Goal: Task Accomplishment & Management: Manage account settings

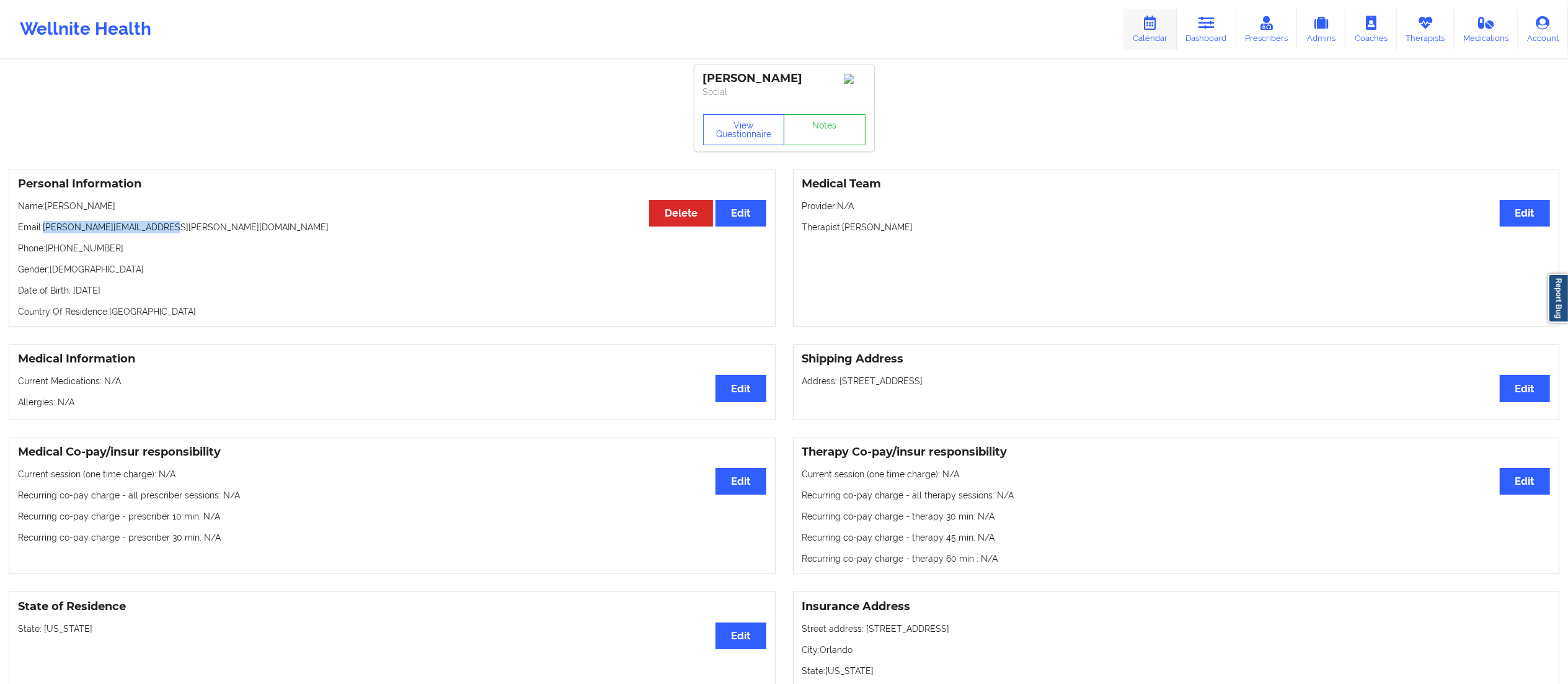
drag, startPoint x: 1213, startPoint y: 26, endPoint x: 1195, endPoint y: 39, distance: 22.2
click at [1213, 26] on icon at bounding box center [1206, 23] width 16 height 13
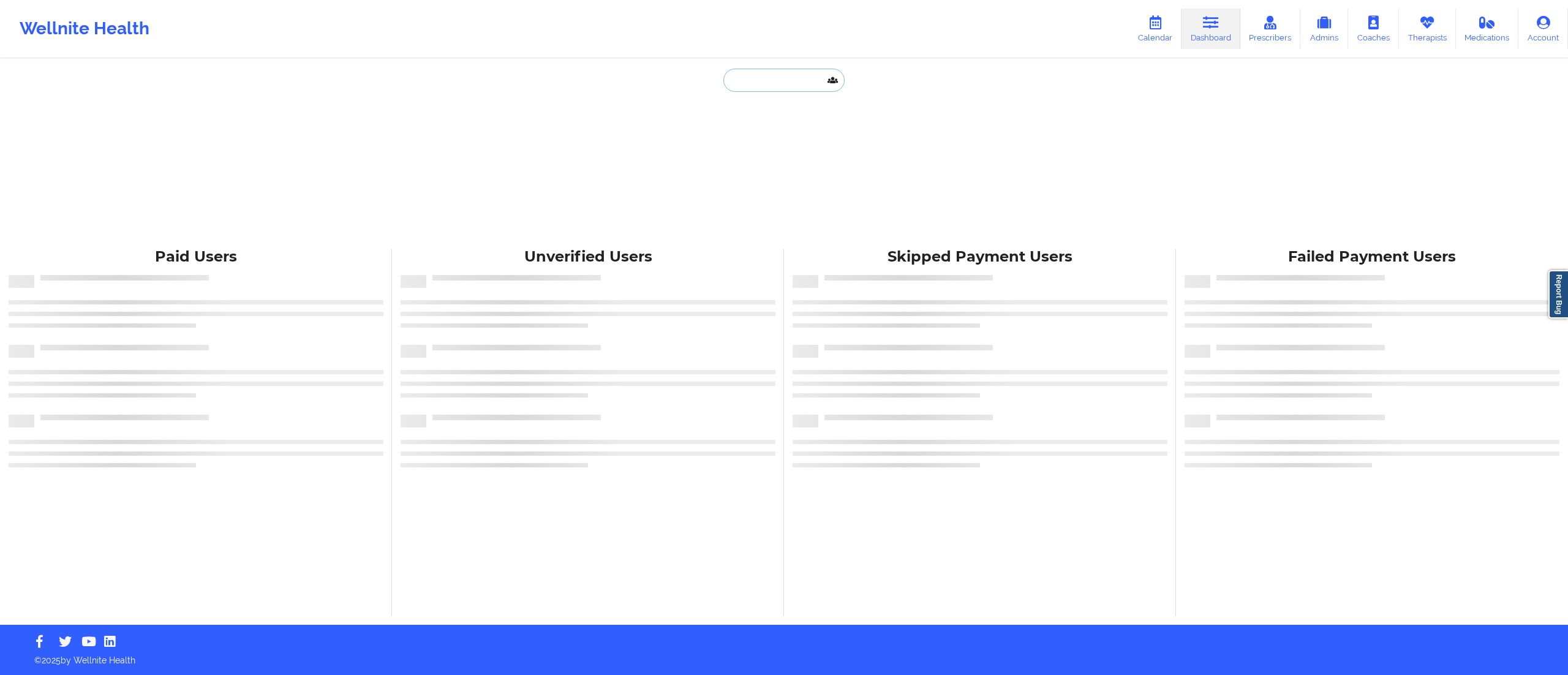
click at [804, 88] on input "text" at bounding box center [783, 80] width 121 height 23
paste input "Please try now I got paid"
type input "Please try now I got paid"
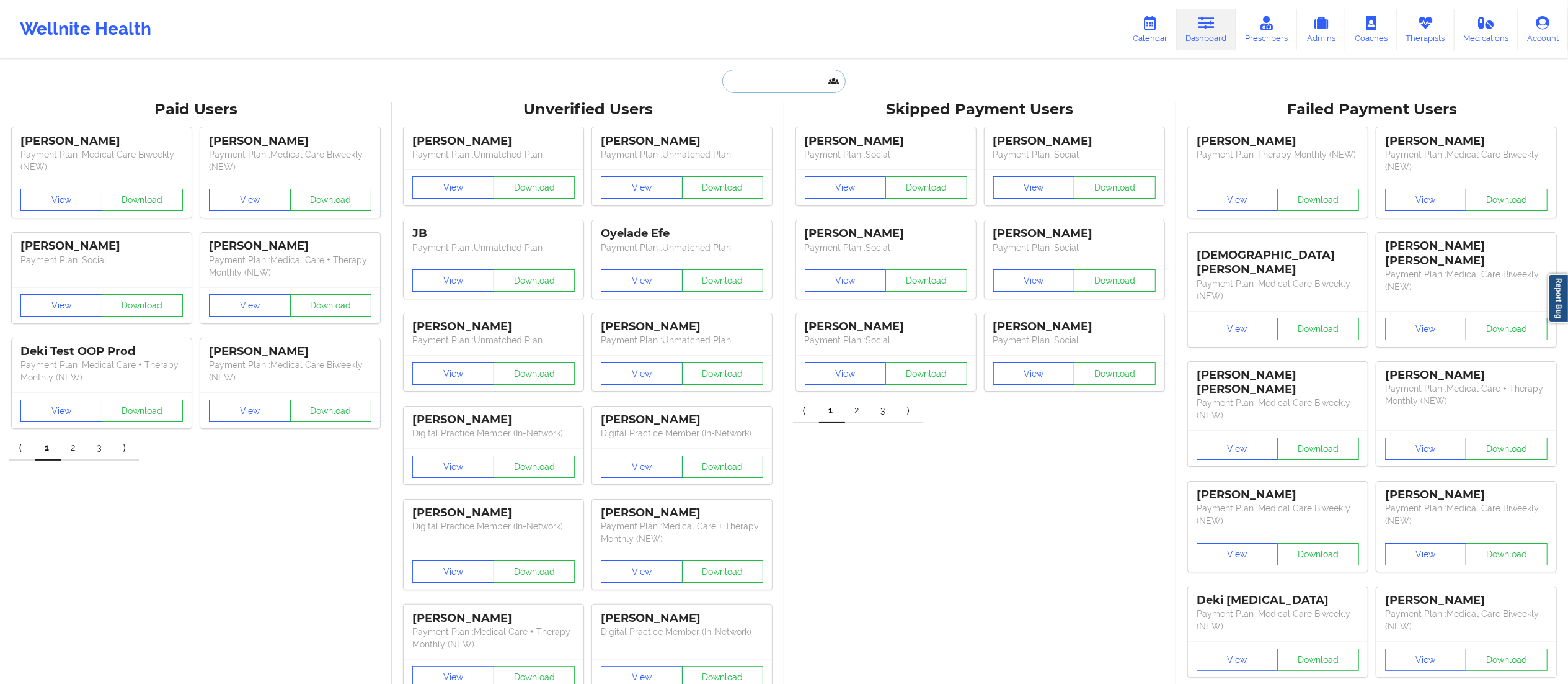
paste input "[PERSON_NAME]"
type input "[PERSON_NAME]"
click at [786, 140] on div "[PERSON_NAME] - [EMAIL_ADDRESS][DOMAIN_NAME]" at bounding box center [814, 136] width 166 height 23
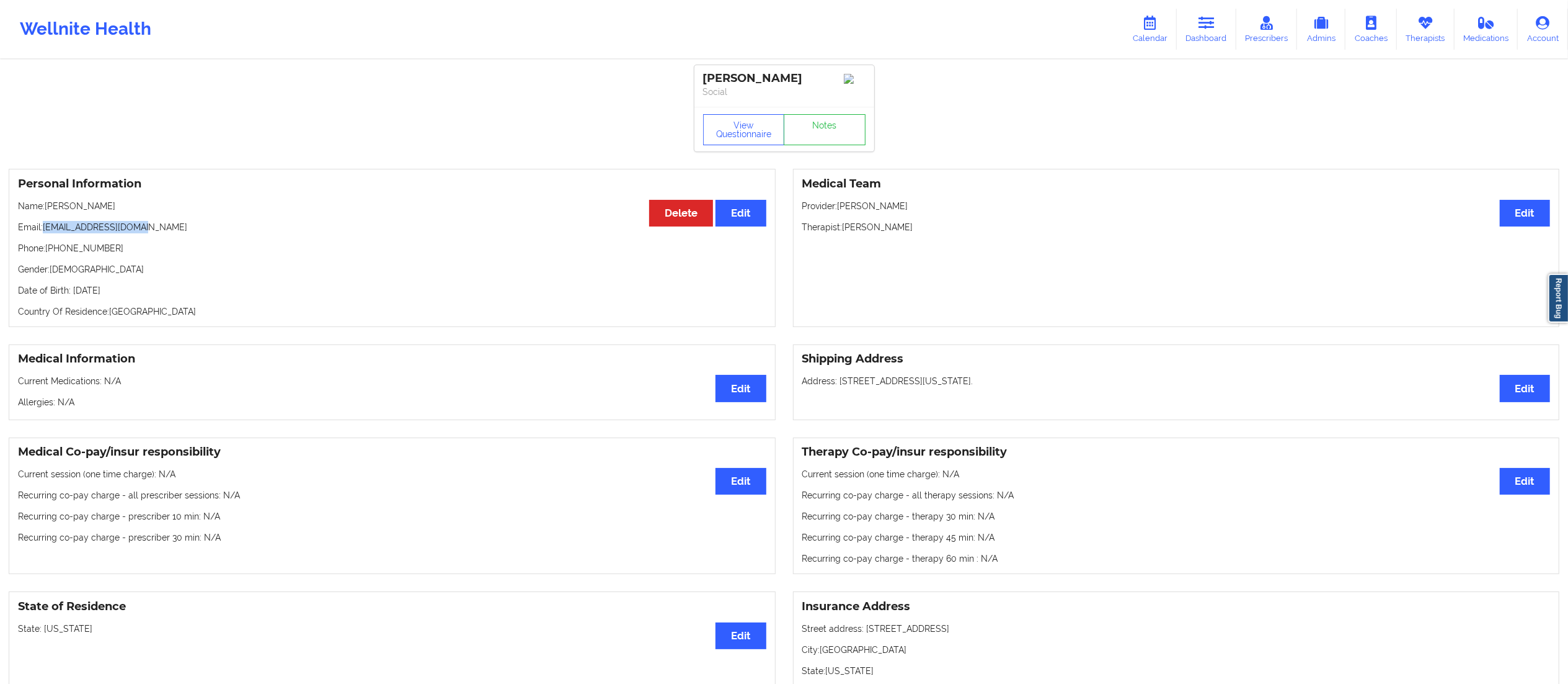
drag, startPoint x: 44, startPoint y: 231, endPoint x: 187, endPoint y: 222, distance: 143.3
click at [187, 222] on div "Personal Information Edit Delete Name: Lauren Bennett Email: labennett91@gmail.…" at bounding box center [392, 248] width 767 height 158
copy p "labennett91@gmail.com"
click at [826, 140] on link "Notes" at bounding box center [825, 129] width 82 height 31
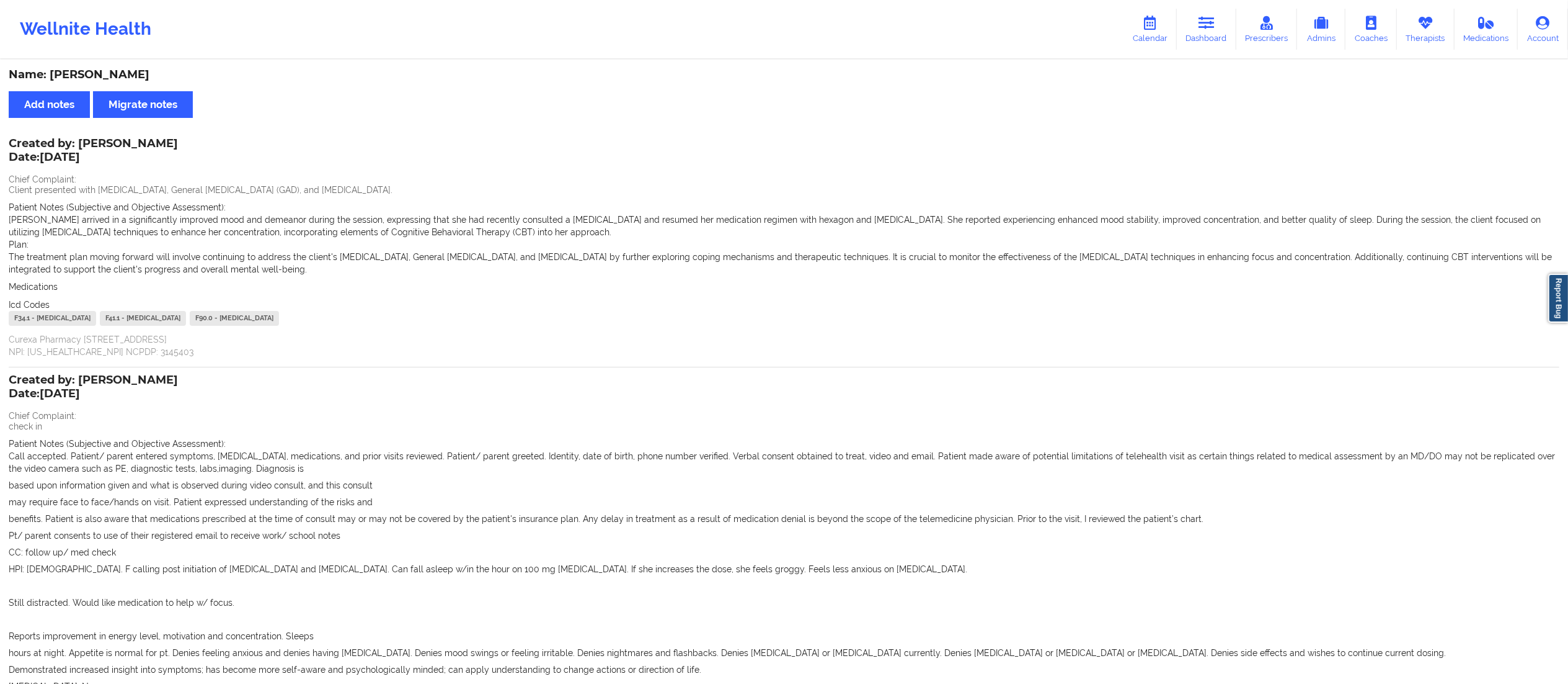
drag, startPoint x: 1197, startPoint y: 25, endPoint x: 1160, endPoint y: 51, distance: 45.2
click at [1200, 25] on link "Dashboard" at bounding box center [1206, 28] width 60 height 41
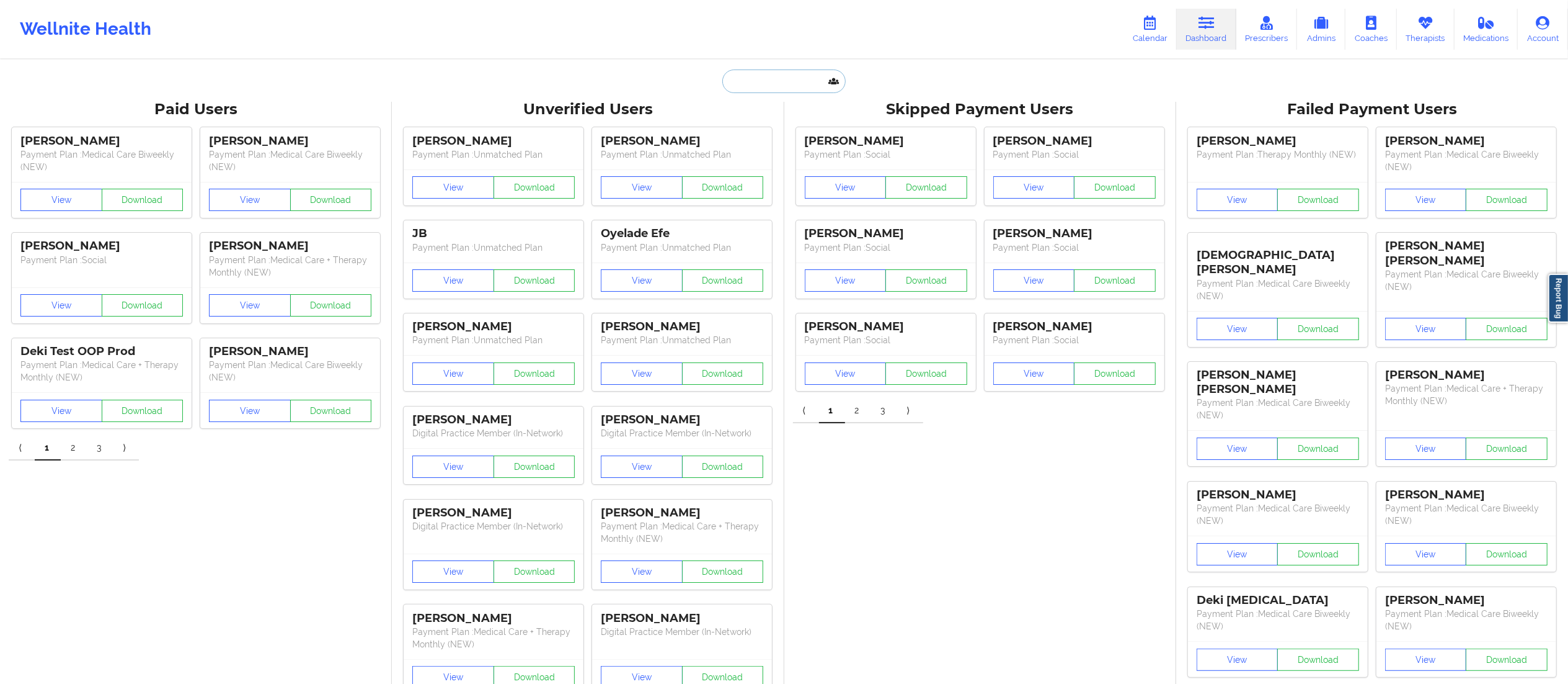
click at [747, 90] on input "text" at bounding box center [783, 81] width 122 height 24
paste input "Lisa Boutin"
click at [742, 81] on input "Lisa Boutin" at bounding box center [783, 81] width 122 height 24
type input "Boutin"
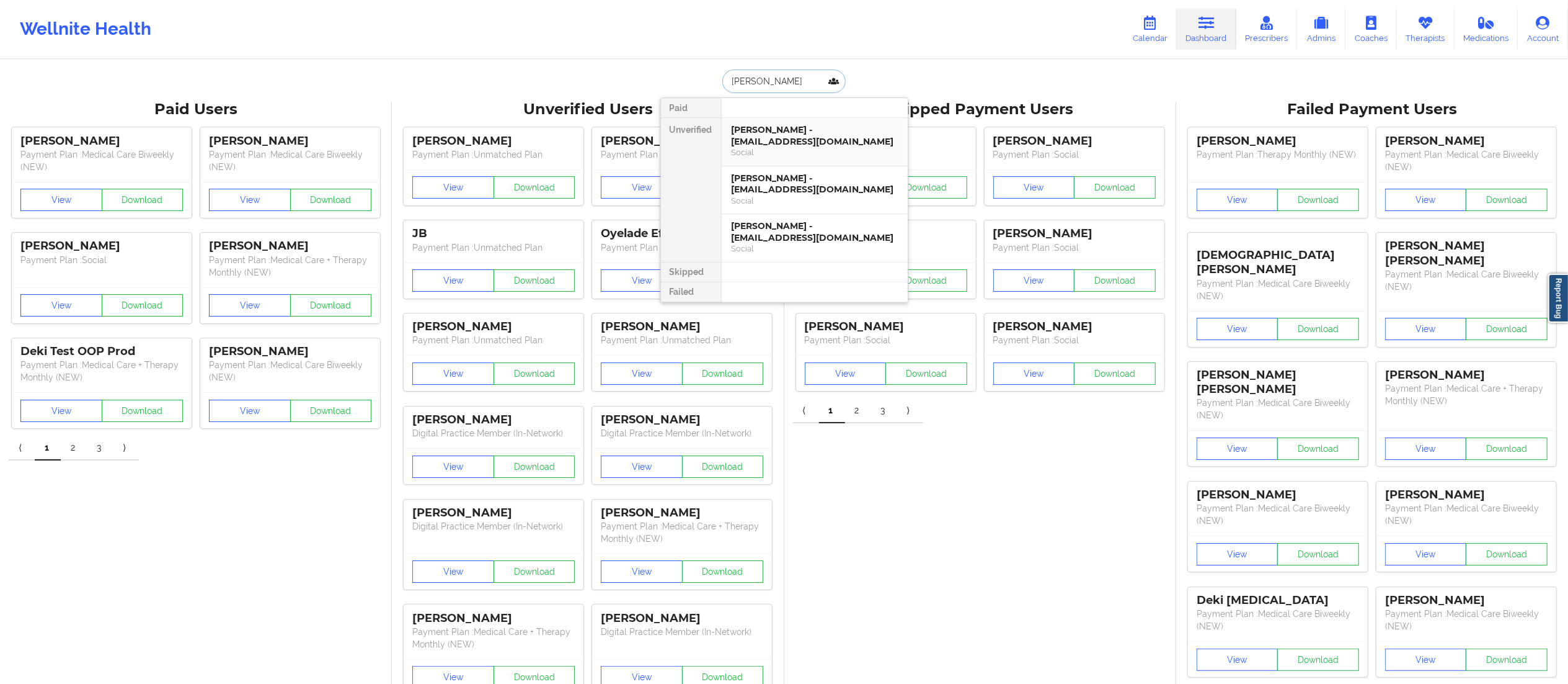
click at [785, 140] on div "Lisa M Boutin - lboutin1962@yahoo.com" at bounding box center [814, 136] width 166 height 23
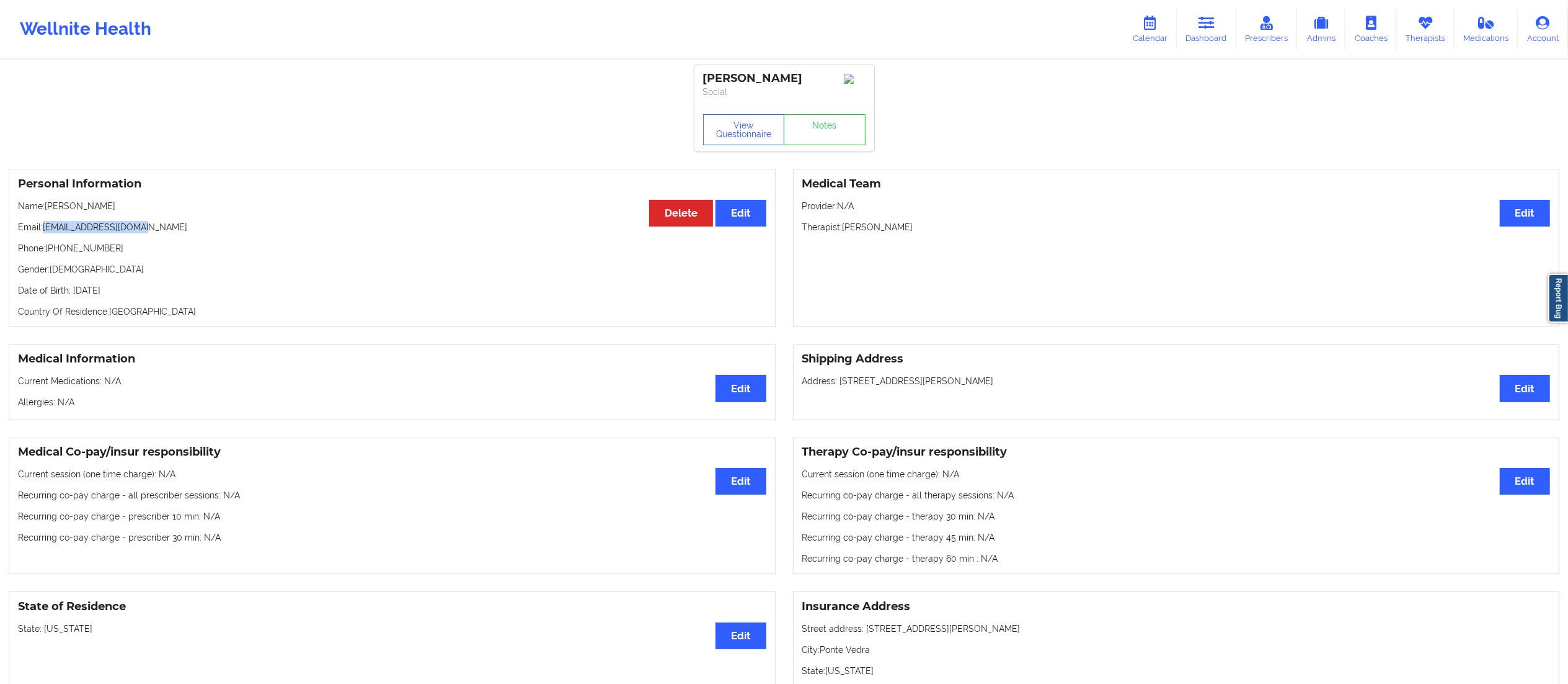
drag, startPoint x: 44, startPoint y: 230, endPoint x: 177, endPoint y: 230, distance: 133.0
click at [177, 230] on p "Email: lboutin1962@yahoo.com" at bounding box center [392, 227] width 748 height 12
copy p "lboutin1962@yahoo.com"
click at [1213, 27] on icon at bounding box center [1206, 23] width 16 height 13
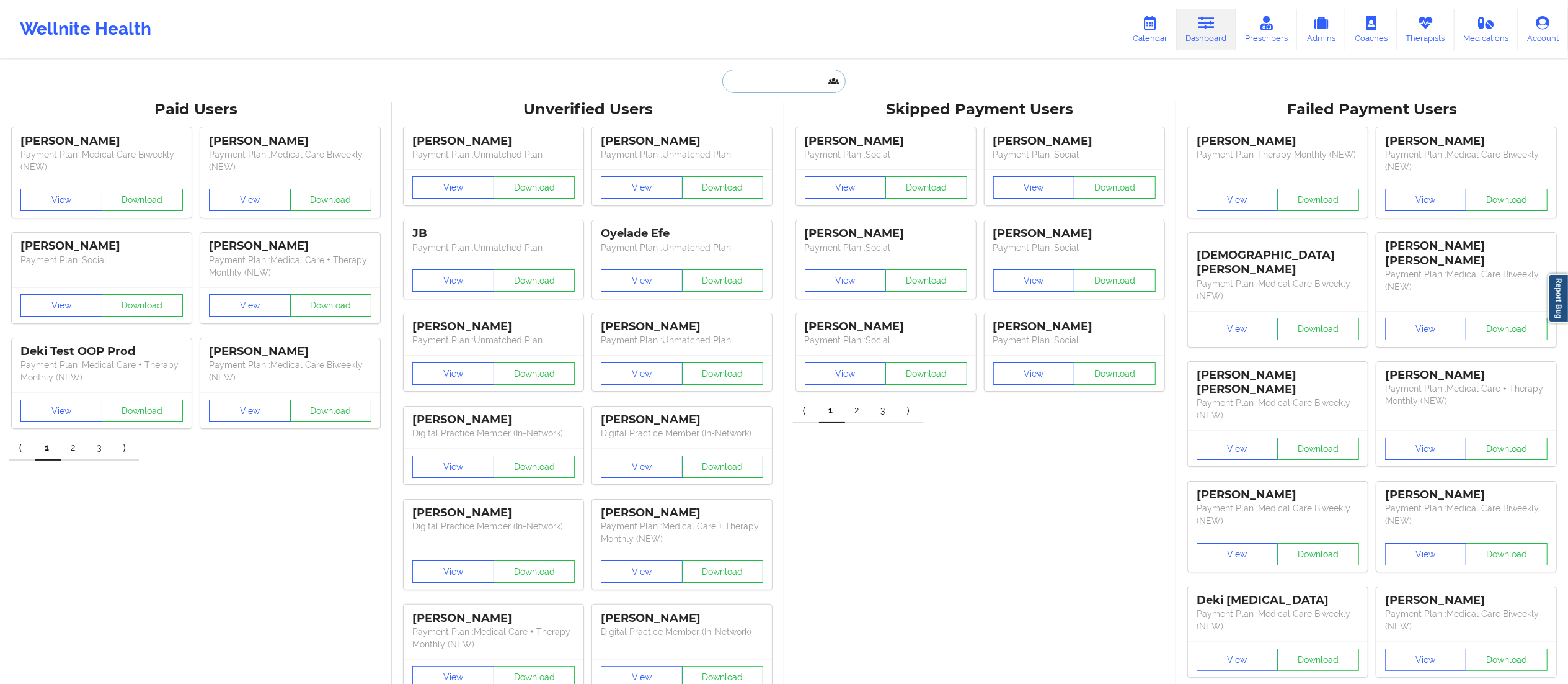
click at [804, 88] on input "text" at bounding box center [783, 81] width 122 height 24
paste input "Michelle E Bauza"
type input "Michelle E Bauza"
click at [782, 145] on div "Michelle E Bauza - michibauza123@gmail.com" at bounding box center [814, 136] width 166 height 23
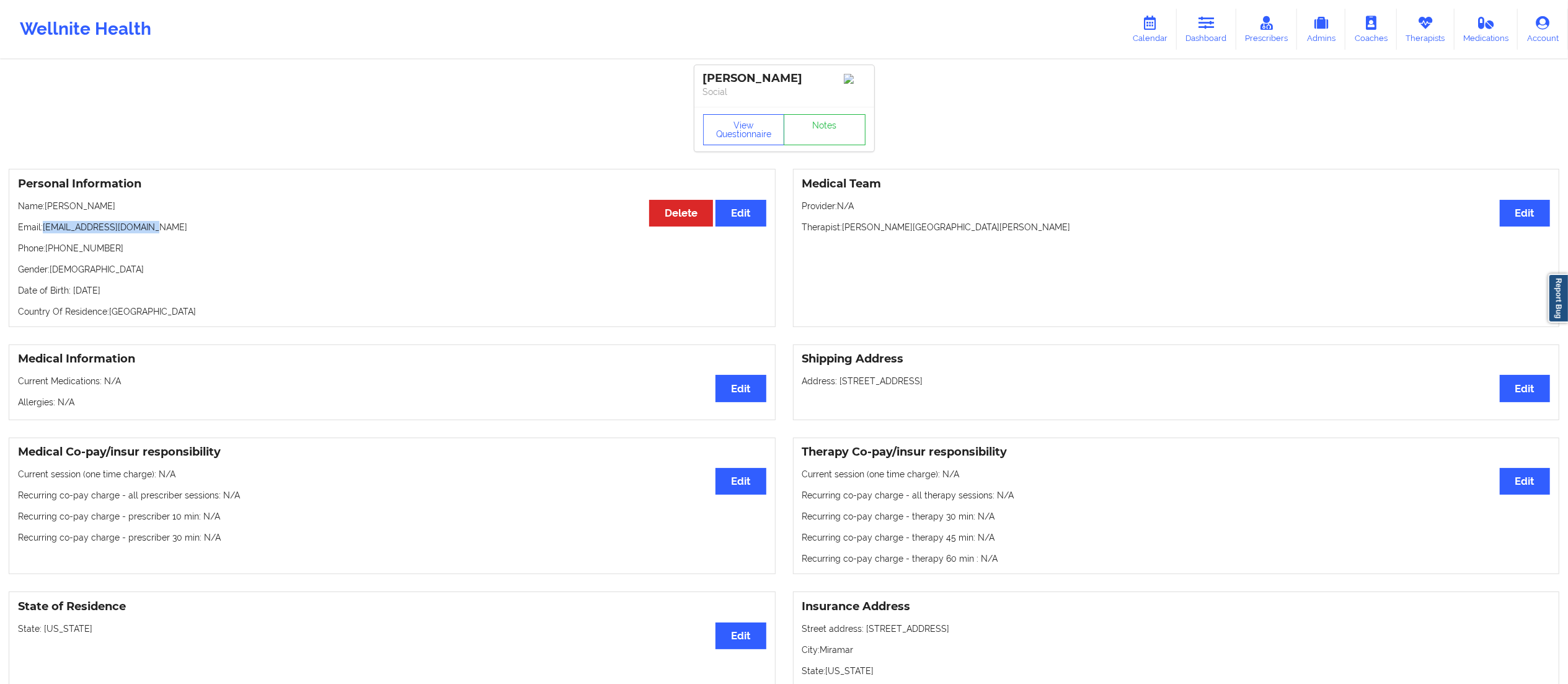
drag, startPoint x: 45, startPoint y: 231, endPoint x: 250, endPoint y: 229, distance: 205.0
click at [250, 229] on p "Email: michibauza123@gmail.com" at bounding box center [392, 227] width 748 height 12
copy p "michibauza123@gmail.com"
click at [841, 134] on link "Notes" at bounding box center [825, 129] width 82 height 31
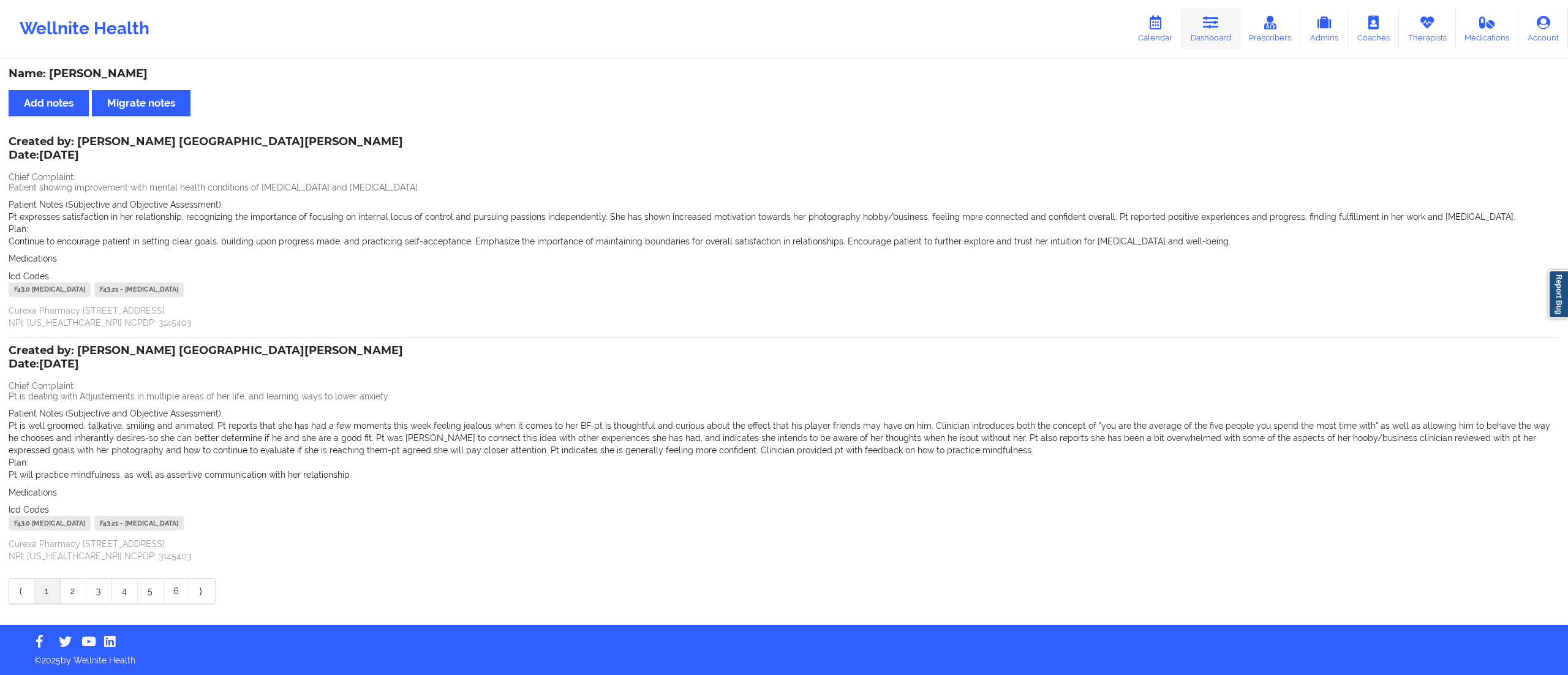
click at [1197, 22] on link "Dashboard" at bounding box center [1210, 28] width 59 height 40
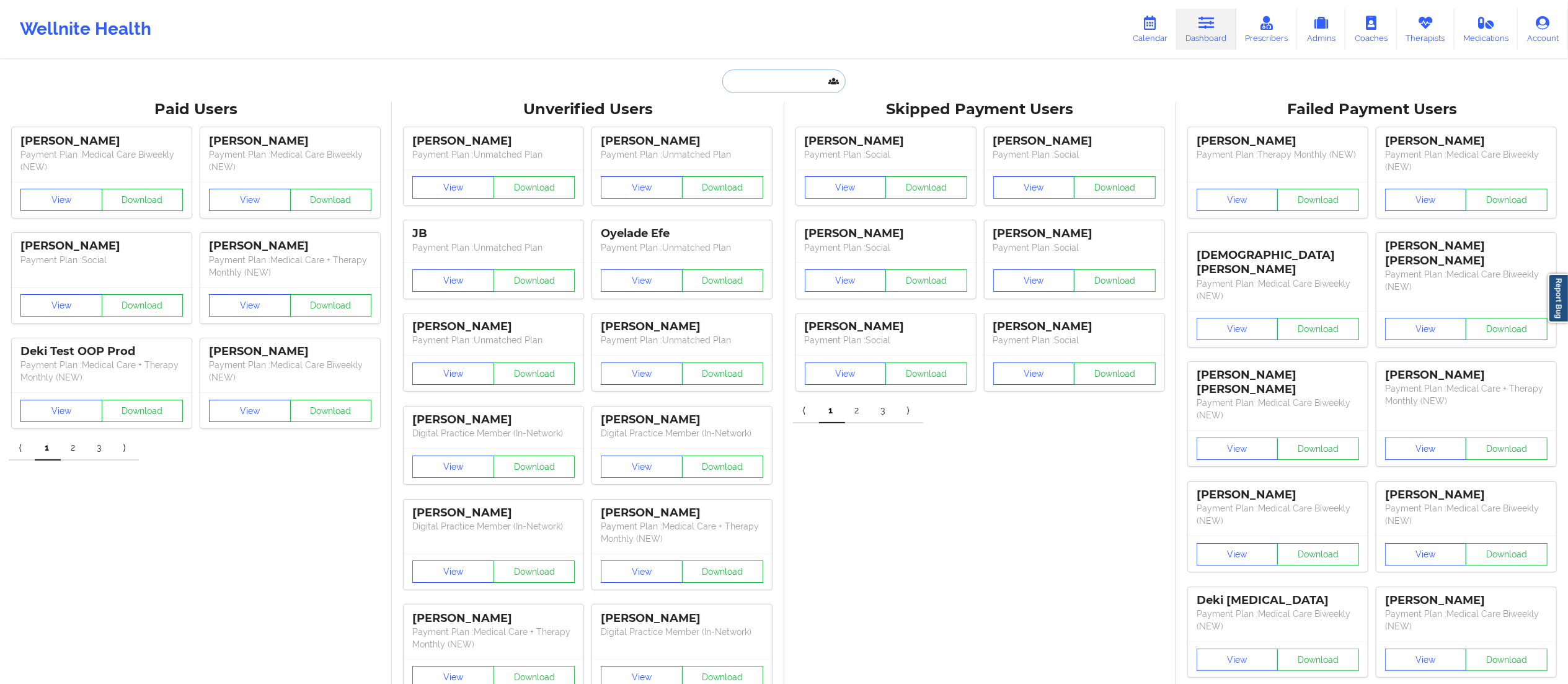
click at [762, 86] on input "text" at bounding box center [783, 81] width 122 height 24
paste input "Carla Key"
type input "Carla Key"
click at [770, 147] on div "Social" at bounding box center [814, 152] width 166 height 10
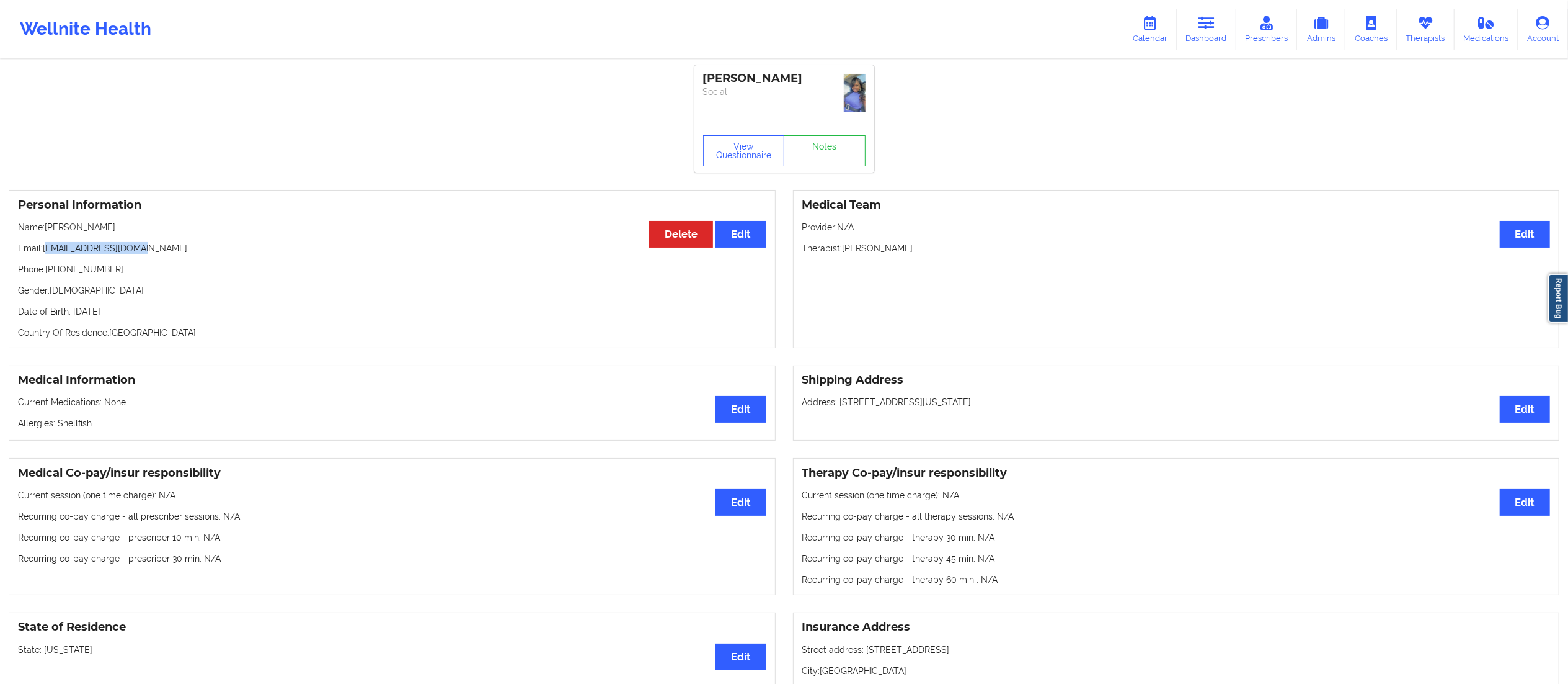
drag, startPoint x: 46, startPoint y: 229, endPoint x: 160, endPoint y: 222, distance: 114.2
click at [160, 242] on p "Email: iamcarlakey@yahoo.com" at bounding box center [392, 248] width 748 height 12
click at [135, 242] on p "Email: iamcarlakey@yahoo.com" at bounding box center [392, 248] width 748 height 12
drag, startPoint x: 45, startPoint y: 250, endPoint x: 187, endPoint y: 235, distance: 142.8
click at [187, 235] on div "Personal Information Edit Delete Name: Carla Key Email: iamcarlakey@yahoo.com P…" at bounding box center [392, 268] width 767 height 158
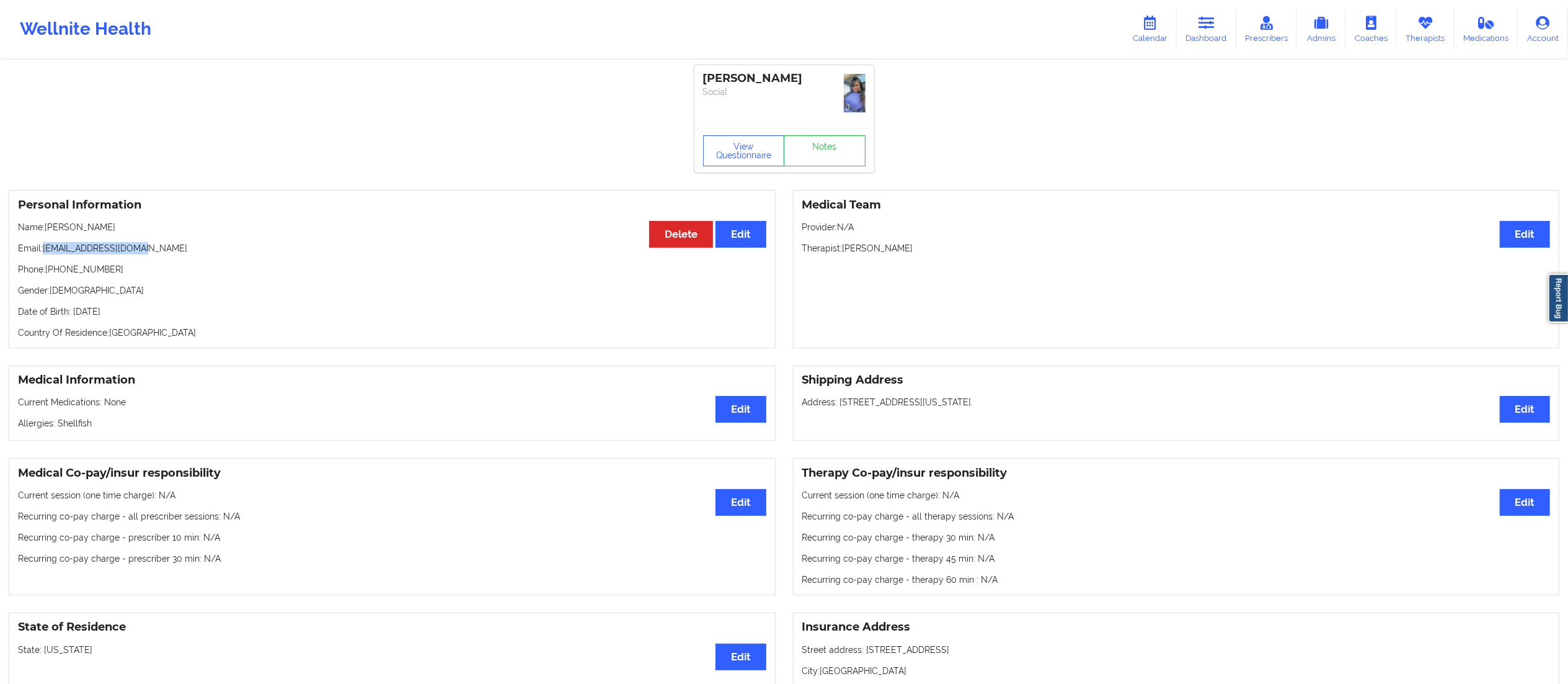
copy p "iamcarlakey@yahoo.com"
click at [843, 148] on link "Notes" at bounding box center [825, 151] width 82 height 31
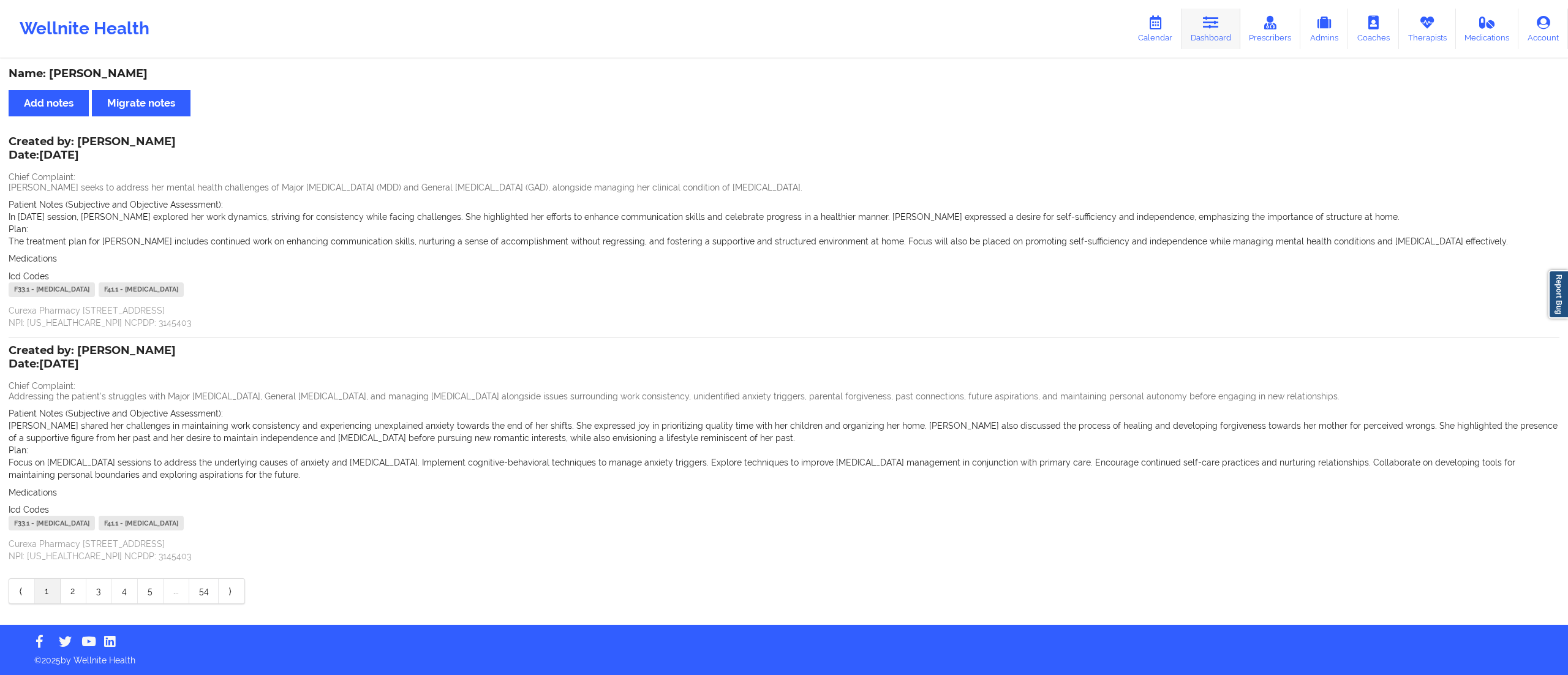
click at [1199, 25] on link "Dashboard" at bounding box center [1210, 28] width 59 height 40
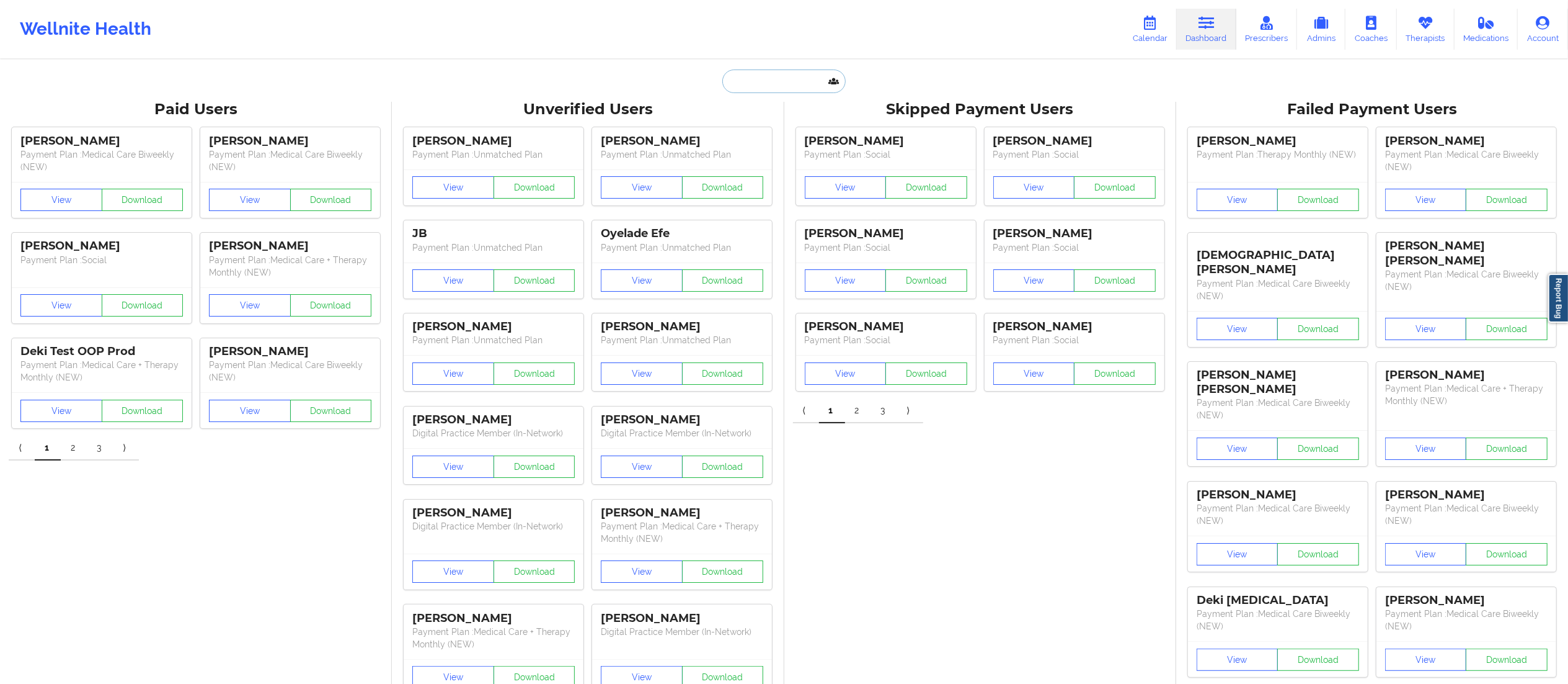
click at [814, 78] on input "text" at bounding box center [783, 81] width 122 height 24
paste input "Michaelle Jean"
type input "Michaelle Jean"
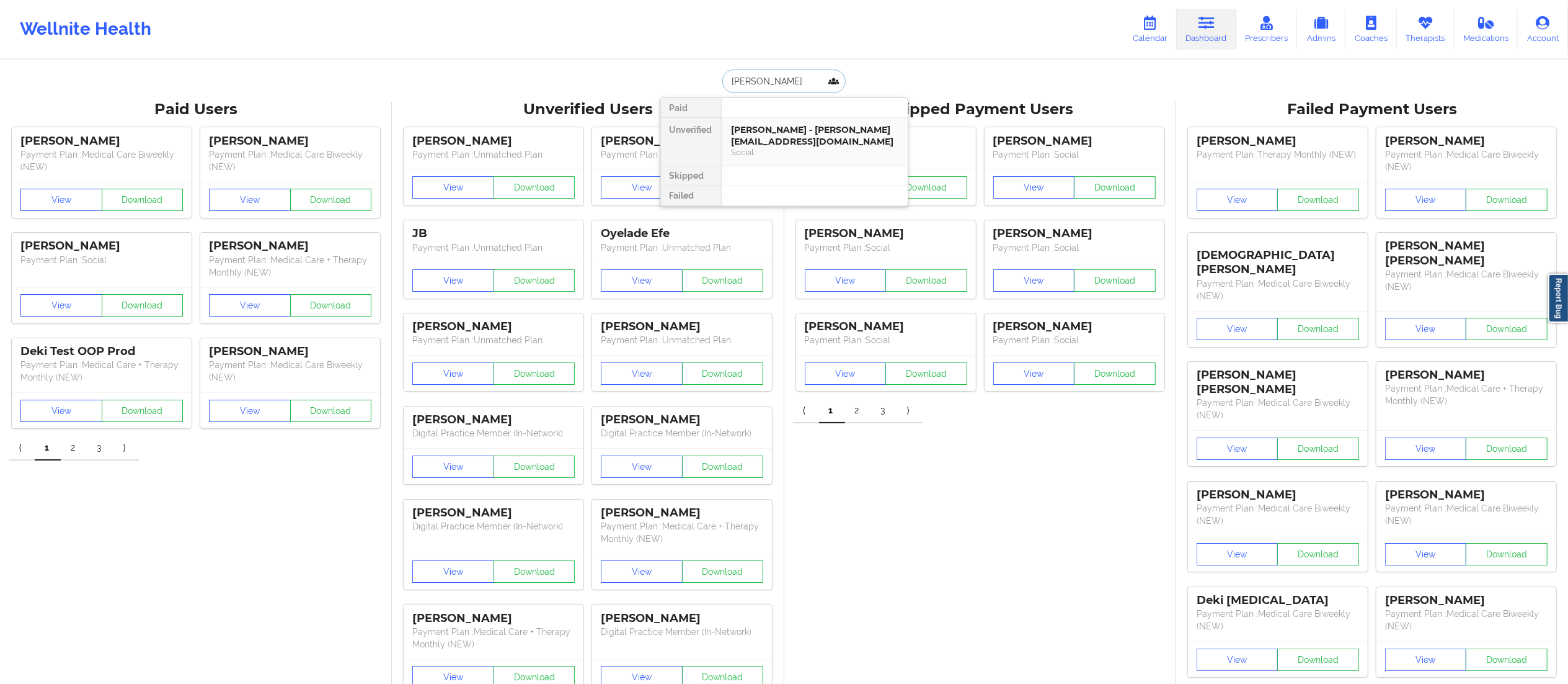
click at [782, 147] on div "Social" at bounding box center [814, 152] width 166 height 10
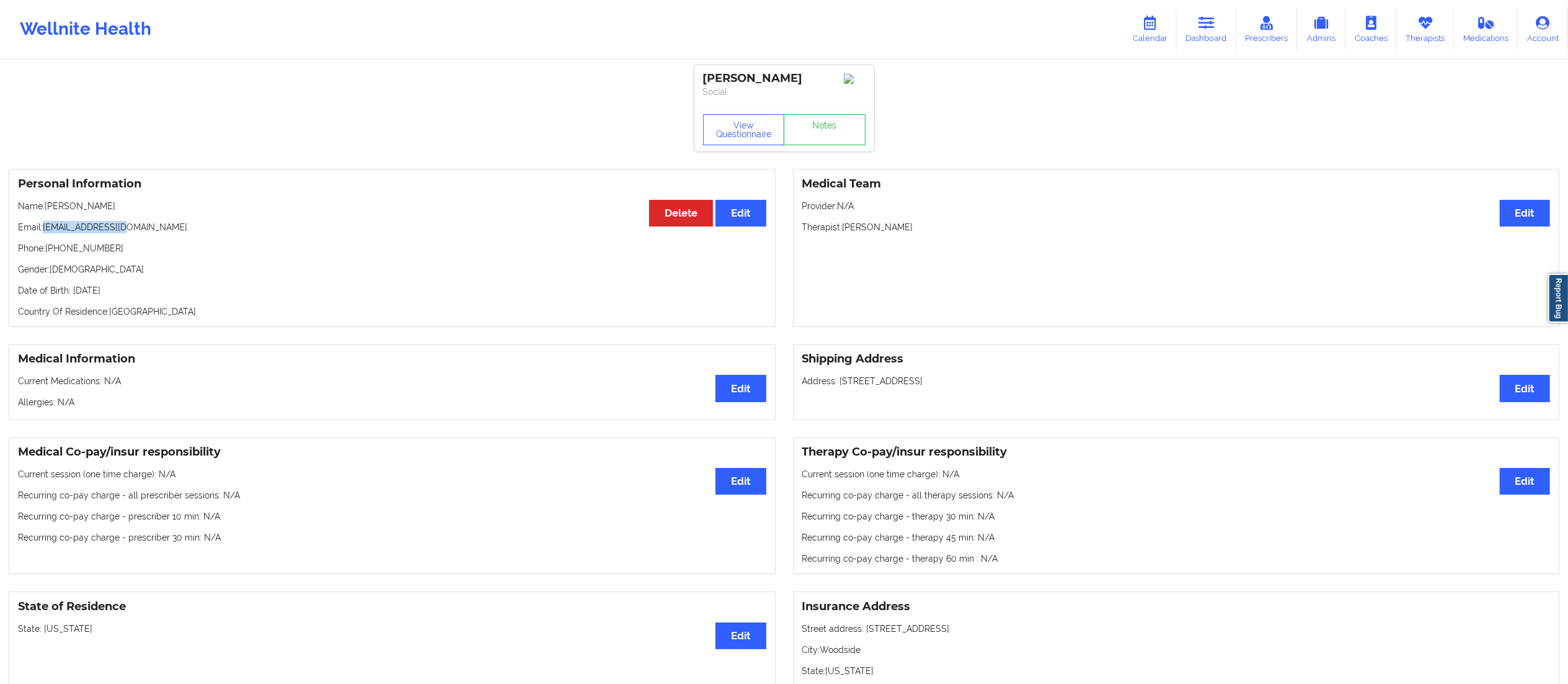
drag, startPoint x: 44, startPoint y: 231, endPoint x: 129, endPoint y: 226, distance: 85.1
click at [129, 226] on p "Email: jeanttu@gmail.com" at bounding box center [392, 227] width 748 height 12
copy p "jeanttu@gmail.com"
click at [830, 145] on link "Notes" at bounding box center [825, 129] width 82 height 31
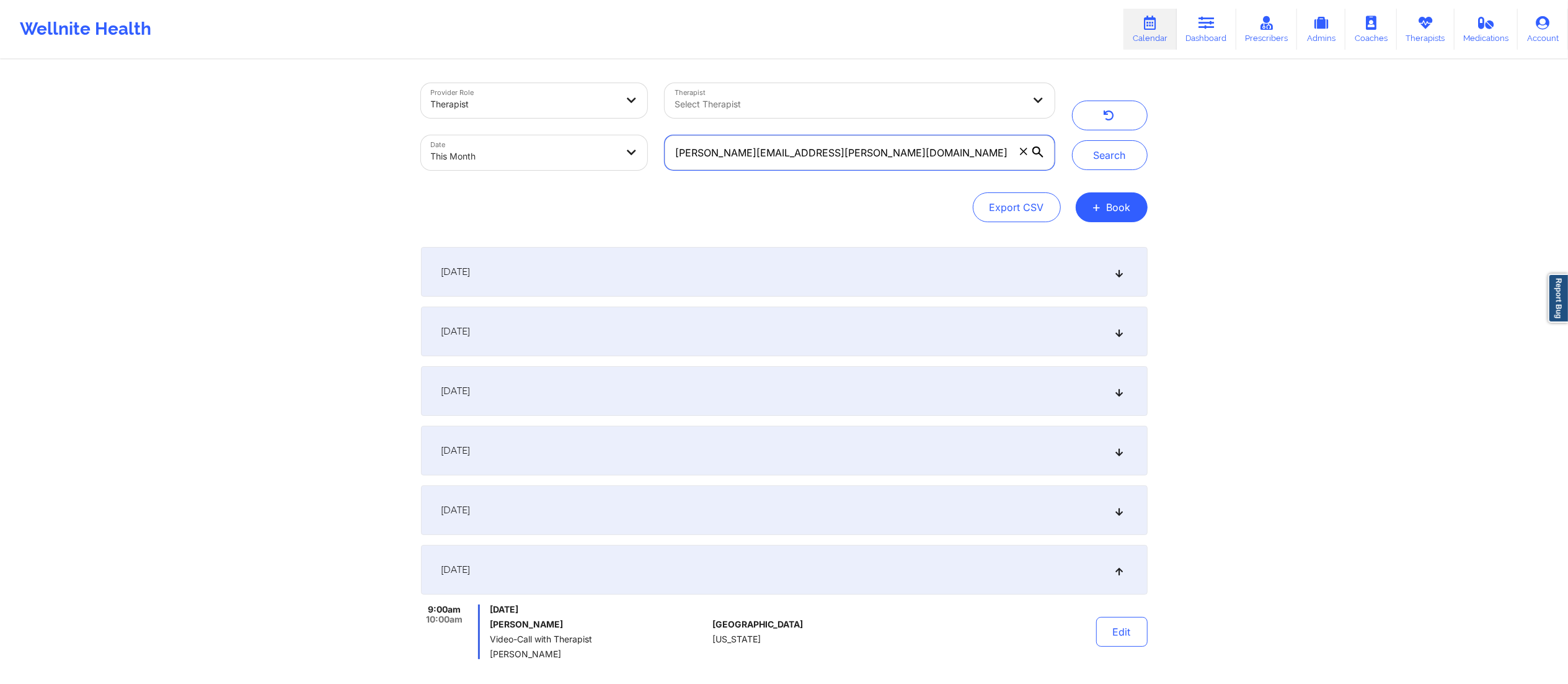
drag, startPoint x: 889, startPoint y: 148, endPoint x: 544, endPoint y: 194, distance: 348.1
click at [542, 194] on div "Provider Role Therapist Therapist Select Therapist Date This Month loren.r.doug…" at bounding box center [784, 153] width 726 height 139
paste input "abennett91"
click at [1115, 158] on button "Search" at bounding box center [1110, 155] width 76 height 29
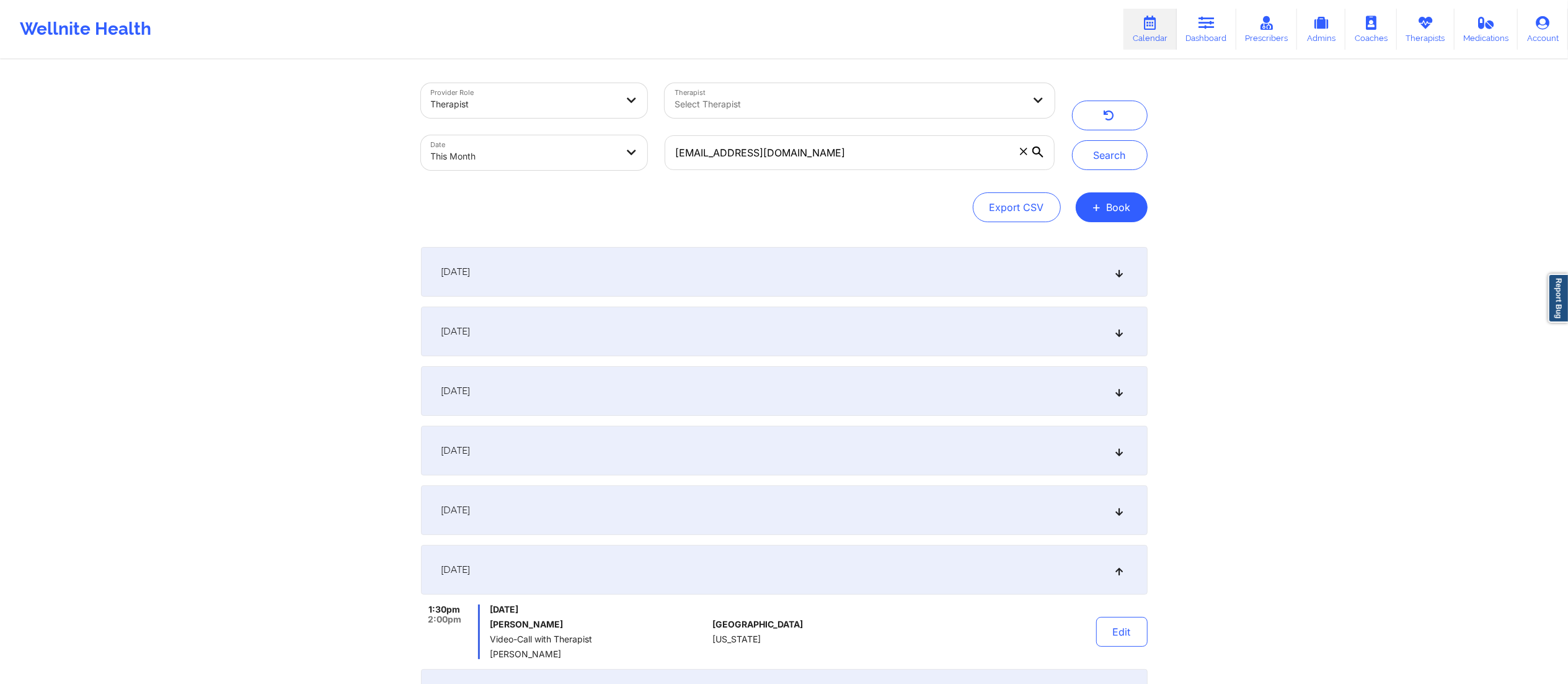
click at [617, 523] on div "September 15, 2025" at bounding box center [784, 509] width 726 height 49
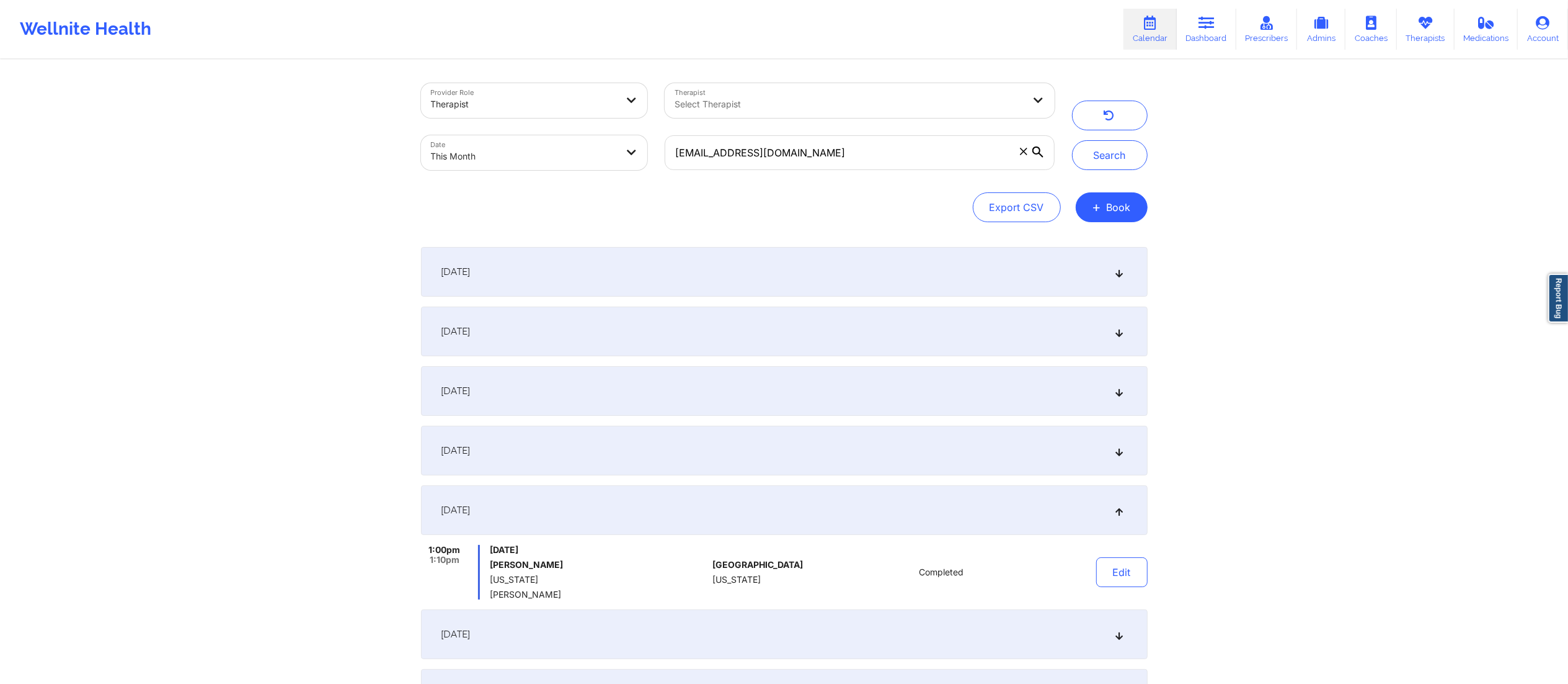
click at [684, 642] on div "September 16, 2025" at bounding box center [784, 634] width 726 height 49
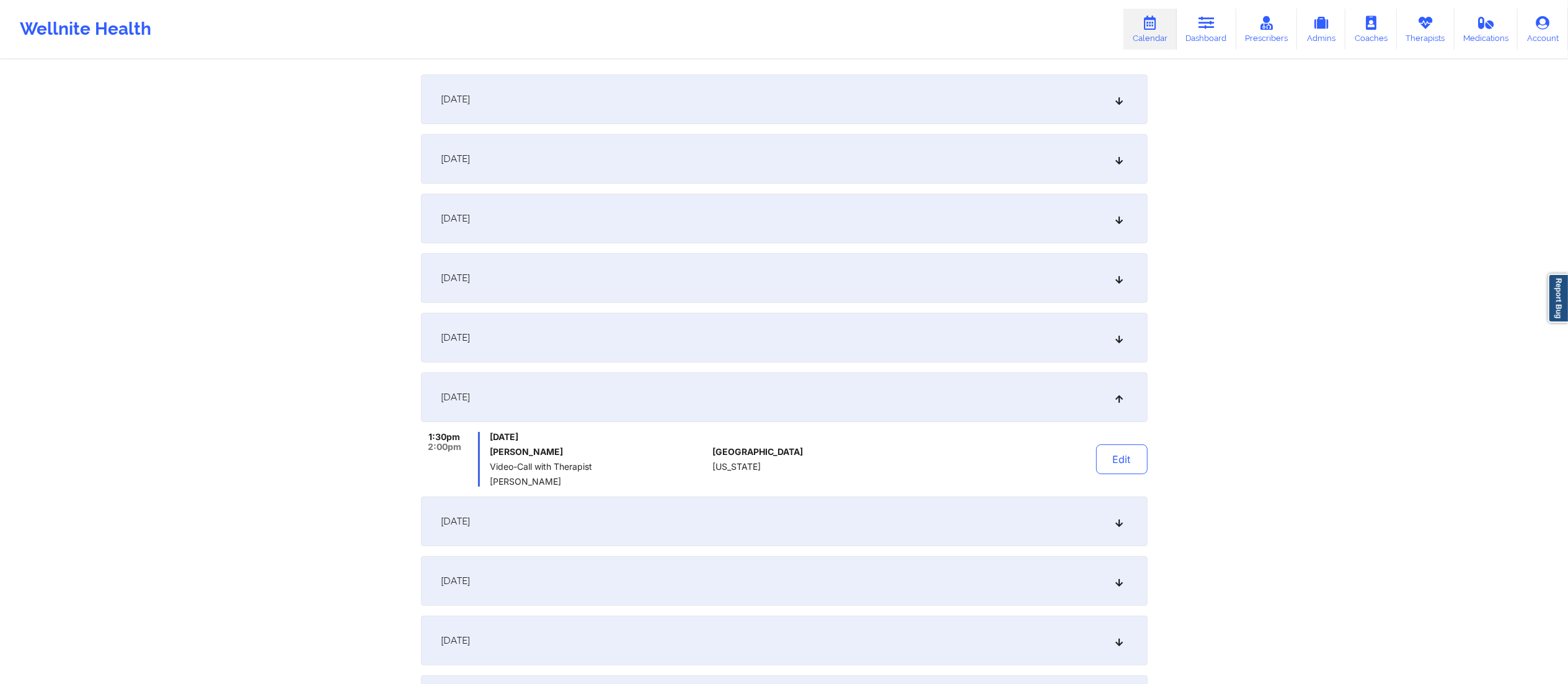
scroll to position [200, 0]
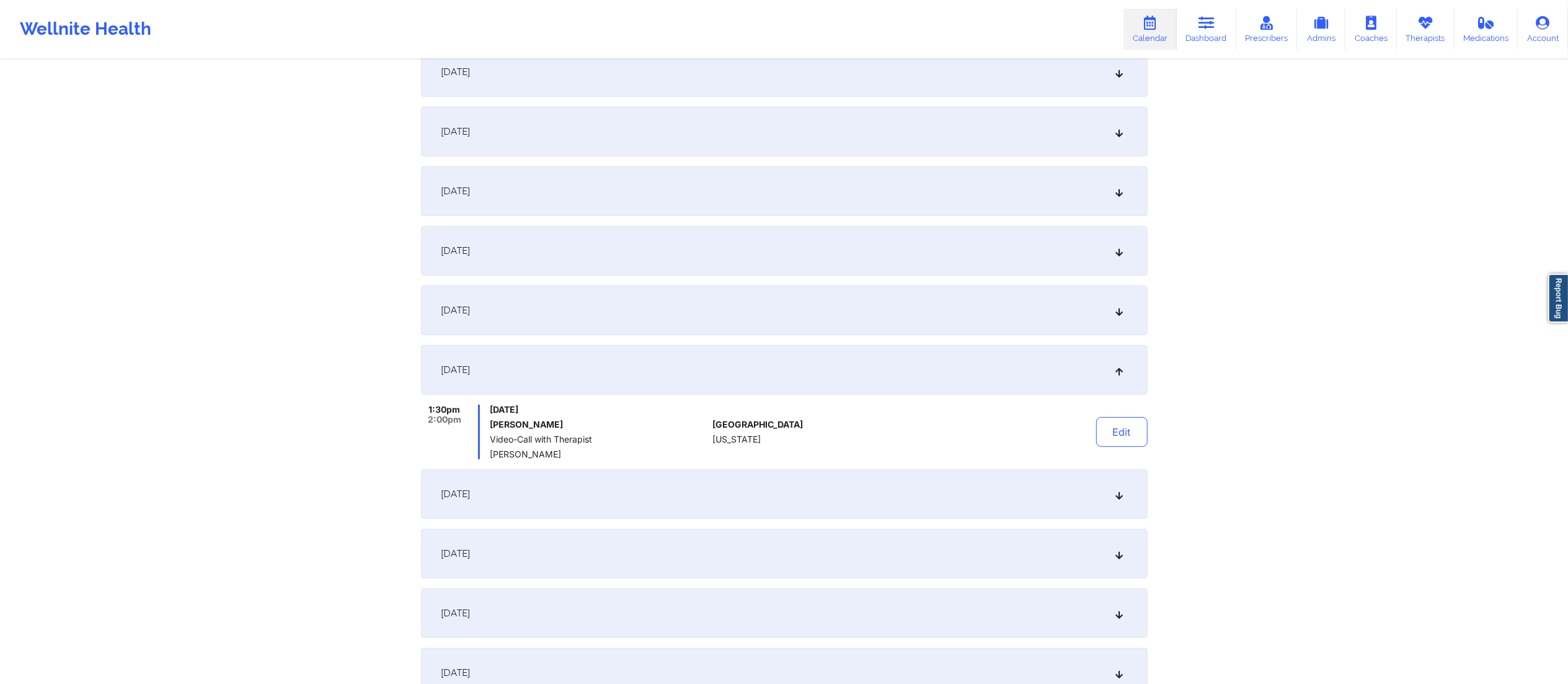
click at [609, 483] on div "September 17, 2025" at bounding box center [784, 493] width 726 height 49
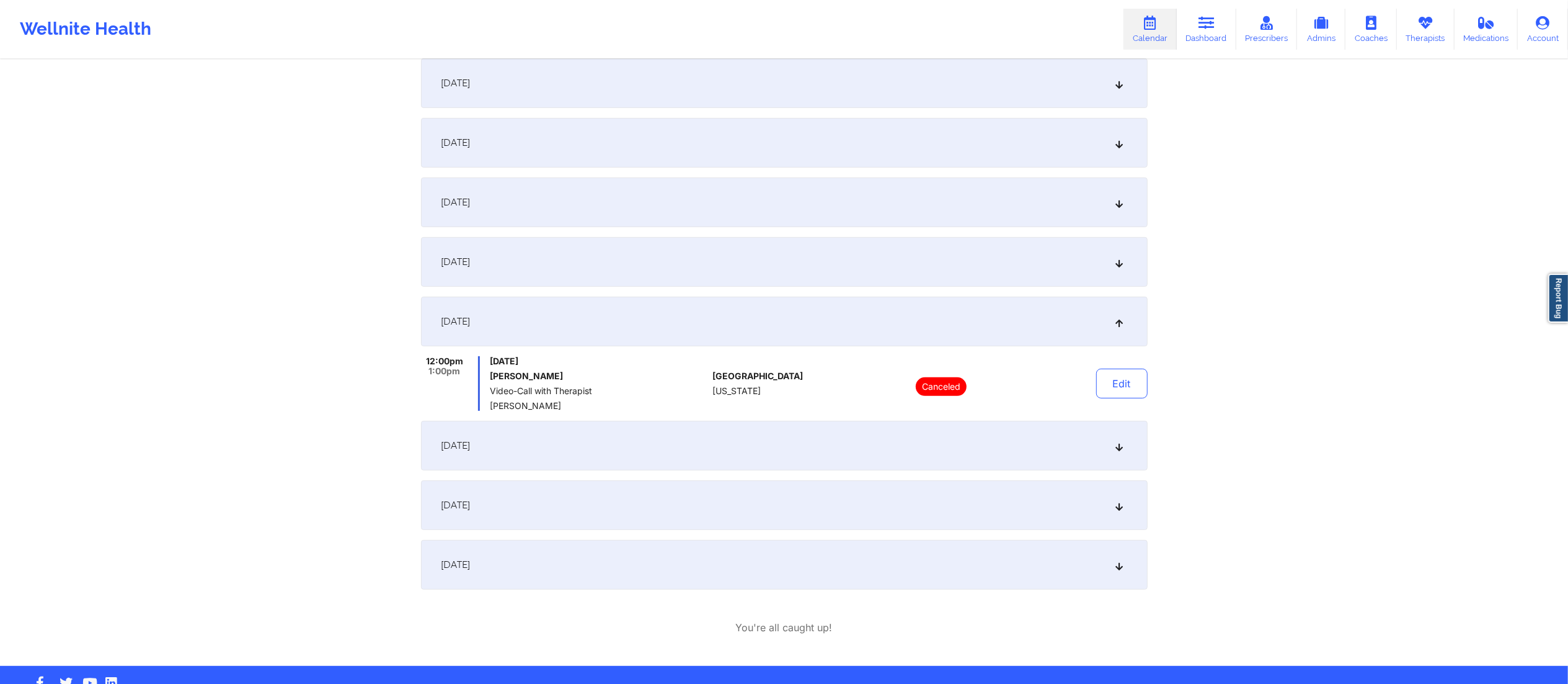
scroll to position [309, 0]
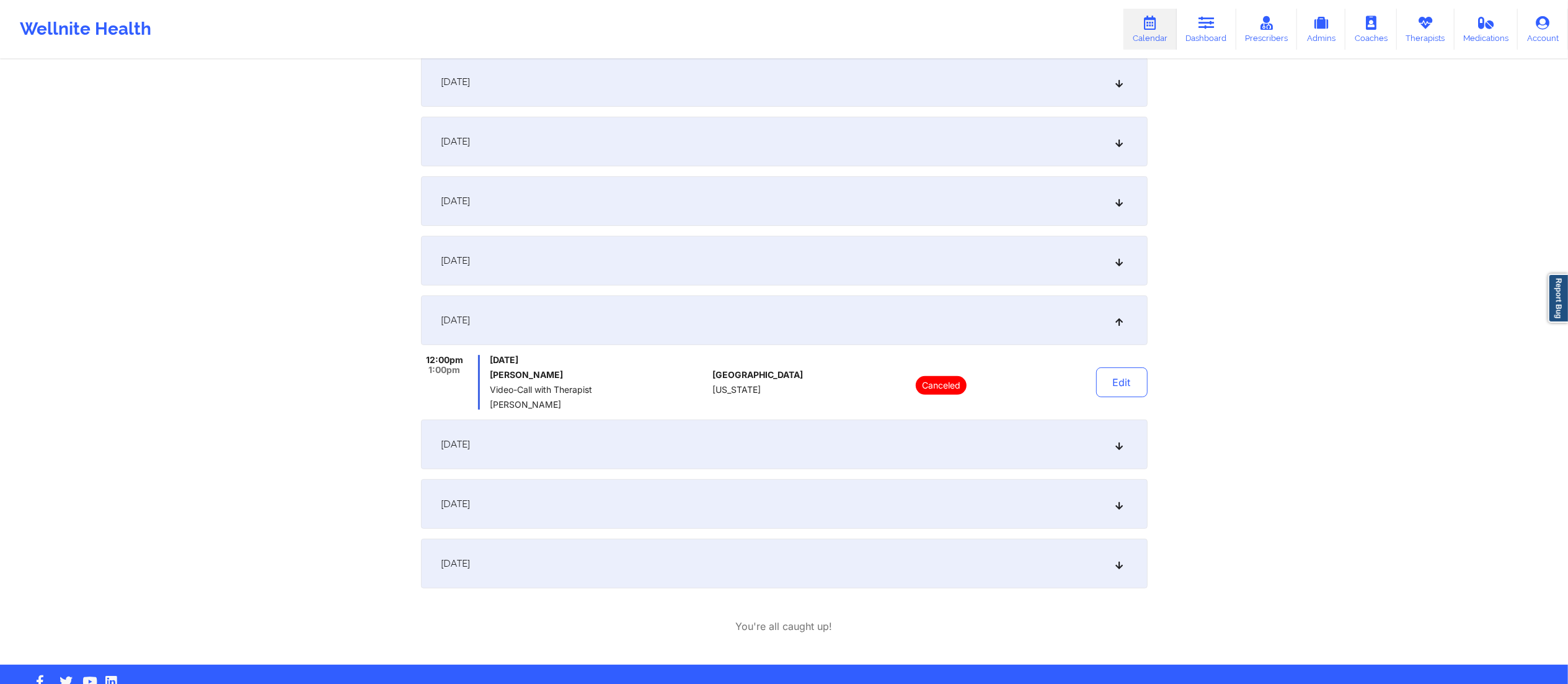
click at [653, 449] on div "September 19, 2025" at bounding box center [784, 444] width 726 height 49
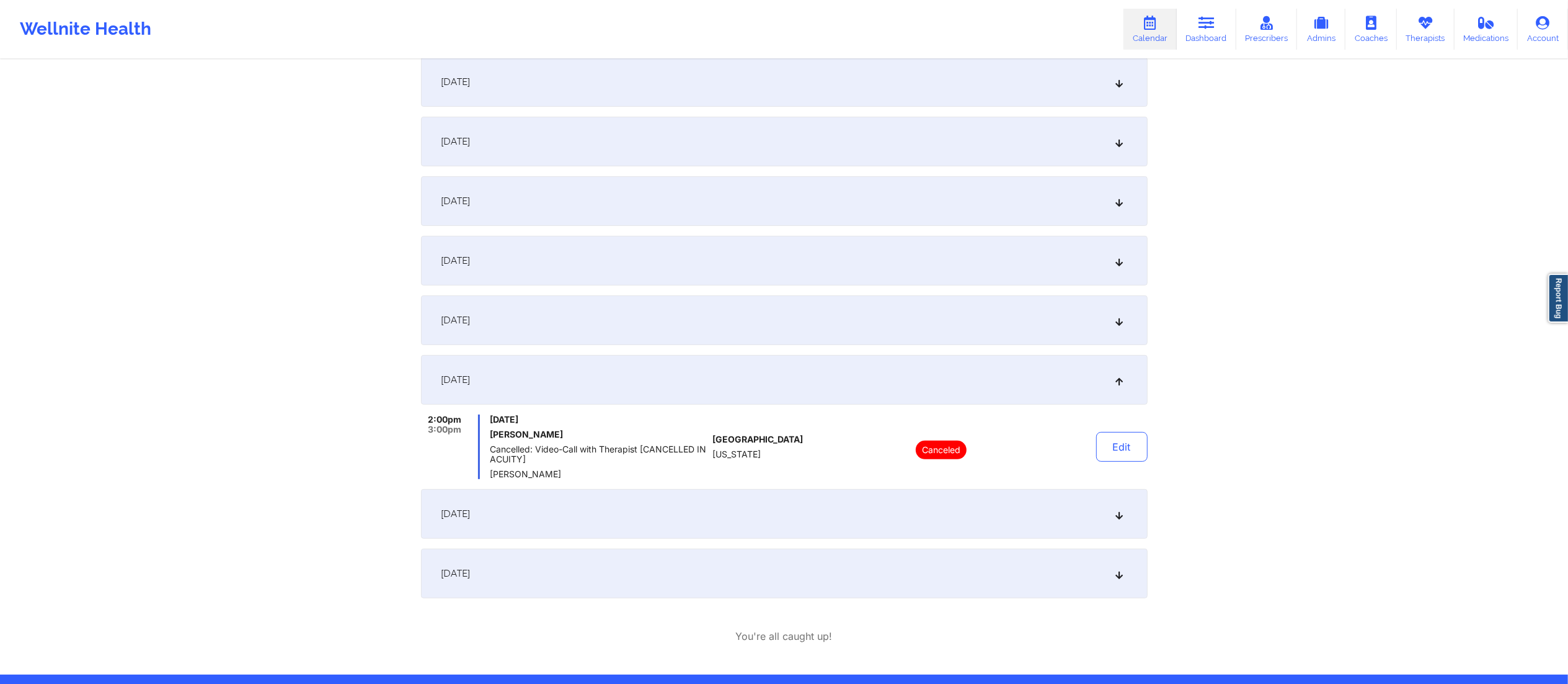
click at [739, 312] on div "September 17, 2025" at bounding box center [784, 320] width 726 height 49
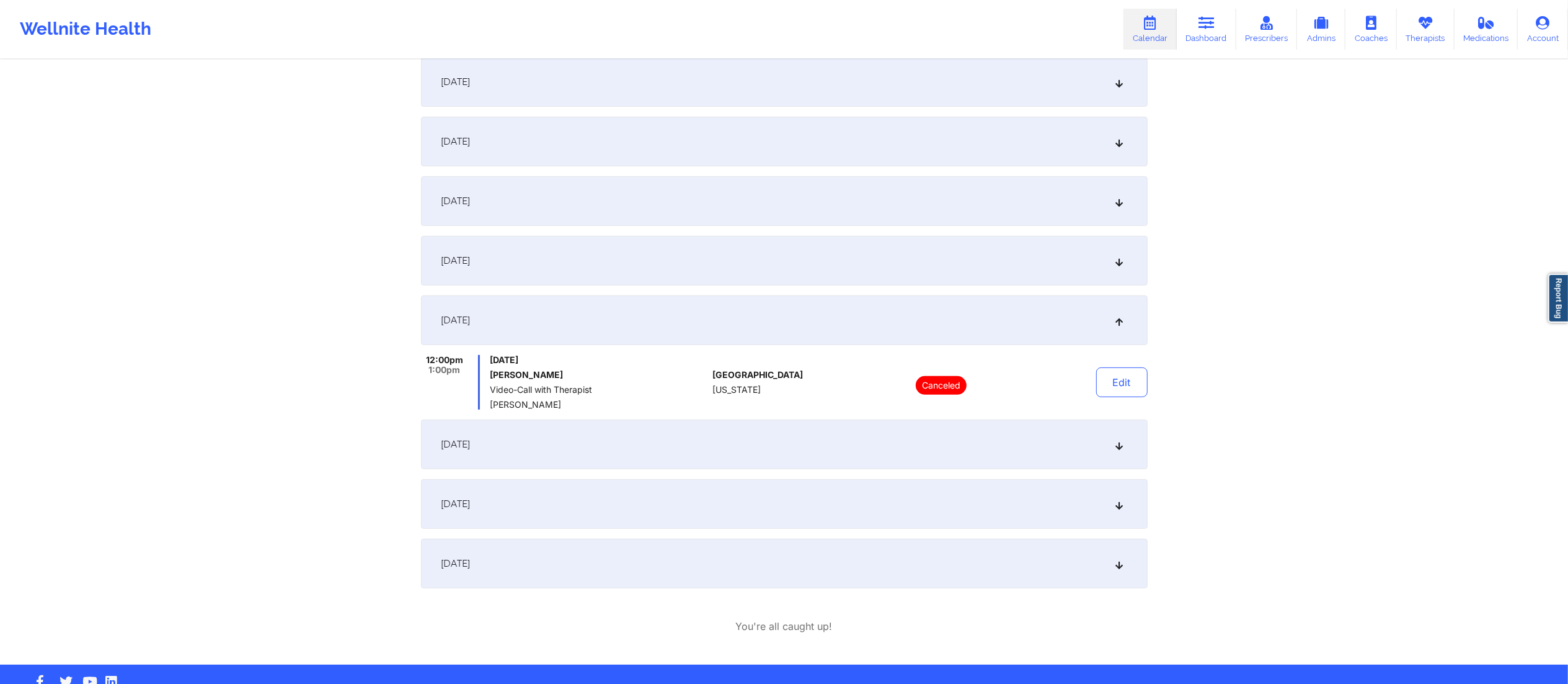
click at [779, 269] on div "September 16, 2025" at bounding box center [784, 260] width 726 height 49
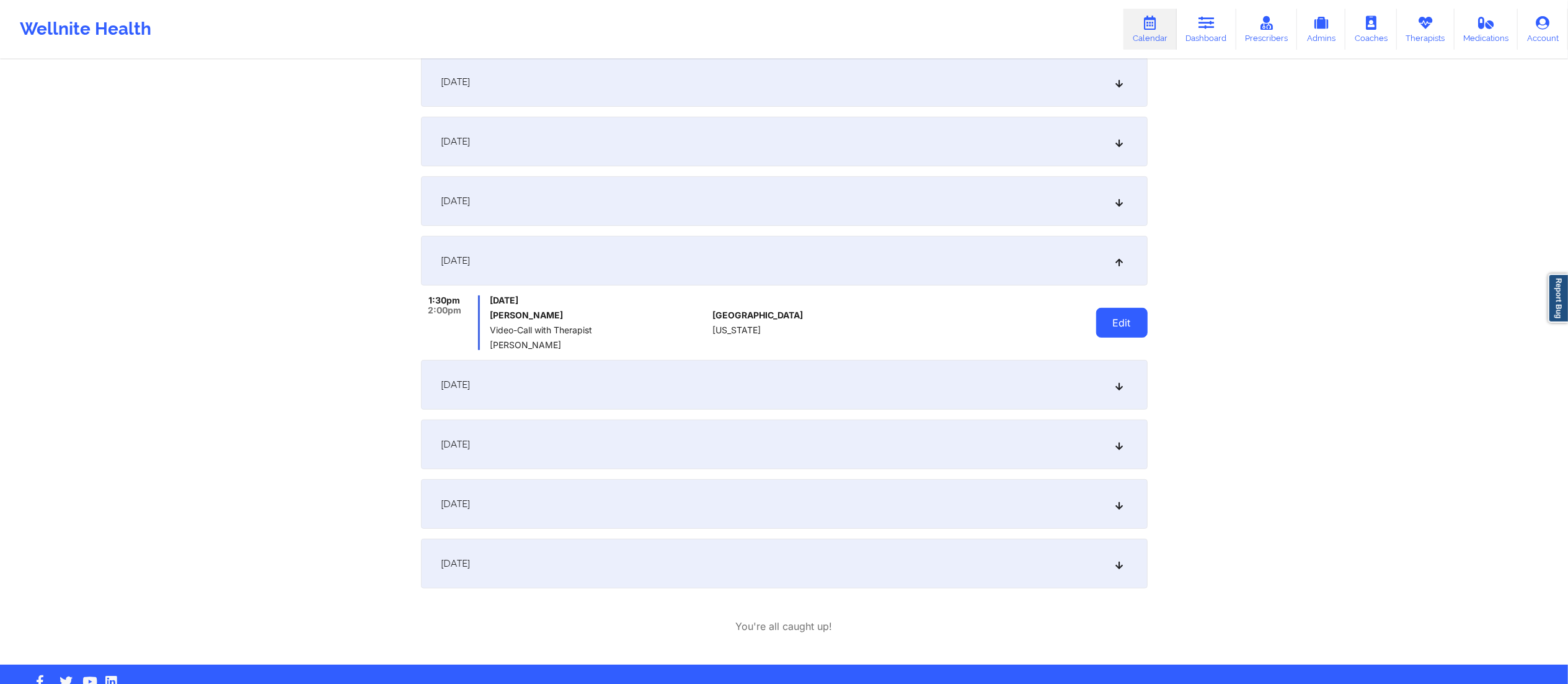
click at [1123, 331] on button "Edit" at bounding box center [1121, 322] width 51 height 29
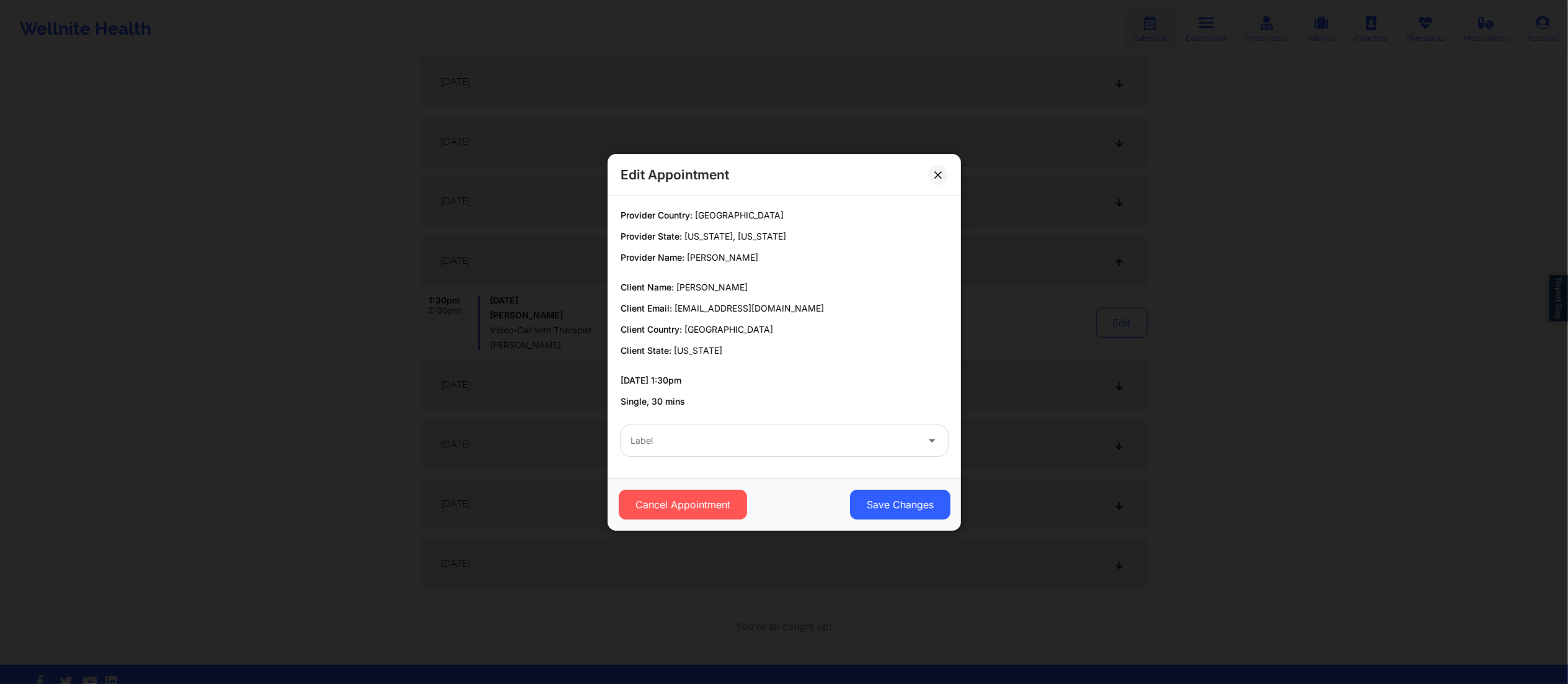
click at [887, 439] on div at bounding box center [774, 440] width 286 height 15
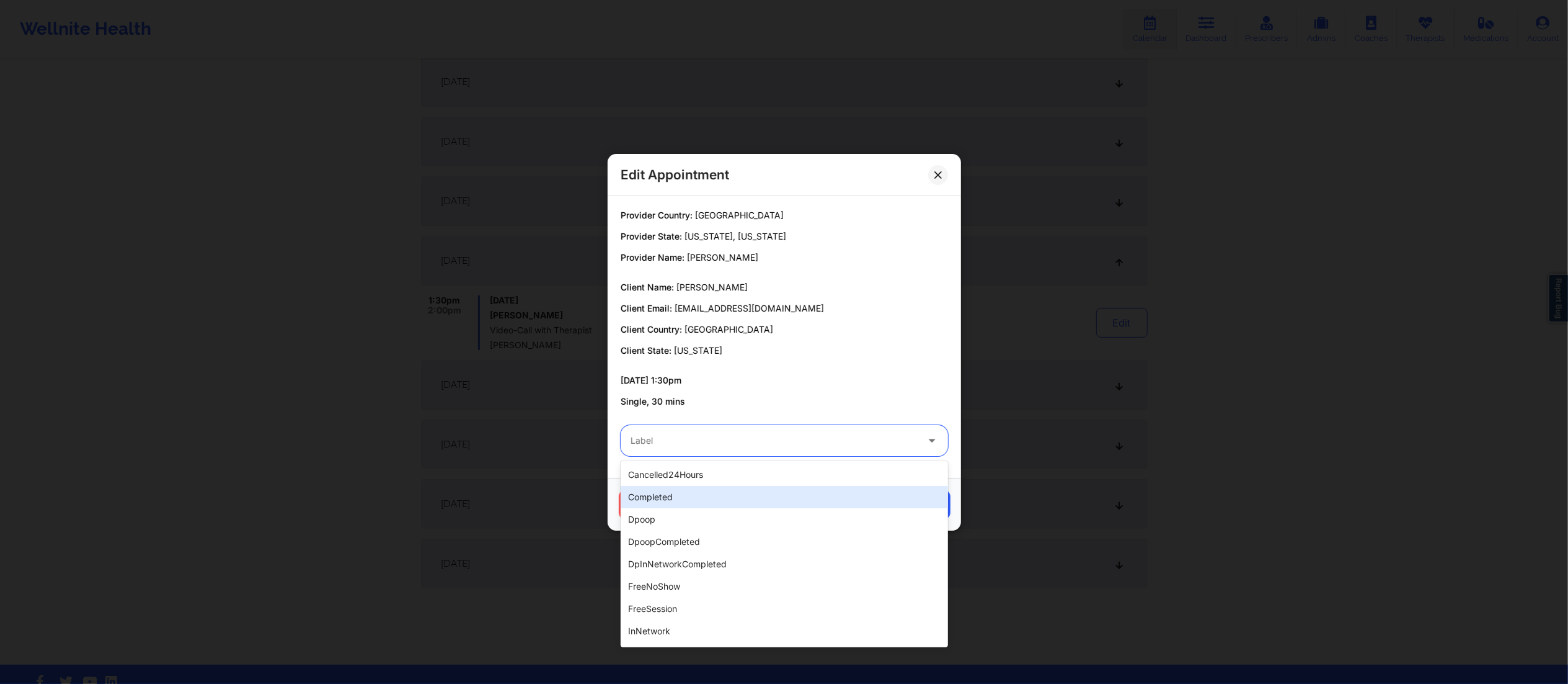
click at [814, 495] on div "completed" at bounding box center [784, 497] width 327 height 23
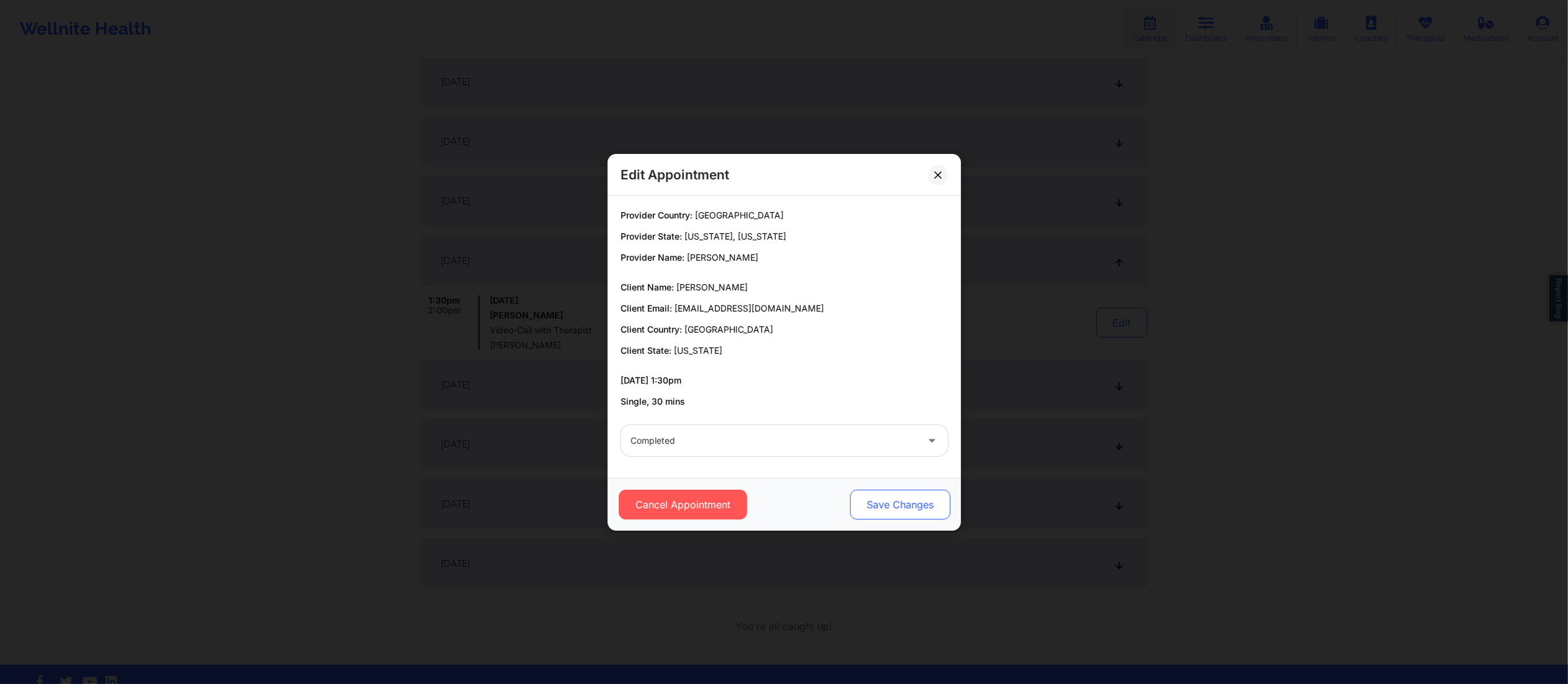
click at [886, 508] on button "Save Changes" at bounding box center [900, 504] width 100 height 29
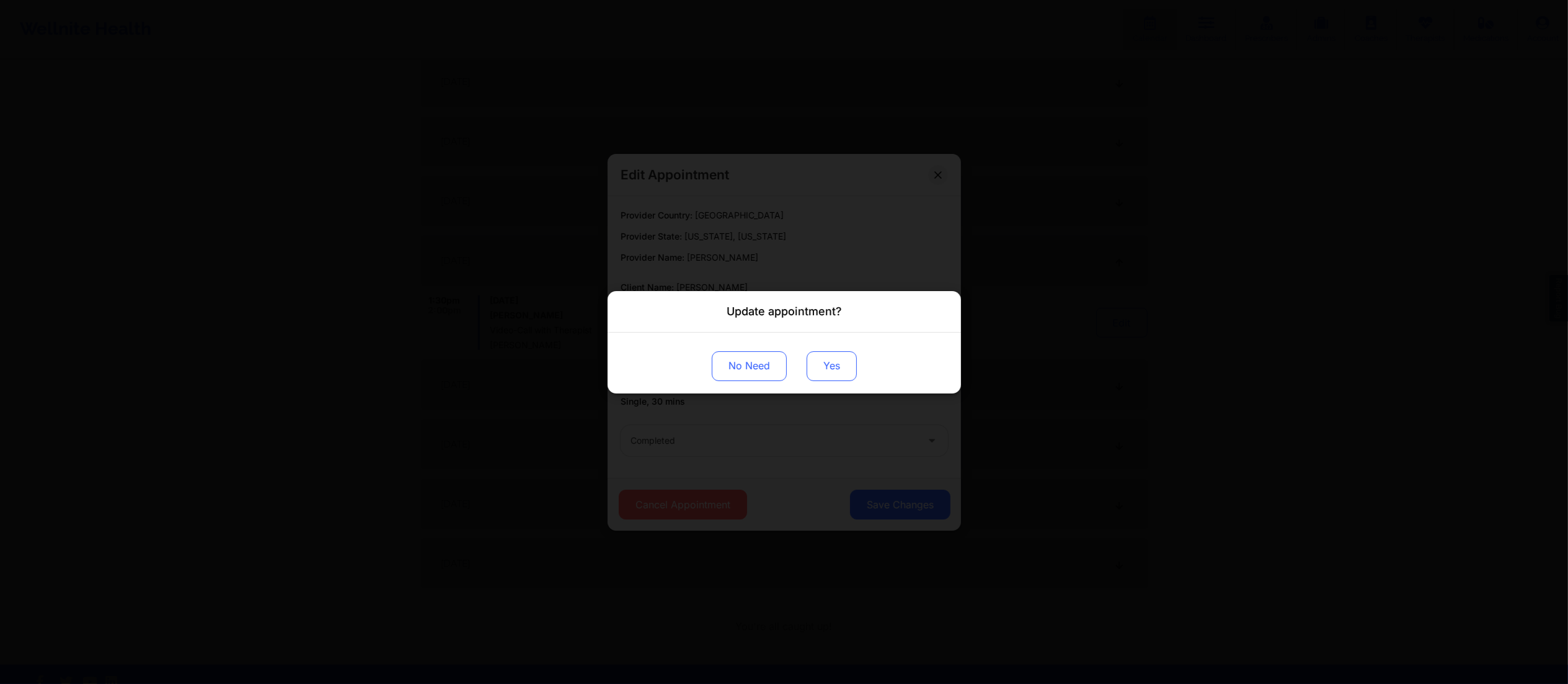
click at [832, 366] on button "Yes" at bounding box center [831, 364] width 50 height 29
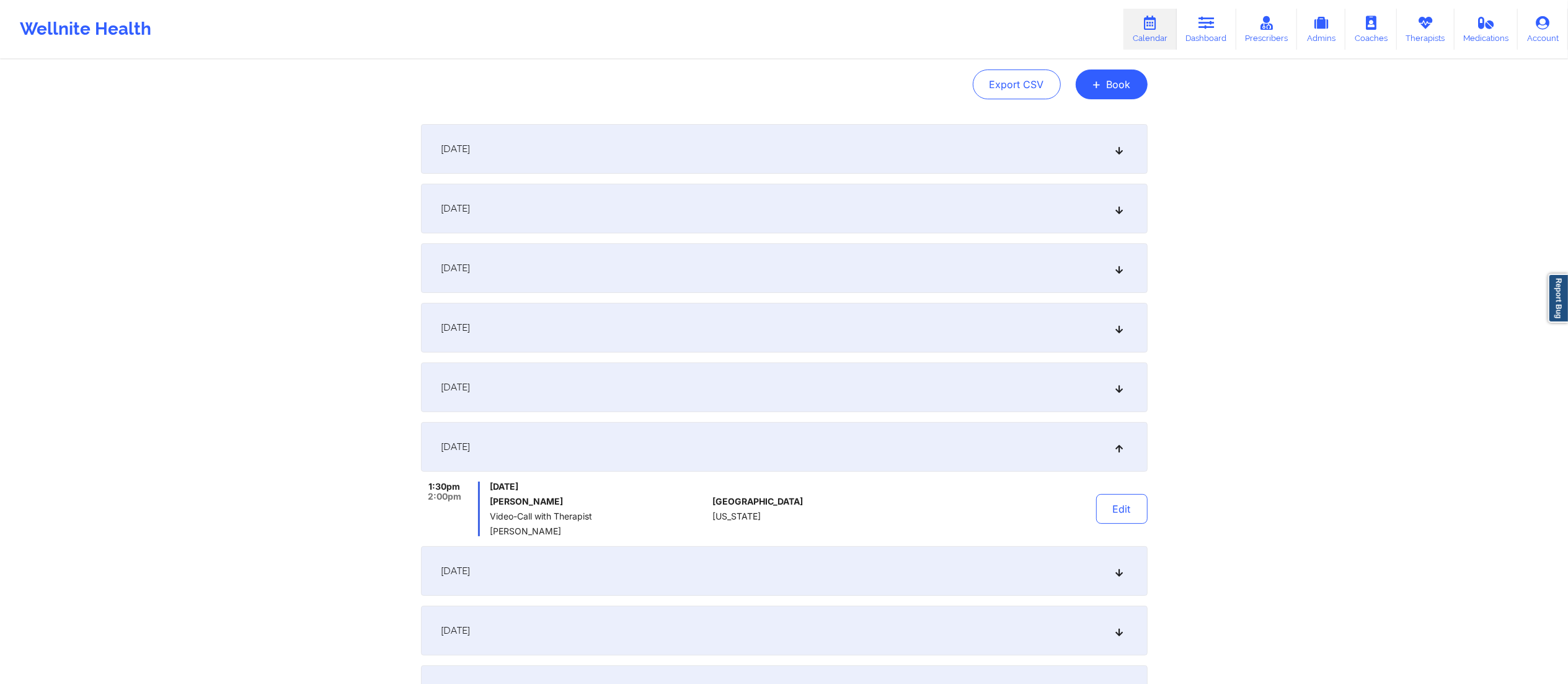
scroll to position [76, 0]
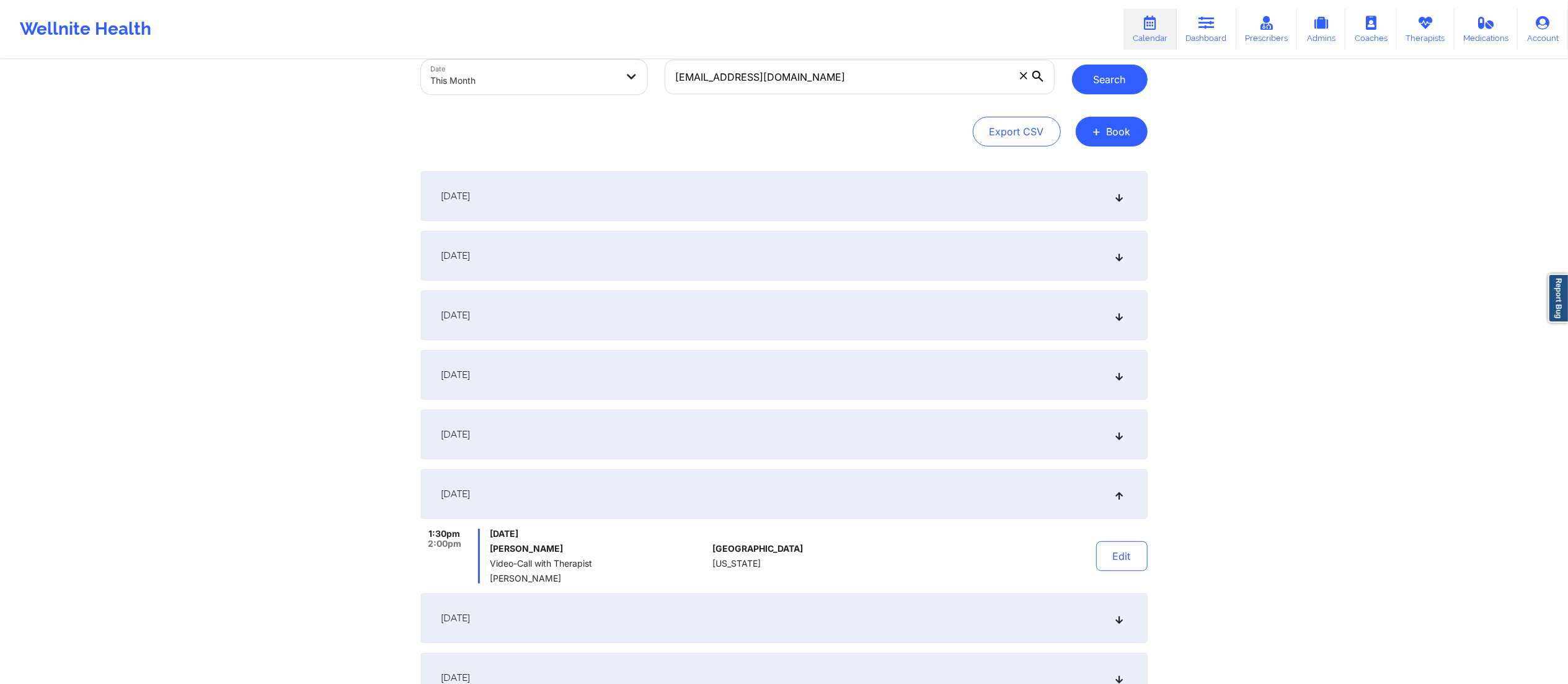
click at [1099, 84] on button "Search" at bounding box center [1110, 79] width 76 height 29
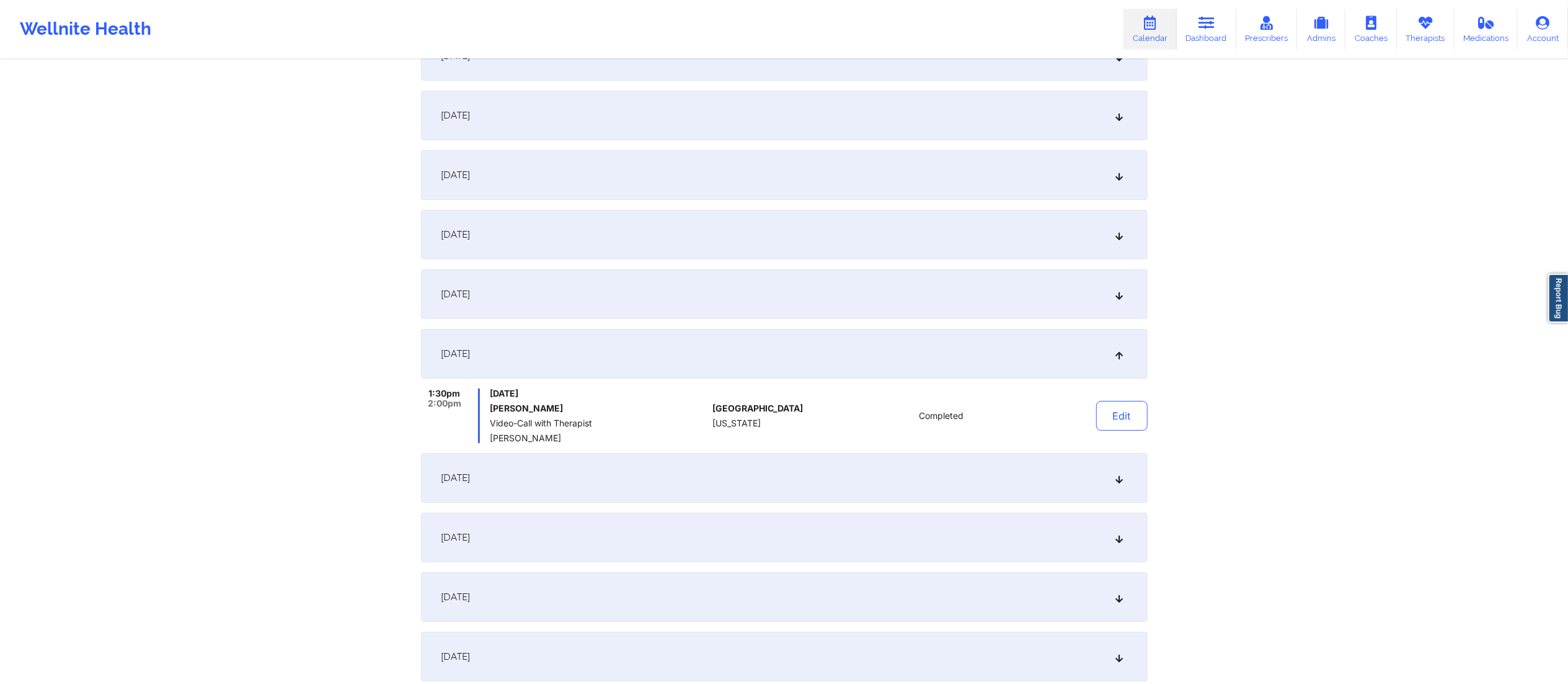
scroll to position [218, 0]
click at [1116, 421] on button "Edit" at bounding box center [1121, 413] width 51 height 29
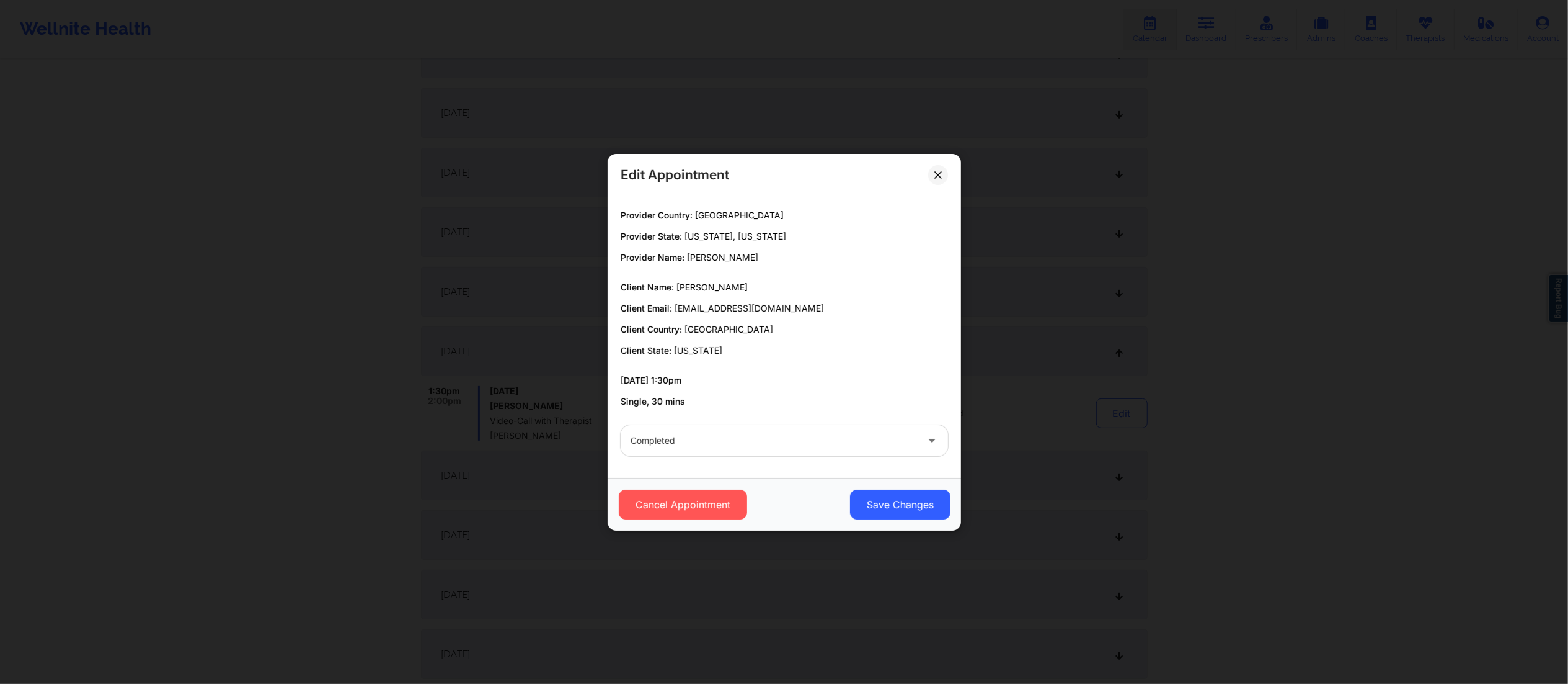
click at [915, 520] on div "Cancel Appointment Save Changes" at bounding box center [784, 505] width 354 height 53
click at [910, 507] on button "Save Changes" at bounding box center [900, 504] width 100 height 29
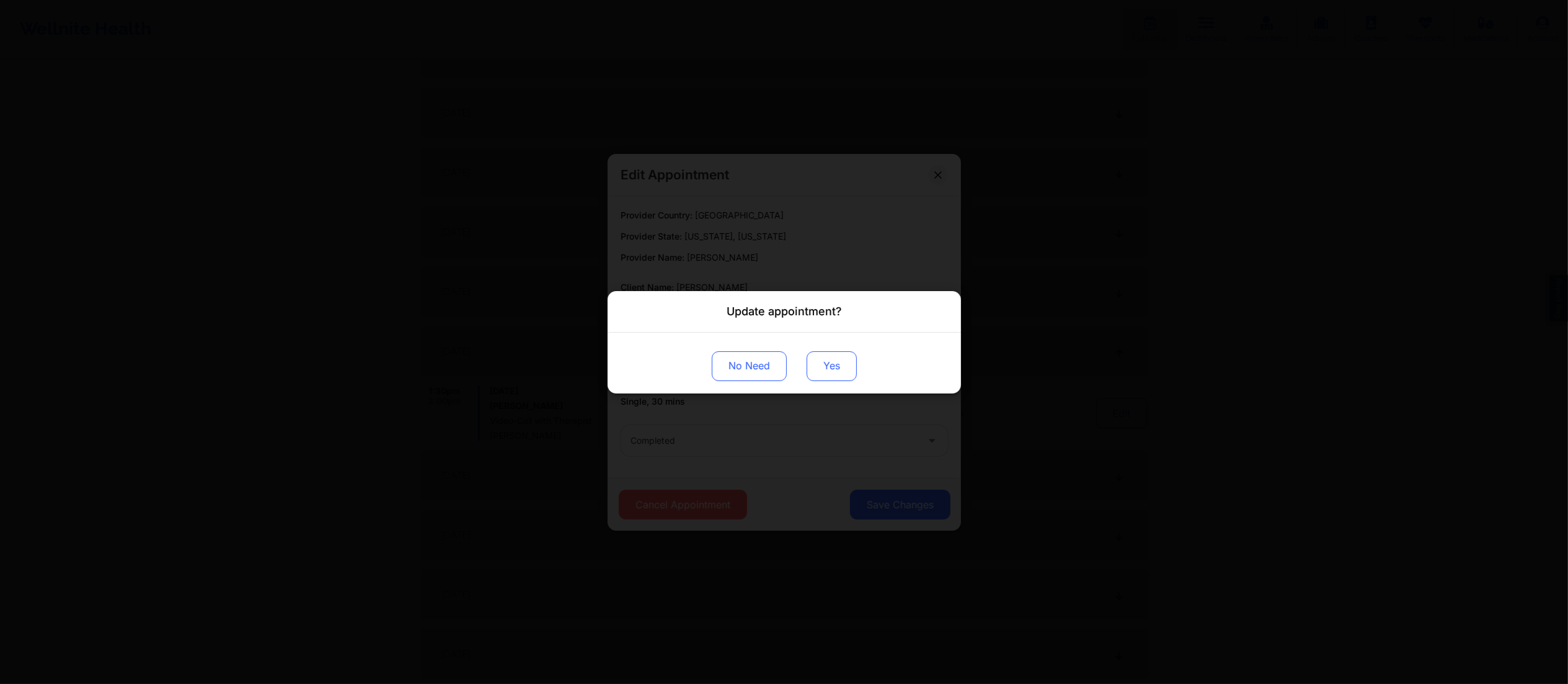
click at [830, 380] on button "Yes" at bounding box center [831, 364] width 50 height 29
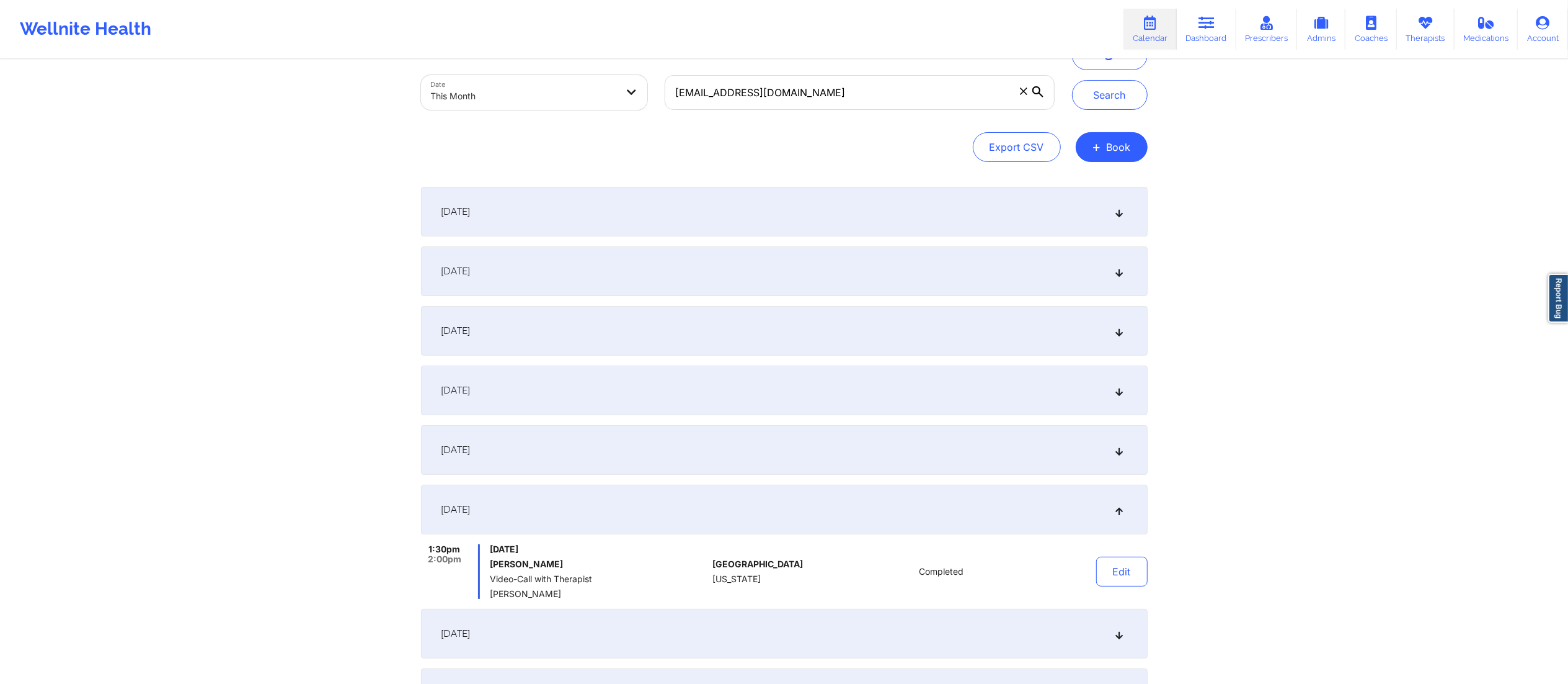
scroll to position [0, 0]
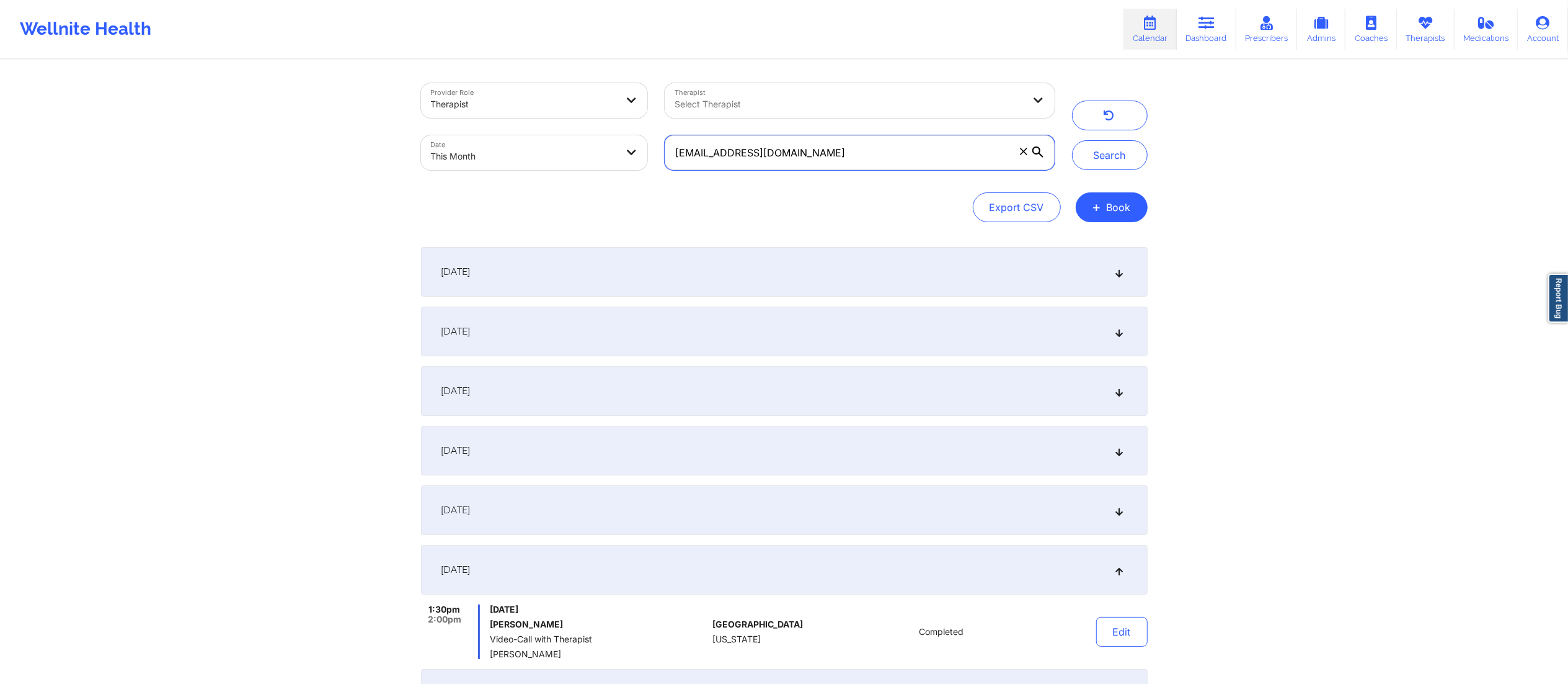
drag, startPoint x: 848, startPoint y: 158, endPoint x: 540, endPoint y: 186, distance: 309.3
click at [540, 187] on div "Provider Role Therapist Therapist Select Therapist Date This Month labennett91@…" at bounding box center [784, 153] width 726 height 139
paste input "boutin1962@yahoo"
click at [1092, 162] on button "Search" at bounding box center [1110, 155] width 76 height 29
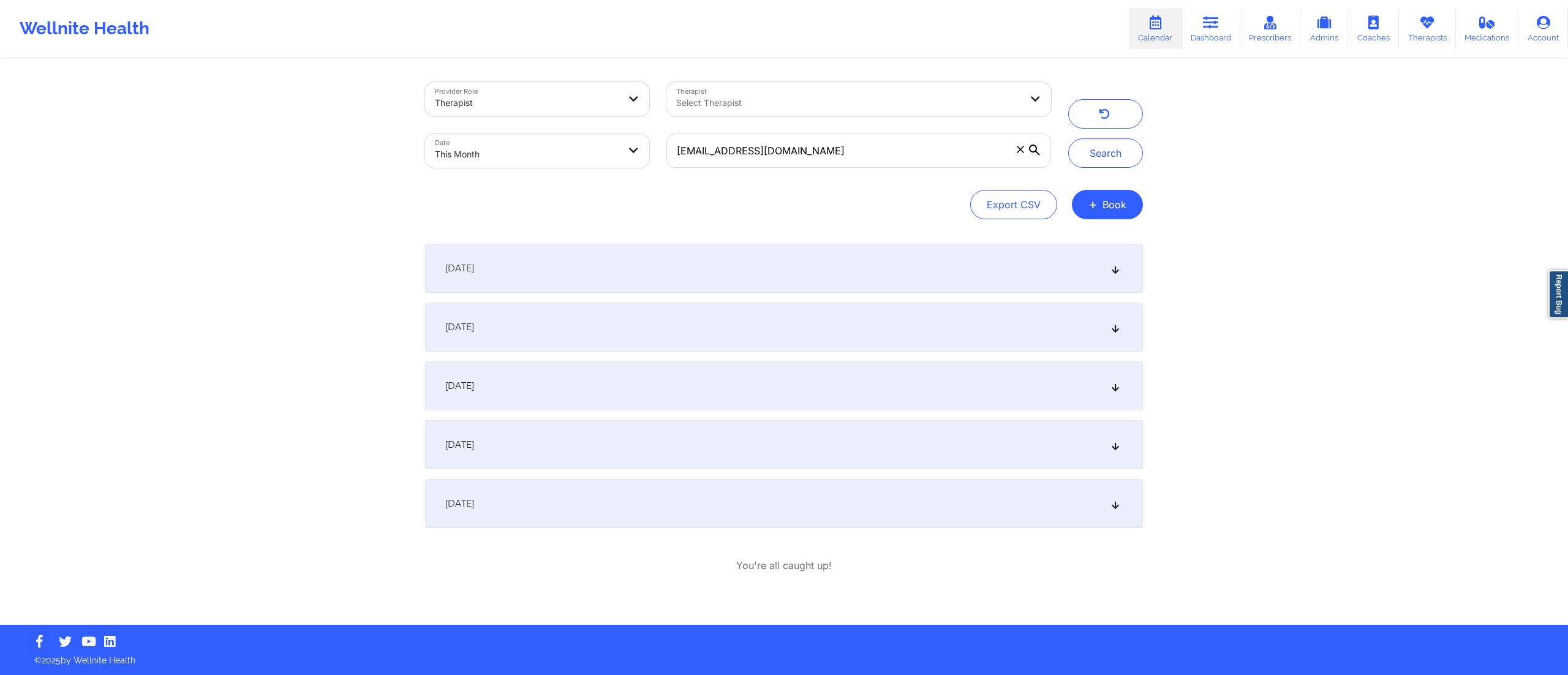
click at [655, 262] on div "September 1, 2025" at bounding box center [784, 268] width 717 height 49
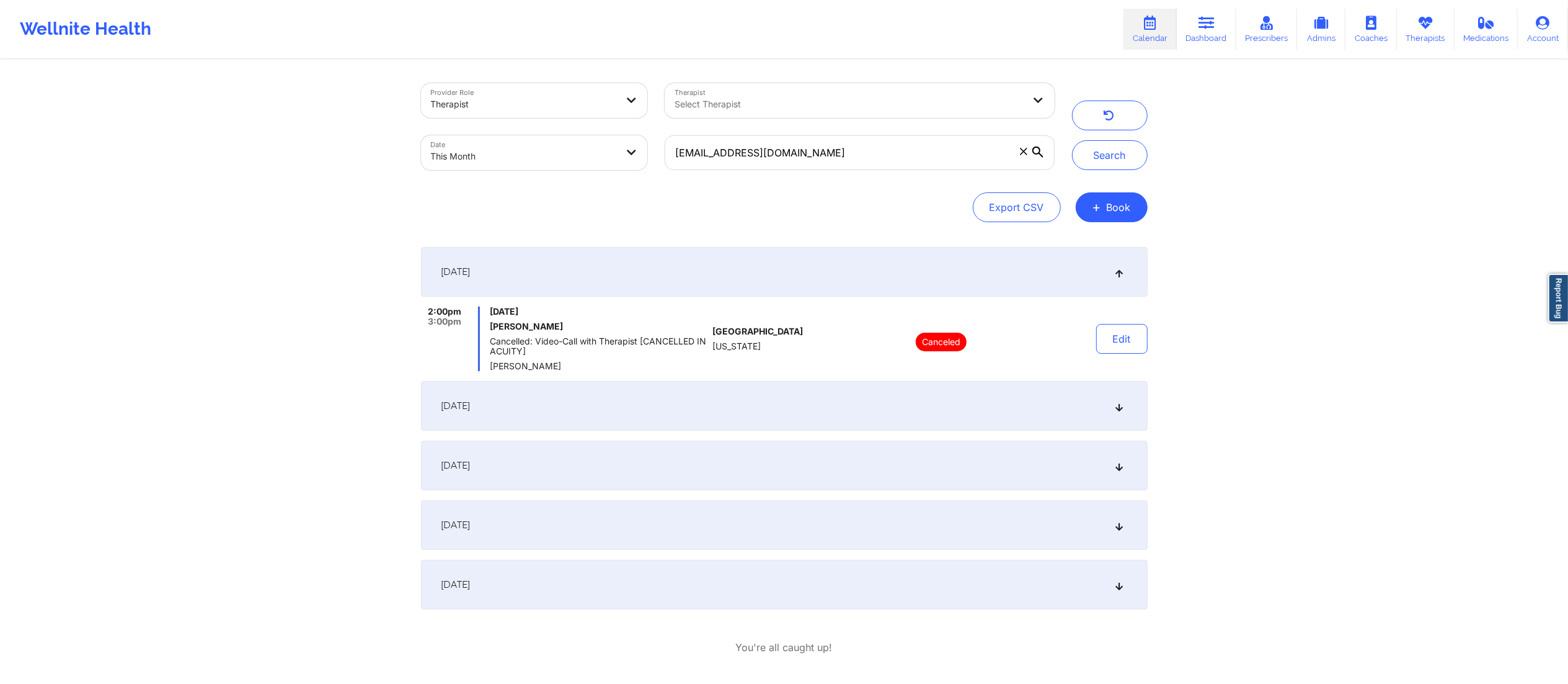
click at [667, 404] on div "September 8, 2025" at bounding box center [784, 406] width 726 height 49
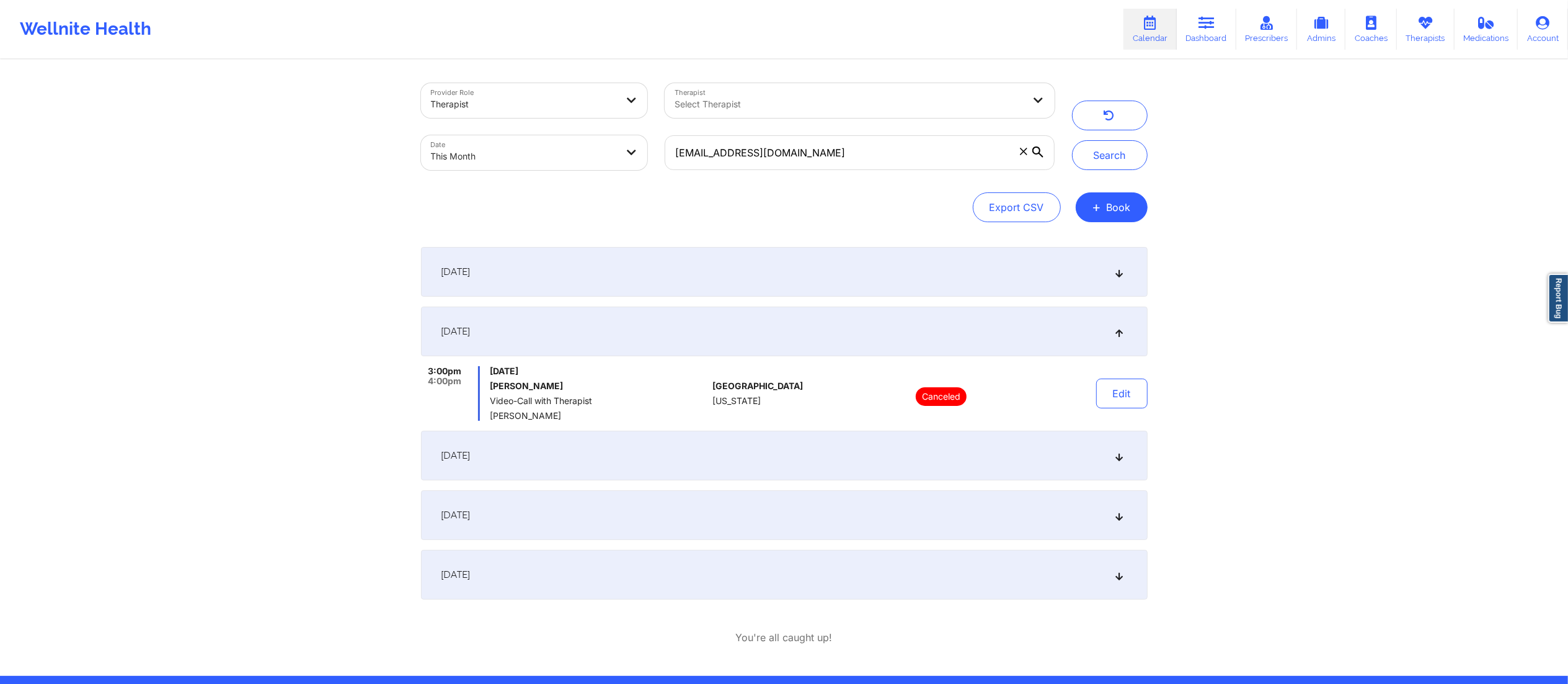
click at [678, 454] on div "September 15, 2025" at bounding box center [784, 455] width 726 height 49
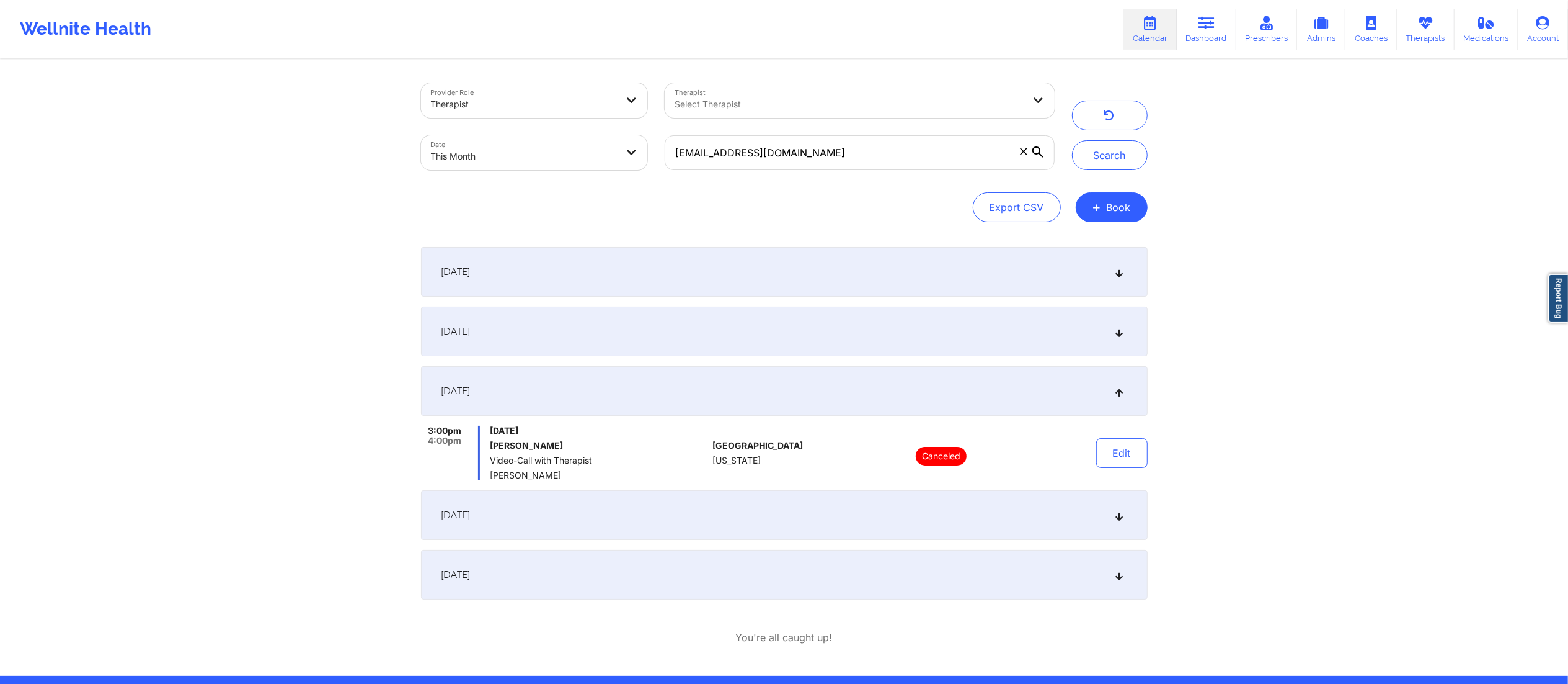
click at [712, 513] on div "September 22, 2025" at bounding box center [784, 515] width 726 height 49
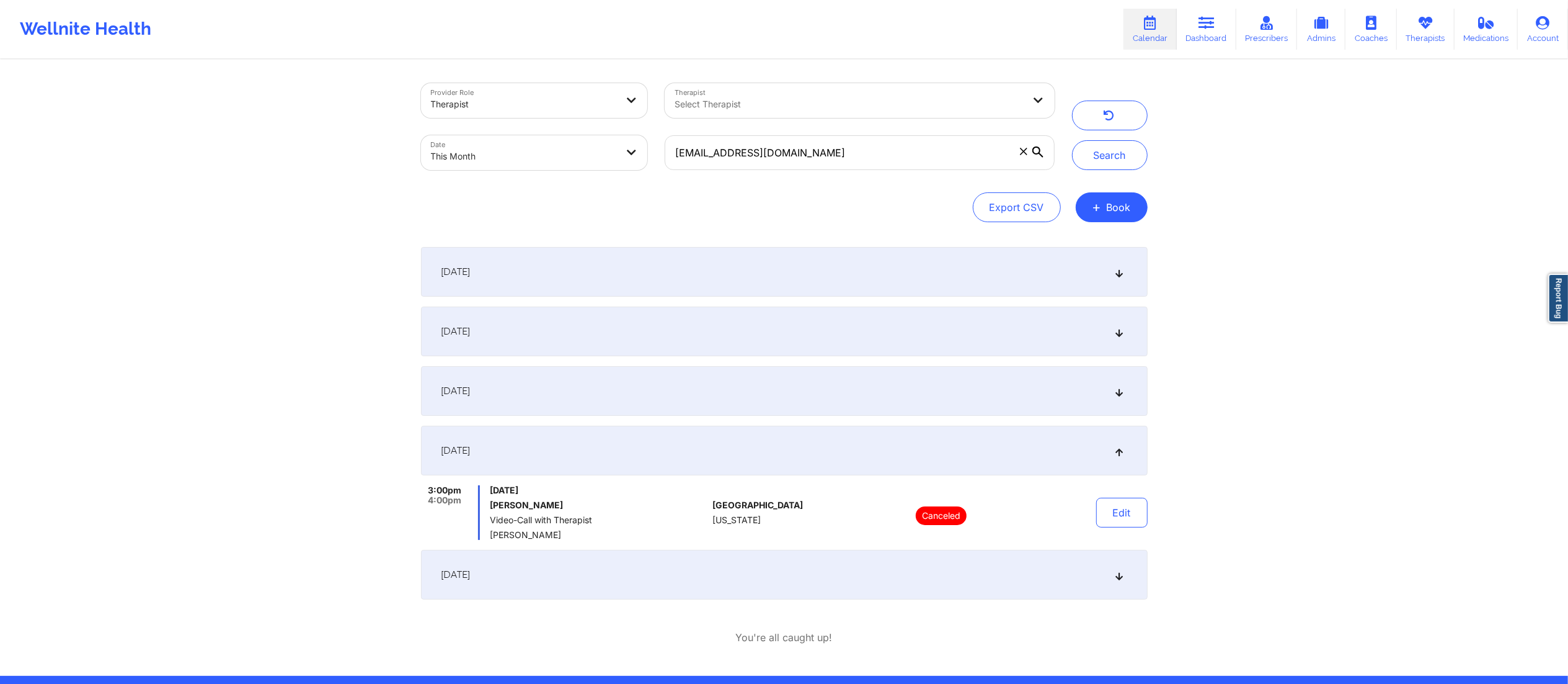
click at [712, 563] on div "September 29, 2025" at bounding box center [784, 574] width 726 height 49
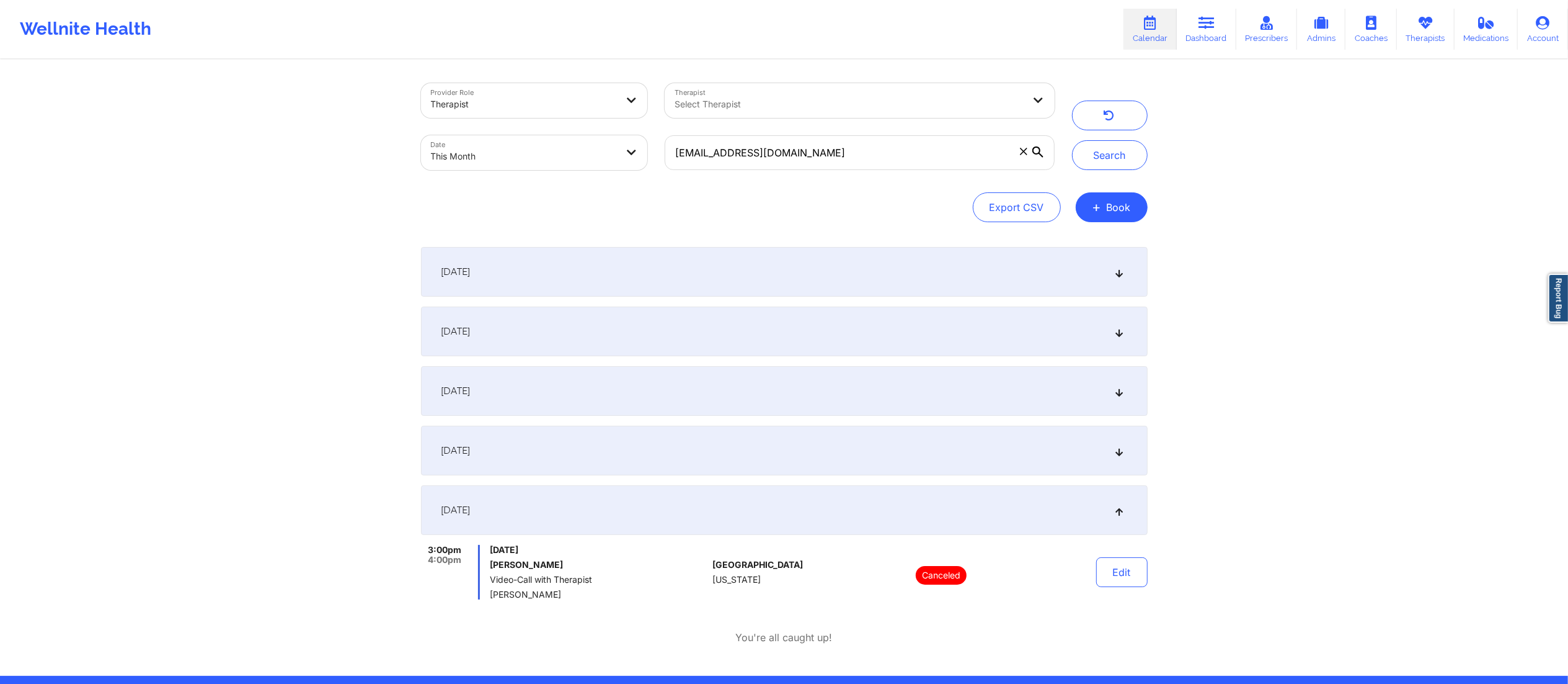
click at [735, 254] on div "September 1, 2025" at bounding box center [784, 271] width 726 height 49
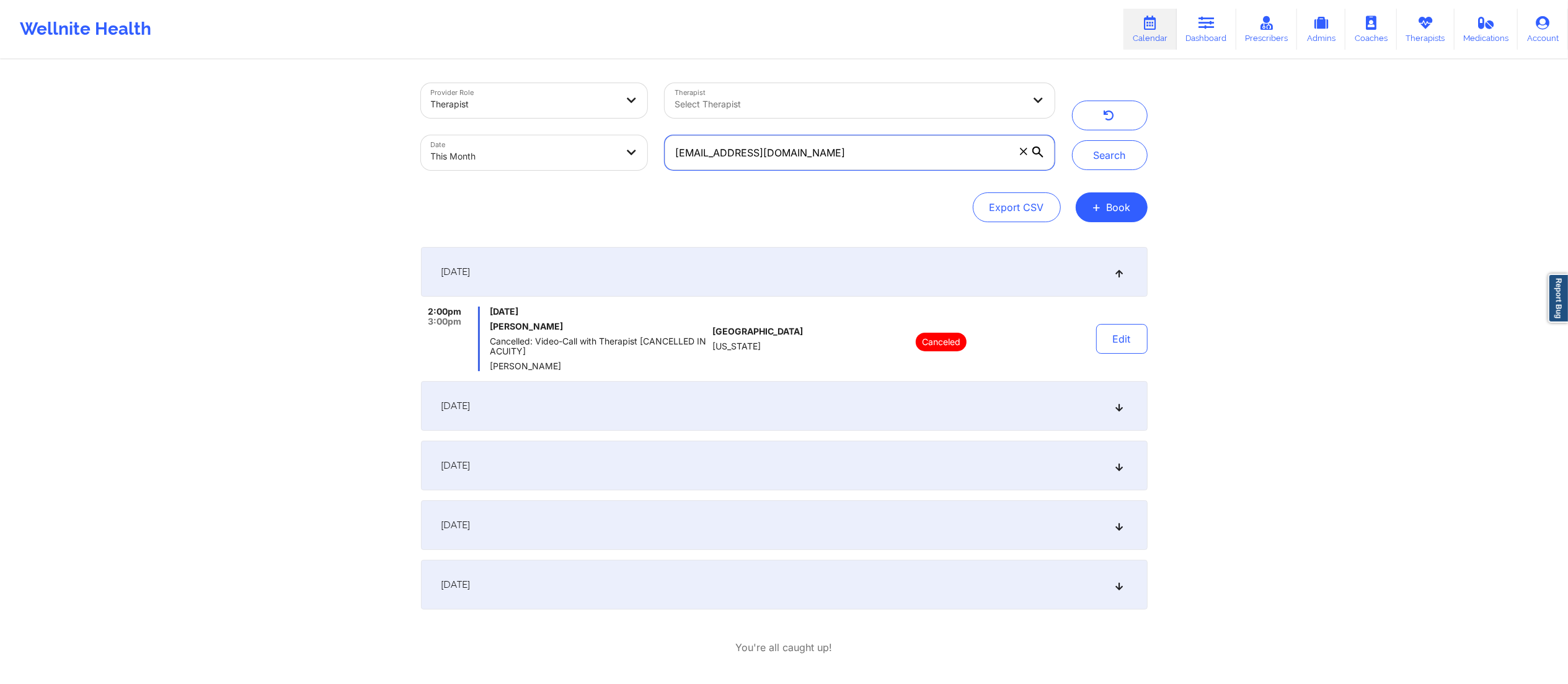
drag, startPoint x: 906, startPoint y: 158, endPoint x: 616, endPoint y: 157, distance: 290.0
click at [616, 157] on div "Provider Role Therapist Therapist Select Therapist Date This Month lboutin1962@…" at bounding box center [738, 126] width 651 height 104
paste input "michibauza123@gmail"
click at [1100, 161] on button "Search" at bounding box center [1110, 155] width 76 height 29
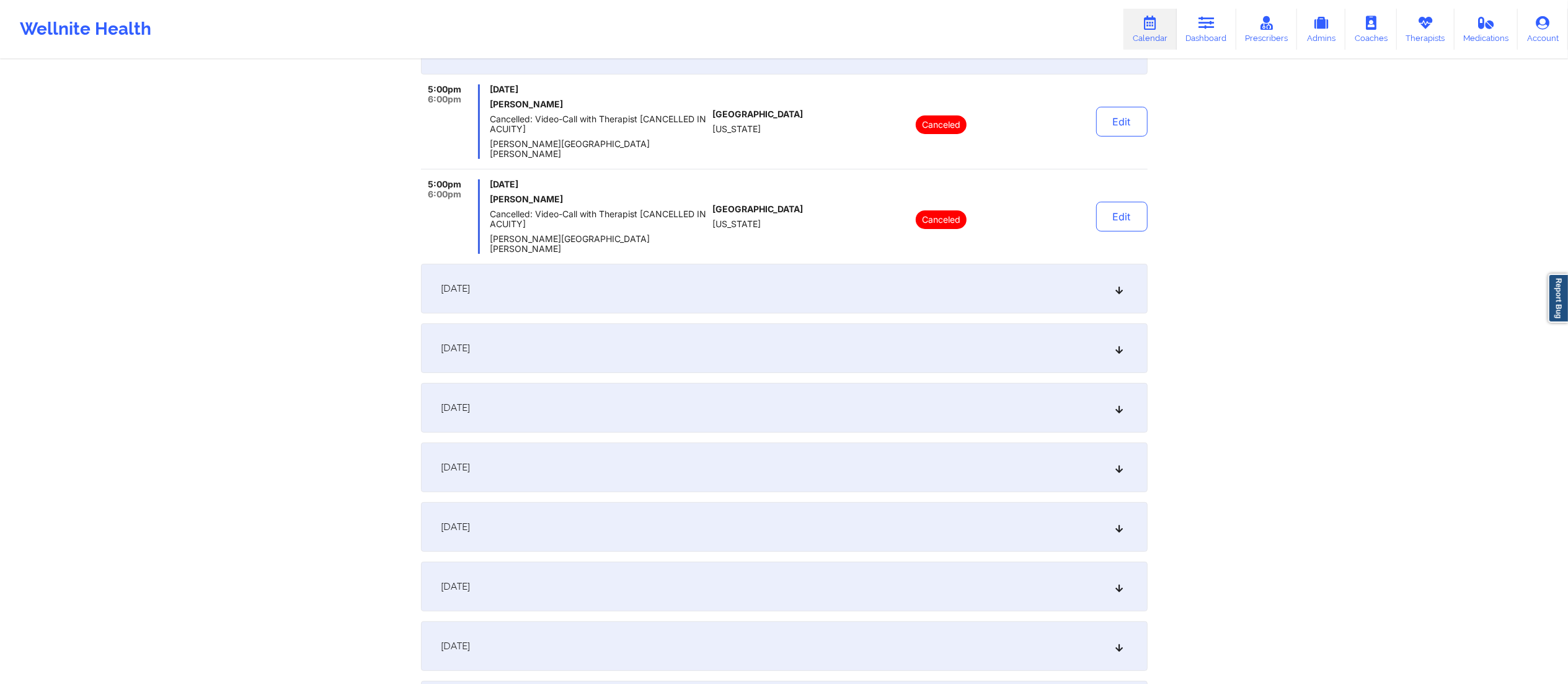
scroll to position [230, 0]
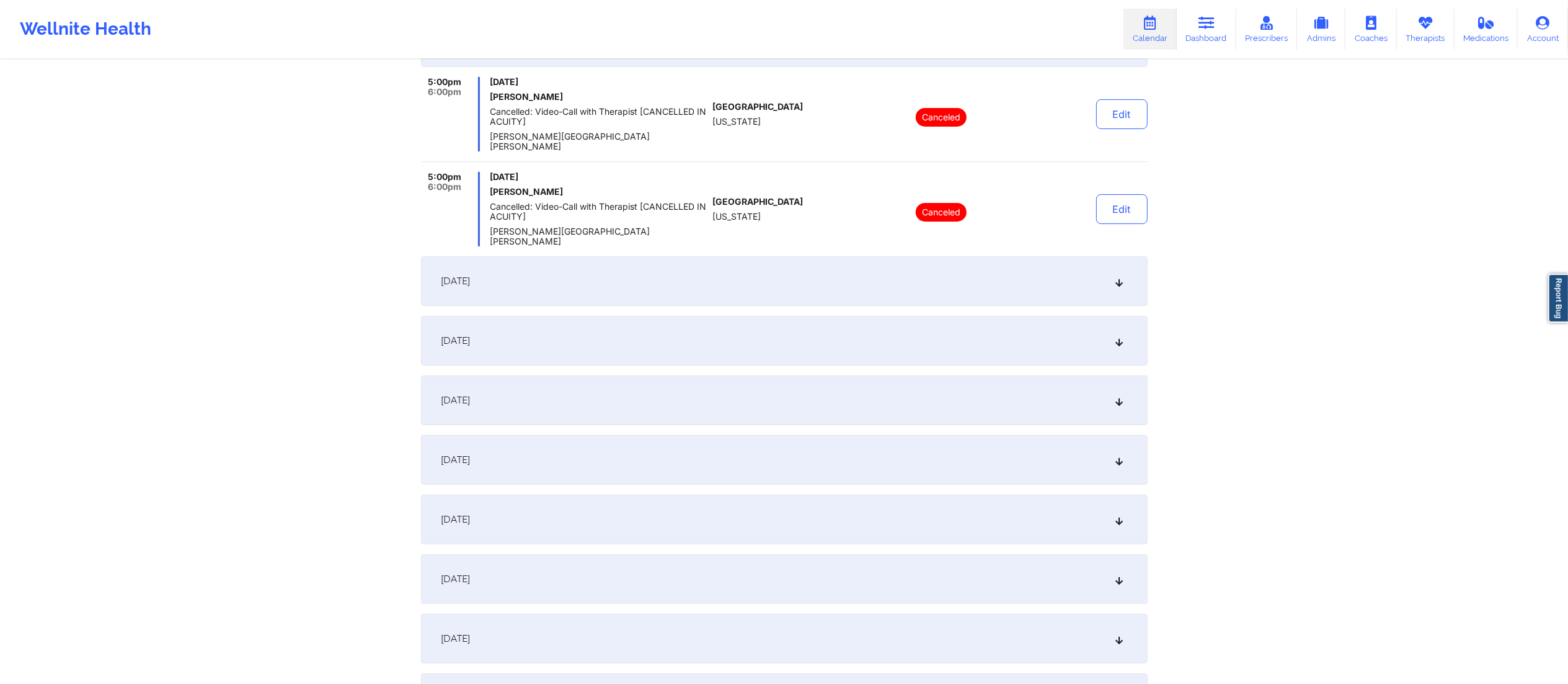
click at [760, 318] on div "September 10, 2025" at bounding box center [784, 341] width 726 height 49
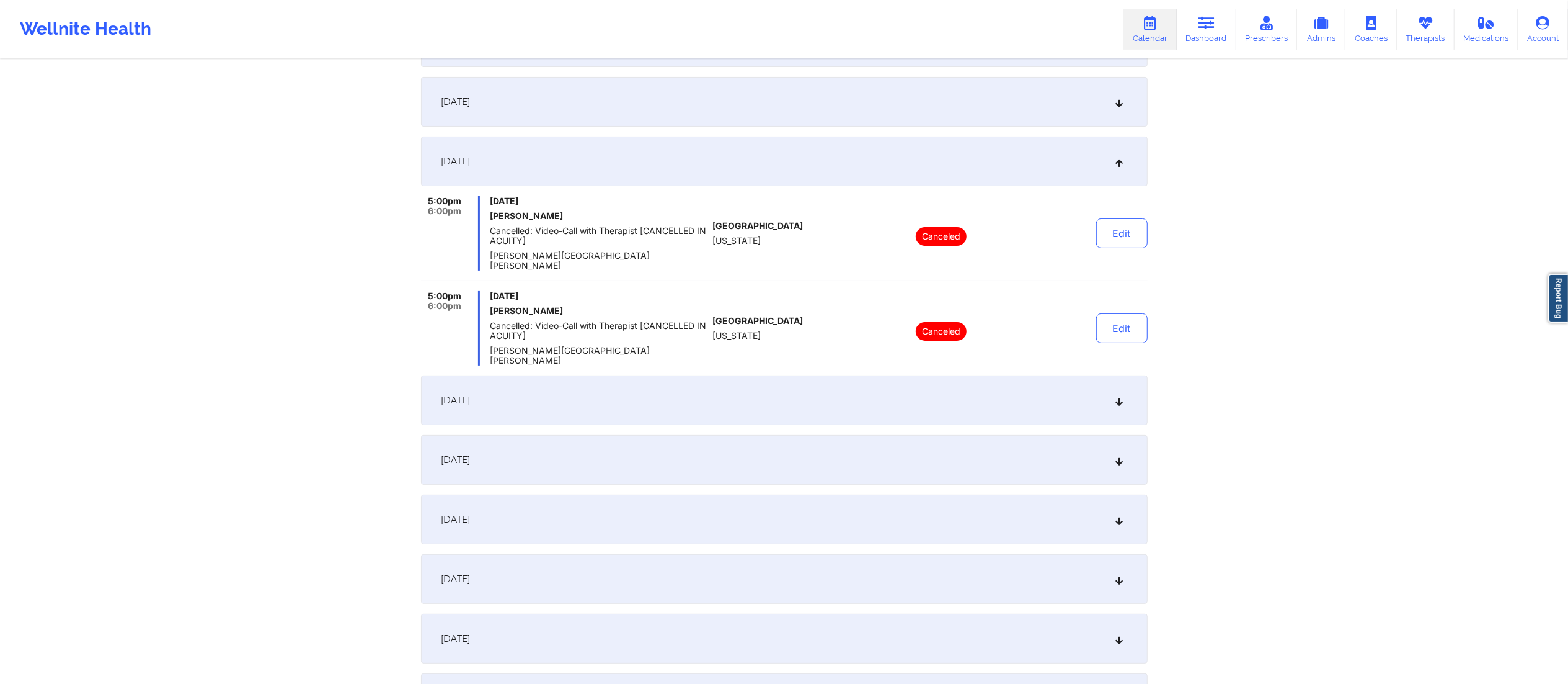
click at [773, 376] on div "September 11, 2025" at bounding box center [784, 400] width 726 height 49
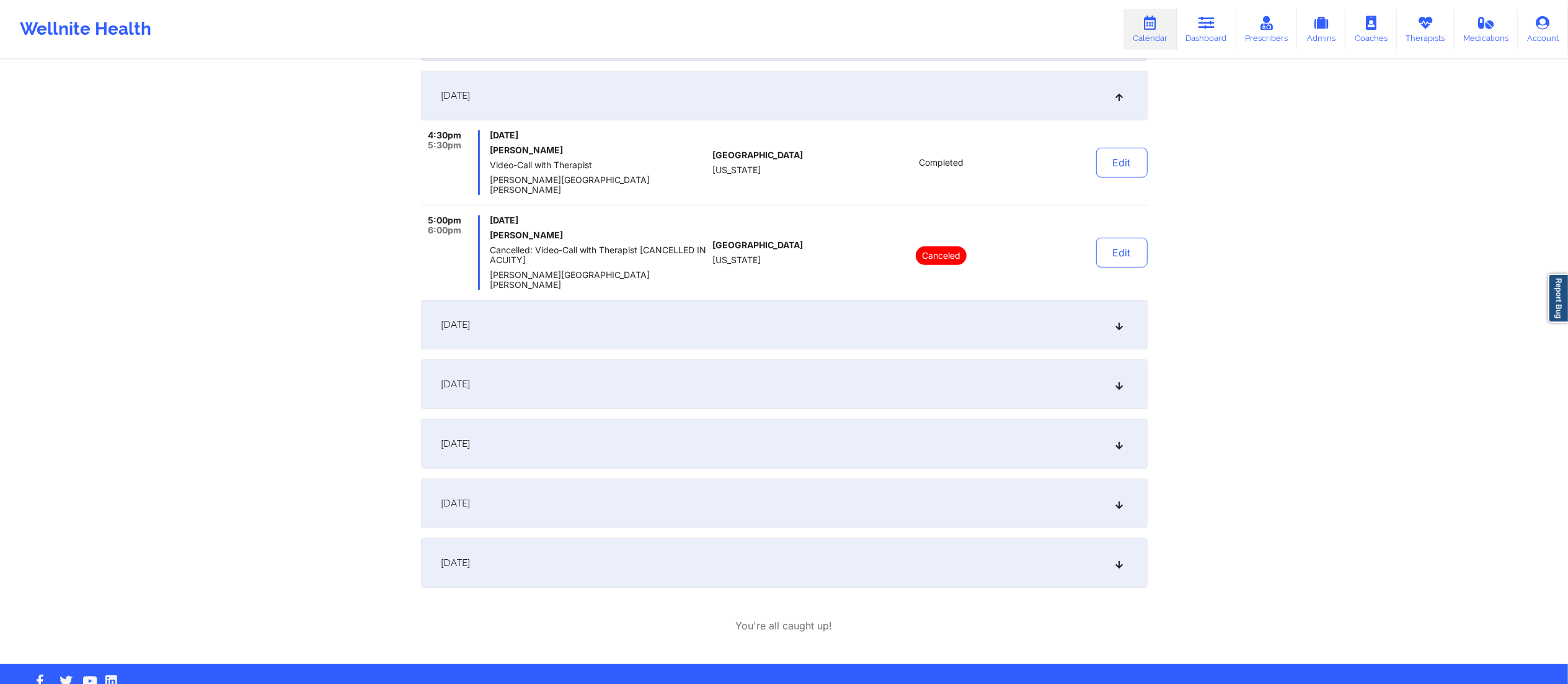
click at [816, 317] on div "September 16, 2025" at bounding box center [784, 324] width 726 height 49
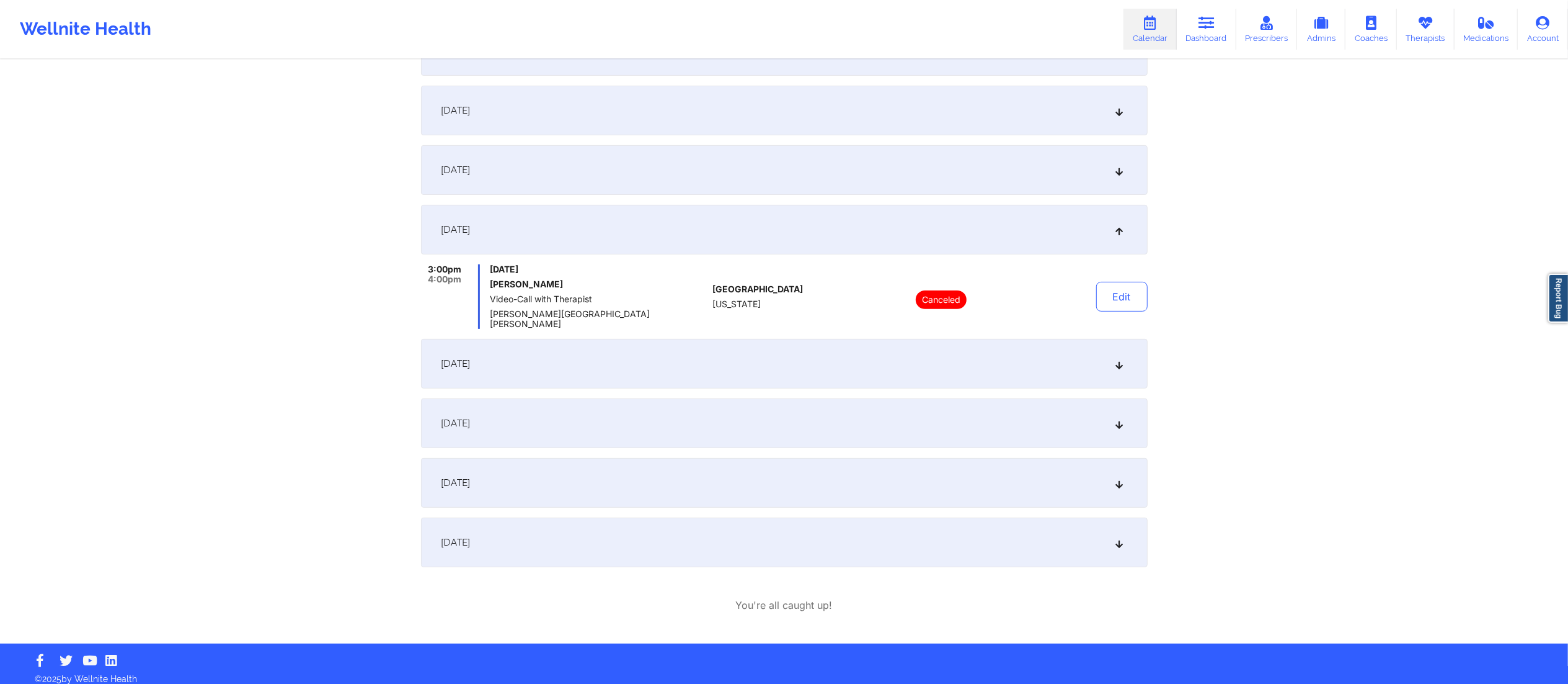
click at [799, 116] on div "September 10, 2025" at bounding box center [784, 110] width 726 height 49
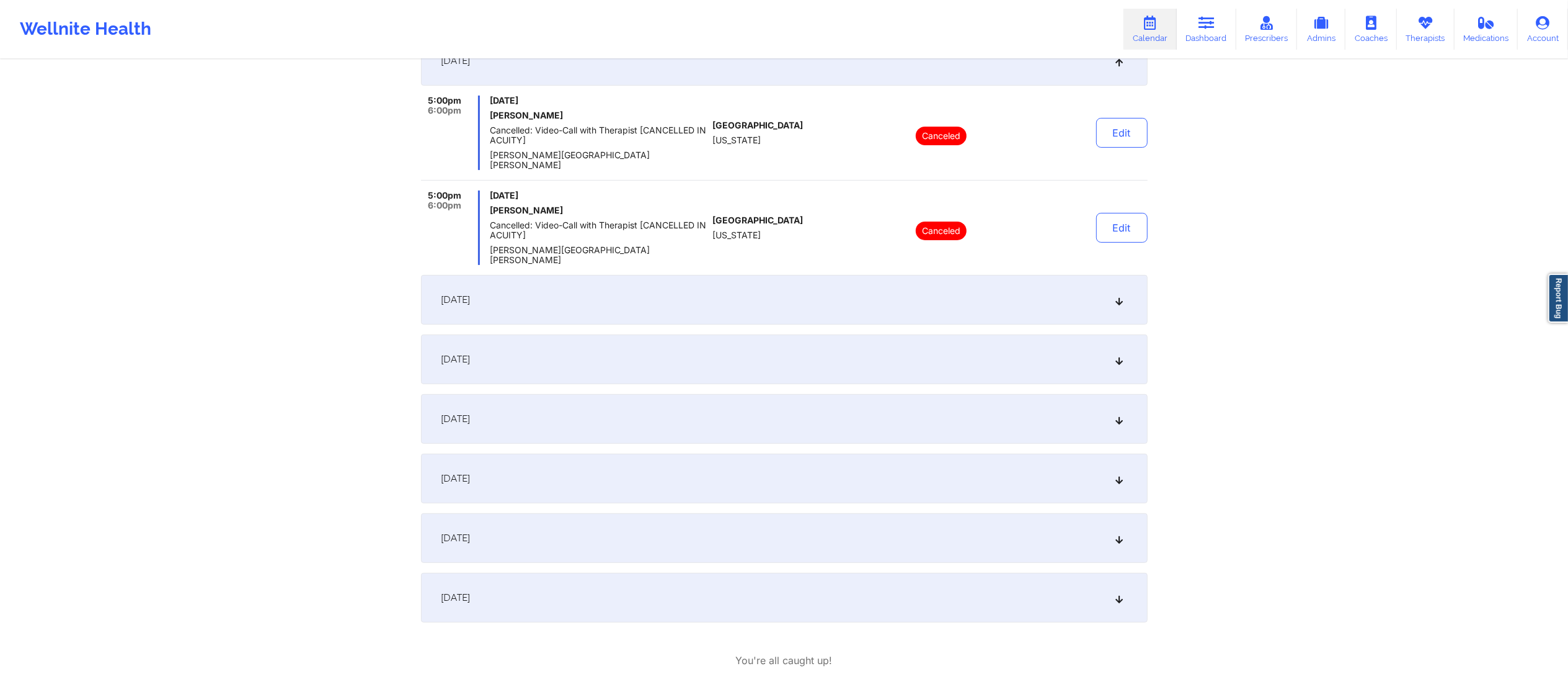
scroll to position [345, 0]
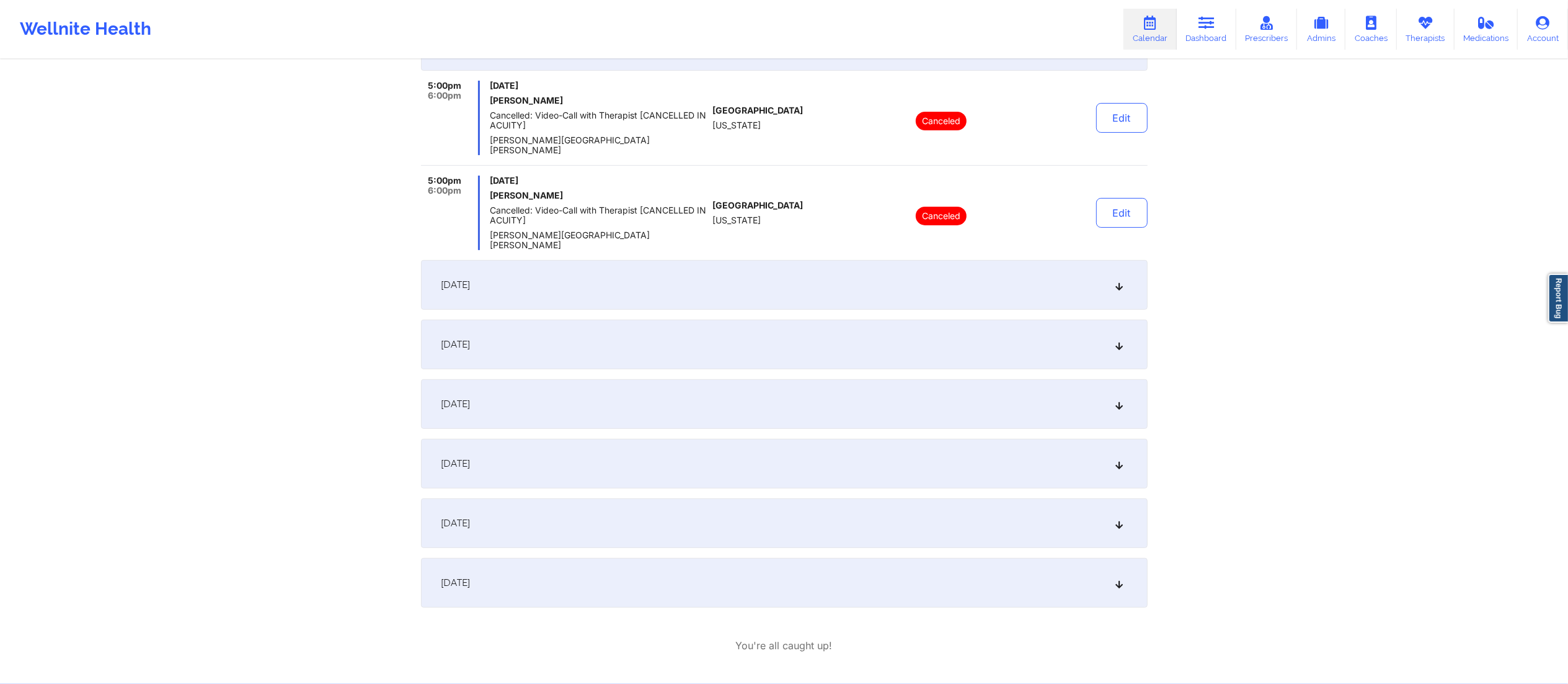
click at [748, 260] on div "September 11, 2025" at bounding box center [784, 285] width 726 height 49
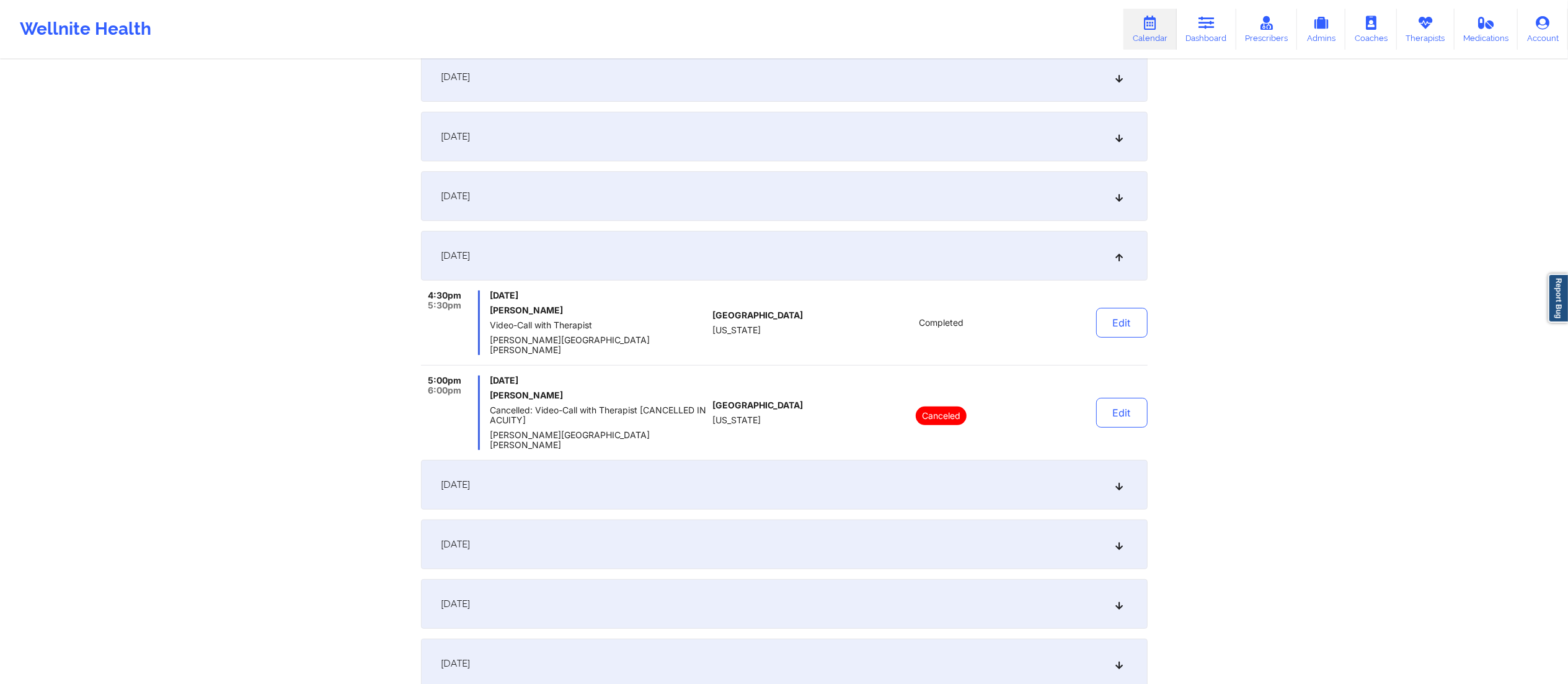
scroll to position [184, 0]
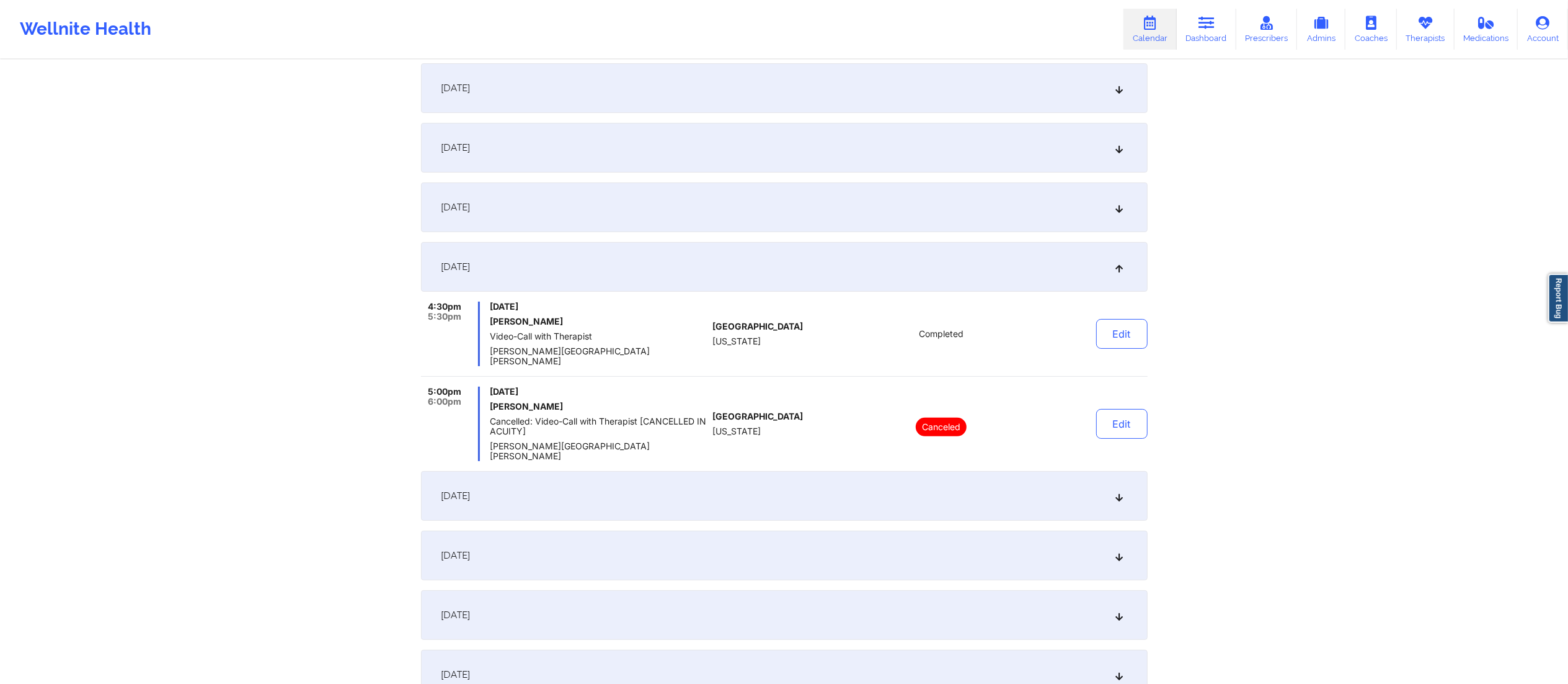
click at [873, 215] on div "September 10, 2025" at bounding box center [784, 207] width 726 height 49
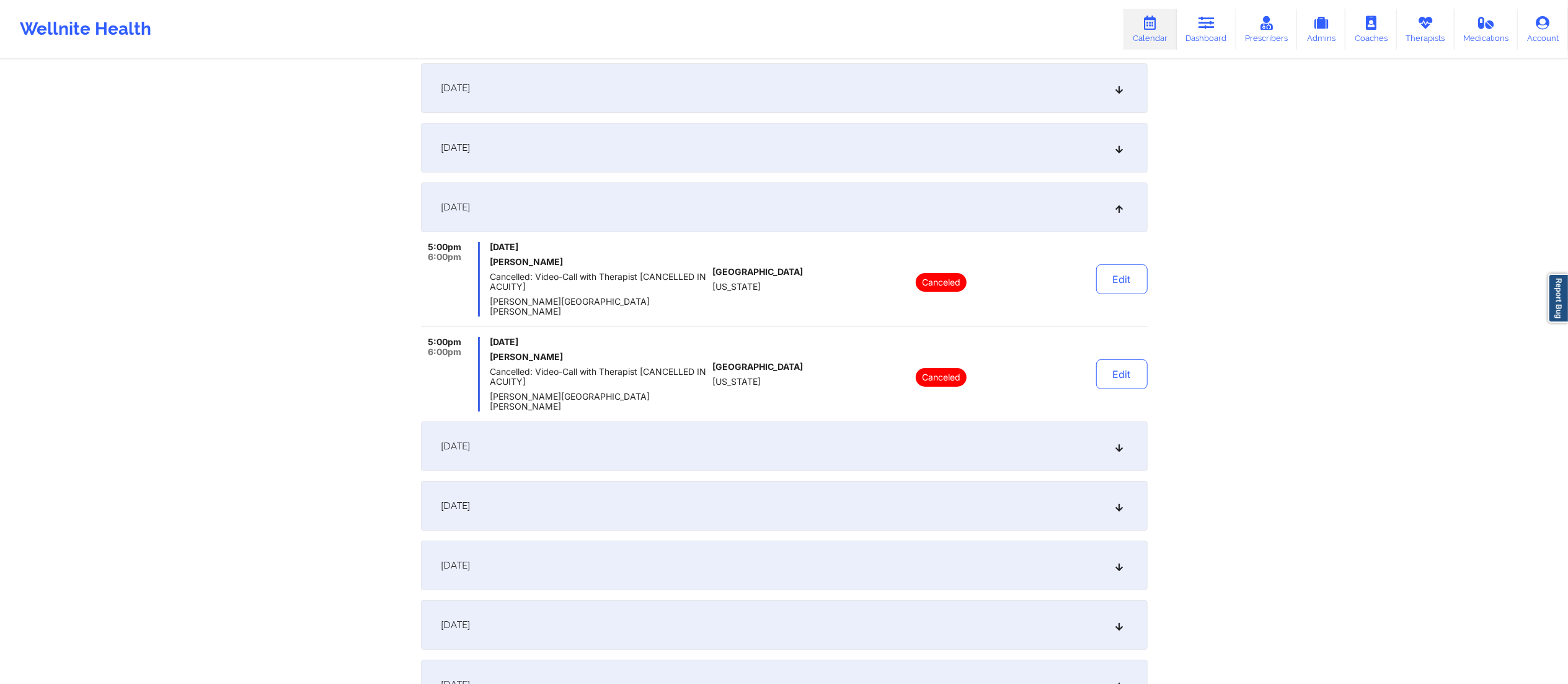
drag, startPoint x: 775, startPoint y: 416, endPoint x: 775, endPoint y: 423, distance: 7.0
click at [772, 421] on div "September 11, 2025" at bounding box center [784, 446] width 726 height 49
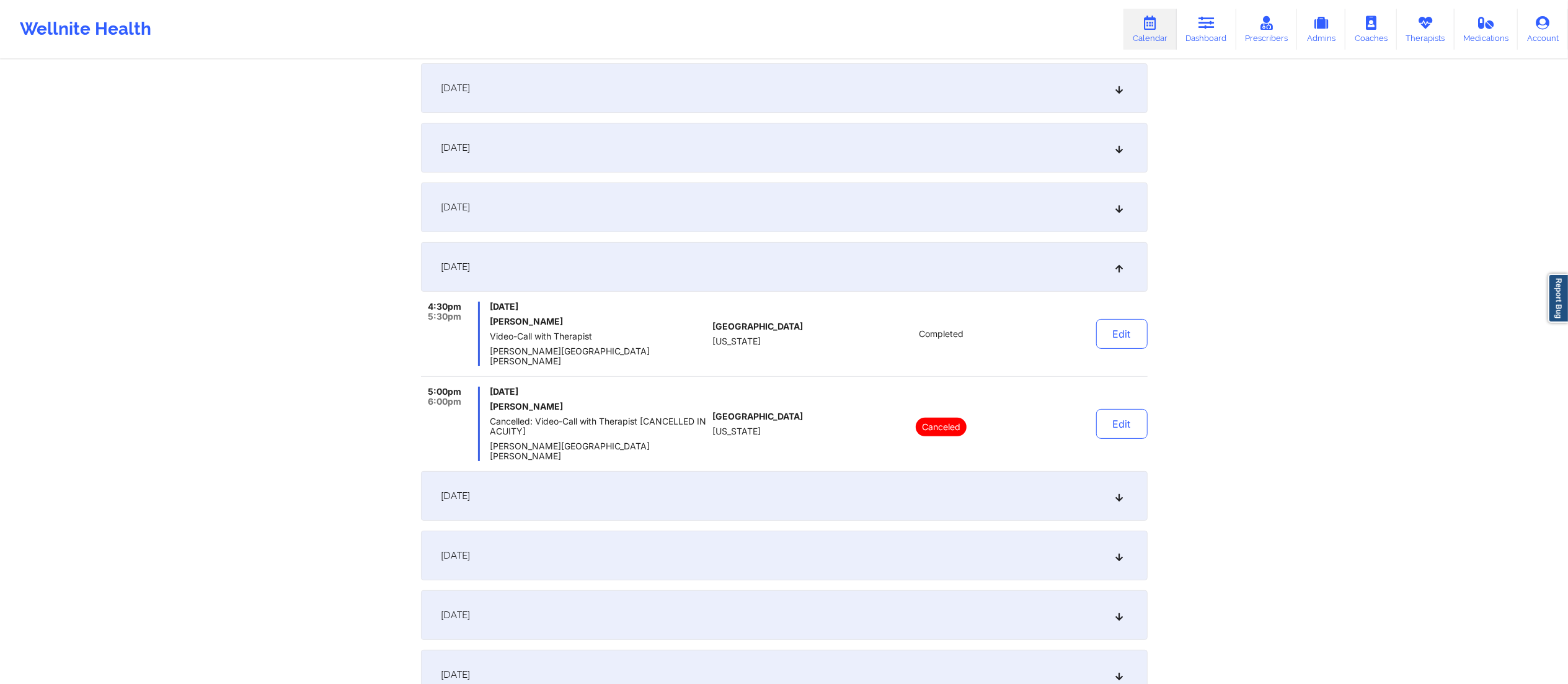
click at [839, 476] on div "September 16, 2025" at bounding box center [784, 495] width 726 height 49
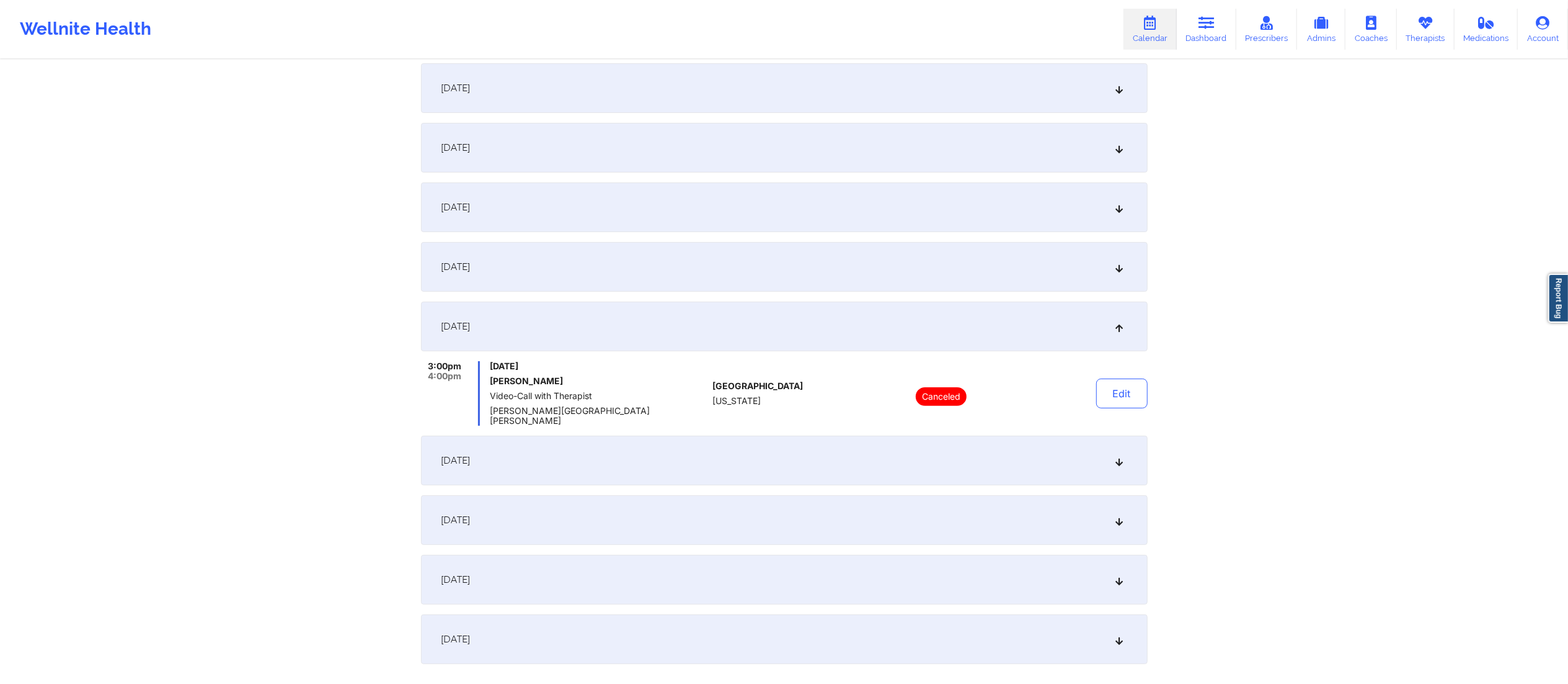
click at [857, 452] on div "September 17, 2025" at bounding box center [784, 460] width 726 height 49
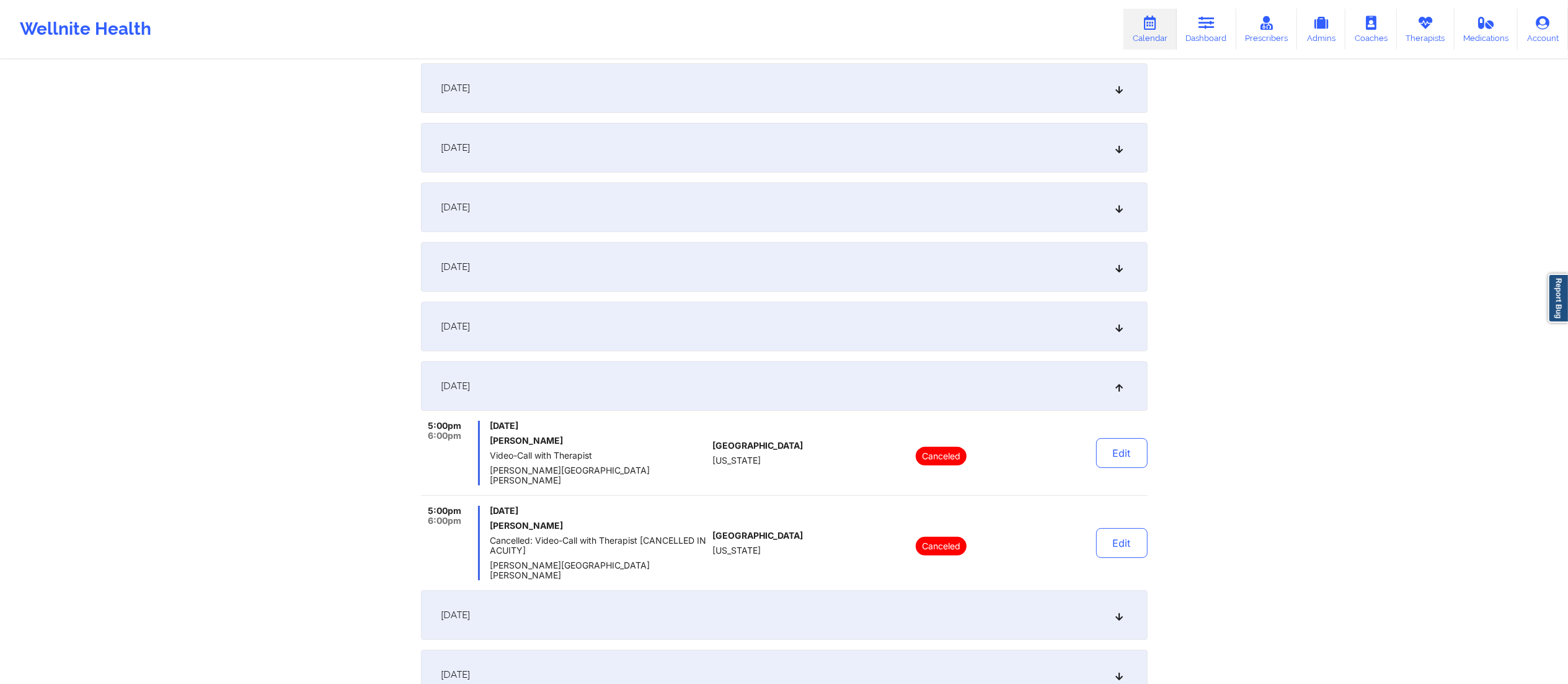
click at [816, 320] on div "September 16, 2025" at bounding box center [784, 326] width 726 height 49
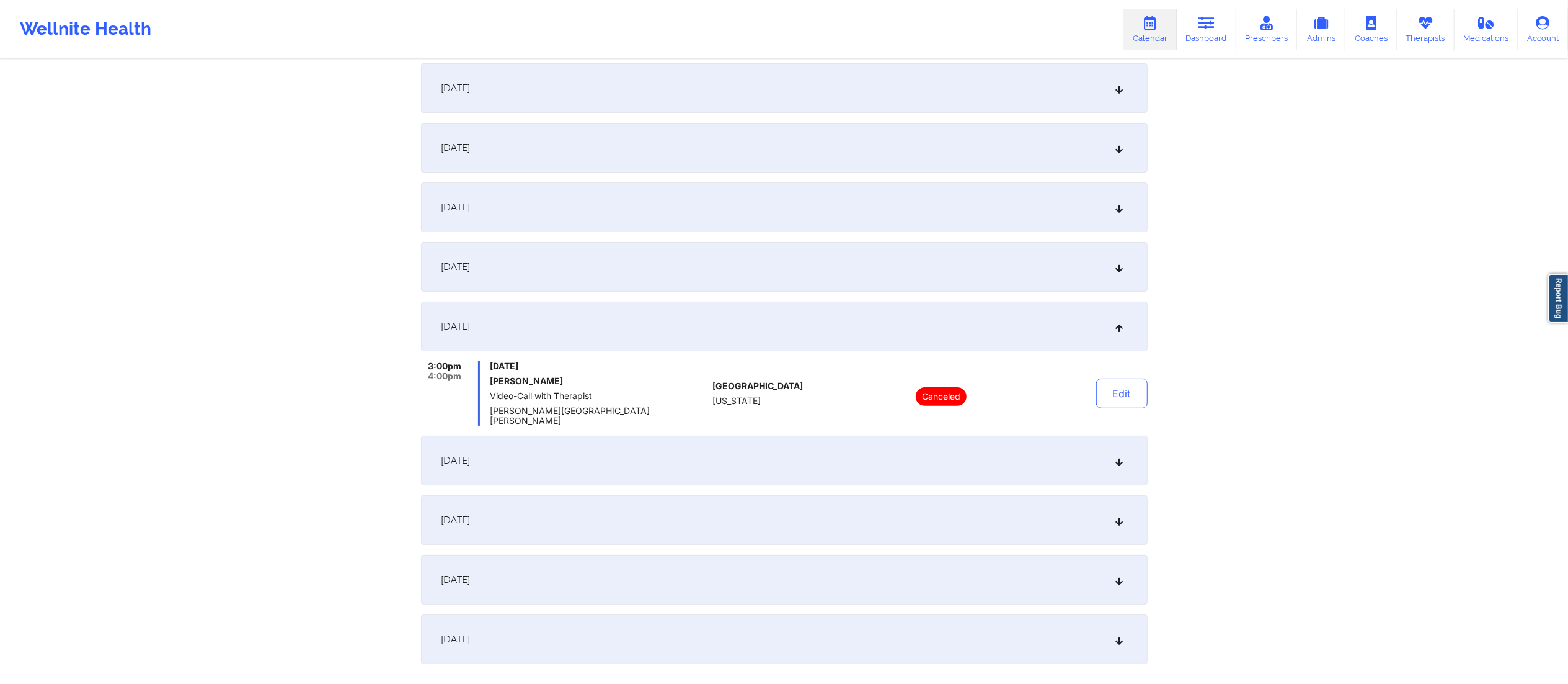
click at [759, 436] on div "September 17, 2025" at bounding box center [784, 460] width 726 height 49
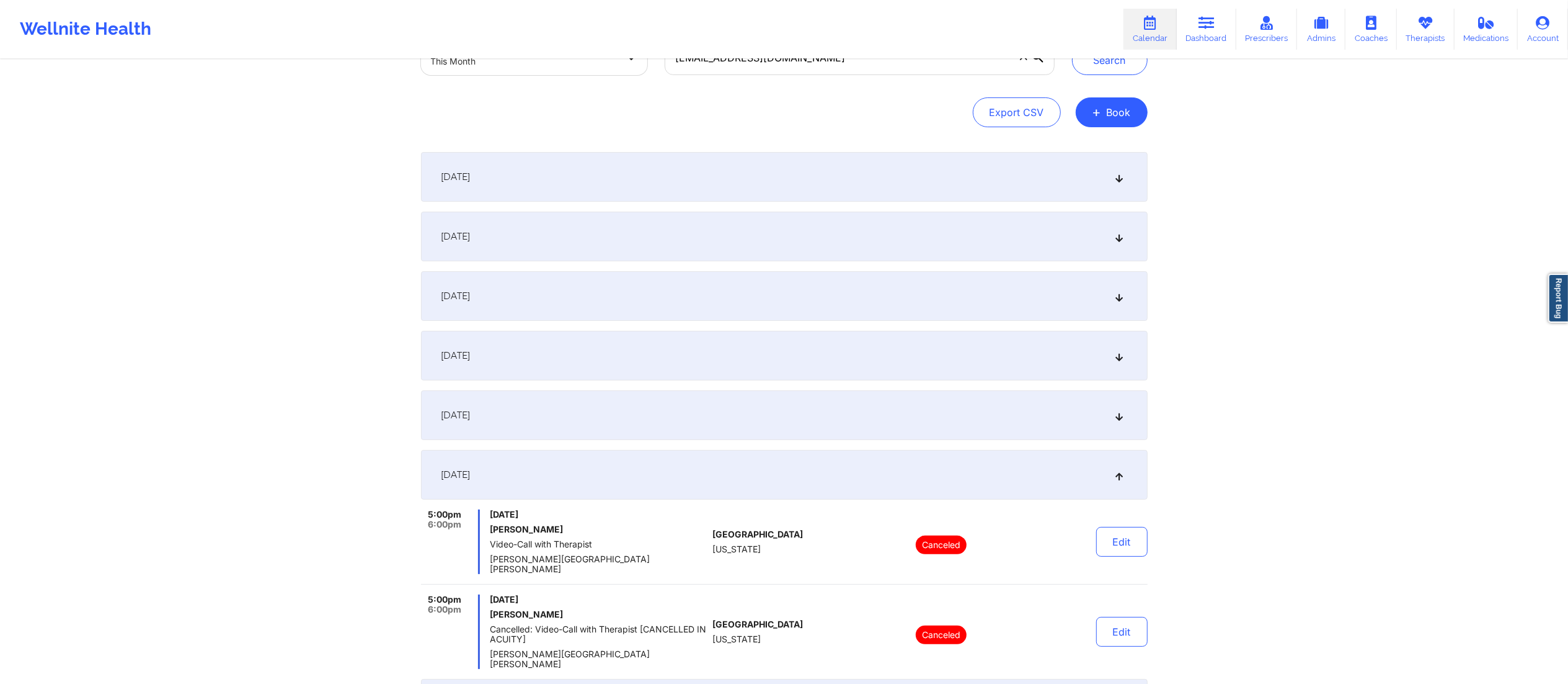
scroll to position [0, 0]
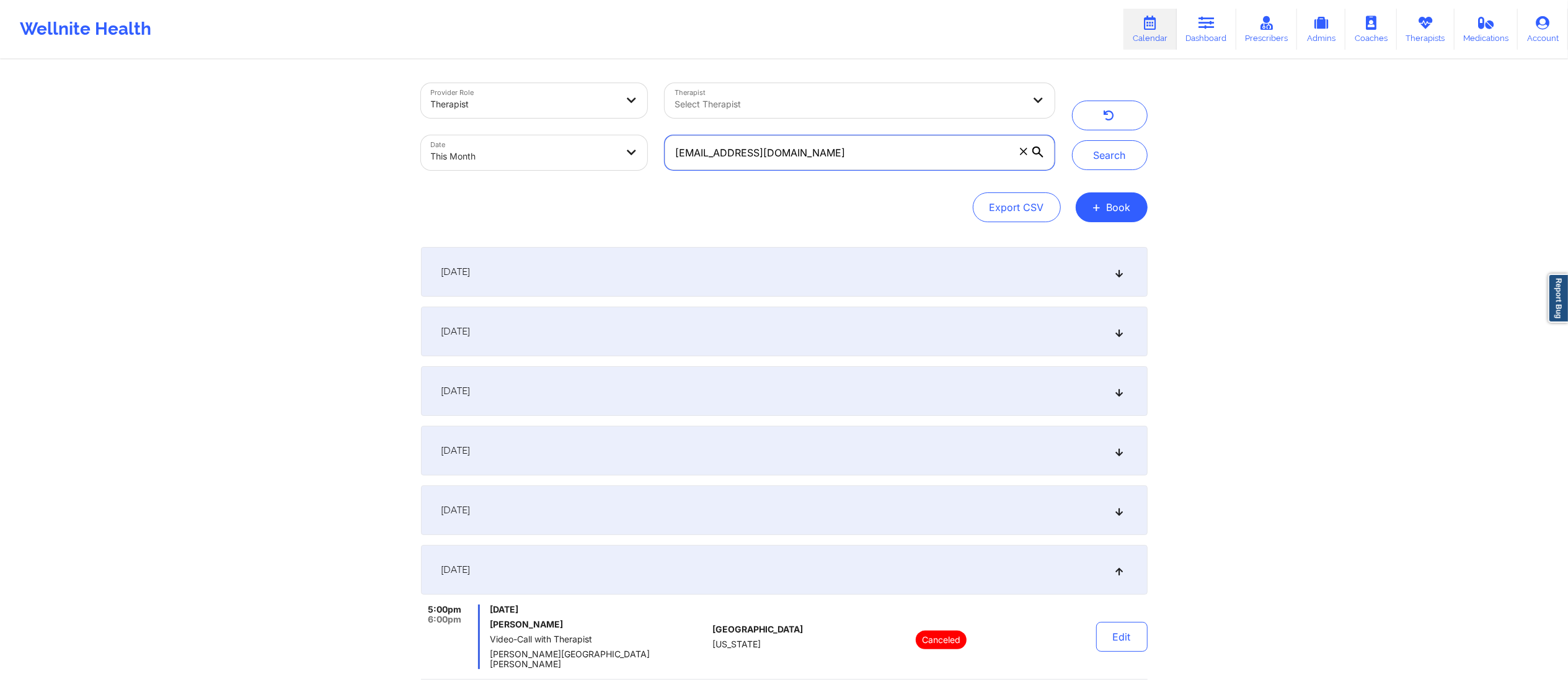
drag, startPoint x: 822, startPoint y: 156, endPoint x: 672, endPoint y: 157, distance: 150.0
click at [672, 157] on input "michibauza123@gmail.com" at bounding box center [859, 153] width 390 height 35
paste input "iamcarlakey@yahoo"
click at [1124, 146] on button "Search" at bounding box center [1110, 155] width 76 height 29
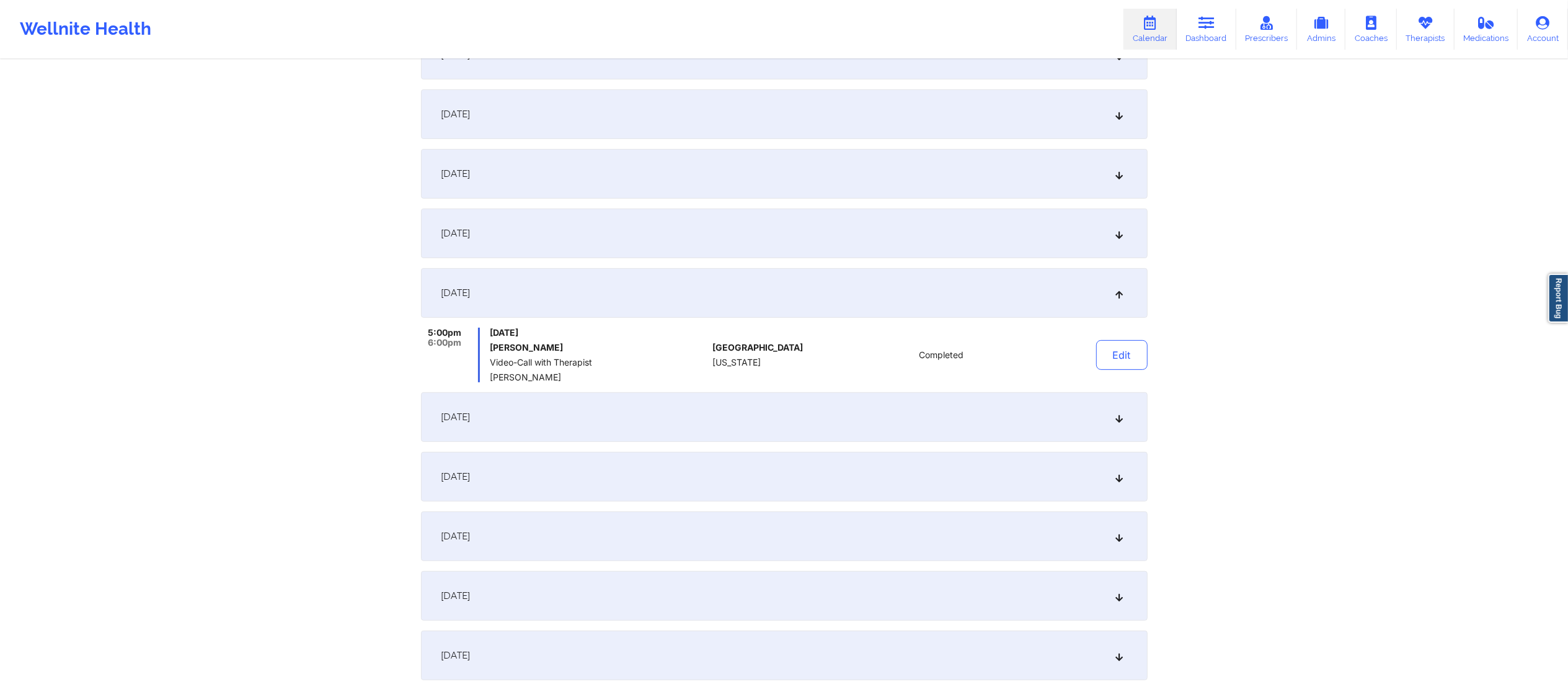
scroll to position [278, 0]
click at [604, 235] on div "September 15, 2025" at bounding box center [784, 231] width 726 height 49
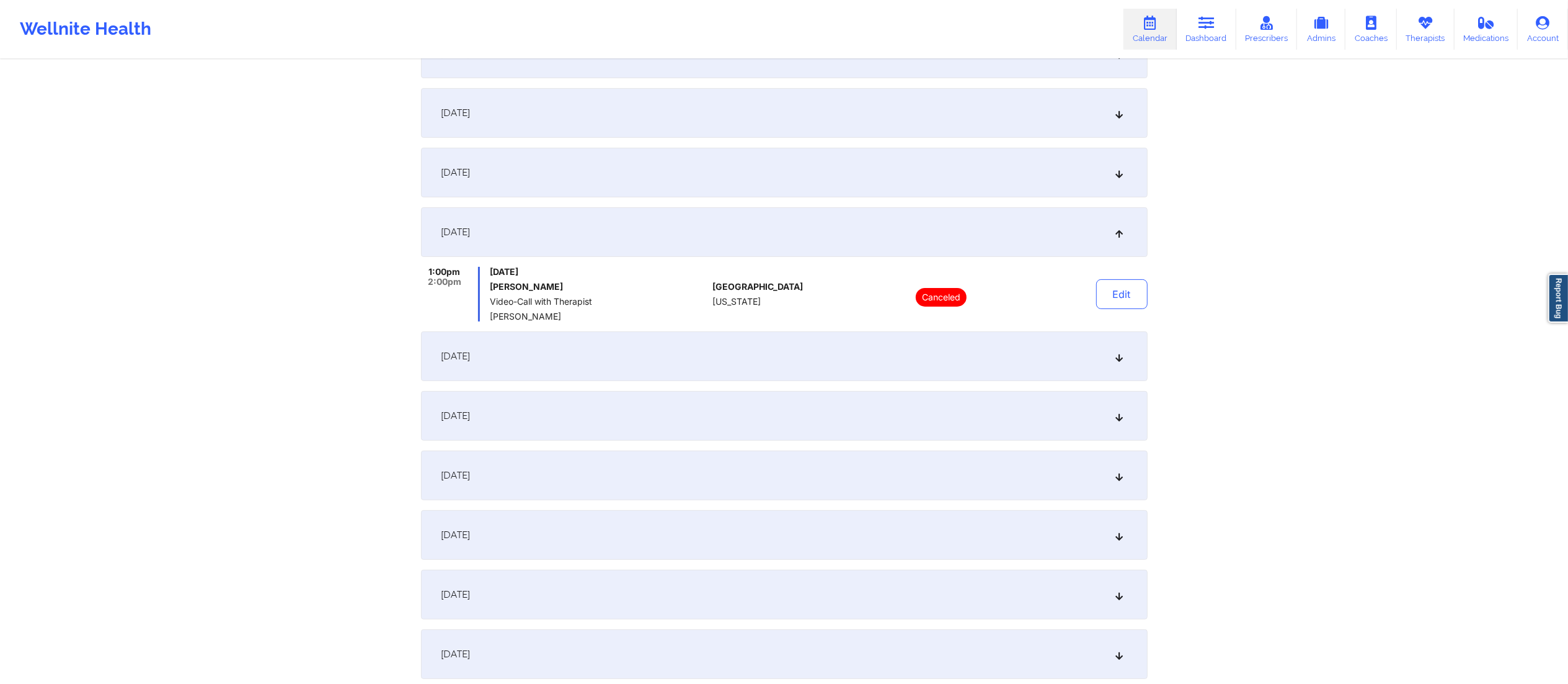
click at [796, 352] on div "September 17, 2025" at bounding box center [784, 356] width 726 height 49
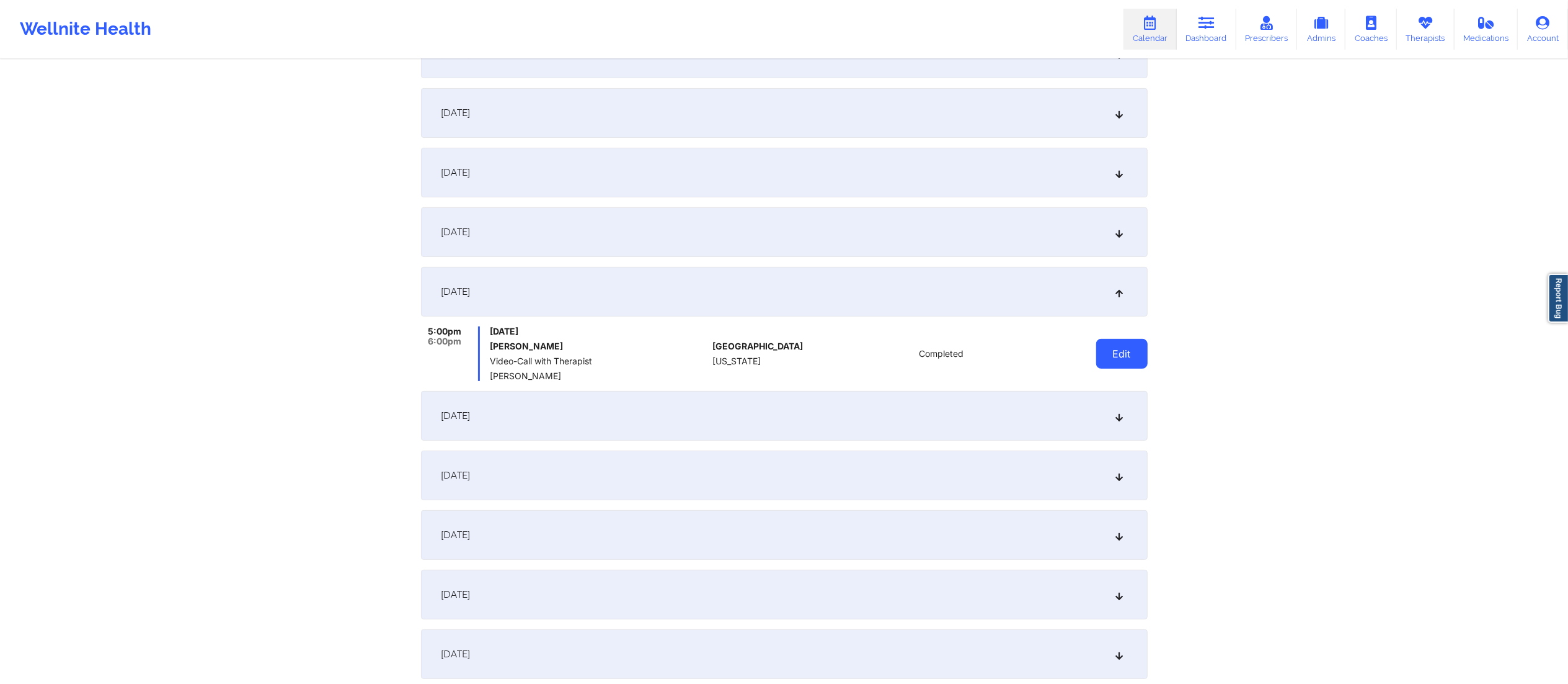
click at [1128, 354] on button "Edit" at bounding box center [1121, 353] width 51 height 29
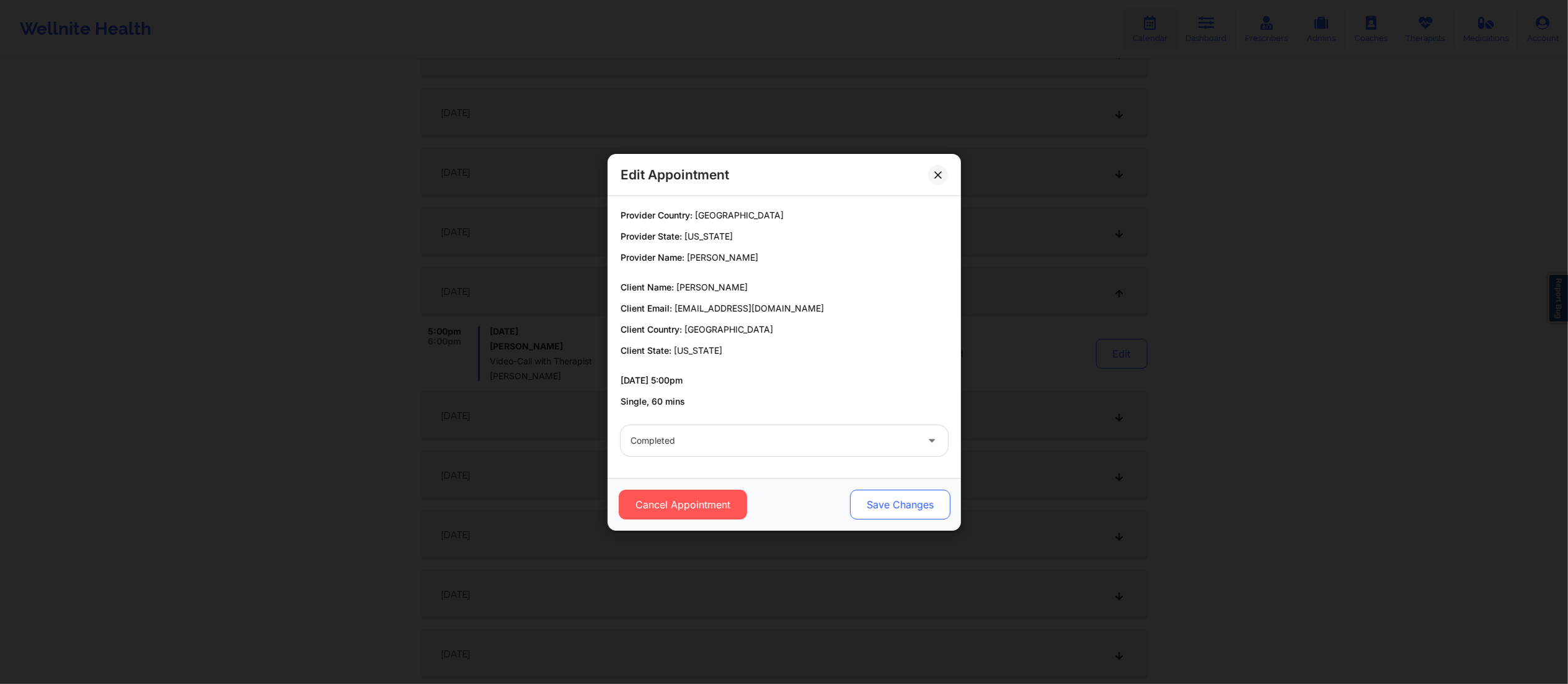
click at [873, 499] on button "Save Changes" at bounding box center [900, 504] width 100 height 29
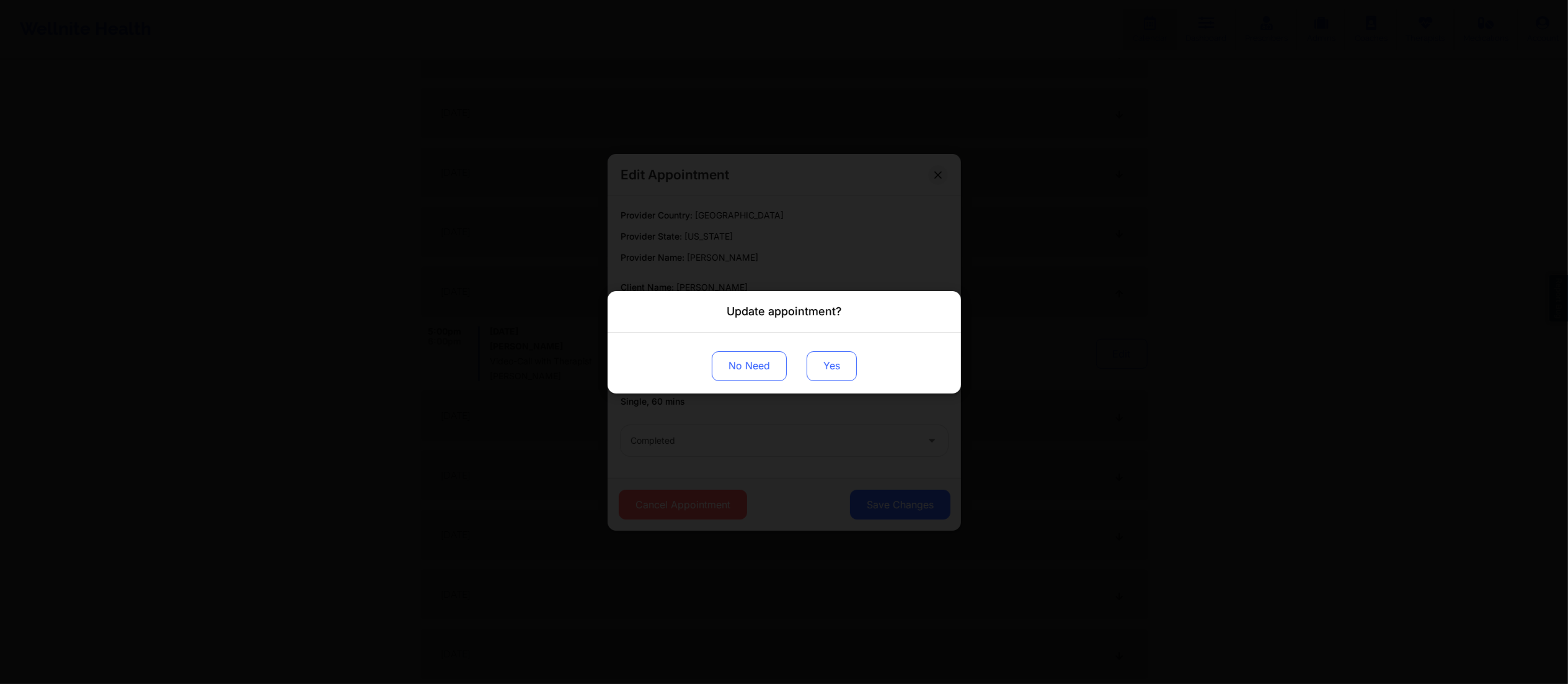
click at [830, 364] on button "Yes" at bounding box center [831, 364] width 50 height 29
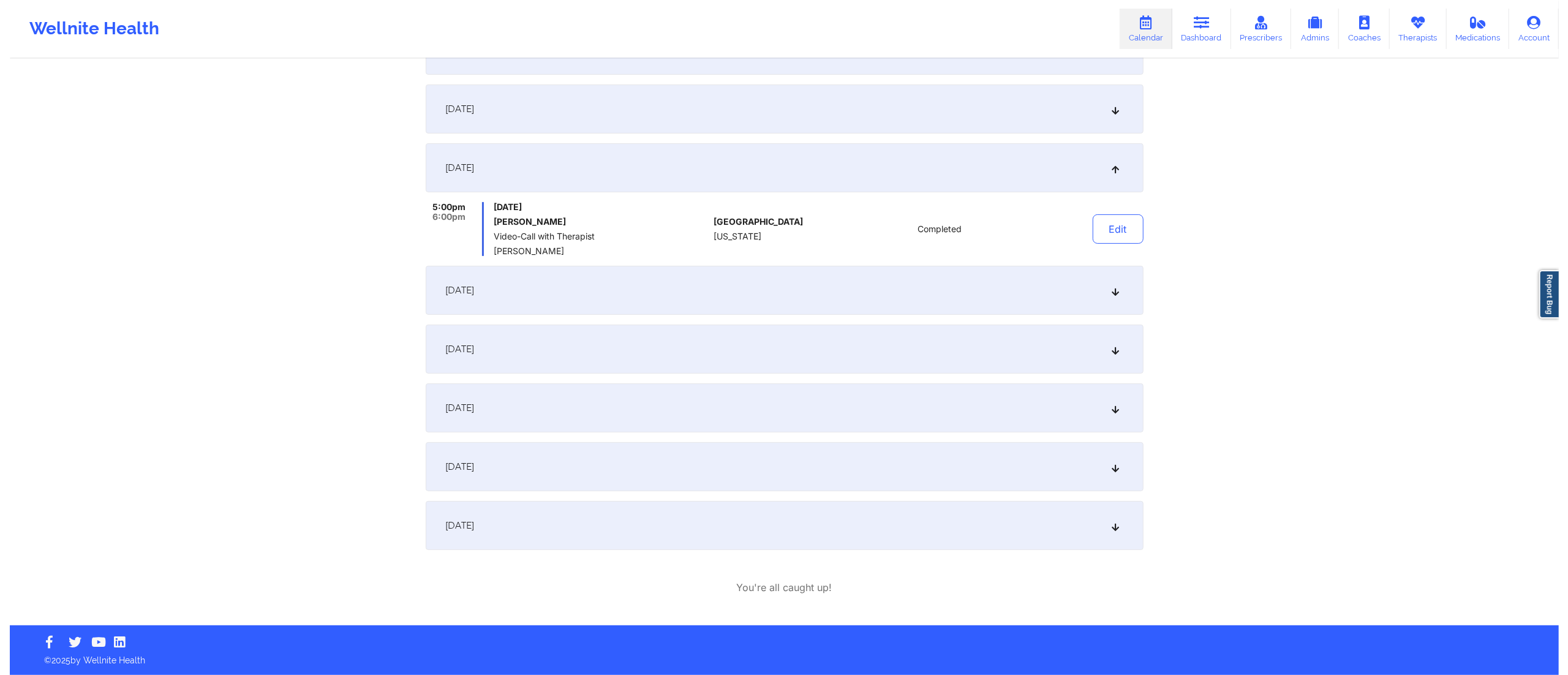
scroll to position [0, 0]
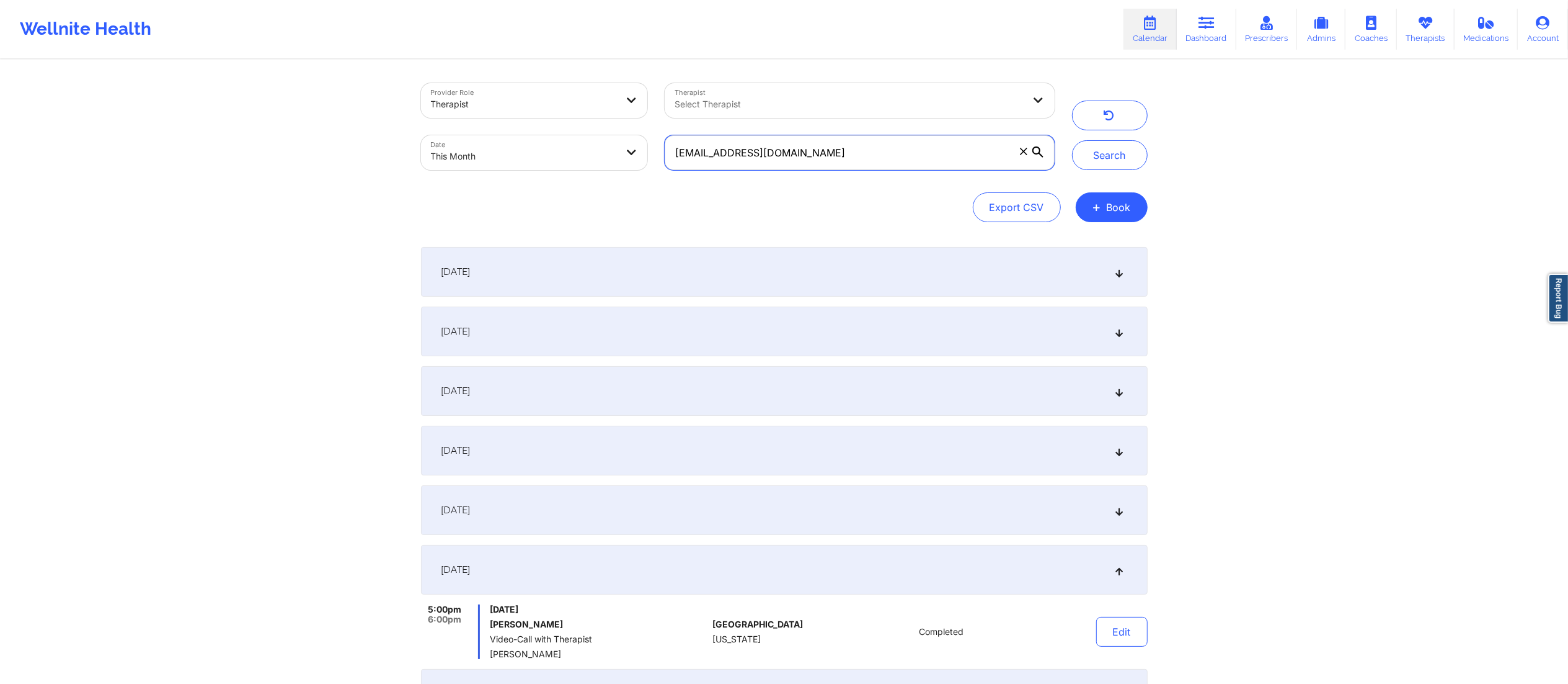
drag, startPoint x: 922, startPoint y: 157, endPoint x: 680, endPoint y: 157, distance: 242.0
click at [680, 157] on input "iamcarlakey@yahoo.com" at bounding box center [859, 153] width 390 height 35
paste input "jeanttu@gmail"
drag, startPoint x: 842, startPoint y: 146, endPoint x: 621, endPoint y: 150, distance: 221.0
click at [621, 150] on div "Provider Role Therapist Therapist Select Therapist Date This Month jeanttu@gmai…" at bounding box center [738, 126] width 651 height 104
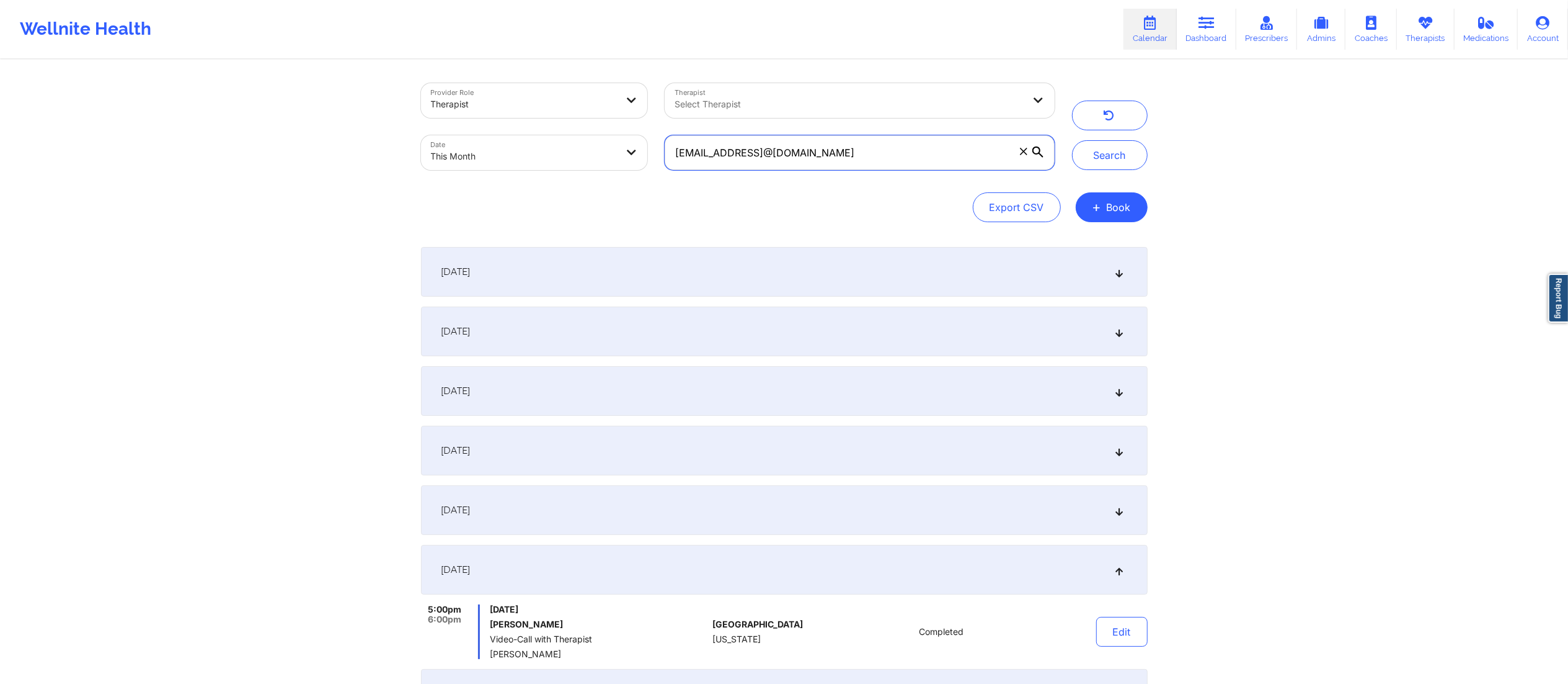
paste input "text"
type input "jeanttu@gmail.com"
click at [1097, 157] on button "Search" at bounding box center [1110, 155] width 76 height 29
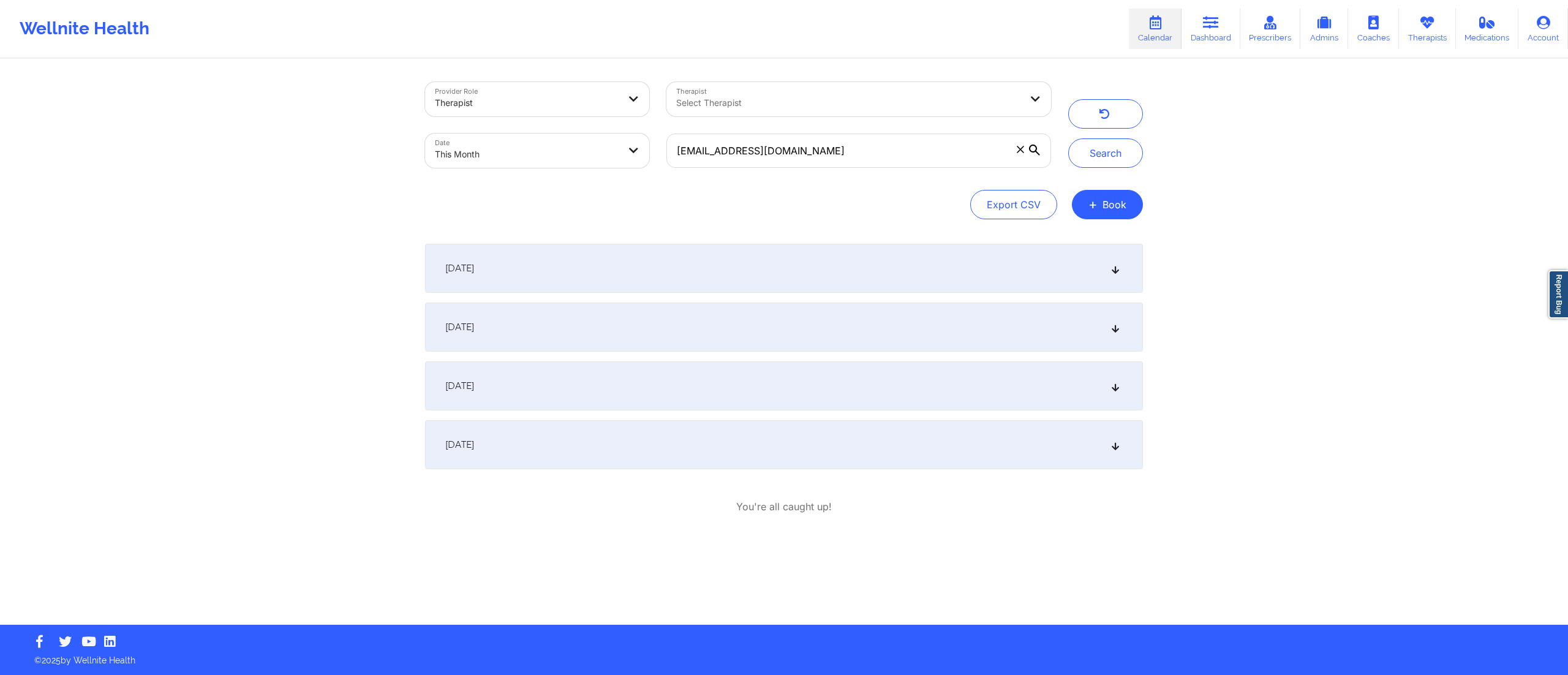
click at [819, 389] on div "September 16, 2025" at bounding box center [784, 386] width 717 height 49
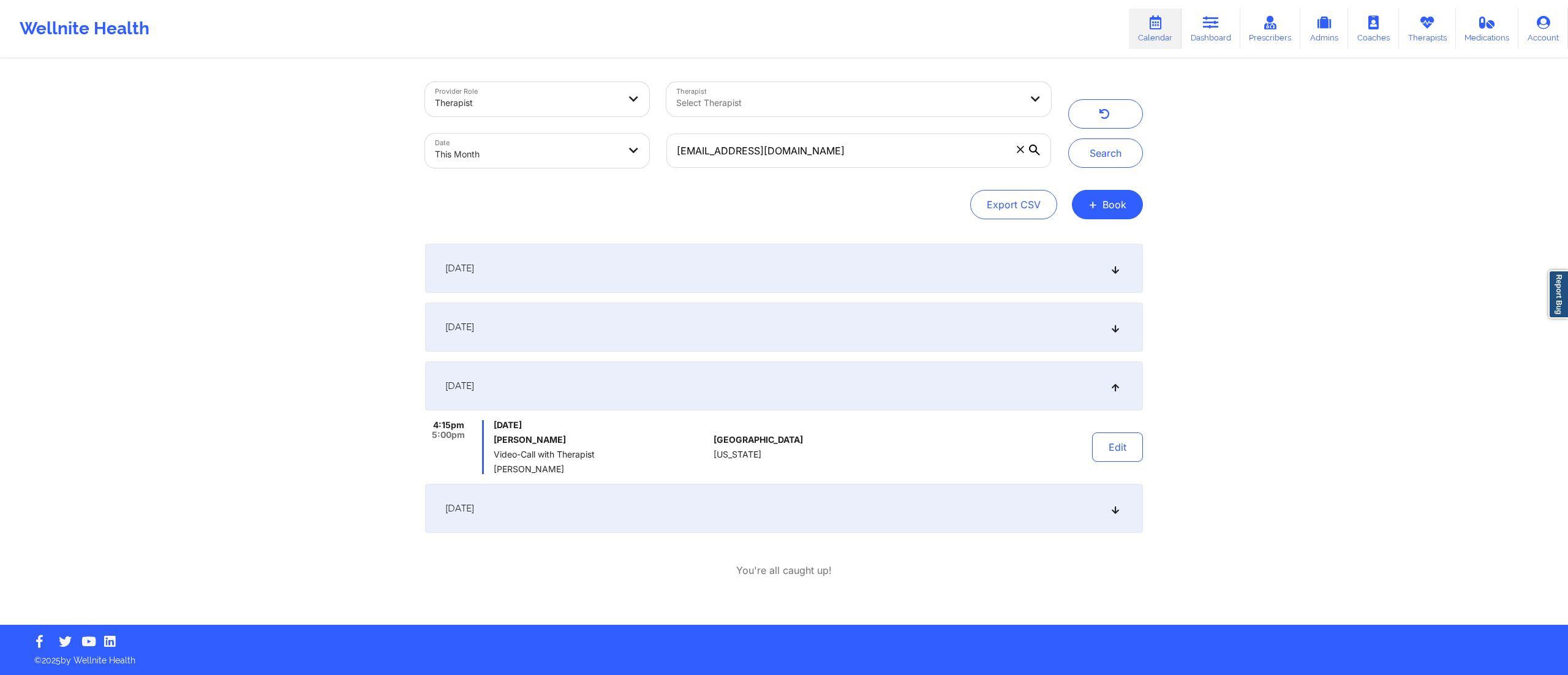
click at [716, 343] on div "September 10, 2025" at bounding box center [784, 327] width 717 height 49
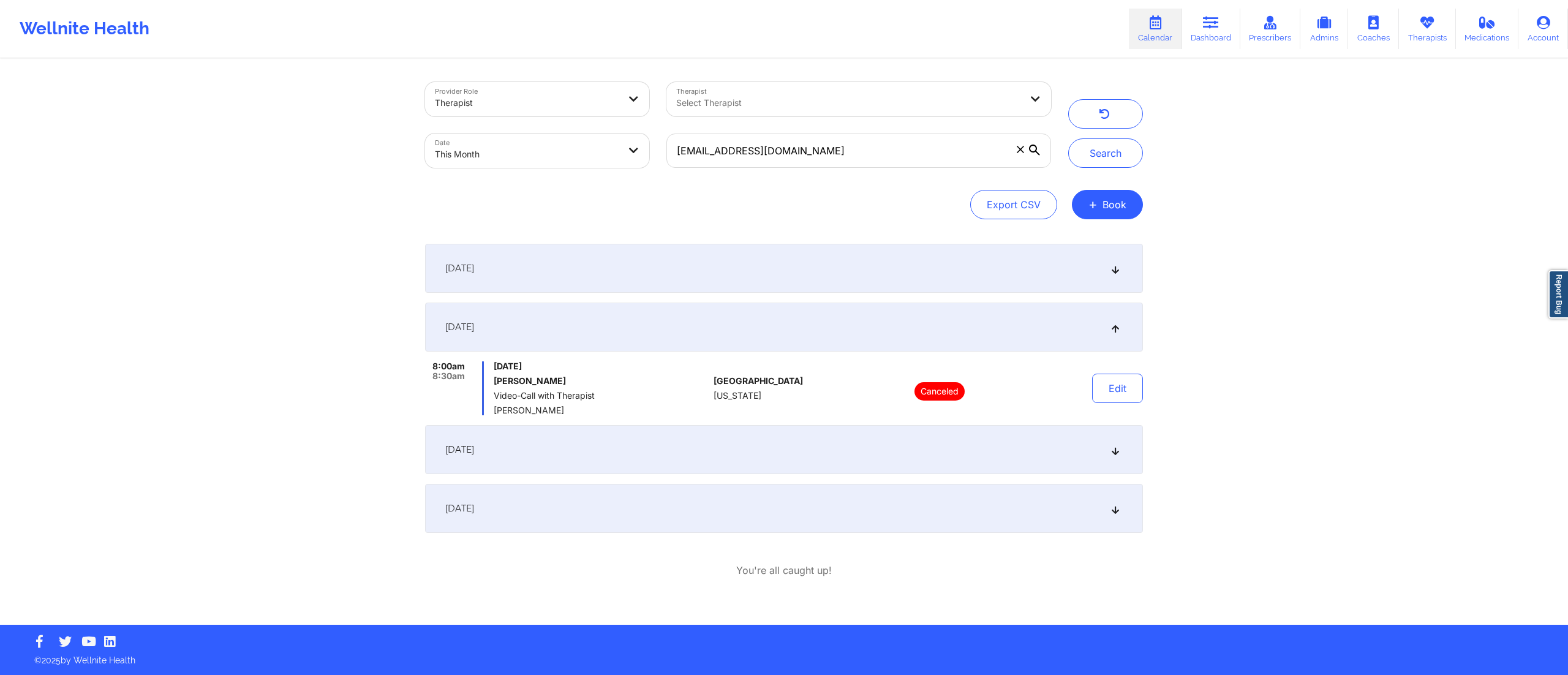
click at [792, 262] on div "September 9, 2025" at bounding box center [784, 268] width 717 height 49
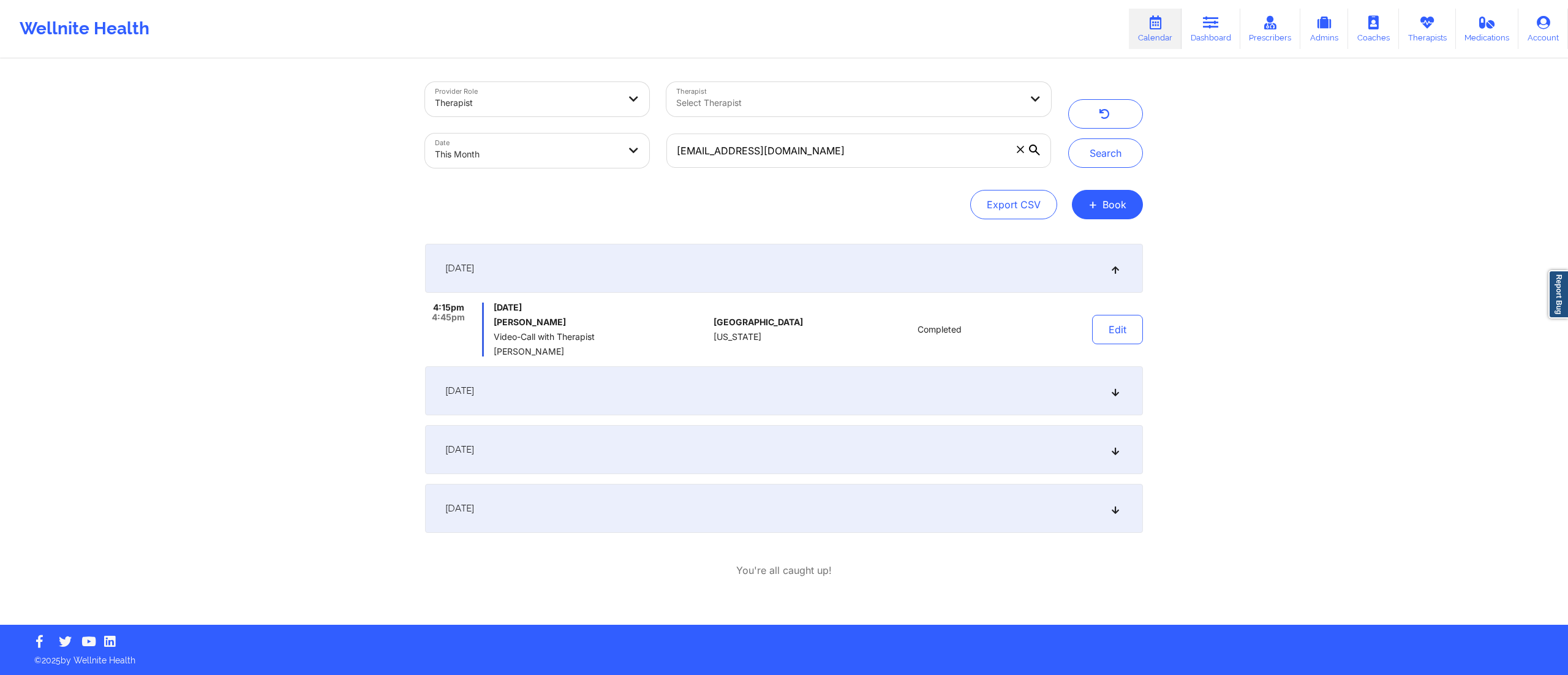
click at [811, 452] on div "September 16, 2025" at bounding box center [784, 449] width 717 height 49
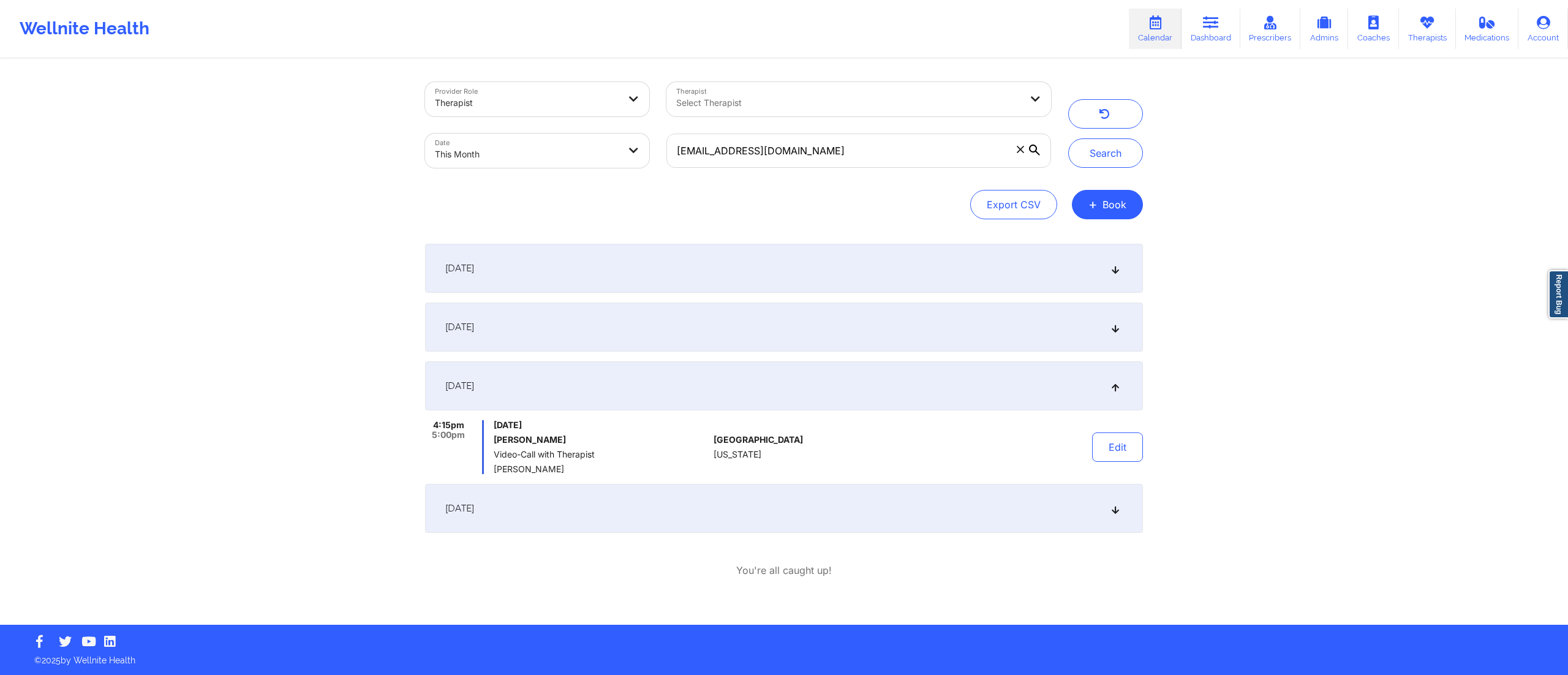
click at [677, 273] on div "September 9, 2025" at bounding box center [784, 268] width 717 height 49
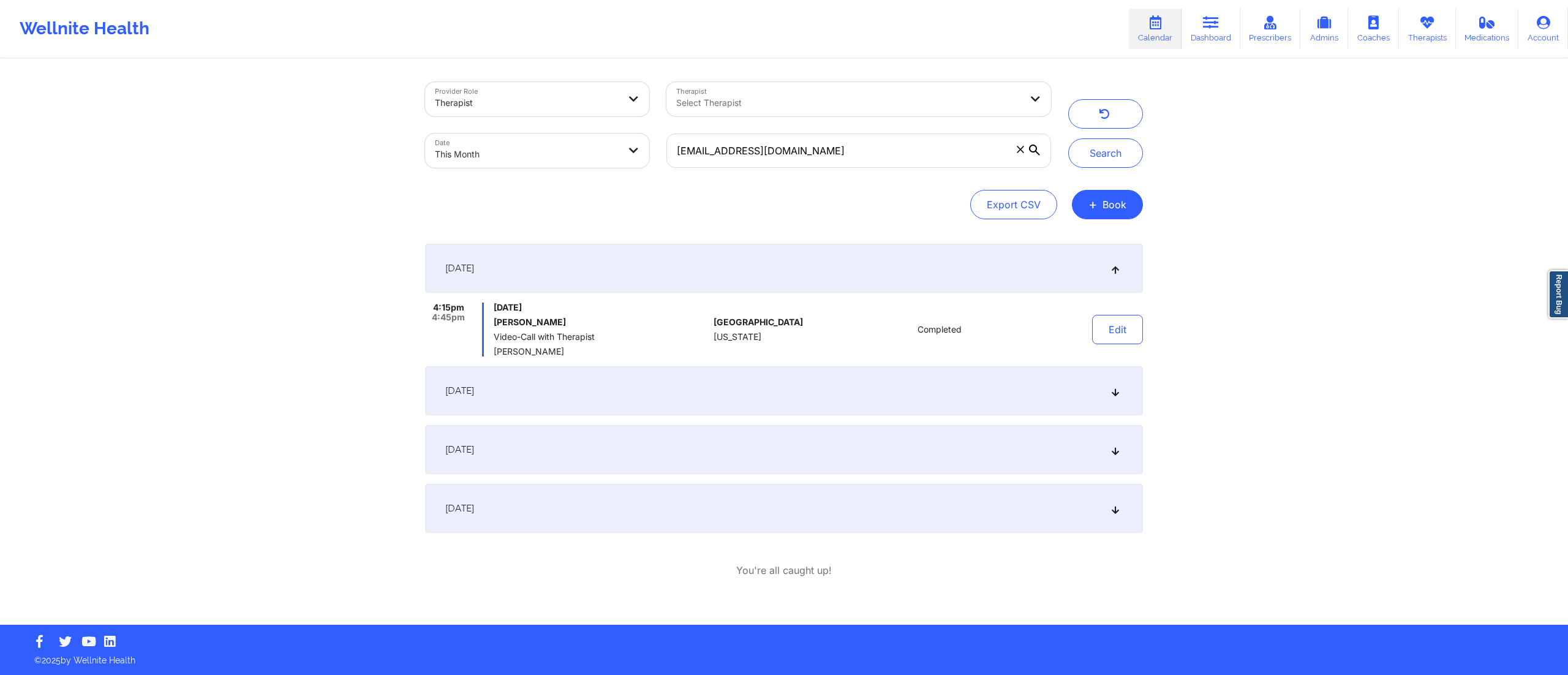
click at [631, 393] on div "September 10, 2025" at bounding box center [784, 390] width 717 height 49
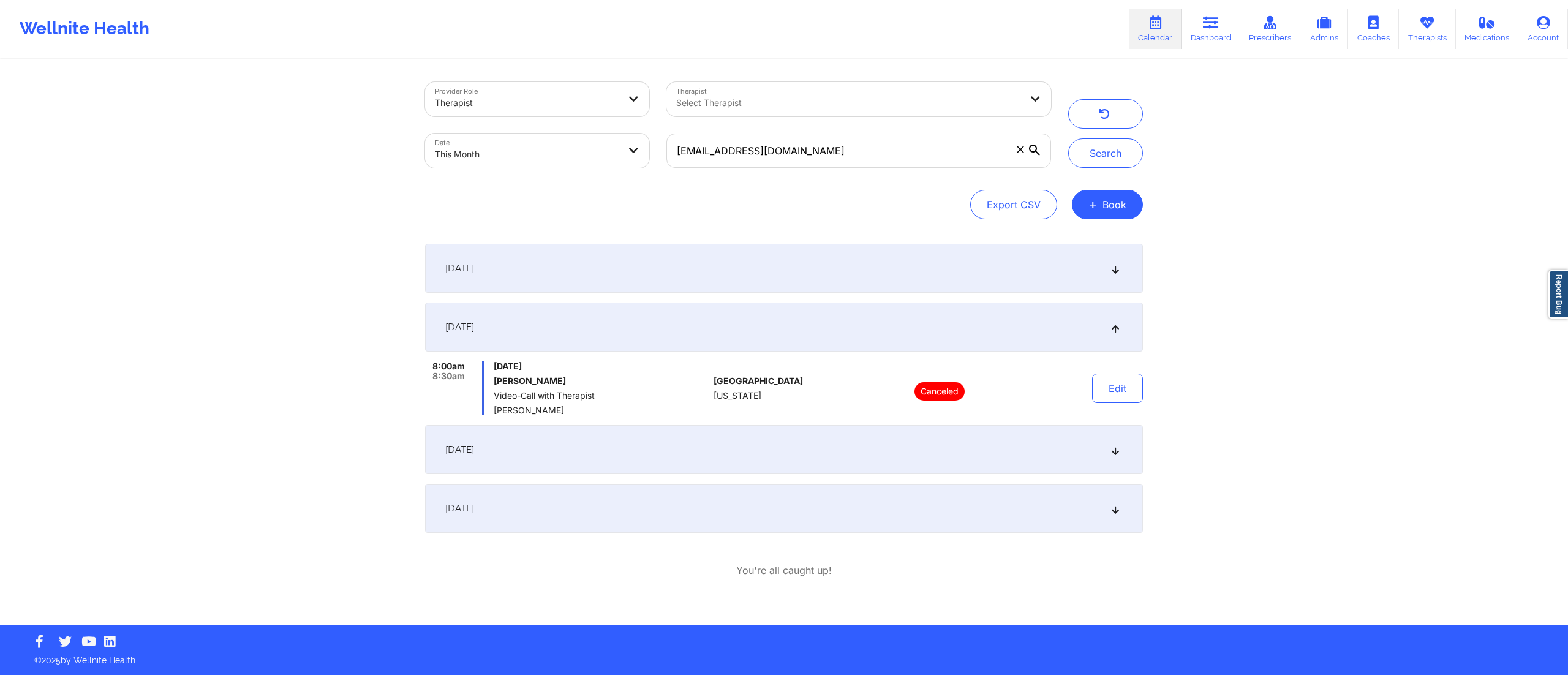
click at [622, 449] on div "September 16, 2025" at bounding box center [784, 449] width 717 height 49
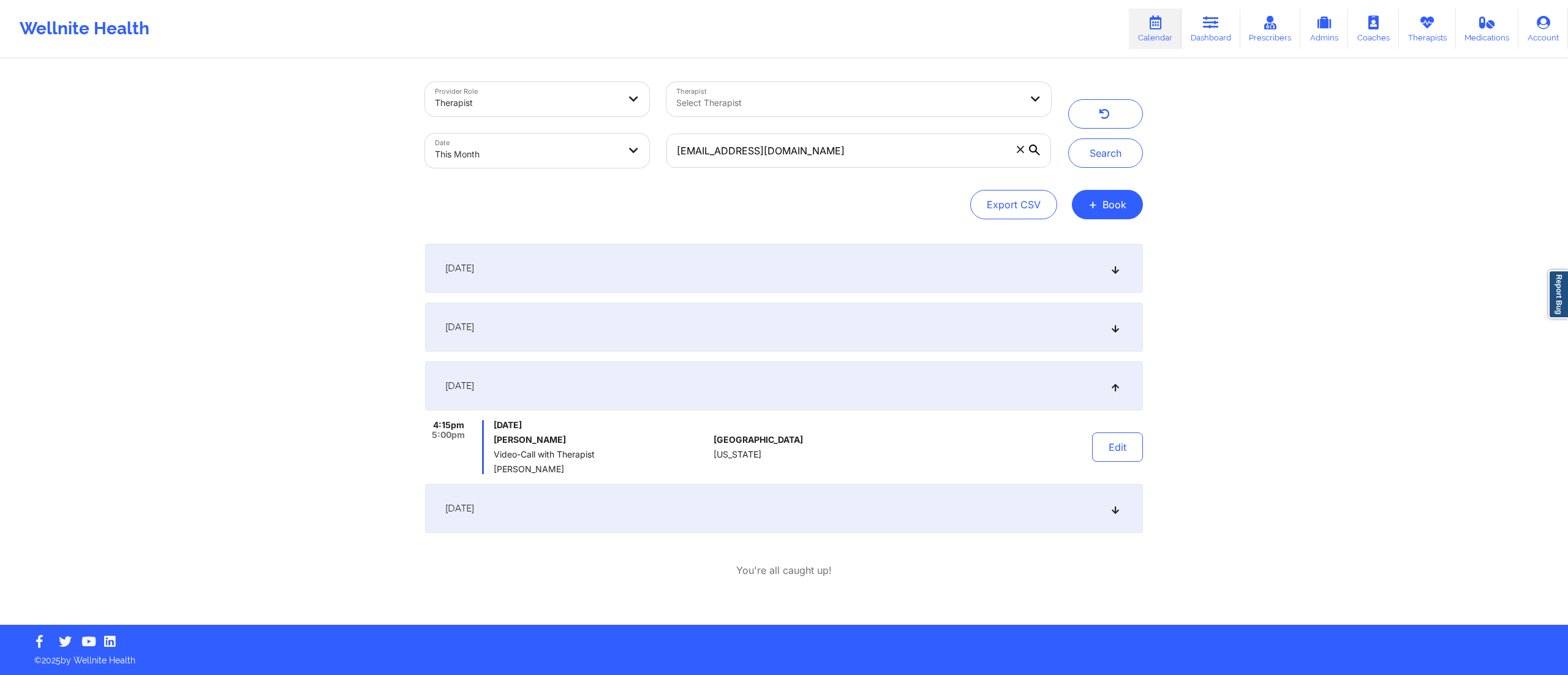
drag, startPoint x: 628, startPoint y: 485, endPoint x: 630, endPoint y: 497, distance: 12.2
click at [628, 486] on div "September 23, 2025" at bounding box center [784, 508] width 717 height 49
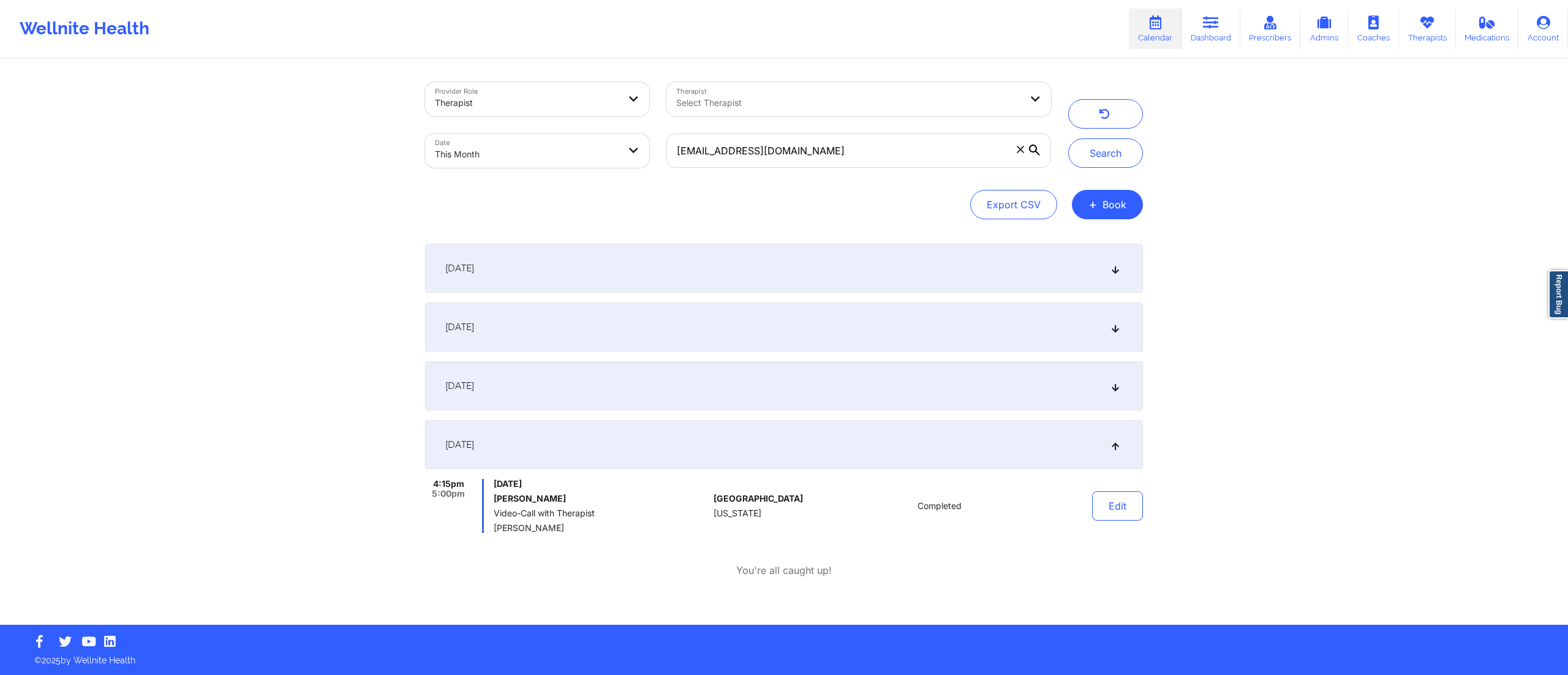
click at [680, 389] on div "September 16, 2025" at bounding box center [784, 386] width 717 height 49
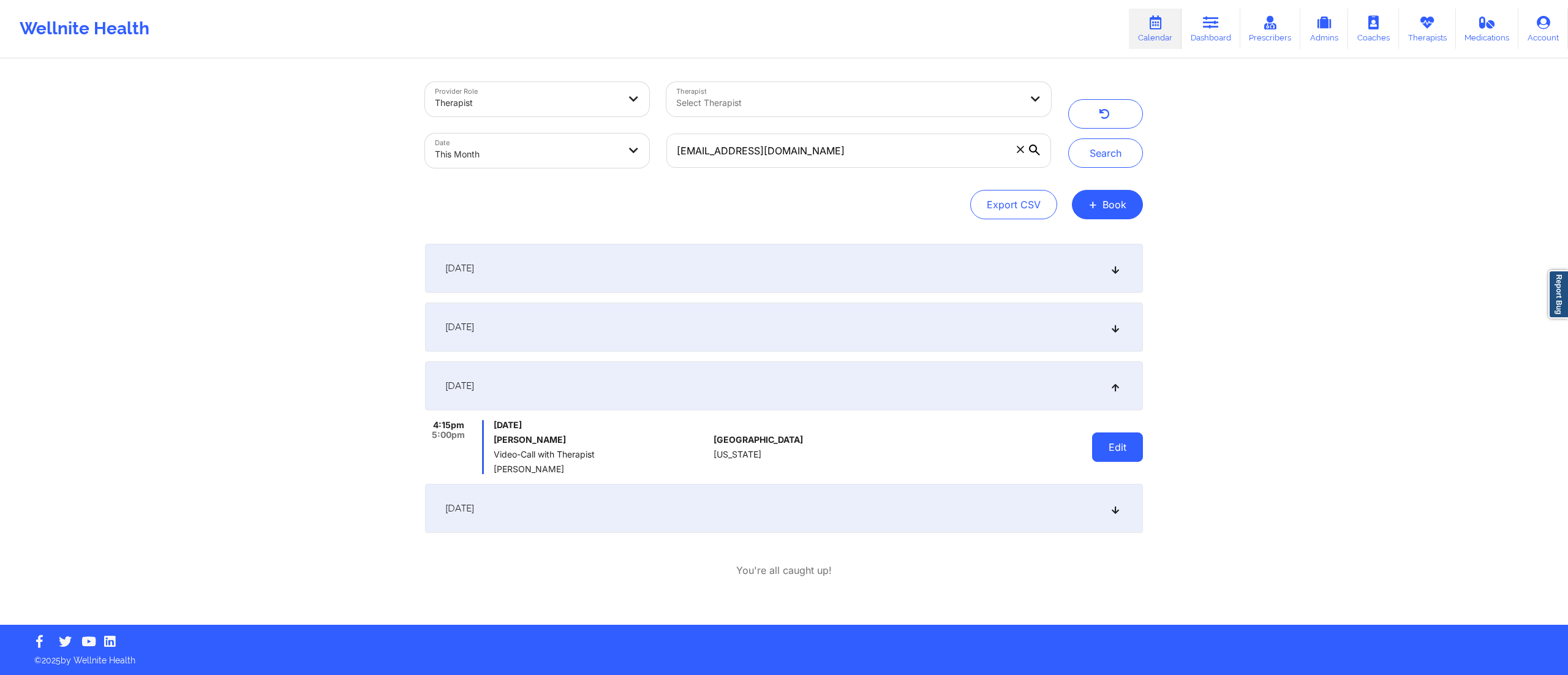
click at [1109, 443] on button "Edit" at bounding box center [1117, 447] width 51 height 29
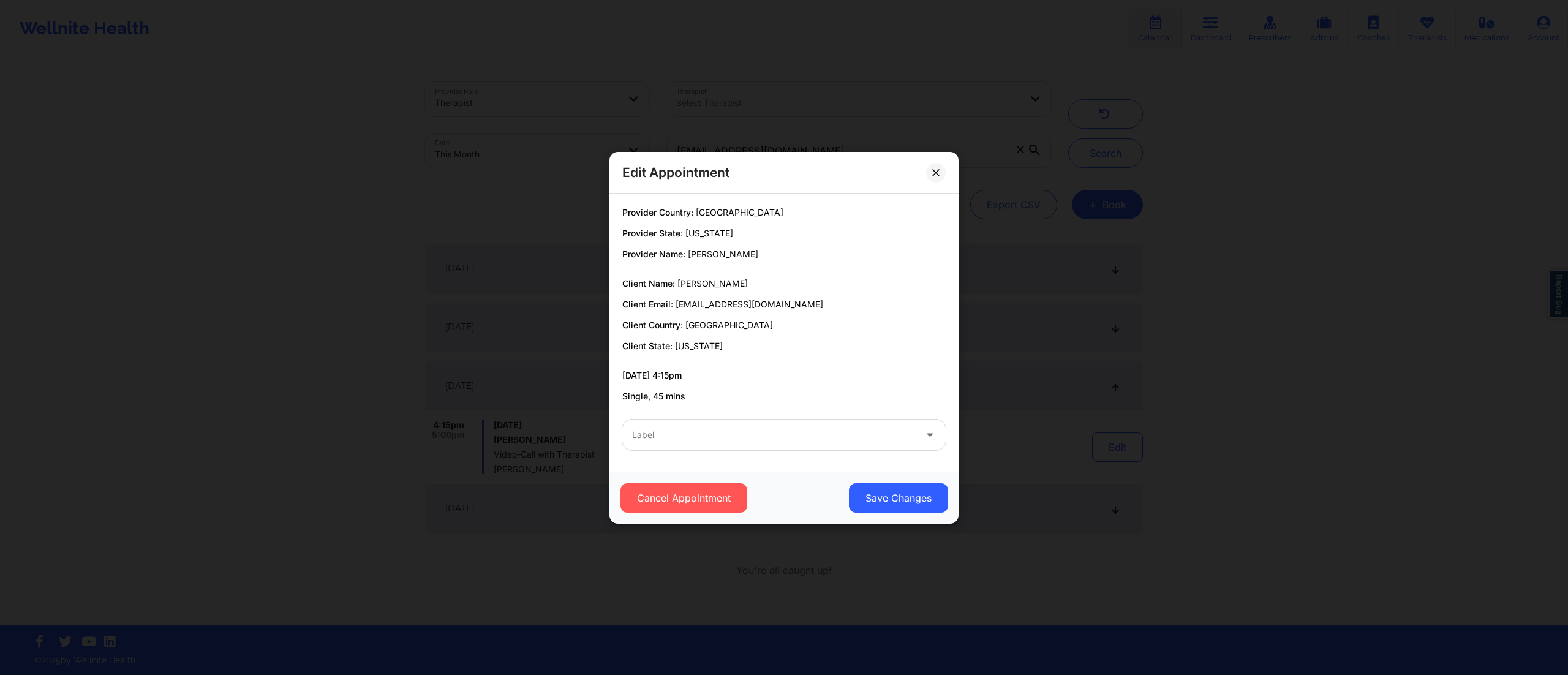
click at [858, 442] on div at bounding box center [774, 434] width 283 height 15
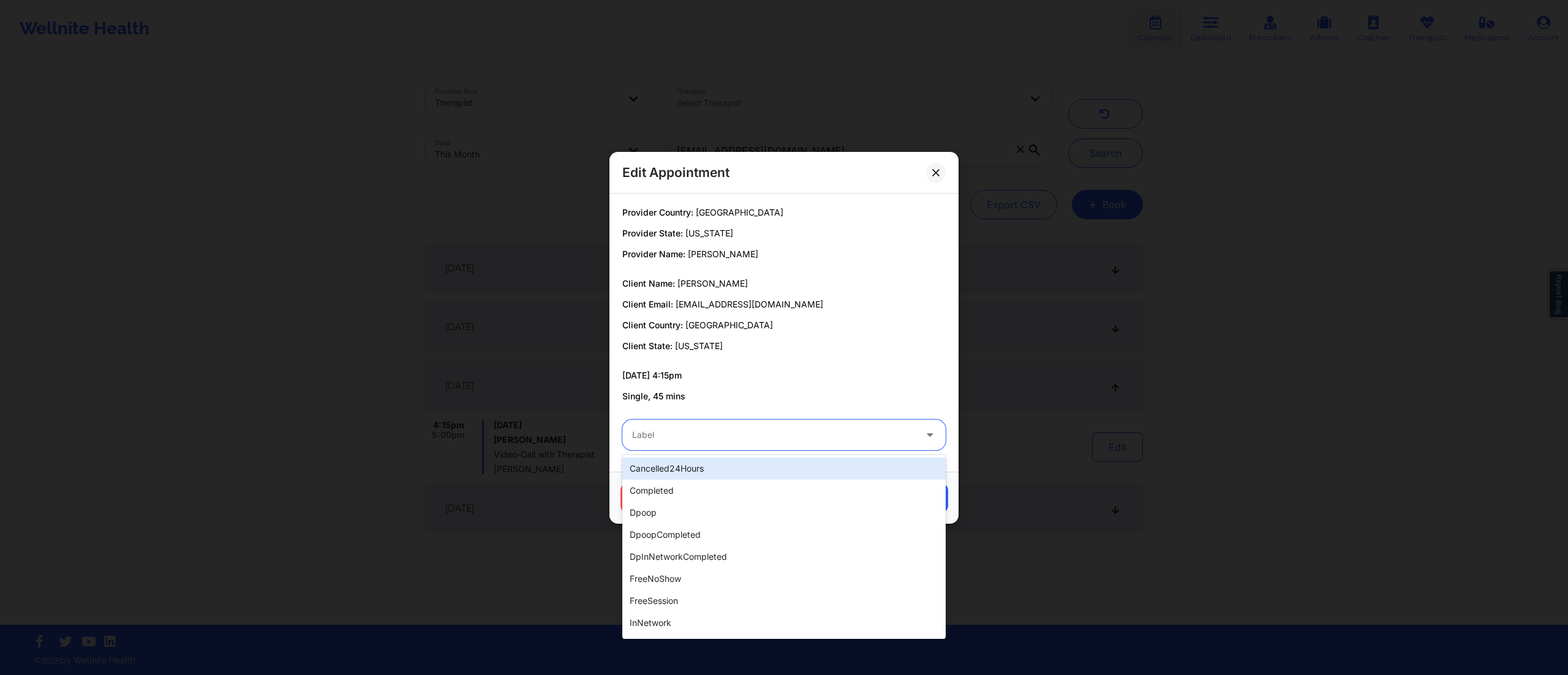
type input "p"
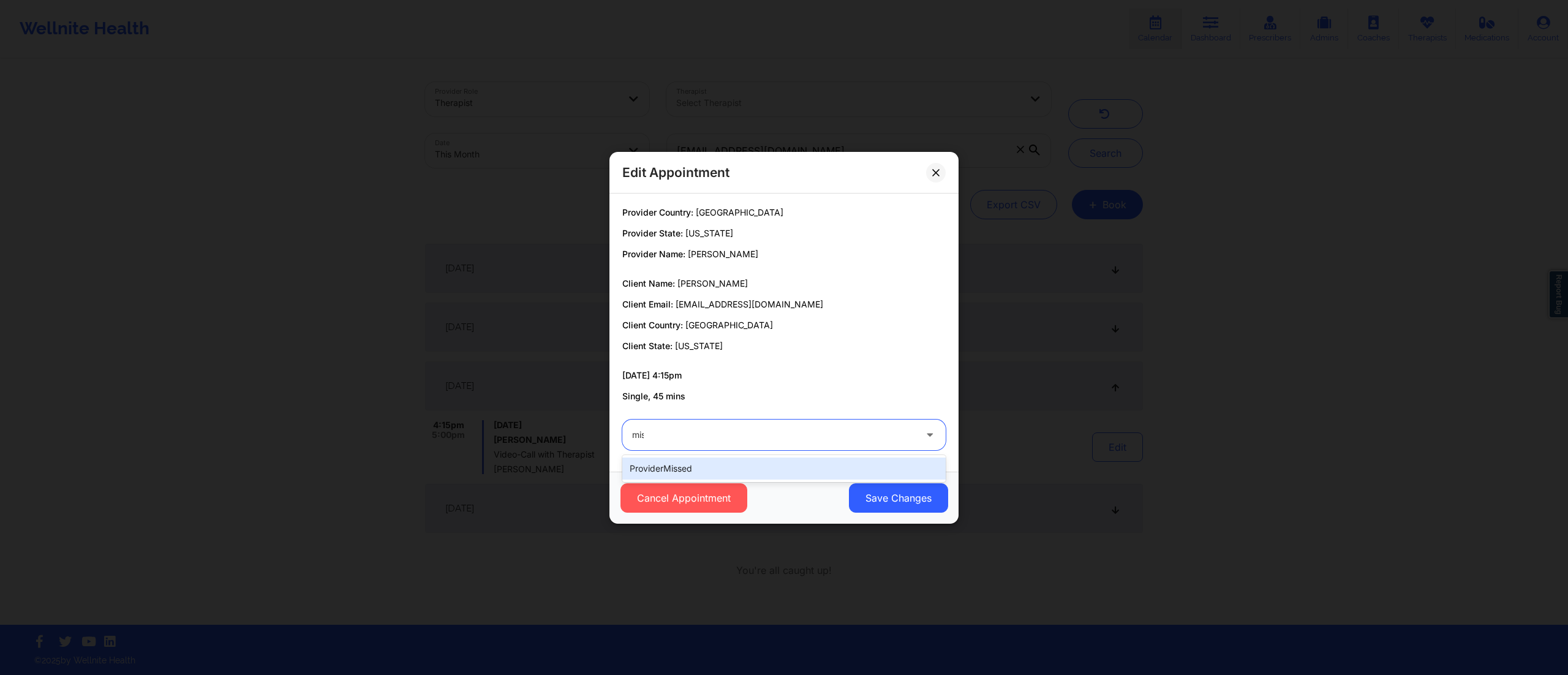
type input "miss"
click at [793, 466] on div "providerMissed" at bounding box center [783, 468] width 323 height 22
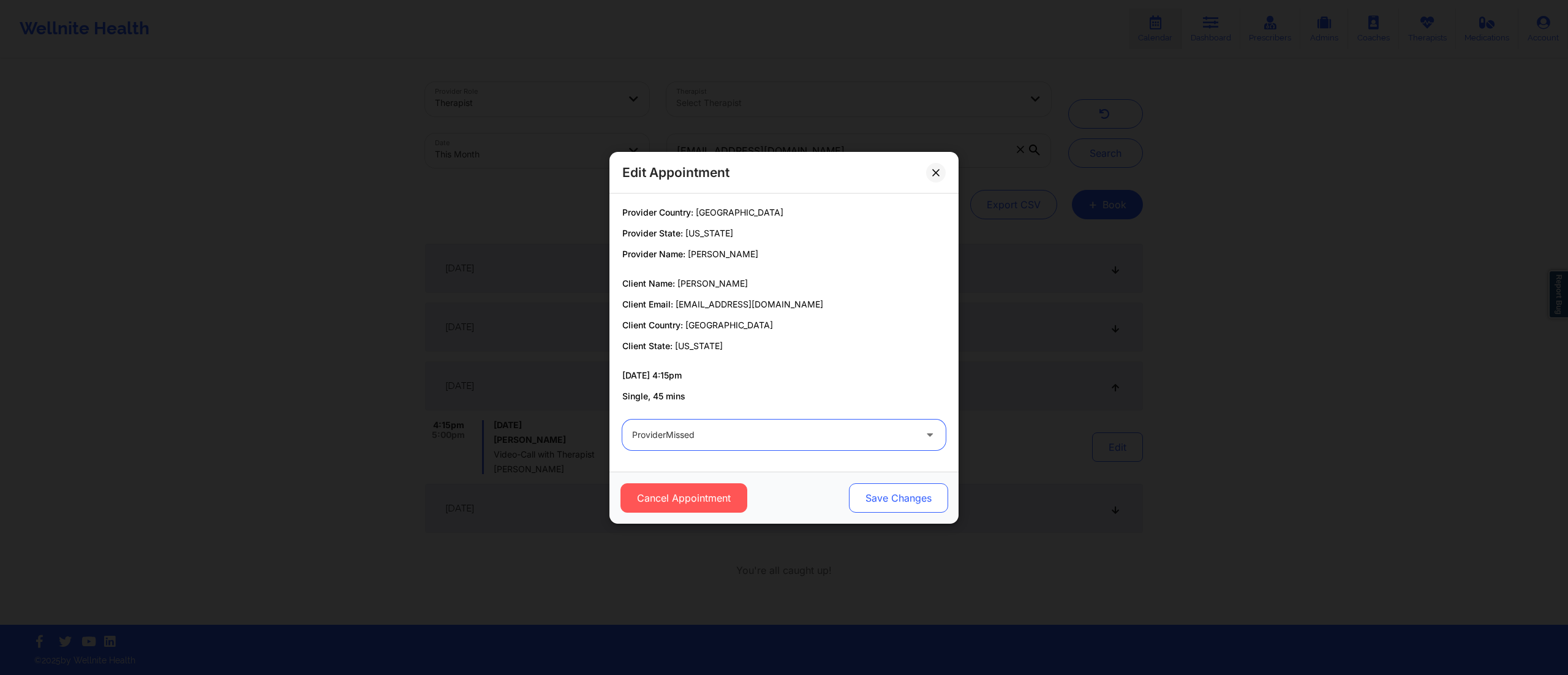
click at [882, 491] on button "Save Changes" at bounding box center [898, 497] width 99 height 29
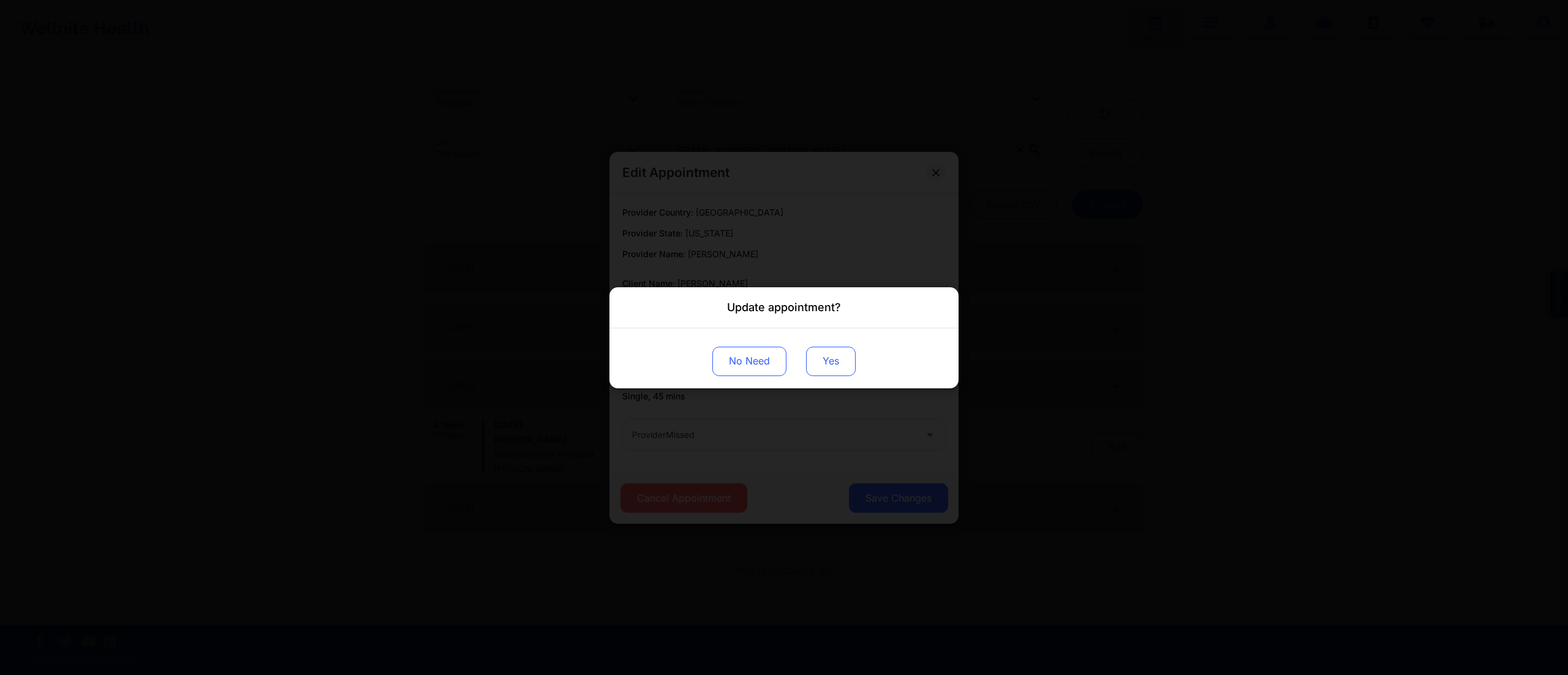
click at [816, 365] on button "Yes" at bounding box center [831, 360] width 50 height 29
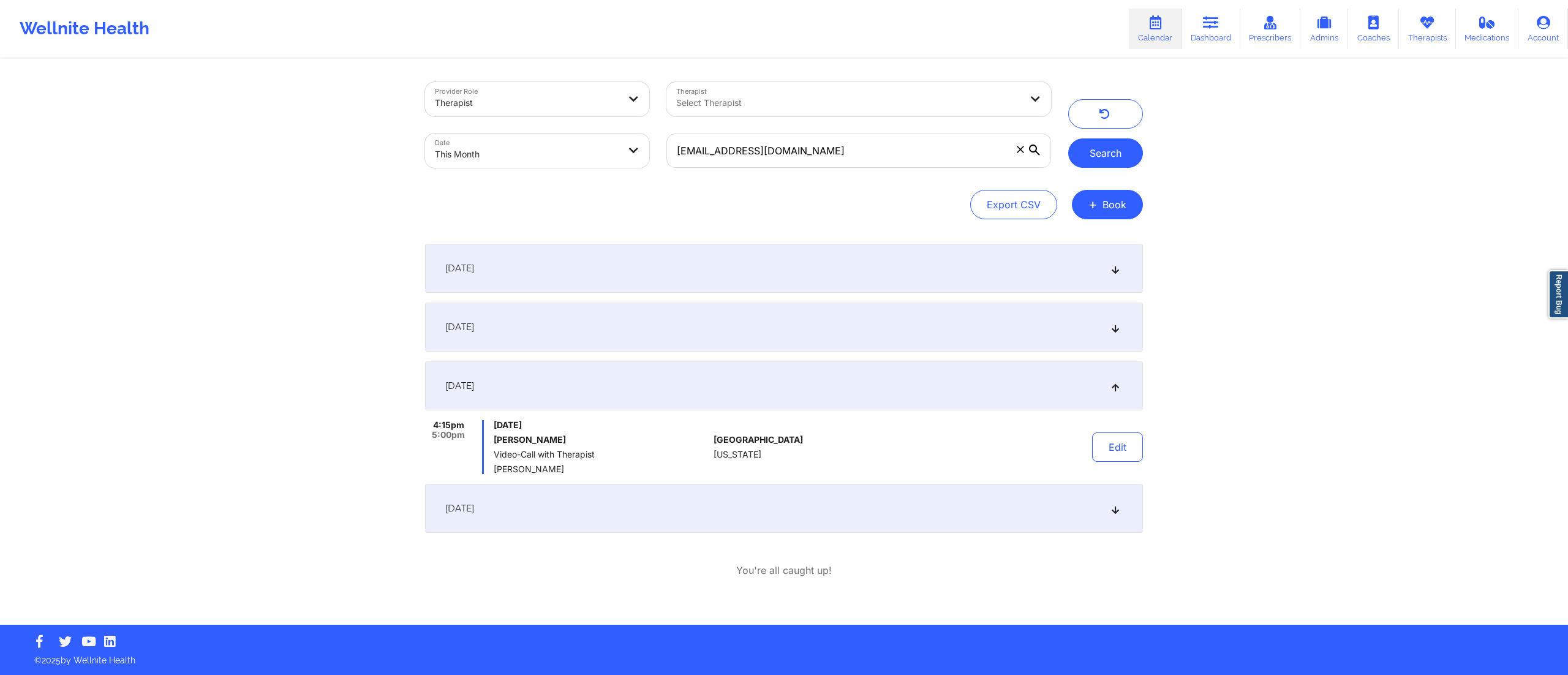
click at [1103, 142] on button "Search" at bounding box center [1105, 153] width 75 height 29
click at [1116, 450] on button "Edit" at bounding box center [1117, 447] width 51 height 29
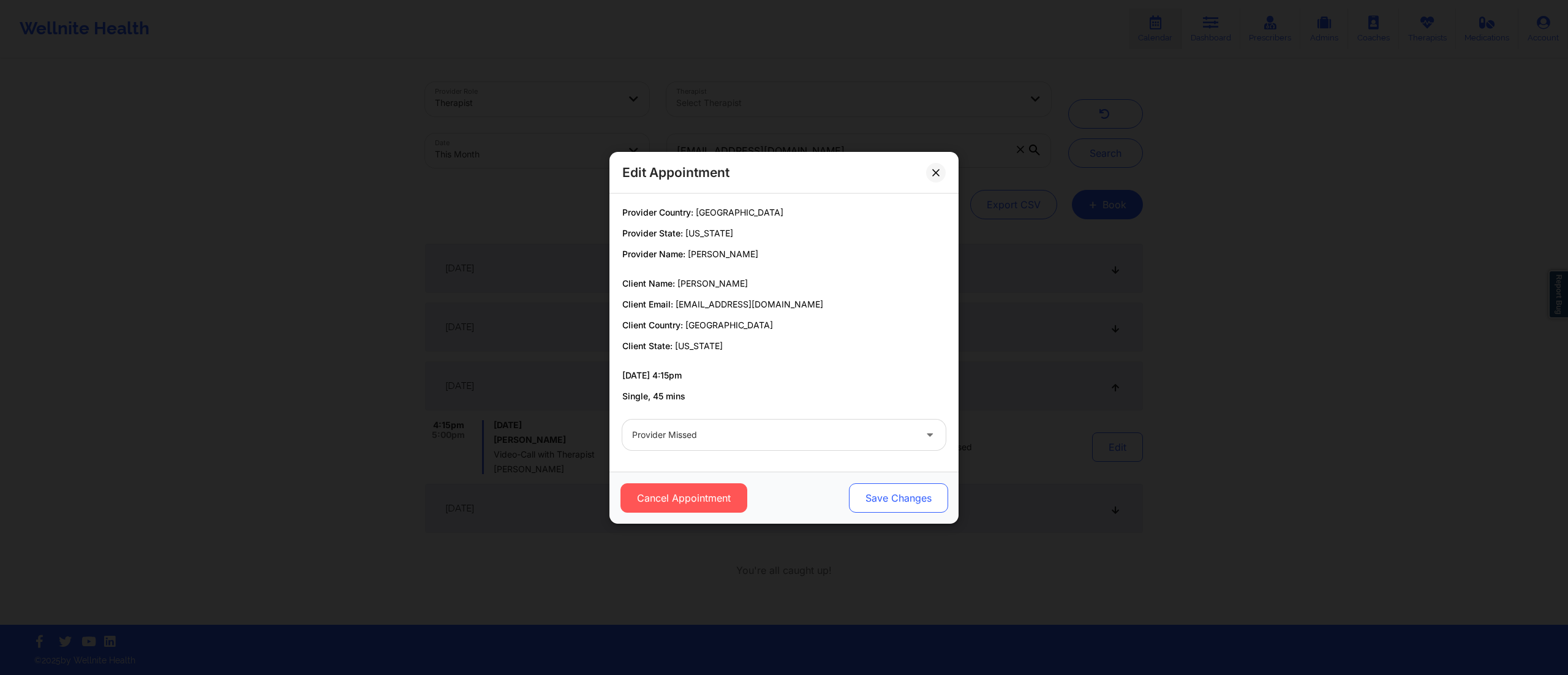
click at [882, 496] on button "Save Changes" at bounding box center [898, 497] width 99 height 29
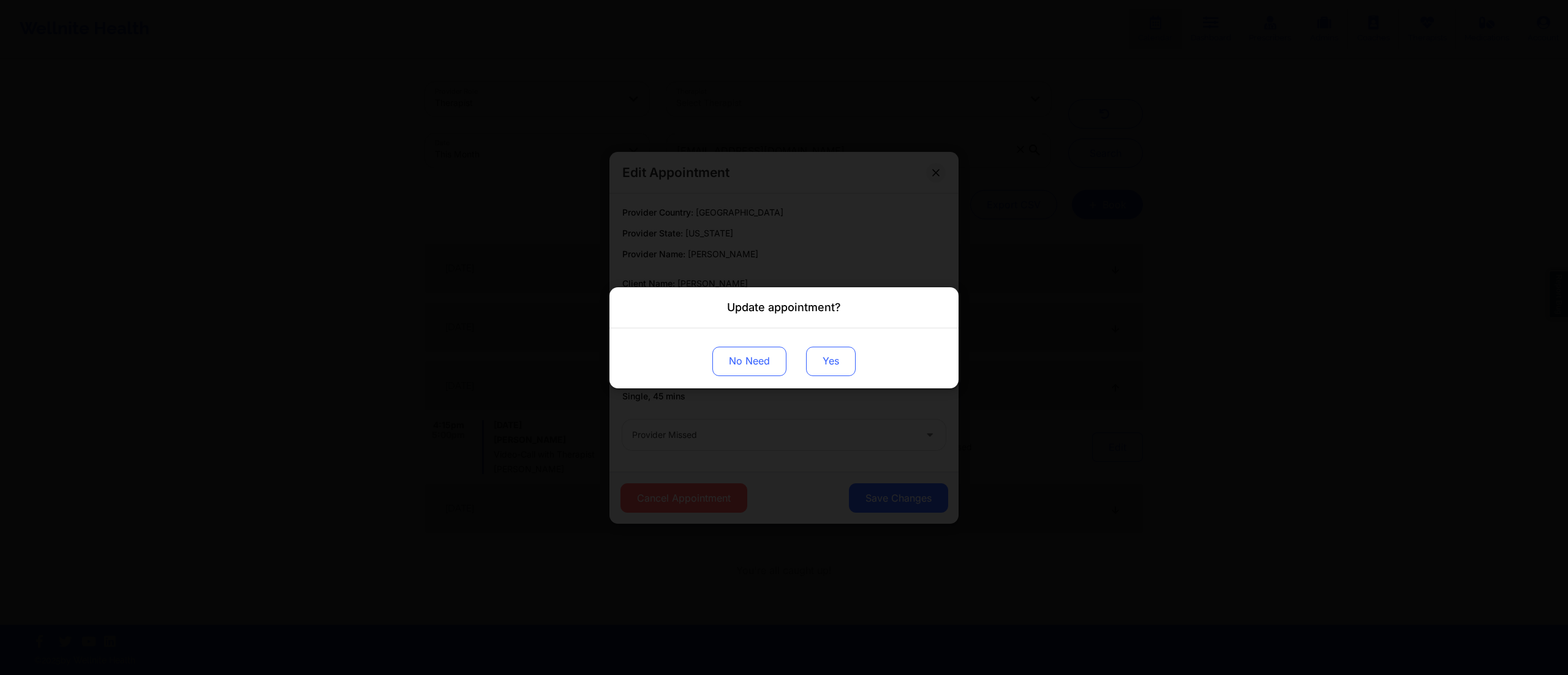
click at [831, 360] on button "Yes" at bounding box center [831, 360] width 50 height 29
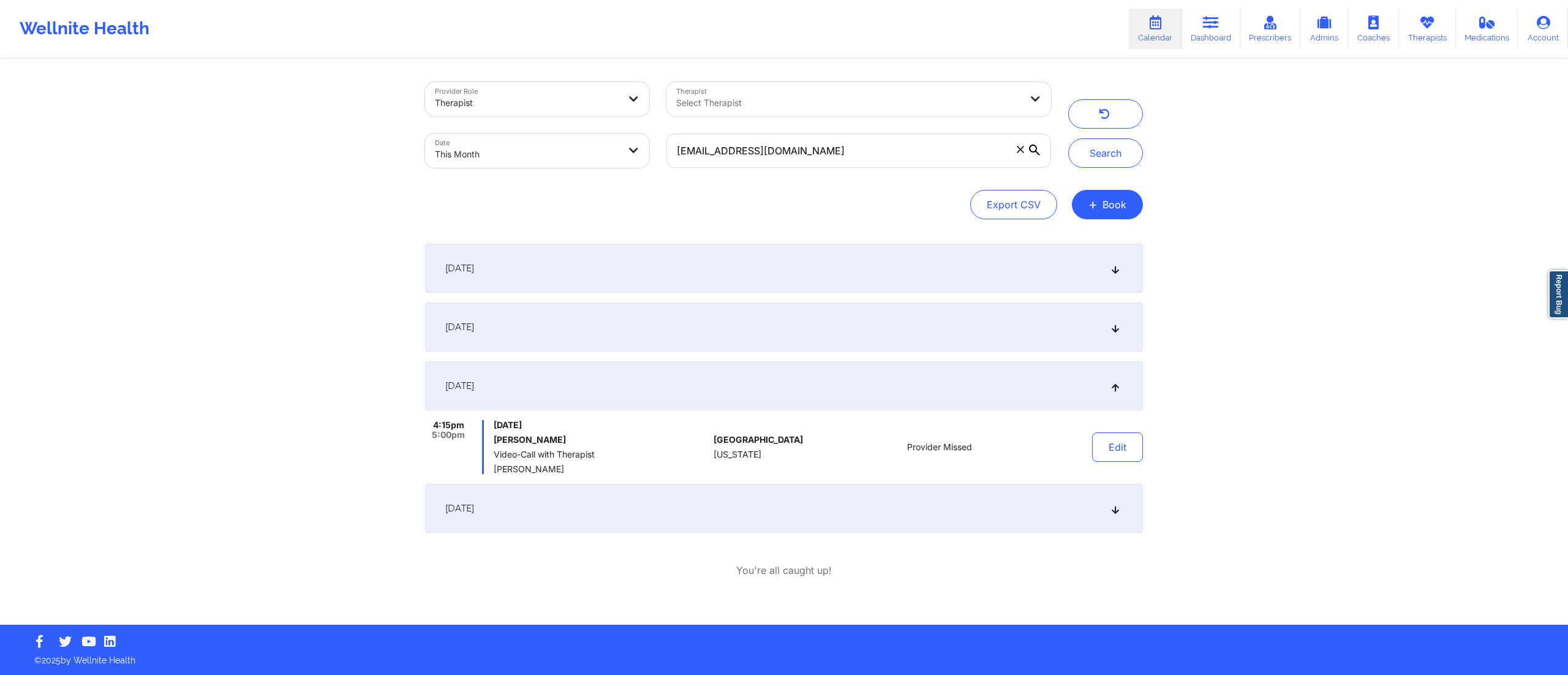
click at [1015, 491] on div "September 23, 2025" at bounding box center [784, 508] width 717 height 49
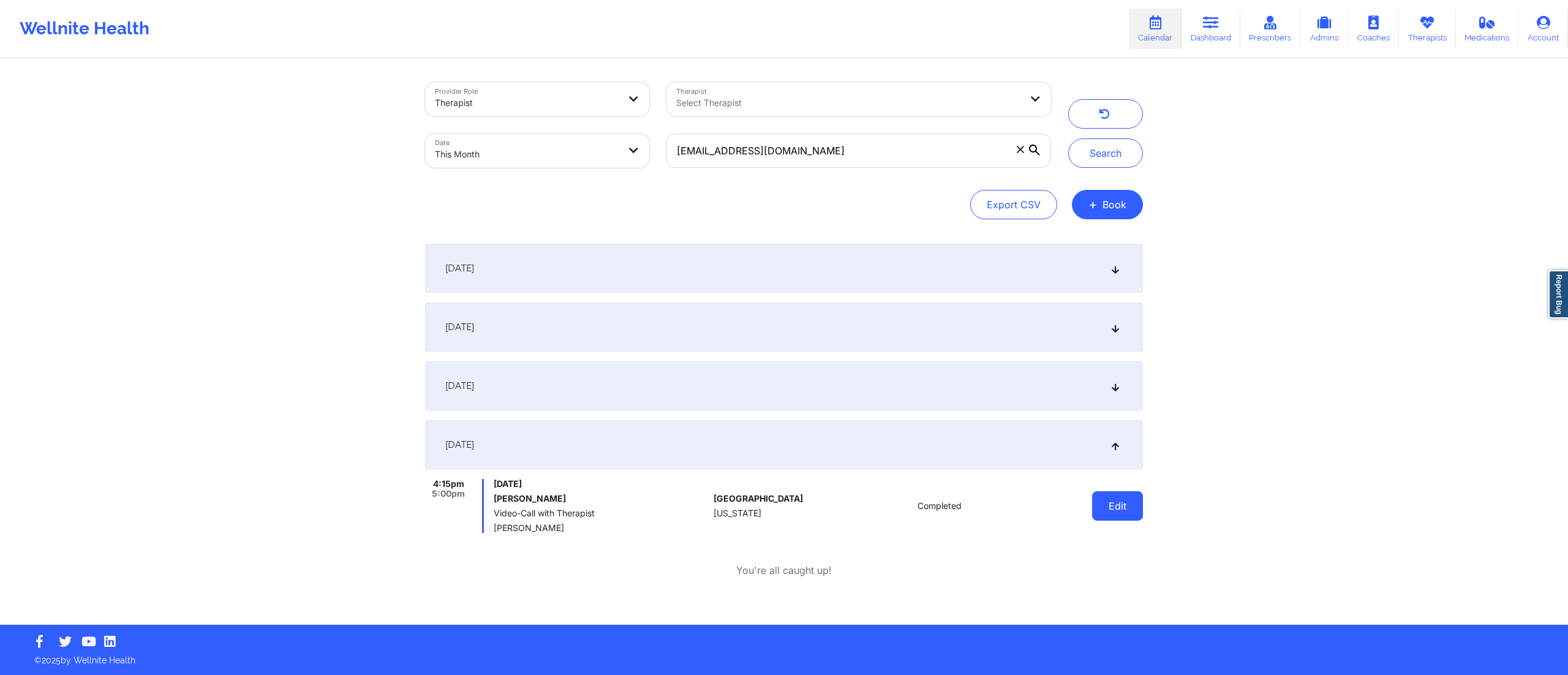
click at [1121, 514] on button "Edit" at bounding box center [1117, 505] width 51 height 29
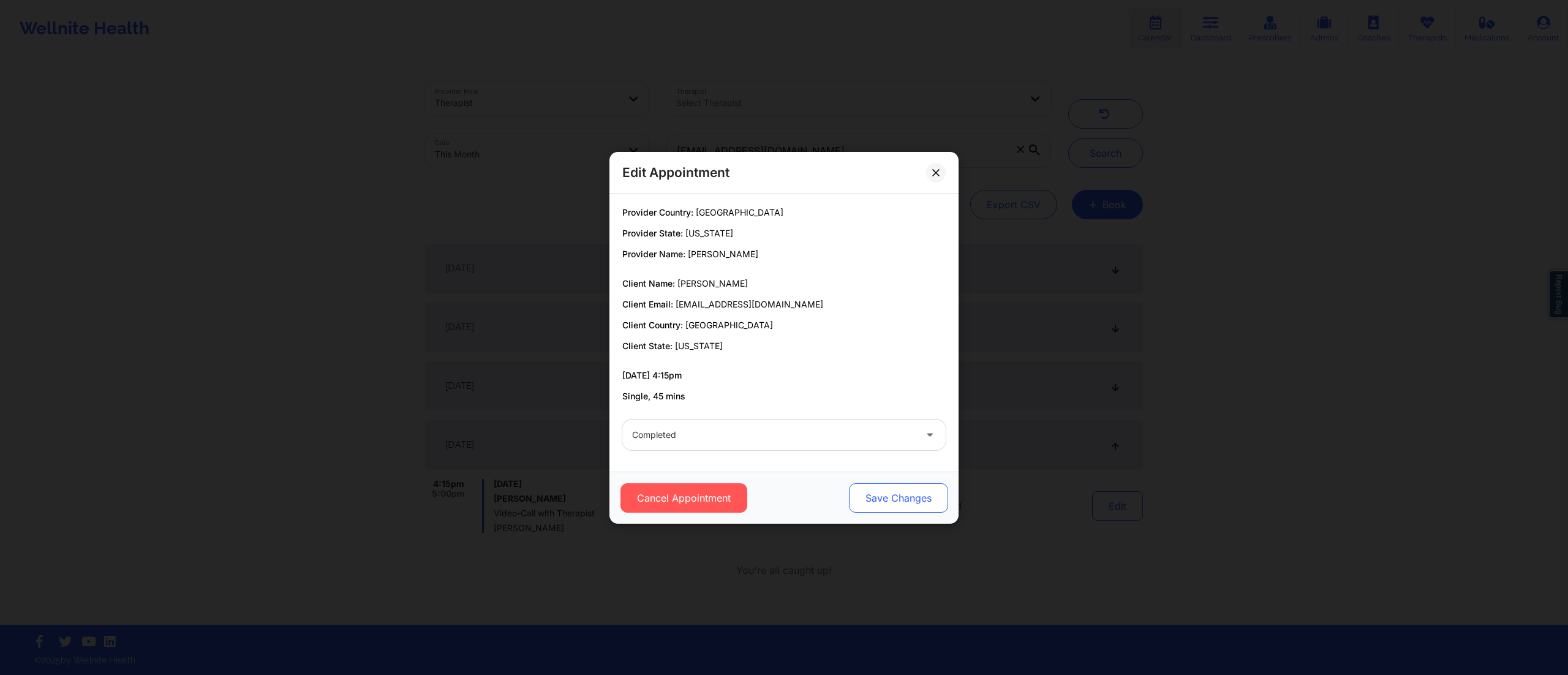
click at [890, 490] on button "Save Changes" at bounding box center [898, 497] width 99 height 29
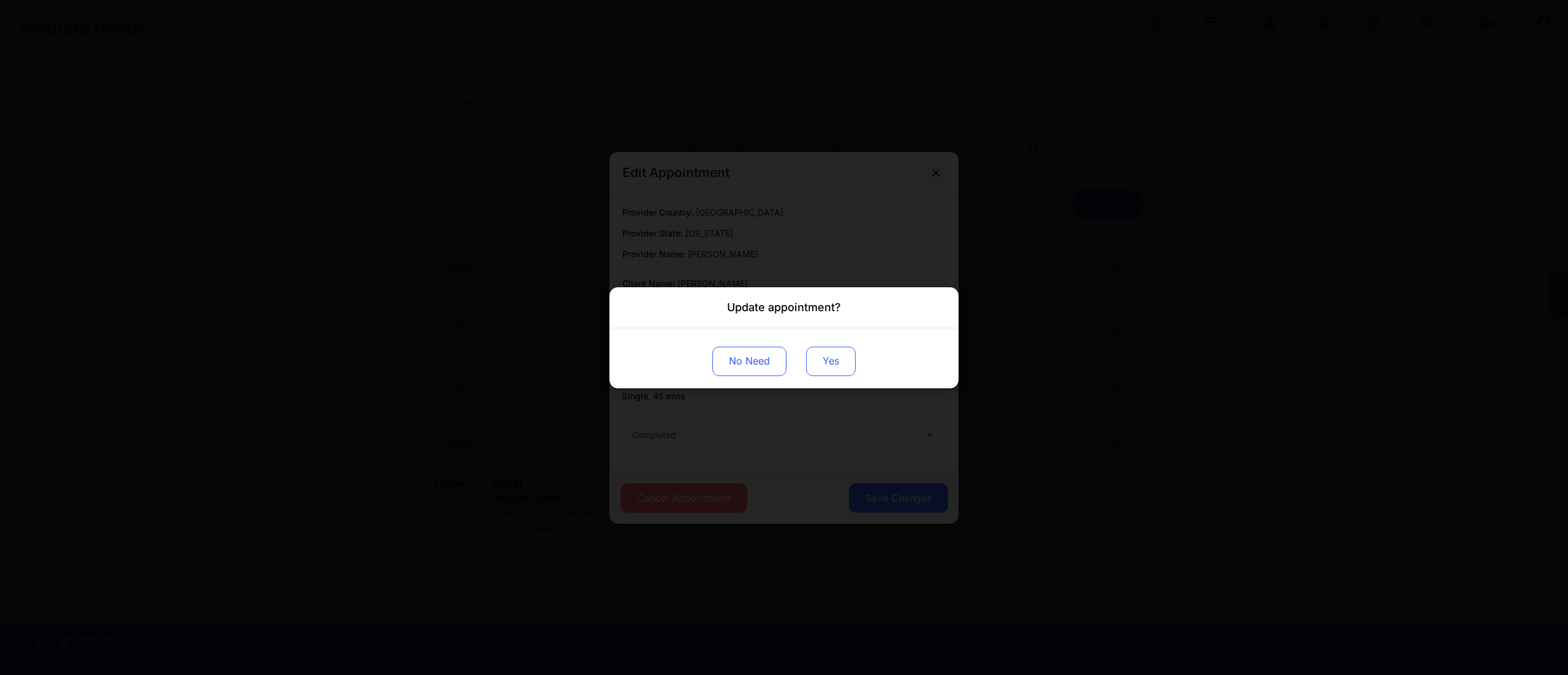
click at [831, 359] on button "Yes" at bounding box center [831, 360] width 50 height 29
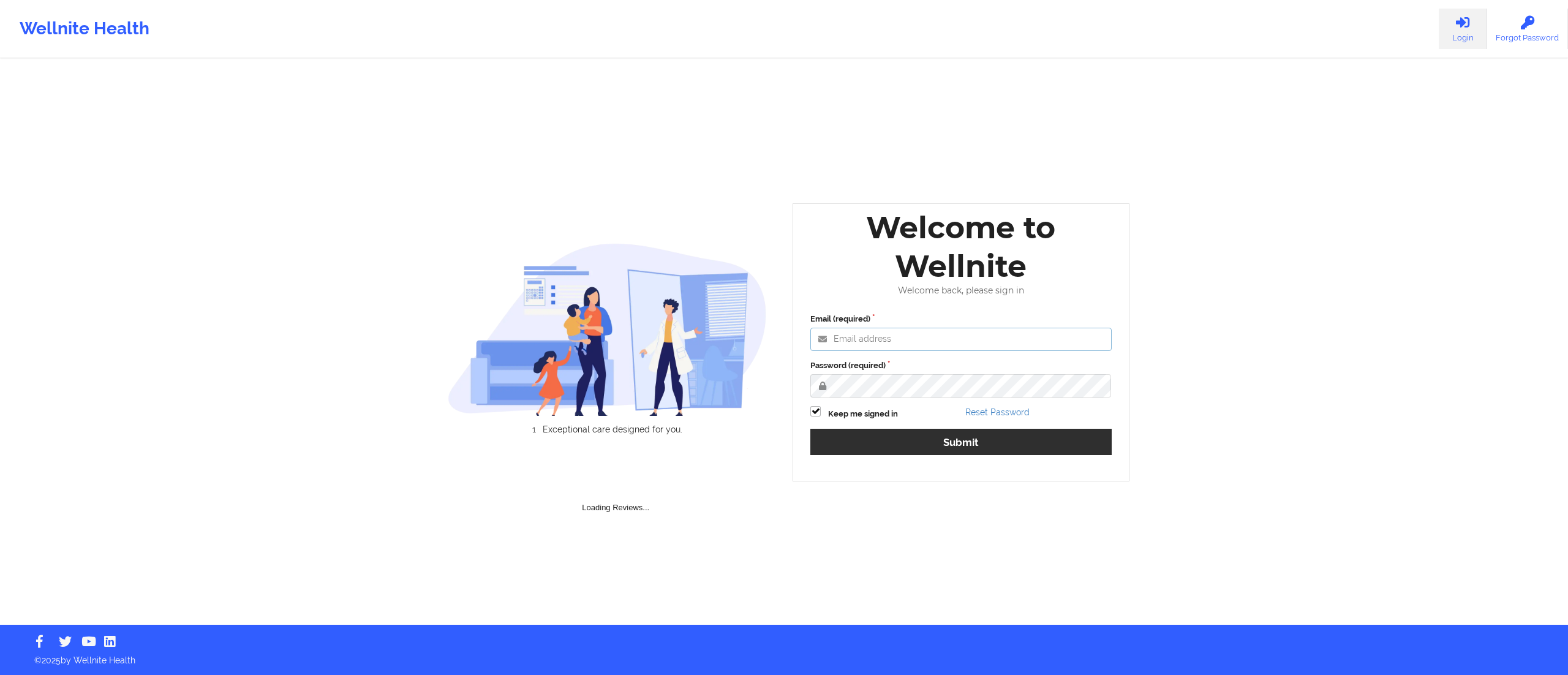
type input "sunday.omebe@wellnite.com"
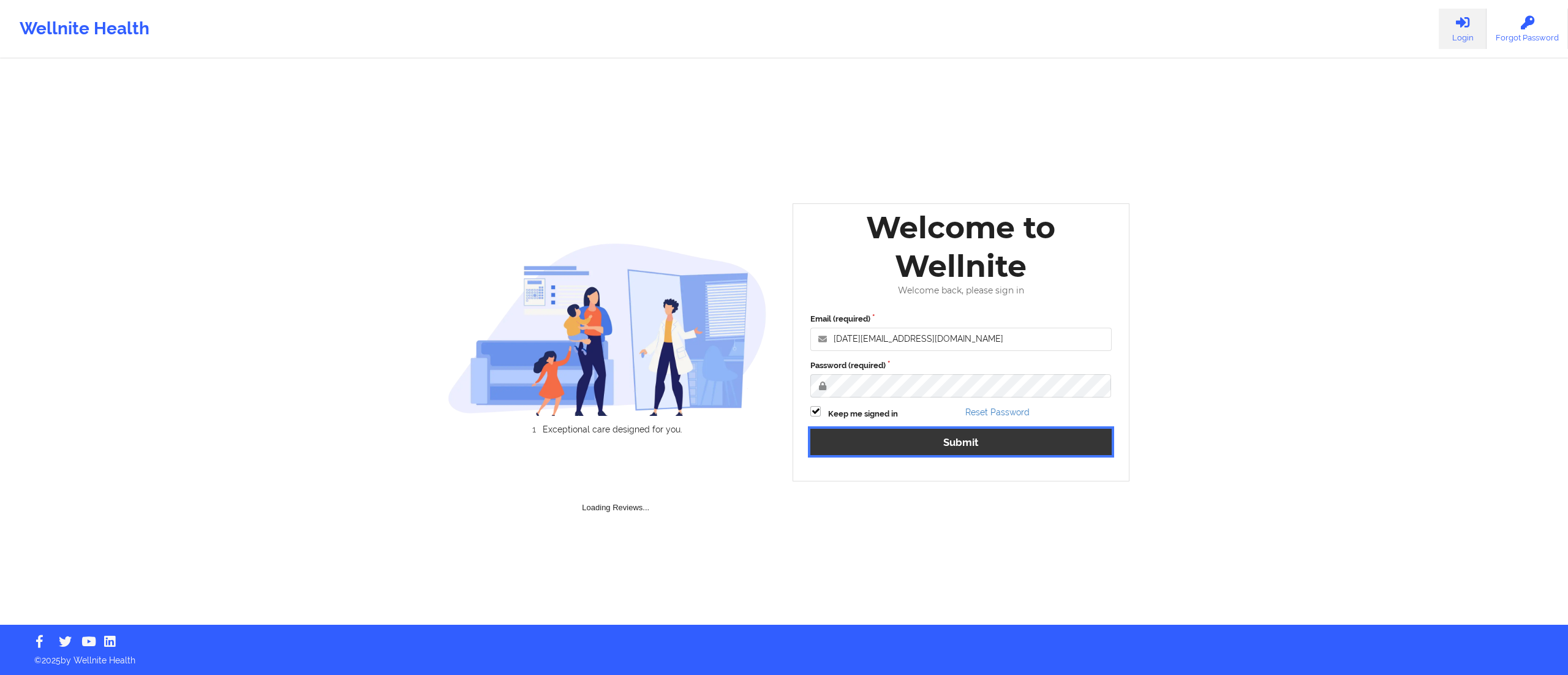
click at [844, 435] on button "Submit" at bounding box center [961, 442] width 302 height 26
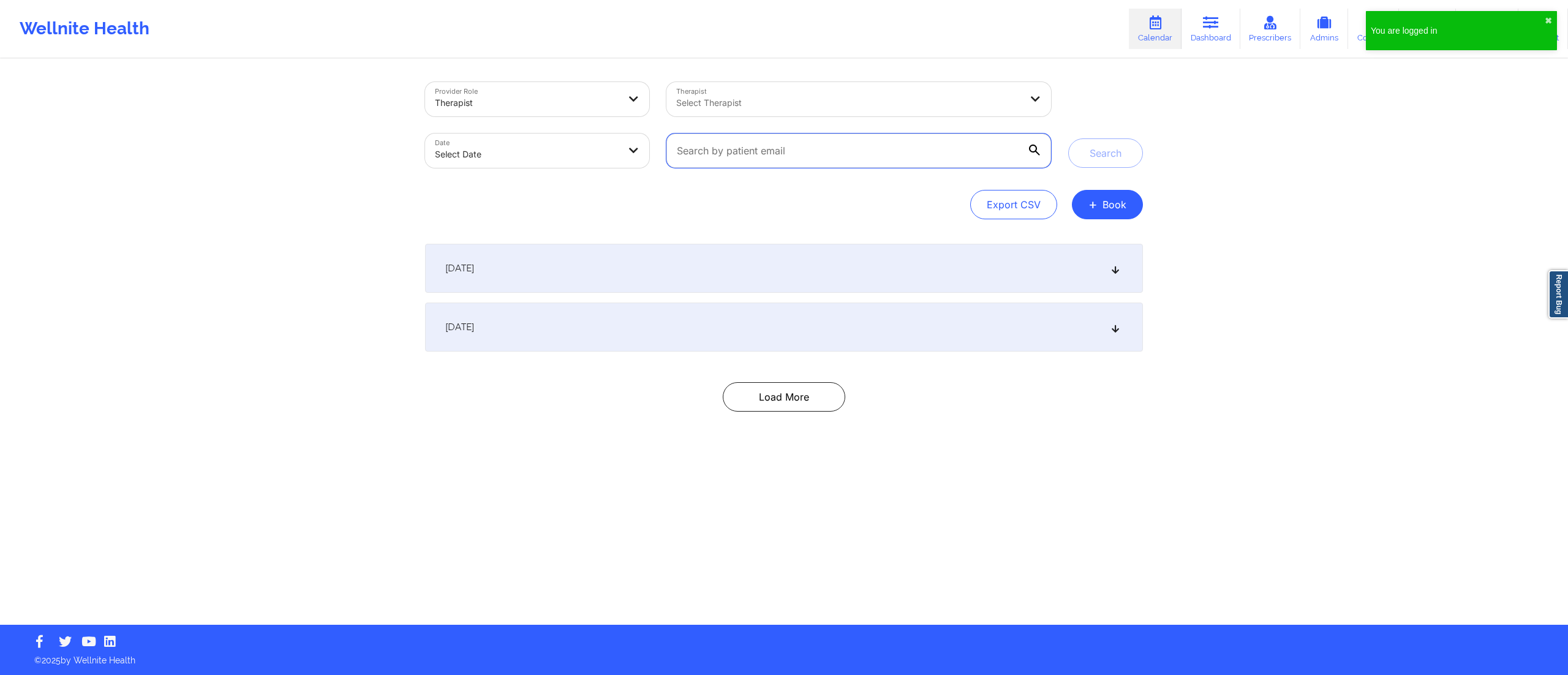
drag, startPoint x: 847, startPoint y: 155, endPoint x: 649, endPoint y: 168, distance: 198.4
click at [649, 168] on div "Provider Role Therapist Therapist Select Therapist Date Select Date" at bounding box center [738, 125] width 643 height 103
paste input "annkshy99@gmail.com"
type input "annkshy99@gmail.com"
click at [522, 156] on body "You are logged in ✖︎ Wellnite Health Calendar Dashboard Prescribers Admins Coac…" at bounding box center [784, 337] width 1568 height 675
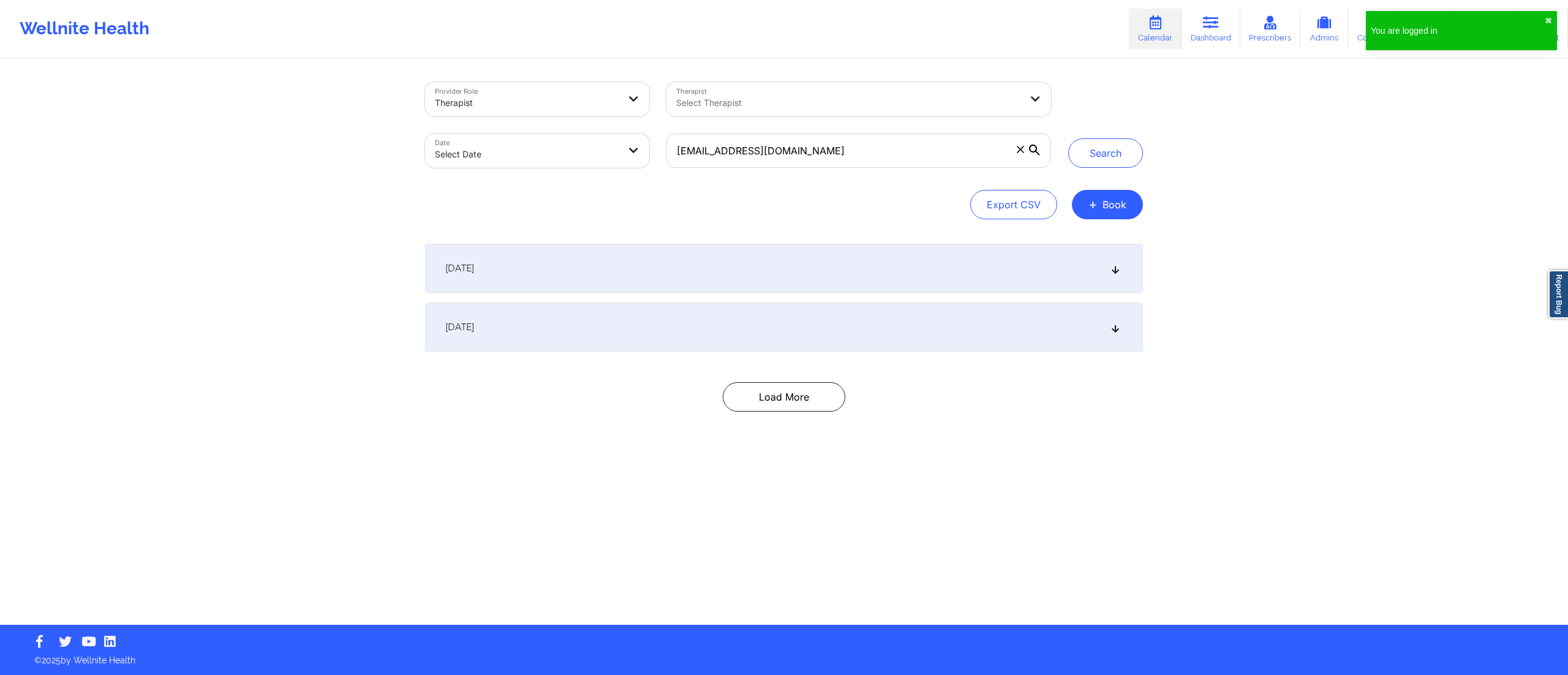
select select "2025-8"
select select "2025-9"
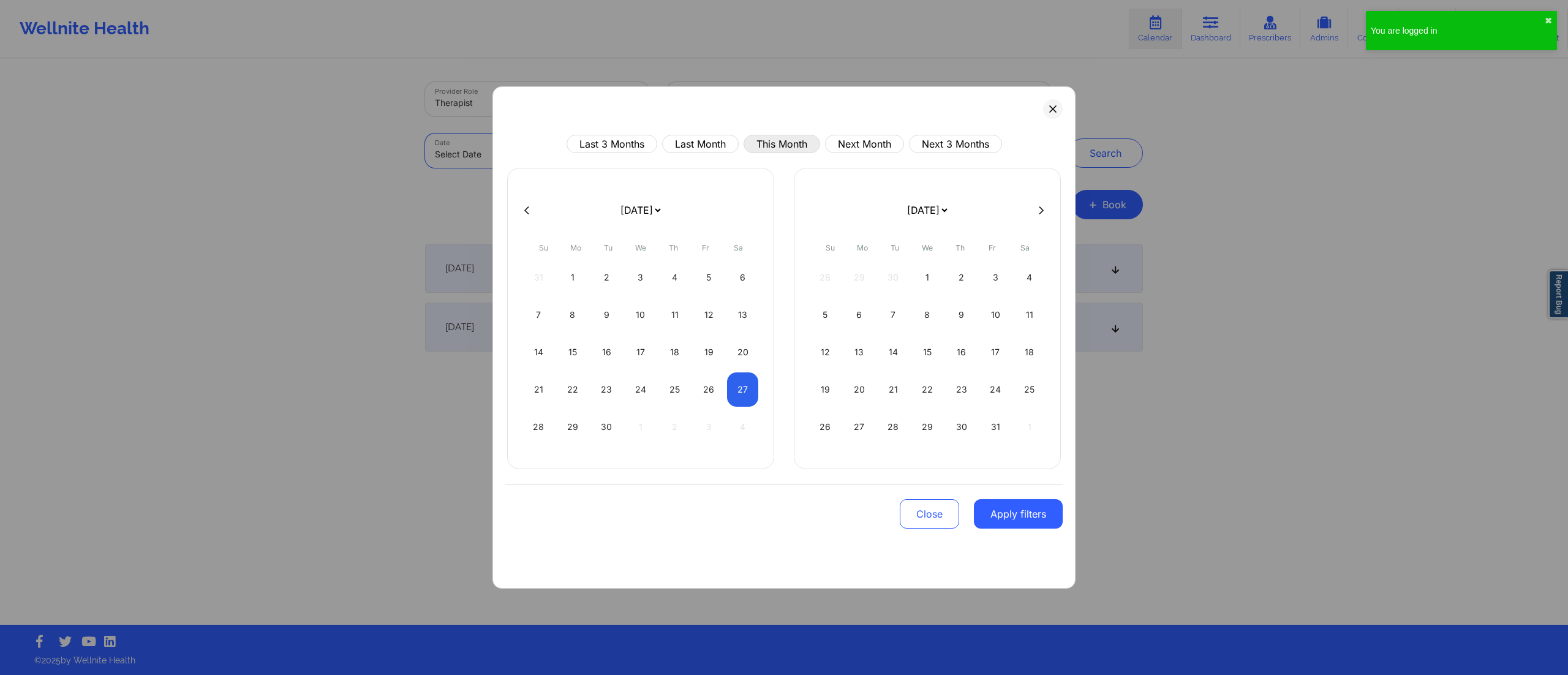
click at [765, 144] on button "This Month" at bounding box center [782, 144] width 77 height 19
select select "2025-8"
select select "2025-9"
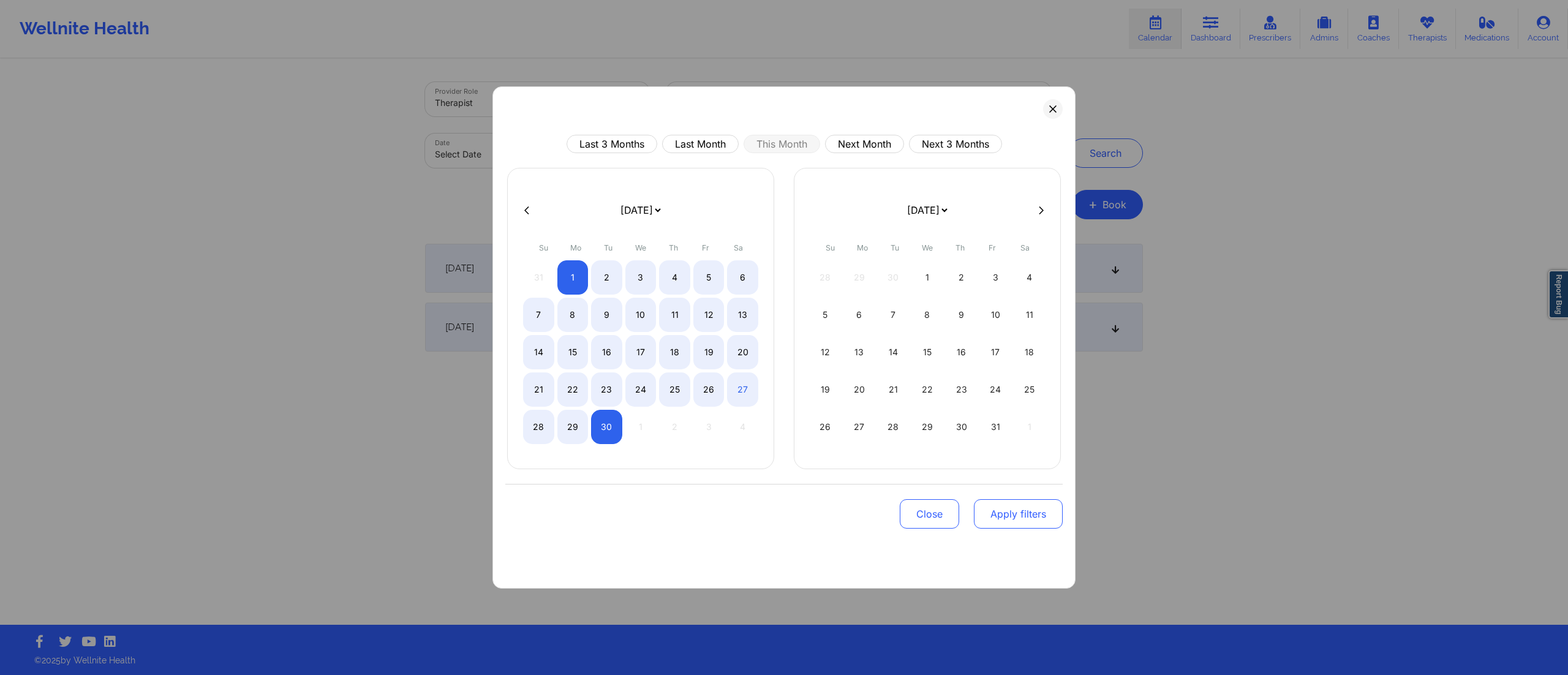
drag, startPoint x: 1010, startPoint y: 526, endPoint x: 998, endPoint y: 404, distance: 122.6
click at [1008, 526] on button "Apply filters" at bounding box center [1018, 513] width 89 height 29
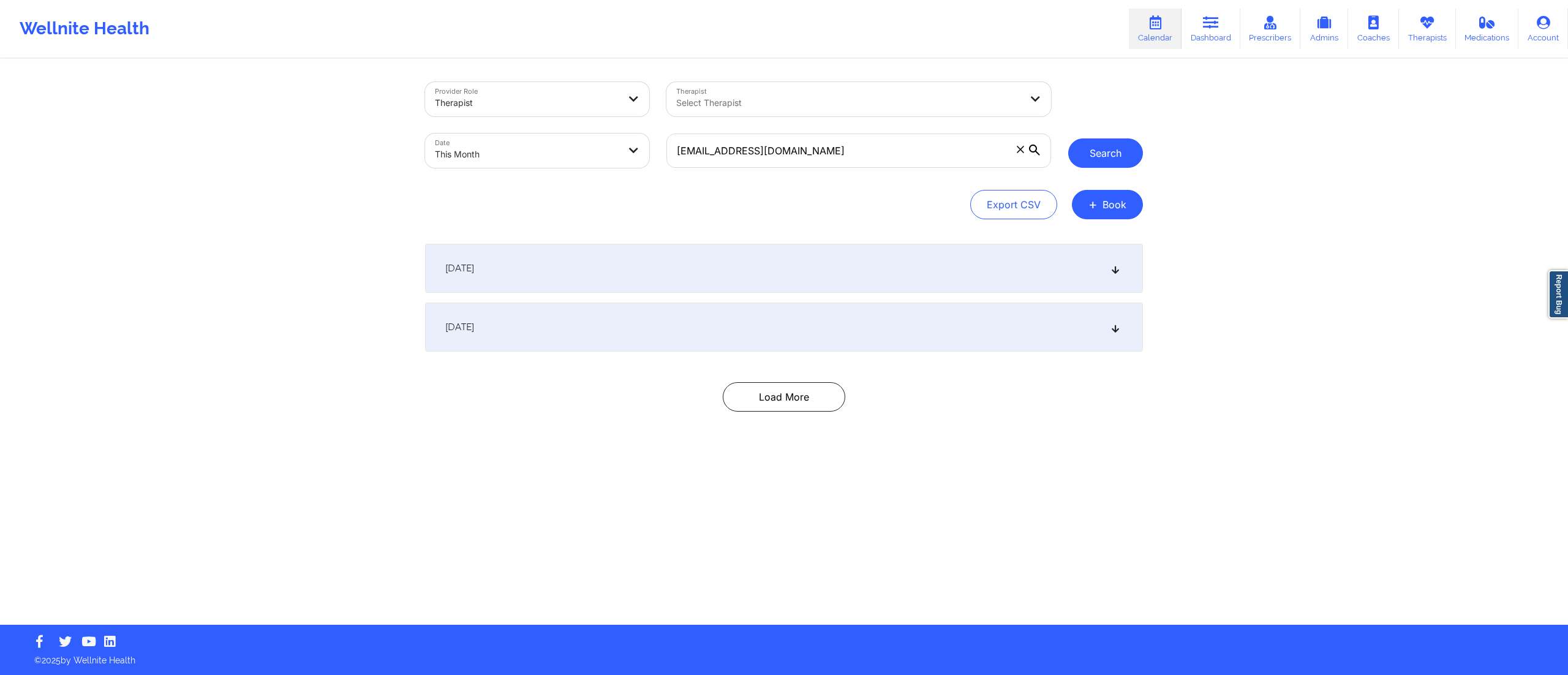
click at [1088, 155] on button "Search" at bounding box center [1105, 153] width 75 height 29
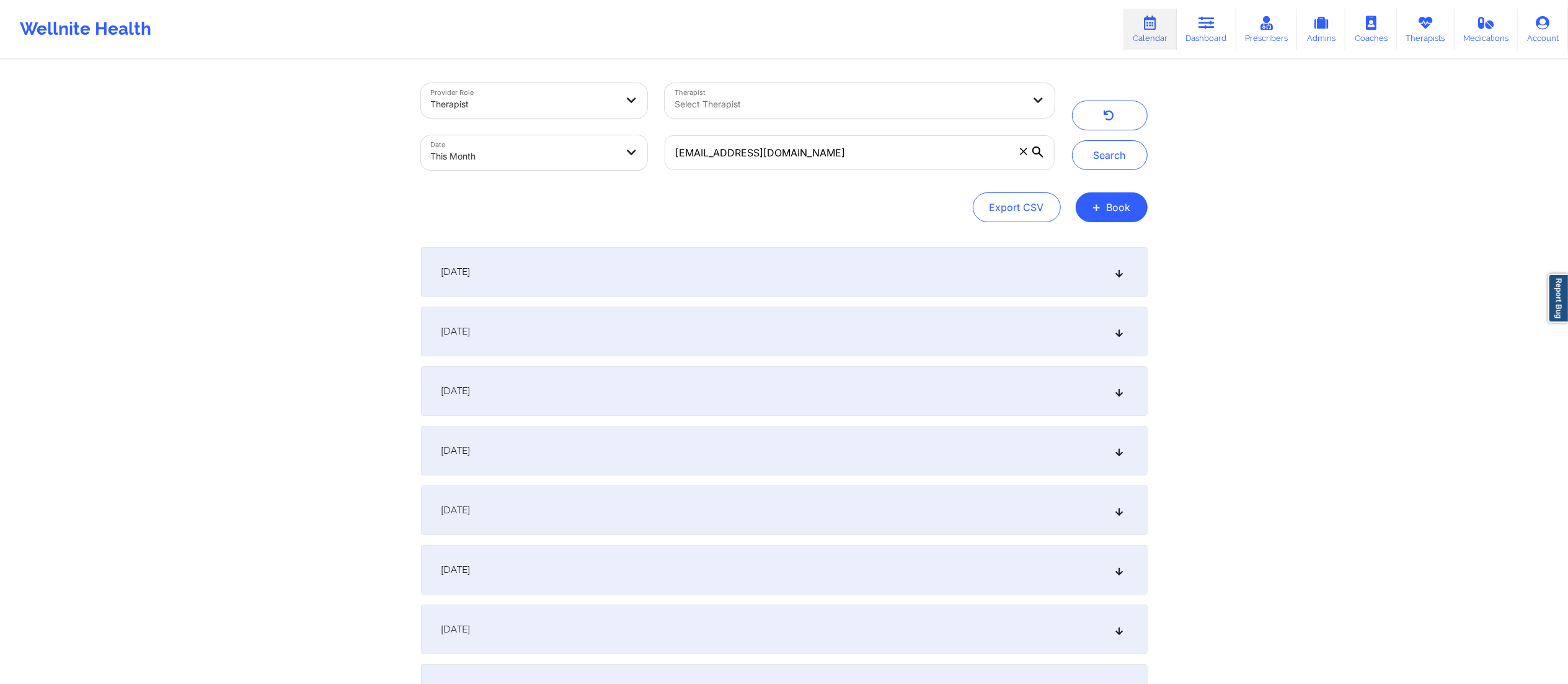
click at [559, 565] on div "September 16, 2025" at bounding box center [784, 569] width 726 height 49
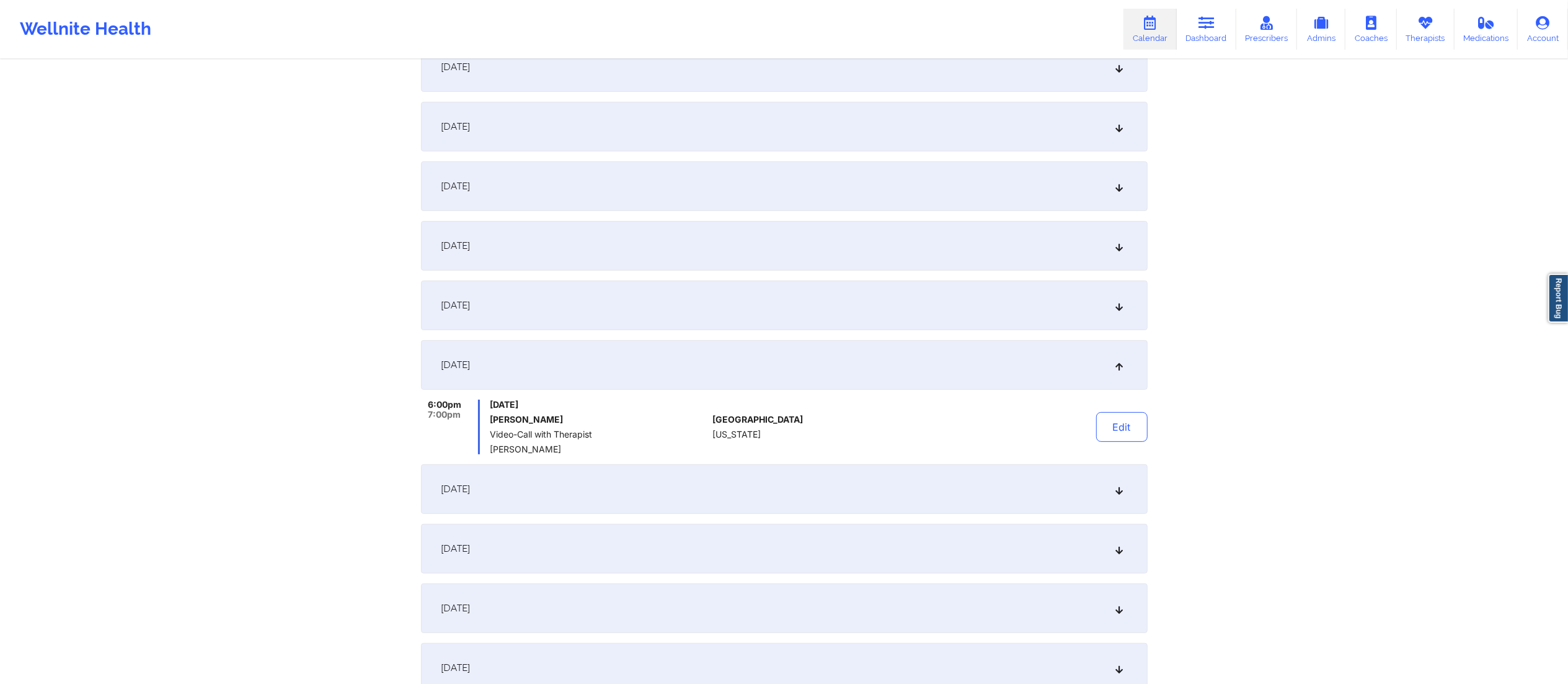
scroll to position [206, 0]
click at [764, 483] on div "September 17, 2025" at bounding box center [784, 488] width 726 height 49
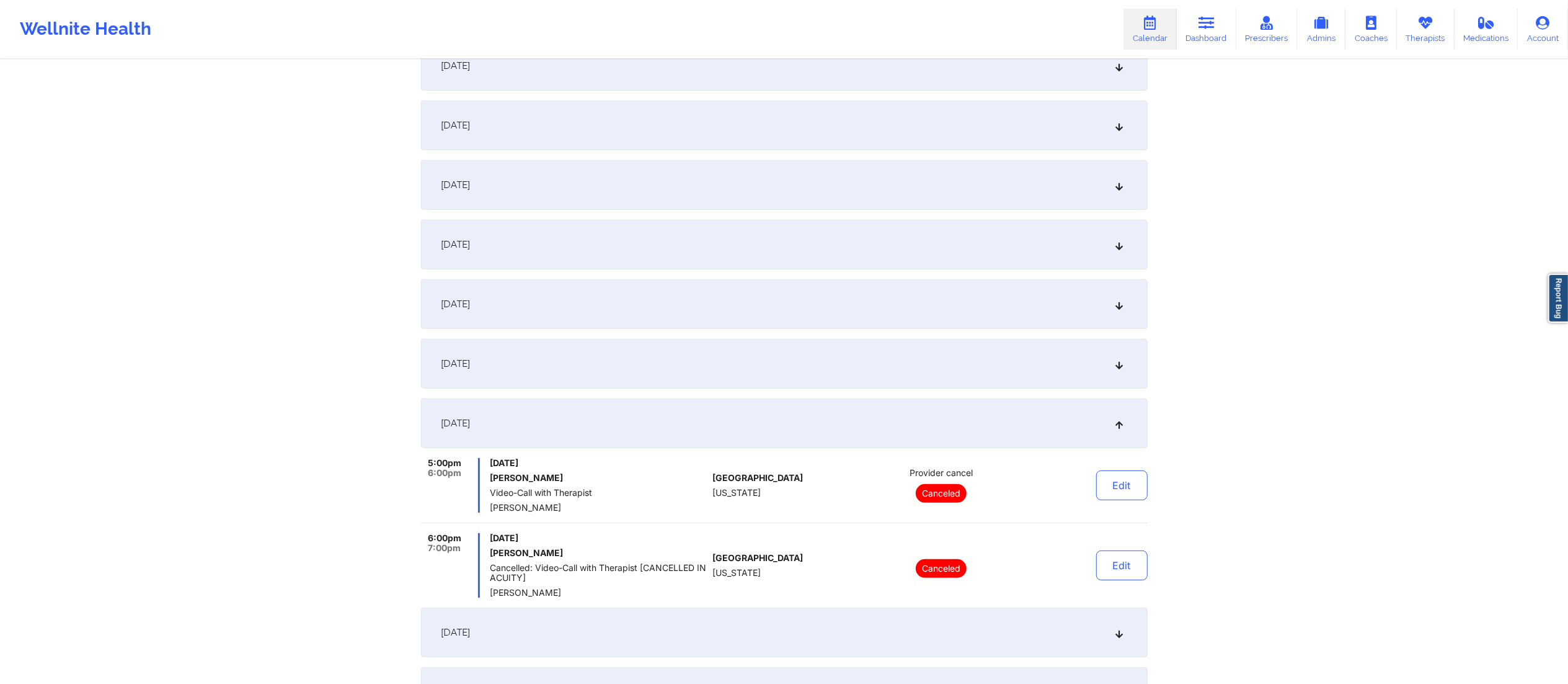
click at [796, 370] on div "September 16, 2025" at bounding box center [784, 363] width 726 height 49
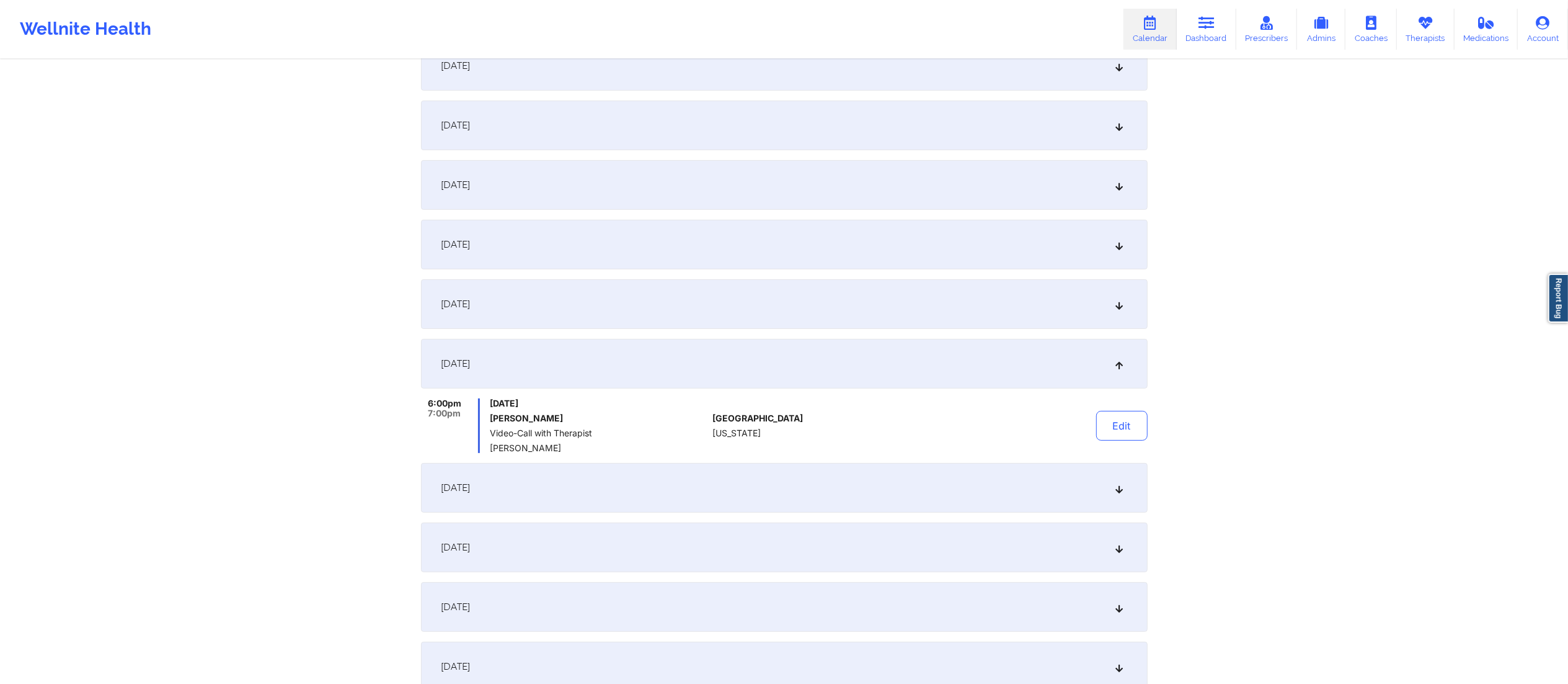
click at [823, 317] on div "September 11, 2025" at bounding box center [784, 304] width 726 height 49
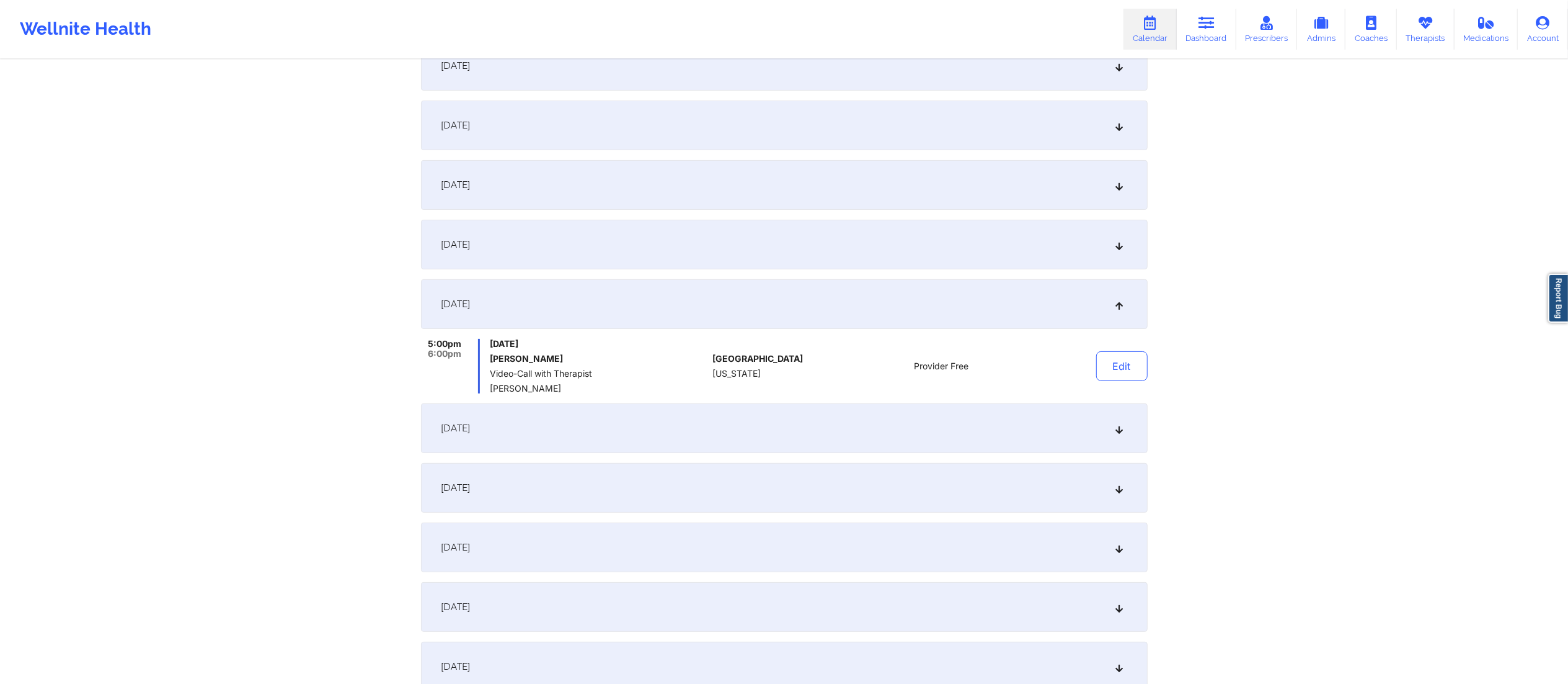
click at [761, 430] on div "September 16, 2025" at bounding box center [784, 428] width 726 height 49
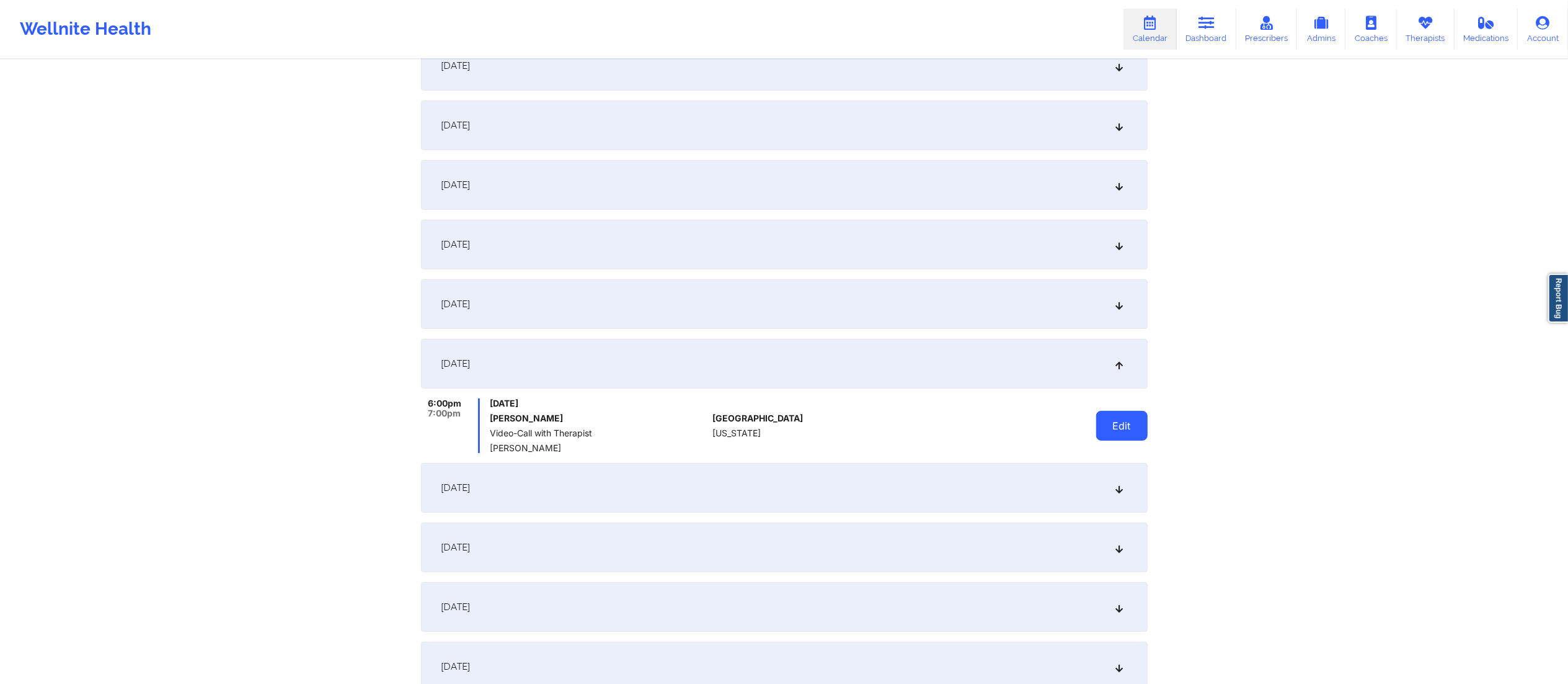
click at [1114, 427] on button "Edit" at bounding box center [1121, 425] width 51 height 29
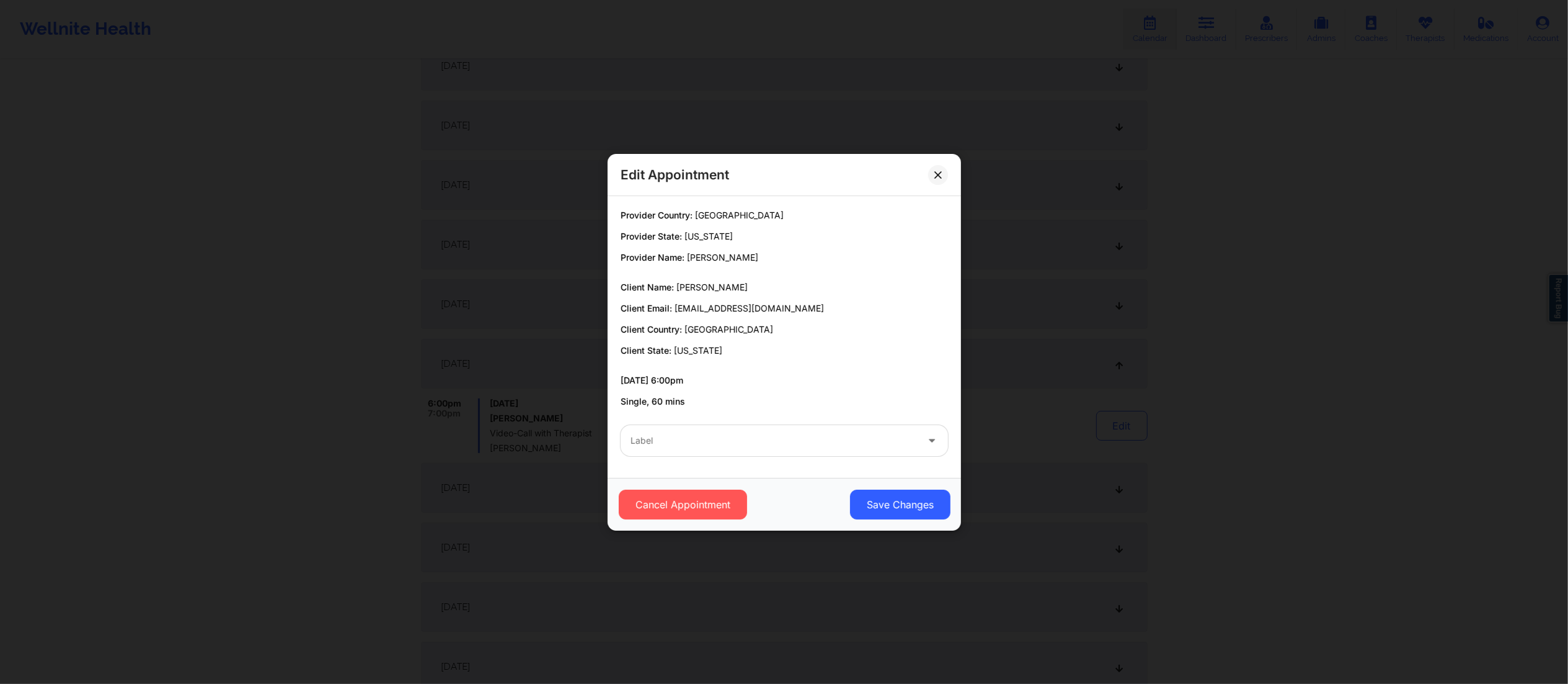
click at [1032, 381] on div "Edit Appointment Provider Country: United States Provider State: Georgia Provid…" at bounding box center [784, 342] width 1568 height 684
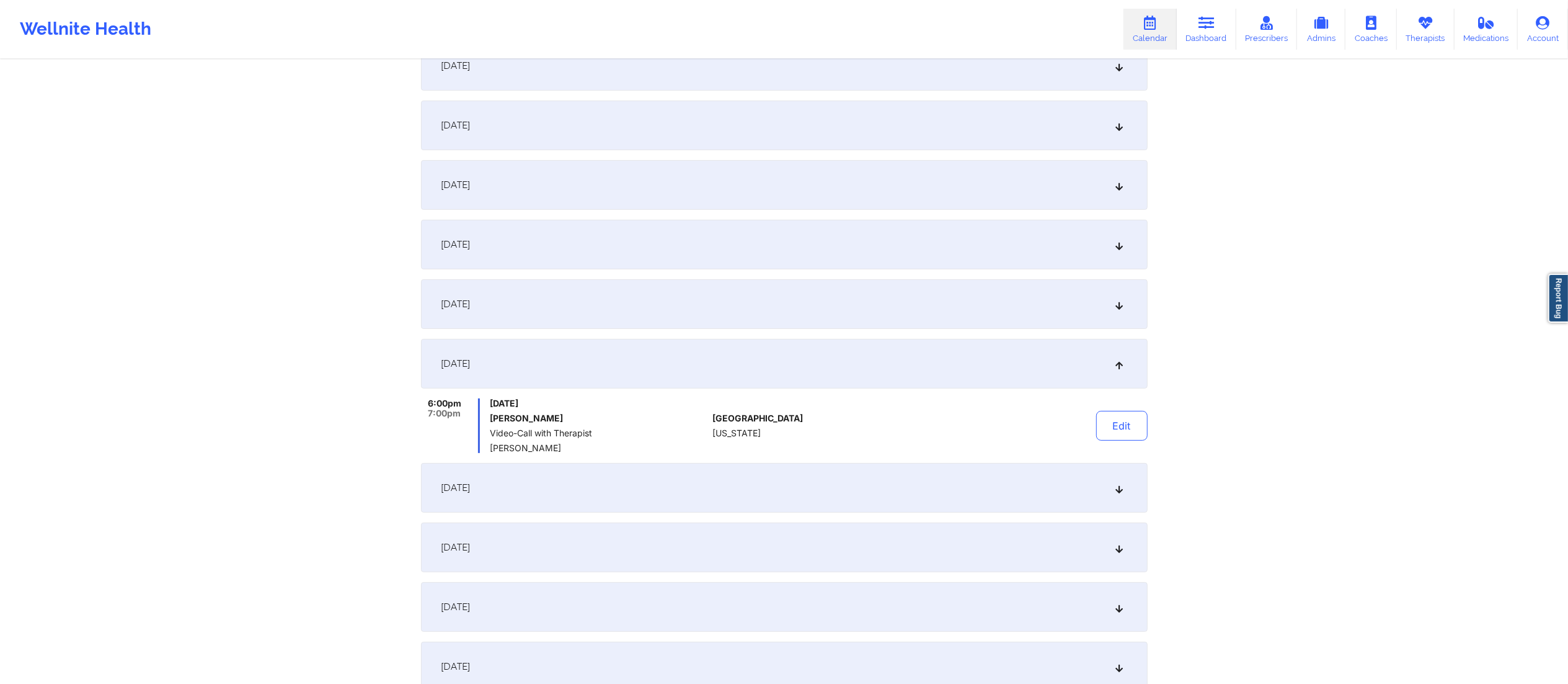
click at [750, 305] on div "September 11, 2025" at bounding box center [784, 304] width 726 height 49
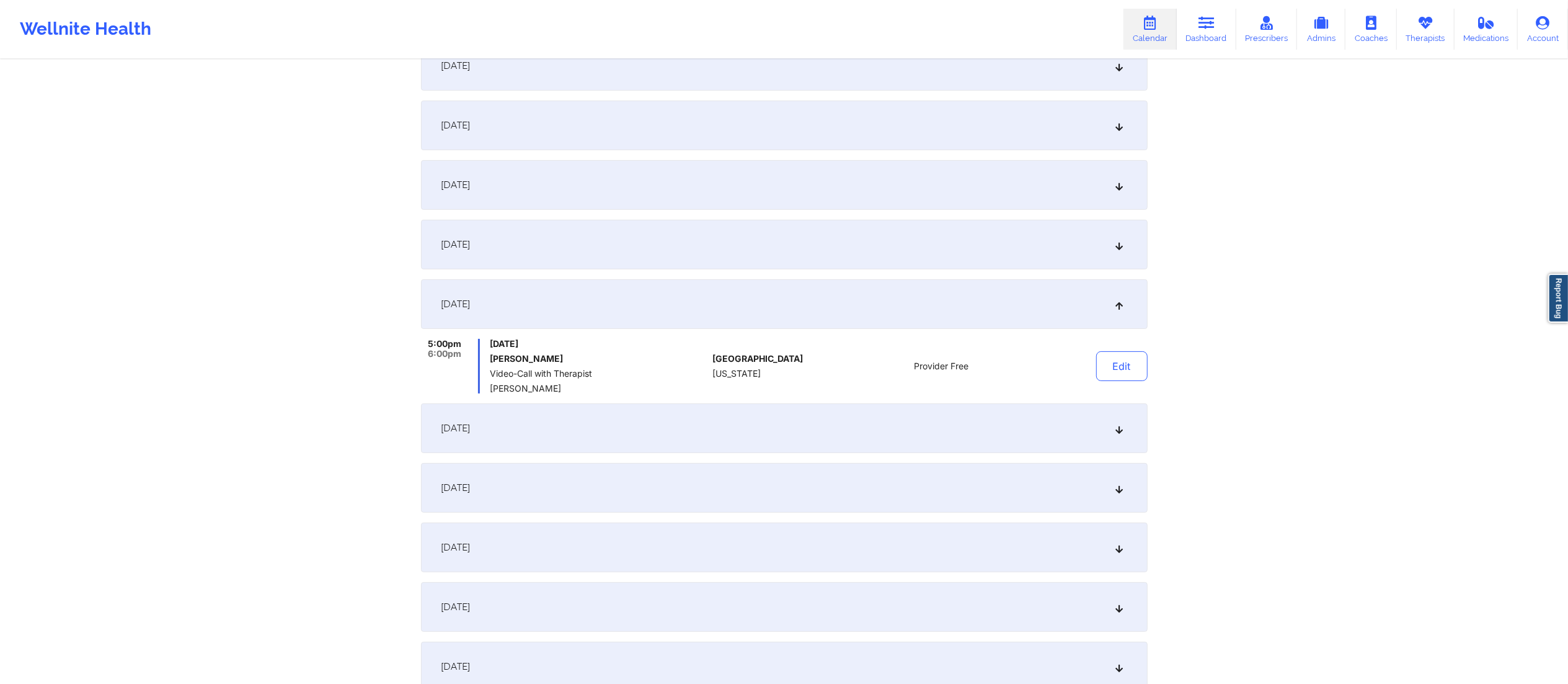
click at [784, 250] on div "September 10, 2025" at bounding box center [784, 244] width 726 height 49
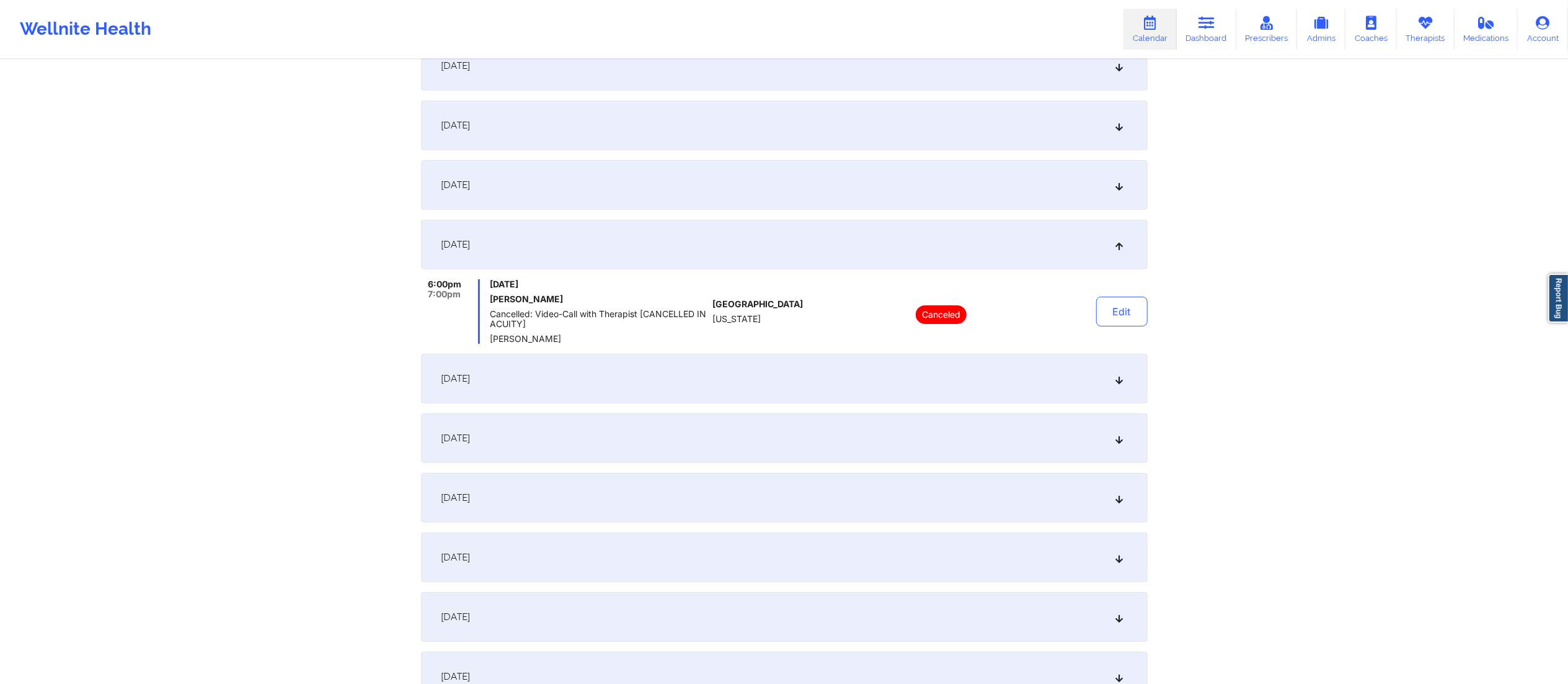
click at [814, 193] on div "September 9, 2025" at bounding box center [784, 185] width 726 height 49
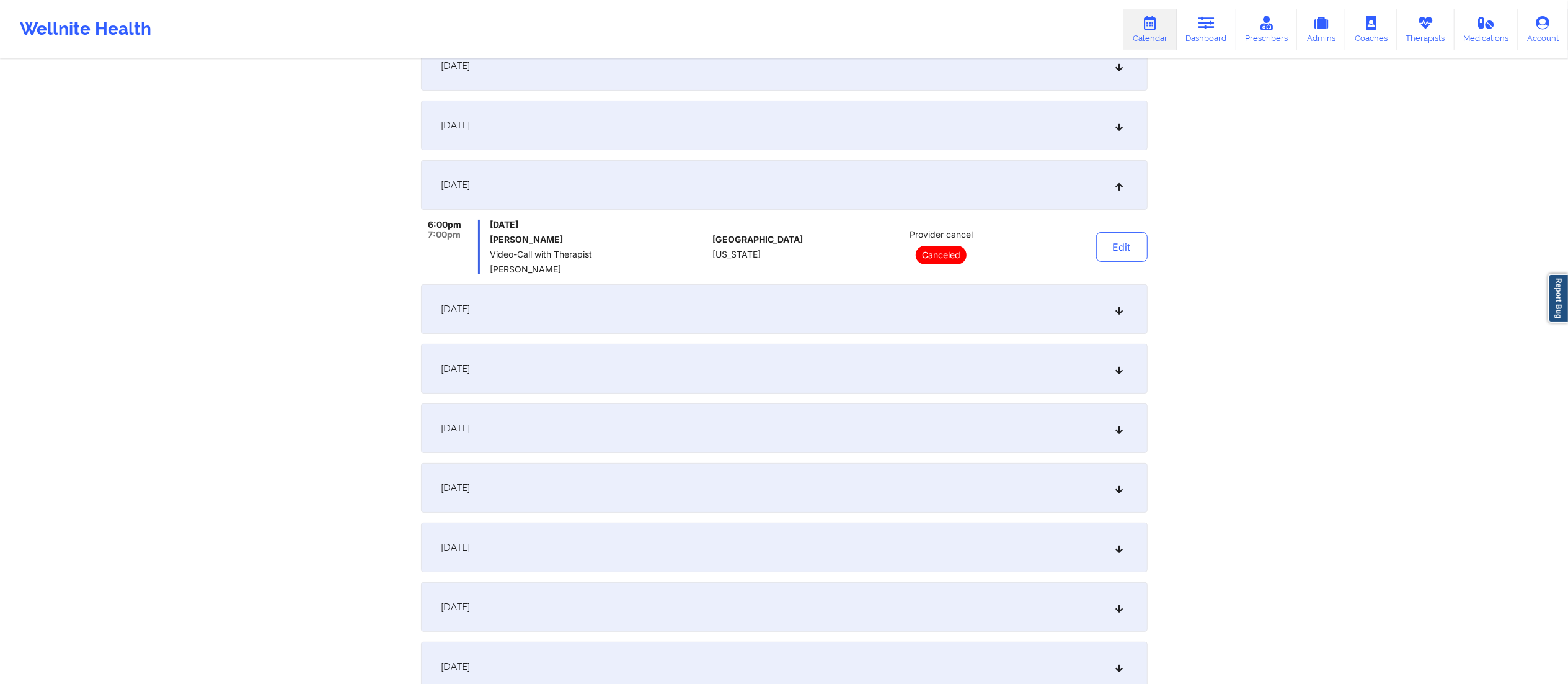
click at [847, 126] on div "September 3, 2025" at bounding box center [784, 125] width 726 height 49
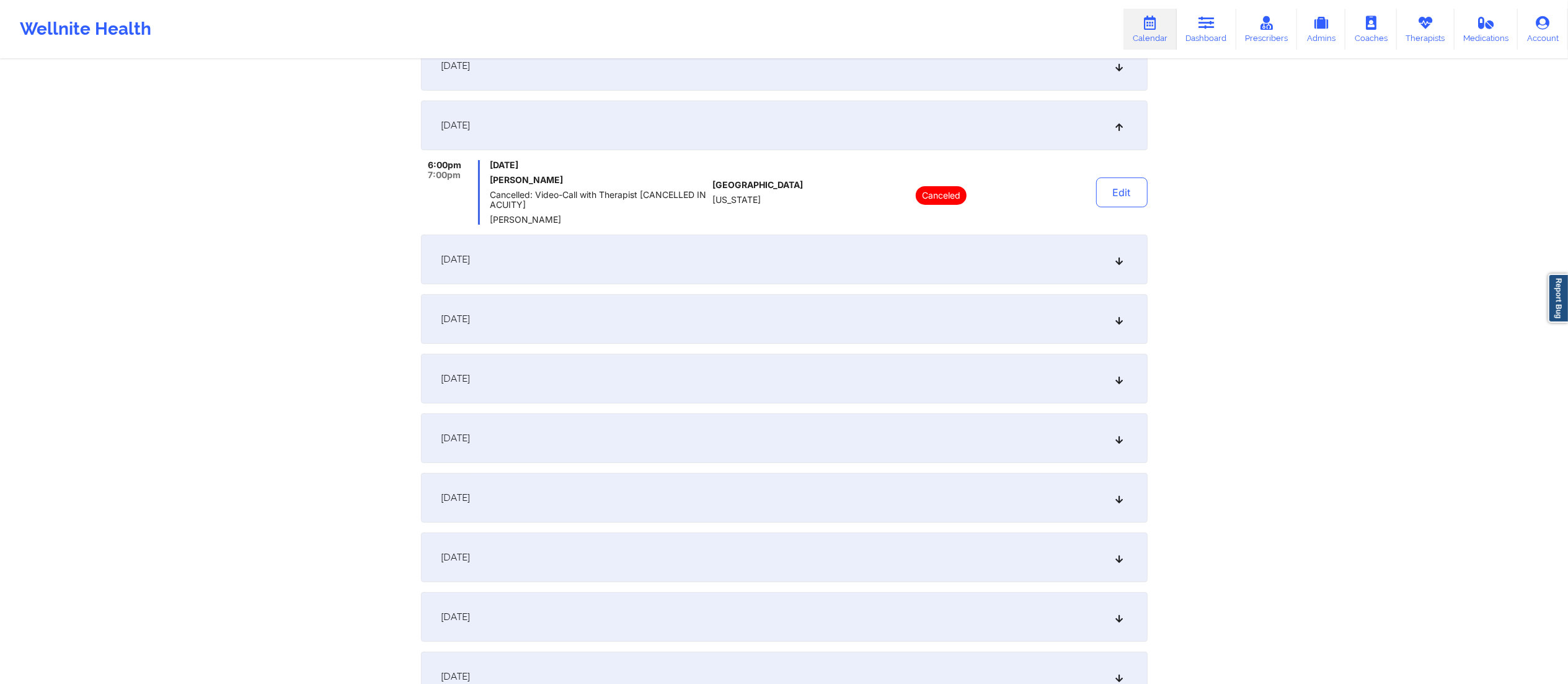
click at [778, 68] on div "September 2, 2025" at bounding box center [784, 65] width 726 height 49
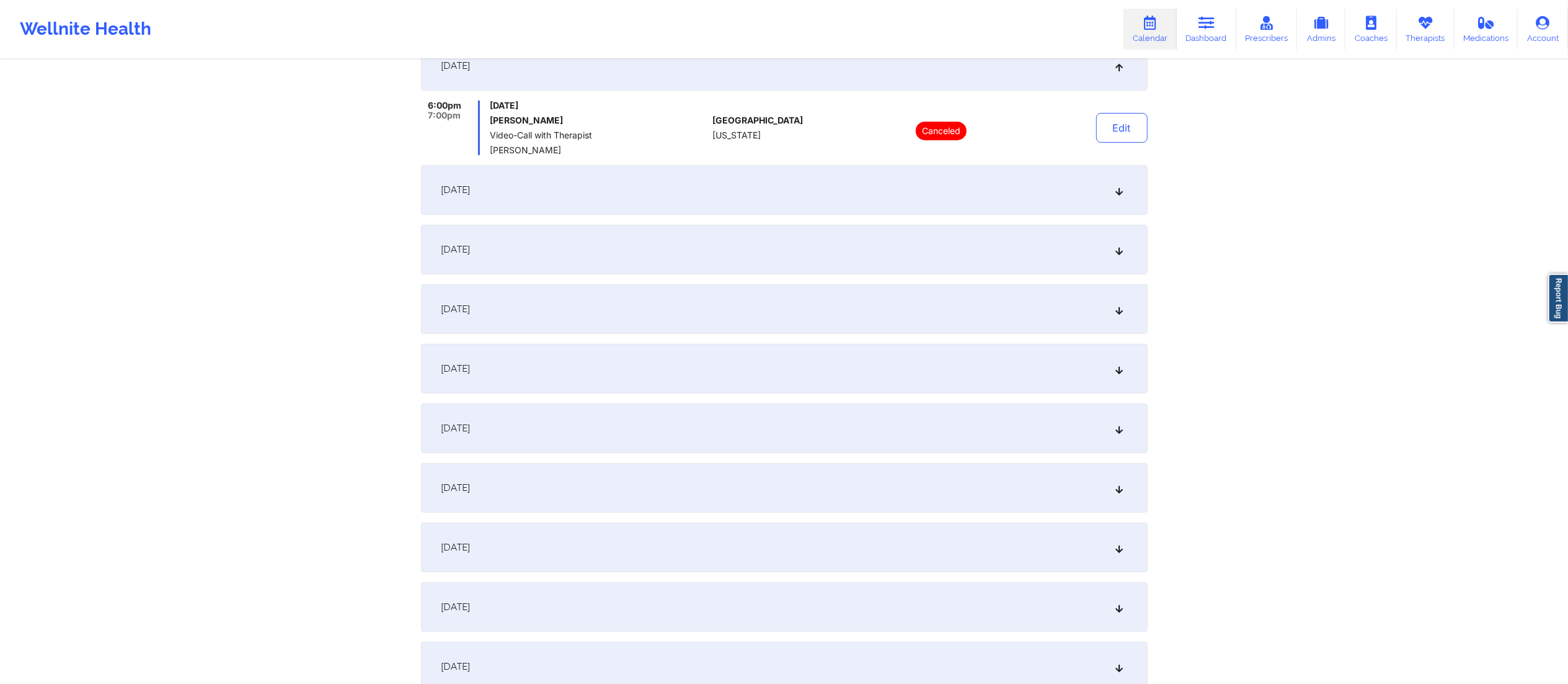
drag, startPoint x: 736, startPoint y: 186, endPoint x: 727, endPoint y: 225, distance: 40.0
click at [736, 190] on div "September 3, 2025" at bounding box center [784, 190] width 726 height 49
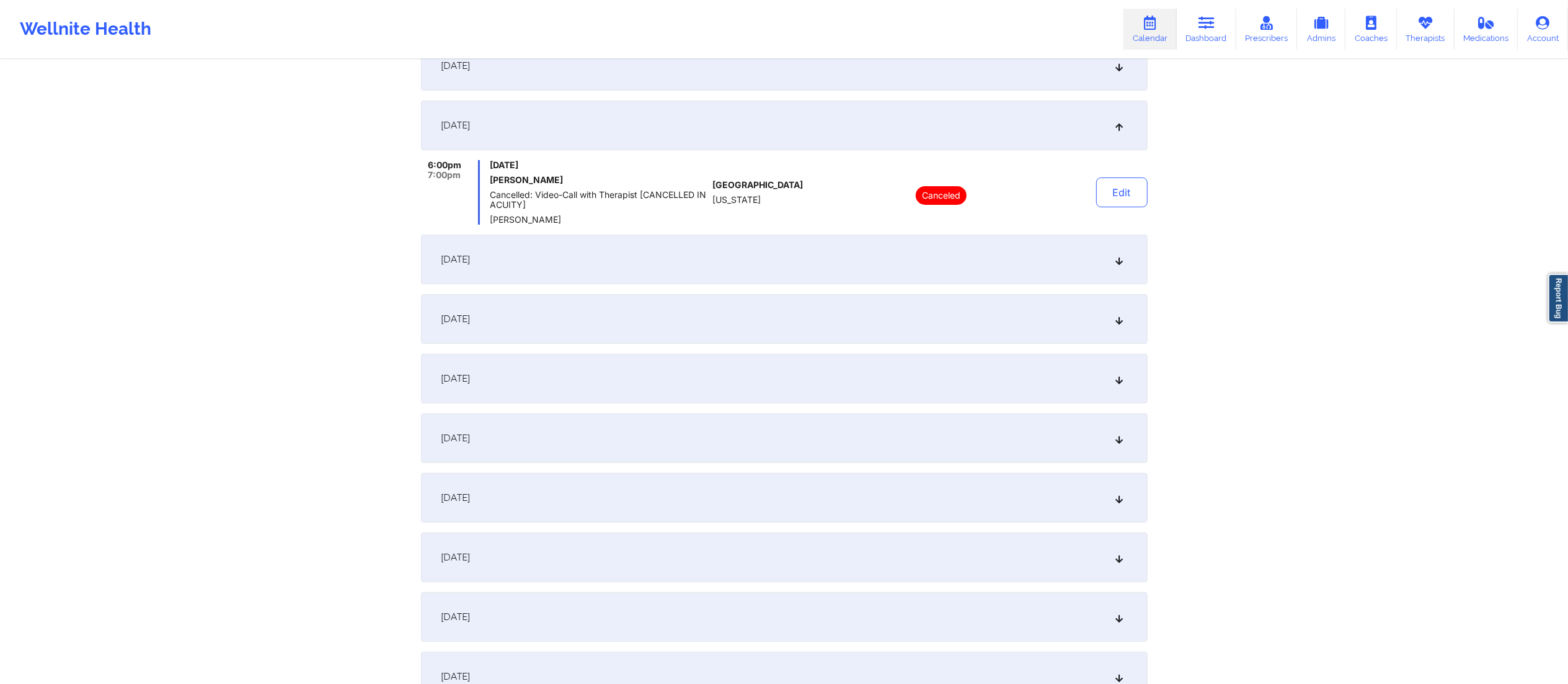
click at [716, 248] on div "September 9, 2025" at bounding box center [784, 259] width 726 height 49
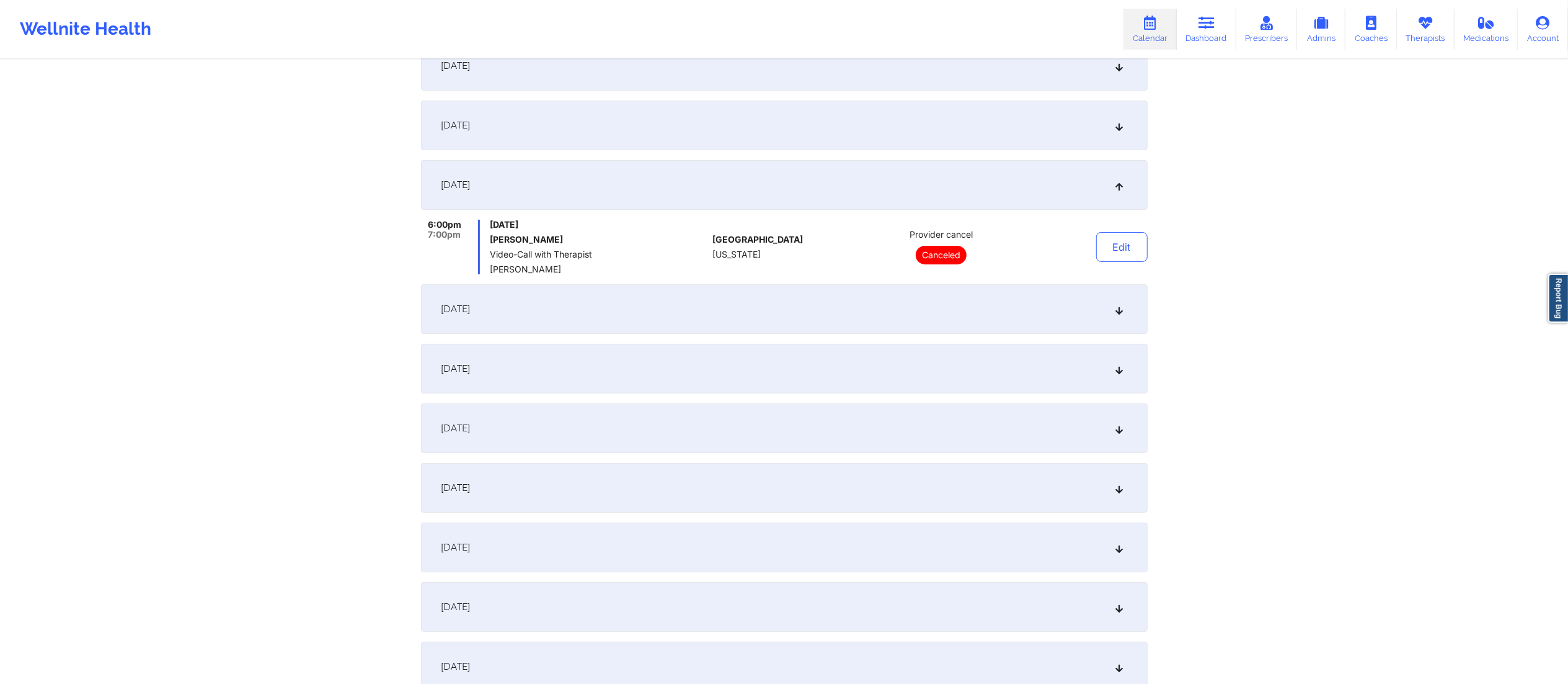
click at [726, 287] on div "September 10, 2025" at bounding box center [784, 309] width 726 height 49
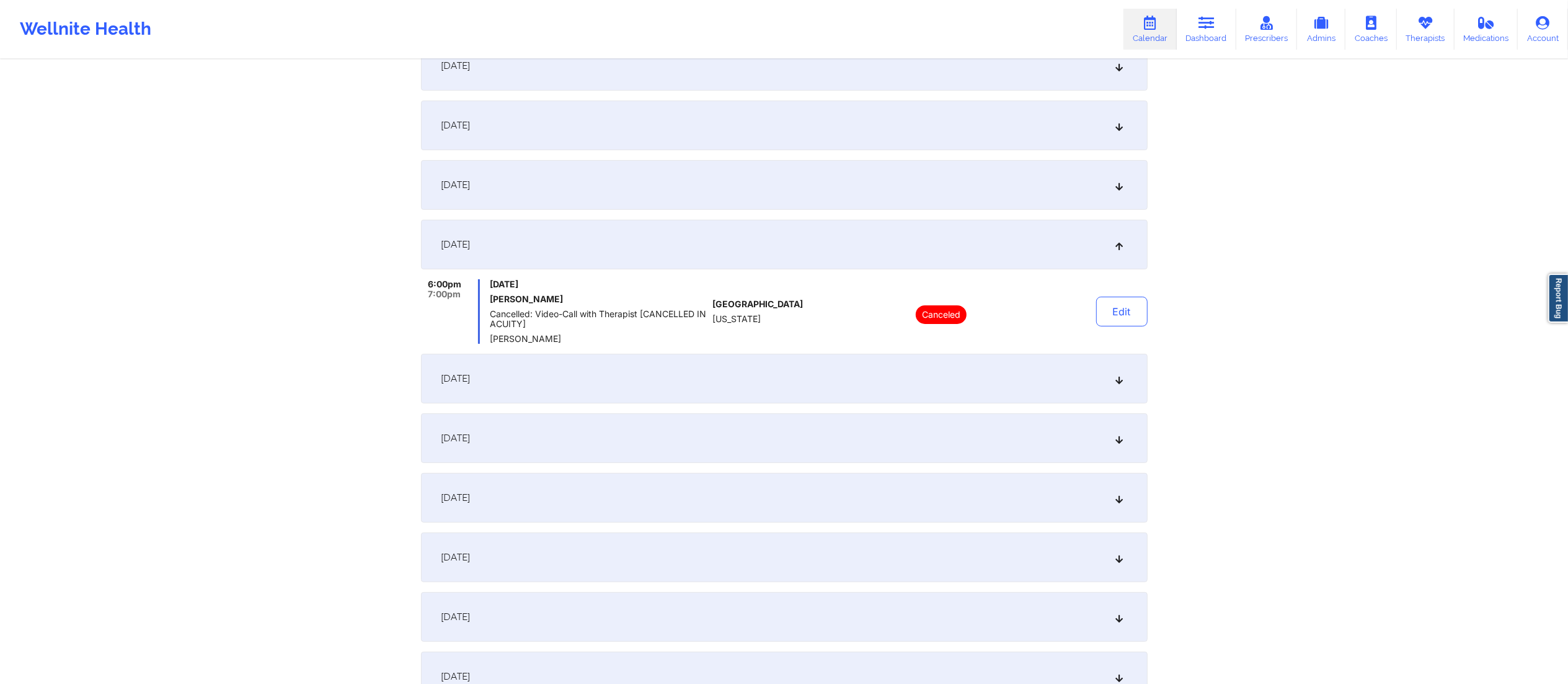
click at [734, 377] on div "September 11, 2025" at bounding box center [784, 379] width 726 height 49
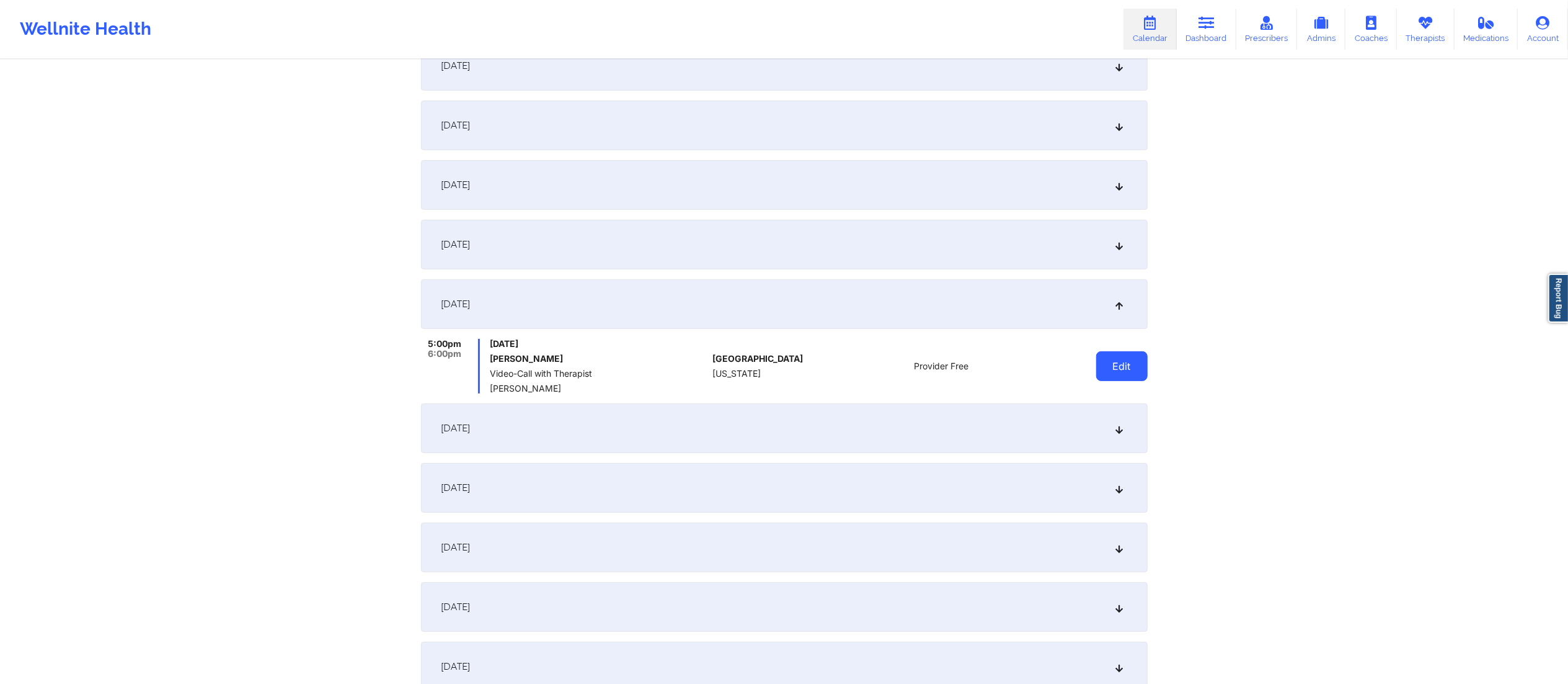
click at [1111, 361] on button "Edit" at bounding box center [1121, 365] width 51 height 29
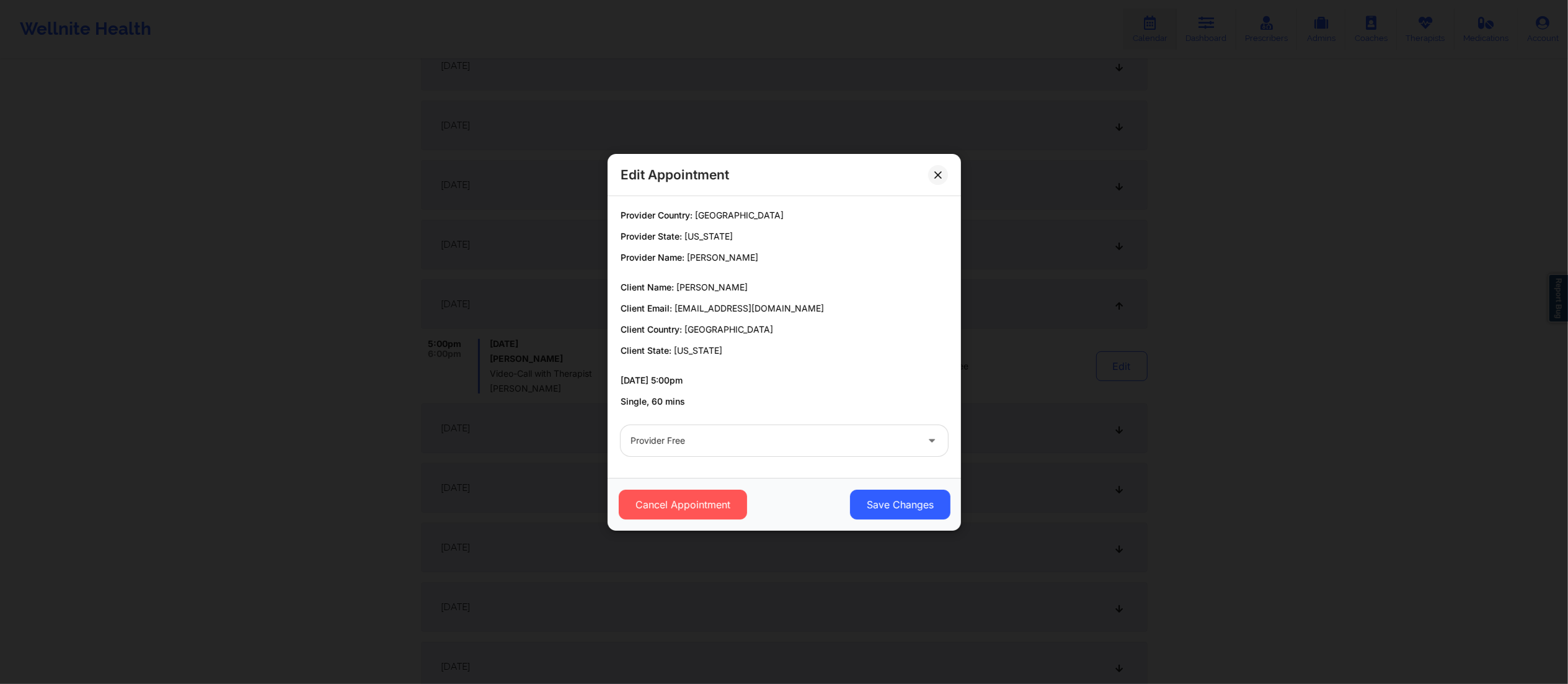
click at [759, 449] on div "Provider Free" at bounding box center [774, 440] width 286 height 31
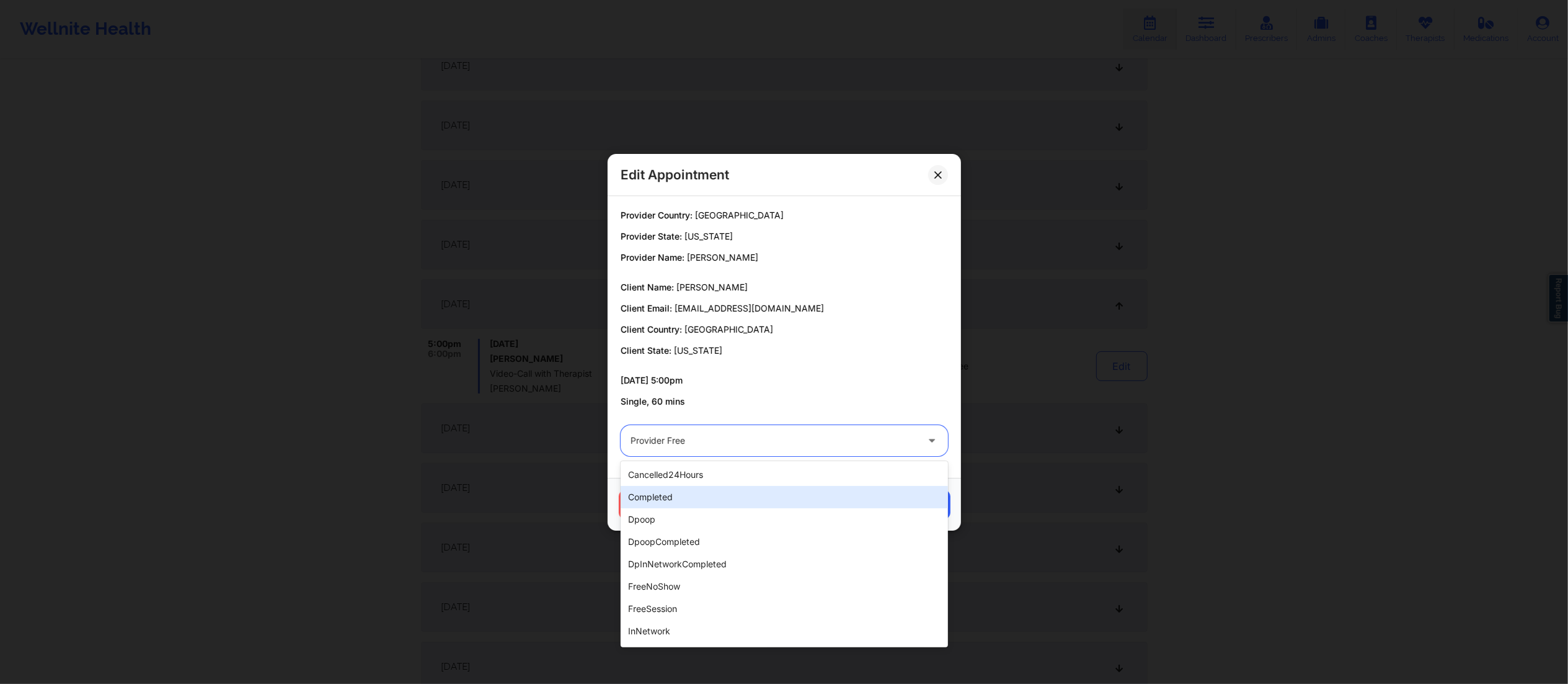
click at [702, 493] on div "completed" at bounding box center [784, 497] width 327 height 23
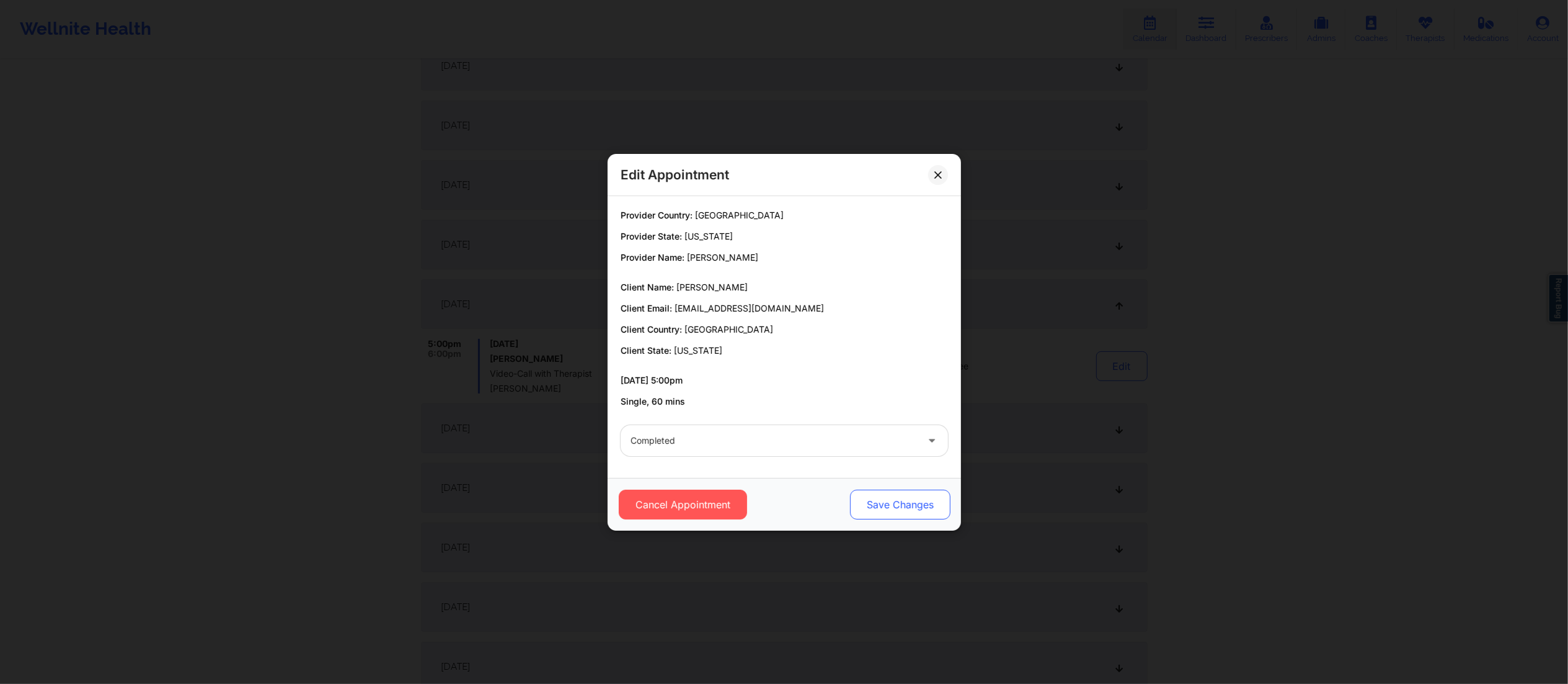
click at [894, 501] on button "Save Changes" at bounding box center [900, 504] width 100 height 29
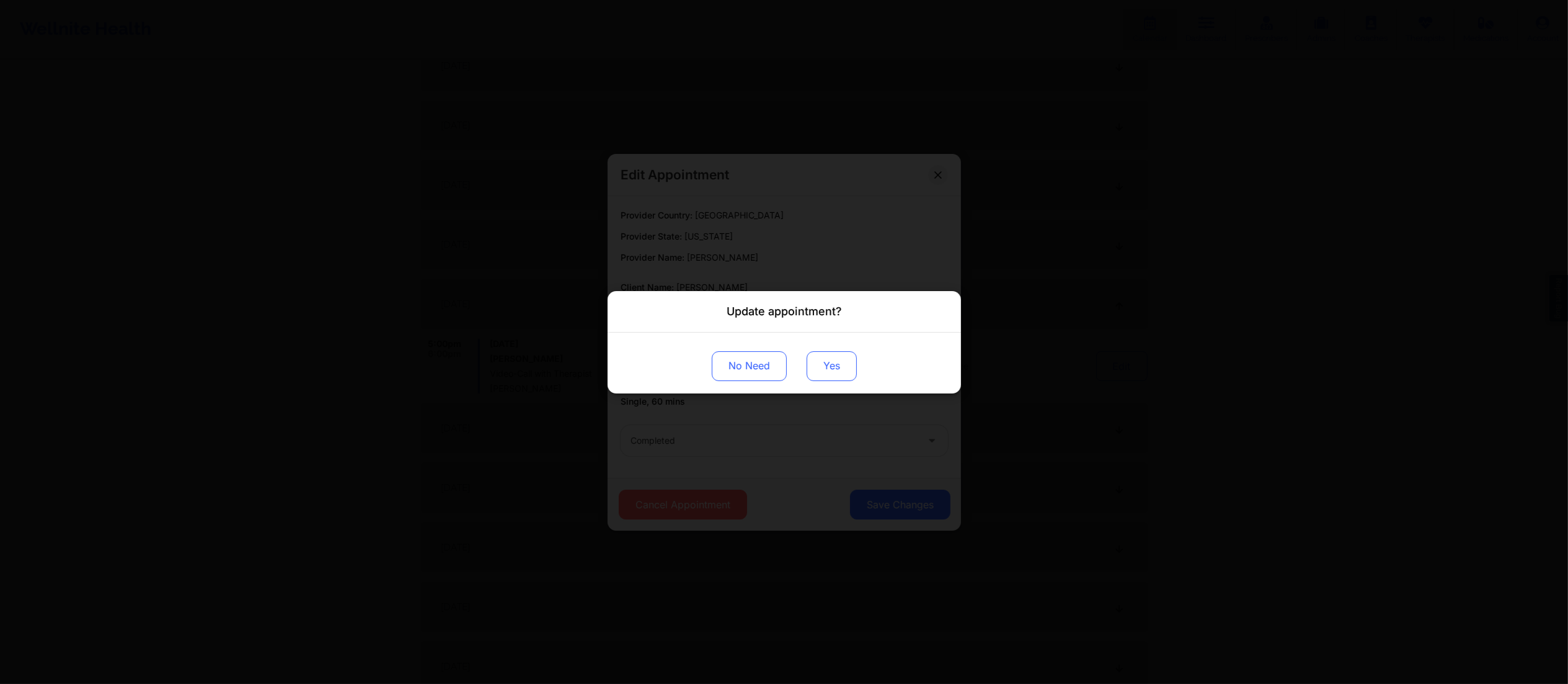
click at [824, 361] on button "Yes" at bounding box center [831, 364] width 50 height 29
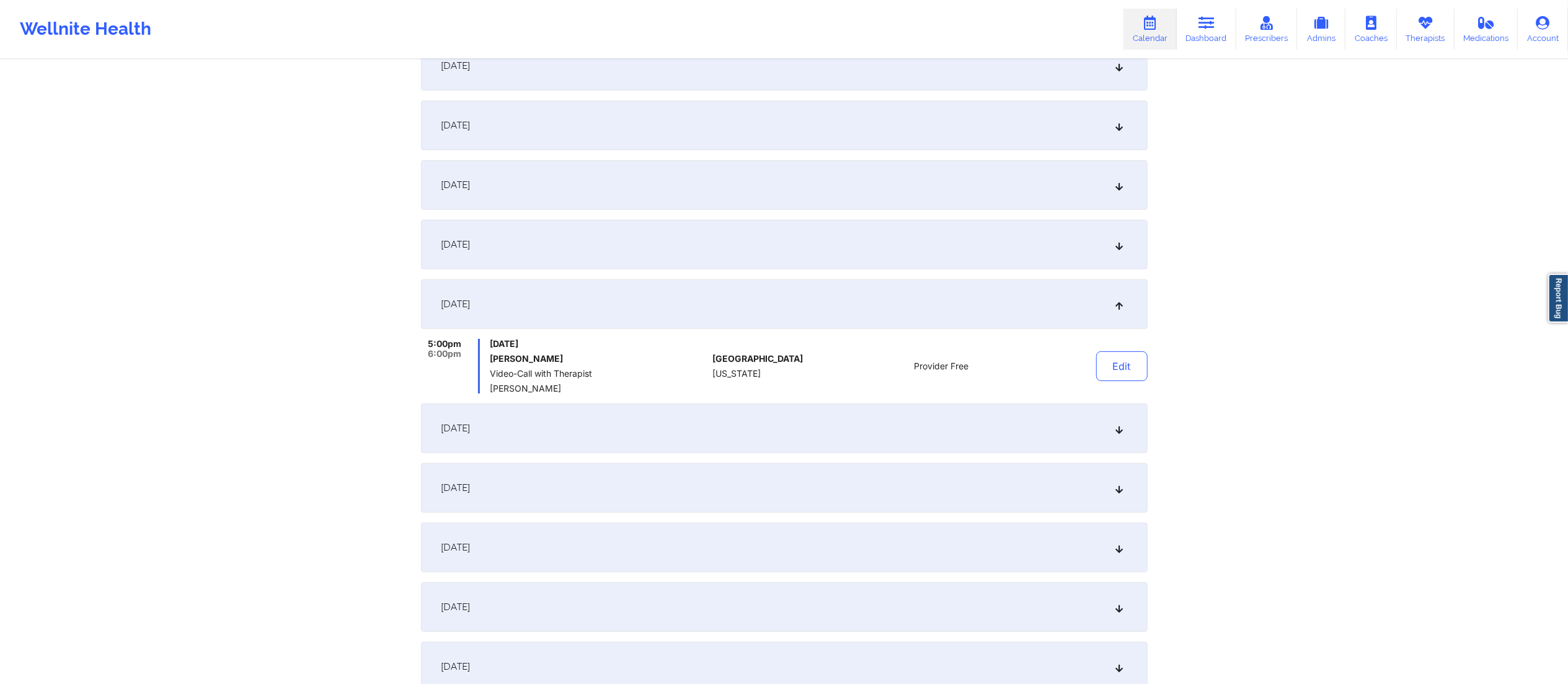
click at [796, 430] on div "September 16, 2025" at bounding box center [784, 428] width 726 height 49
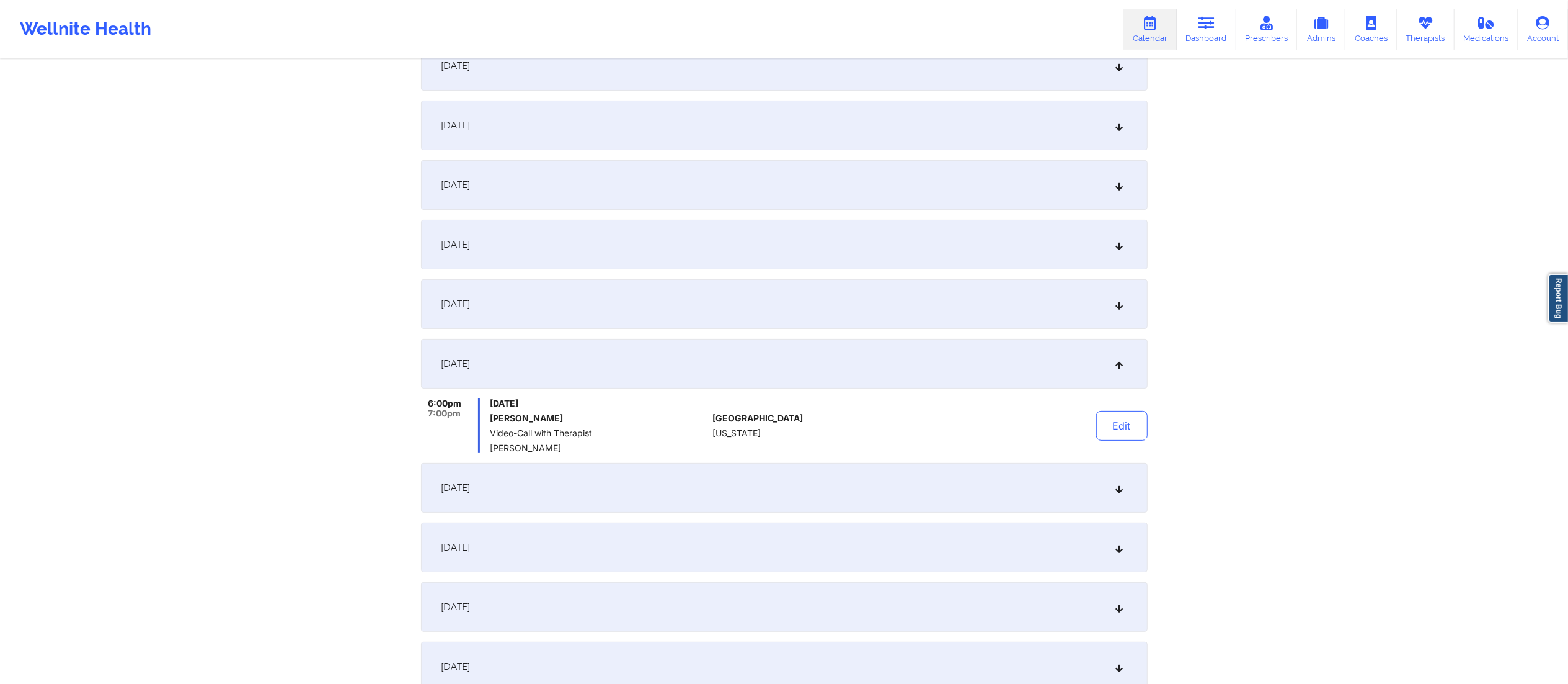
click at [764, 483] on div "September 17, 2025" at bounding box center [784, 488] width 726 height 49
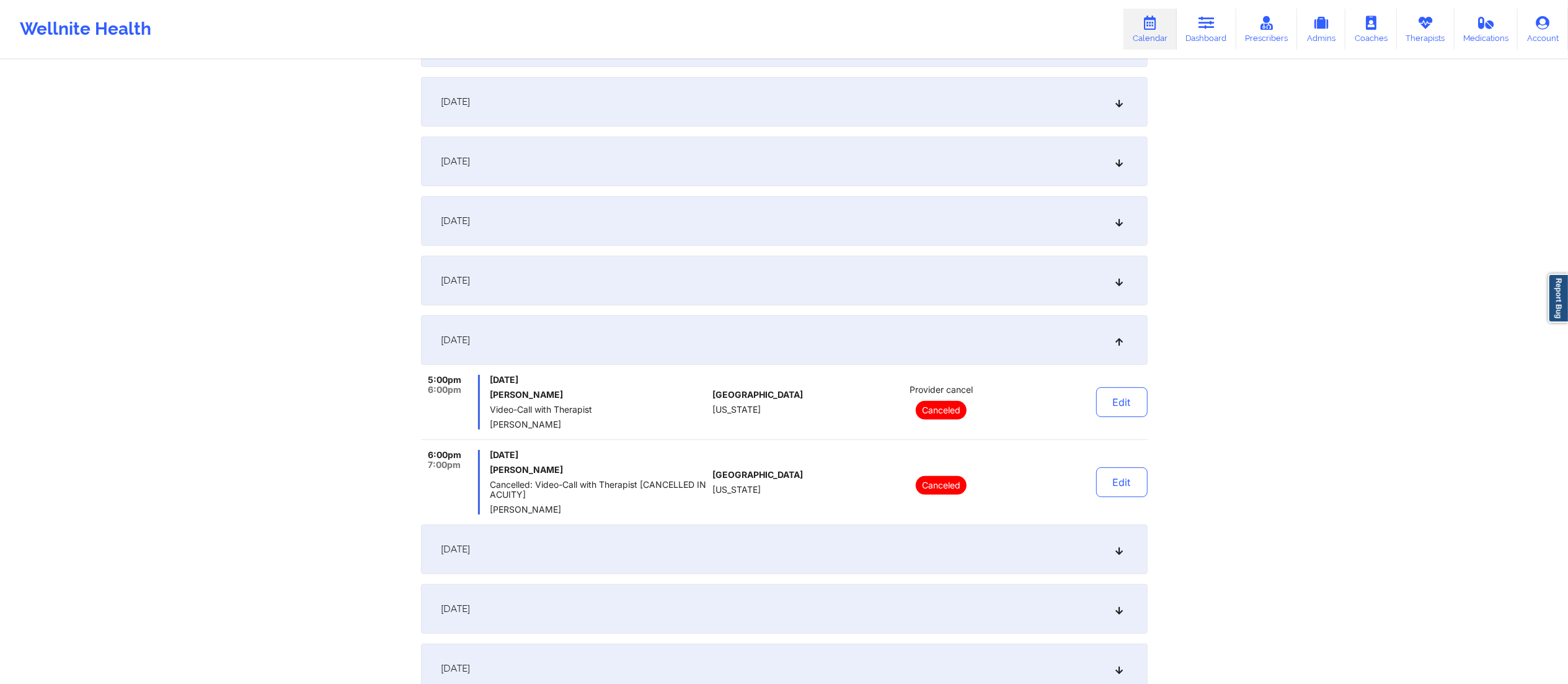
scroll to position [291, 0]
click at [755, 545] on div "September 18, 2025" at bounding box center [784, 546] width 726 height 49
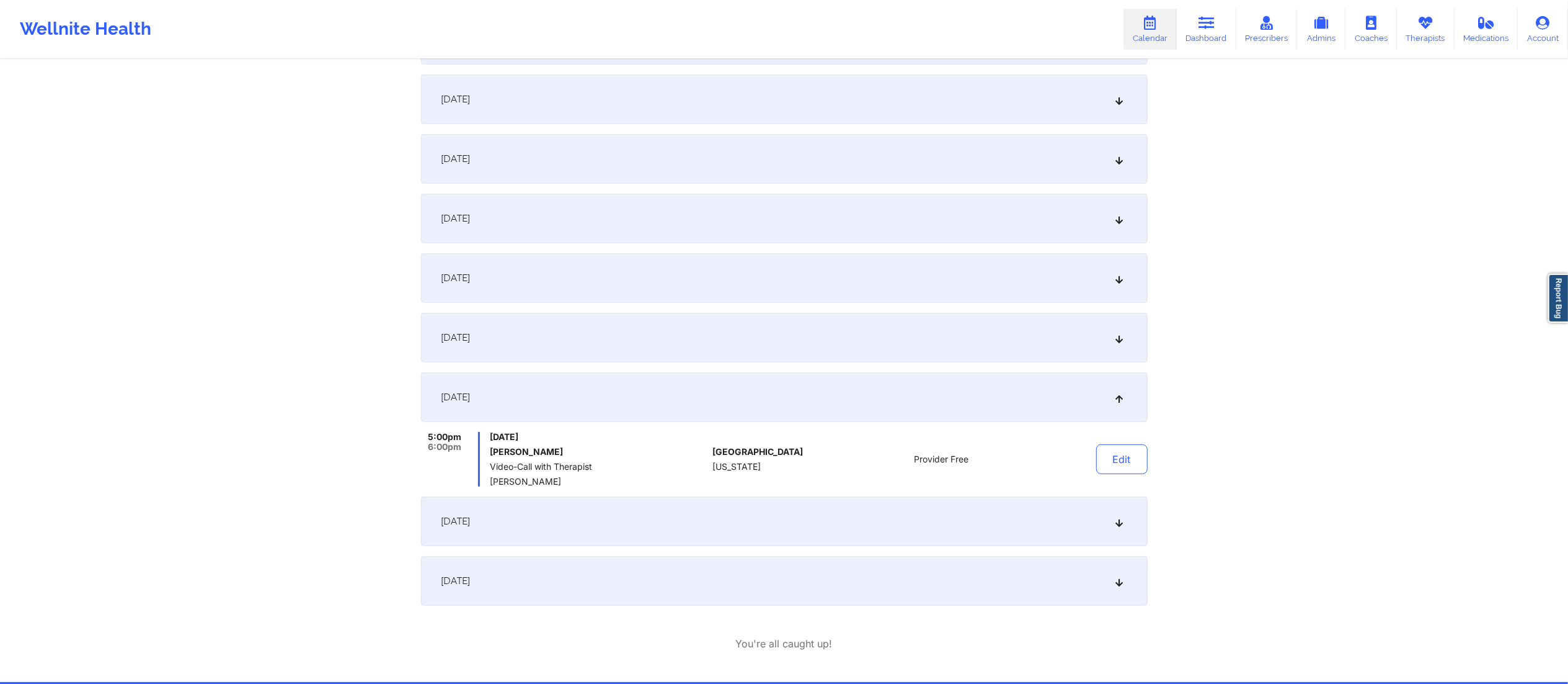
click at [868, 517] on div "September 23, 2025" at bounding box center [784, 521] width 726 height 49
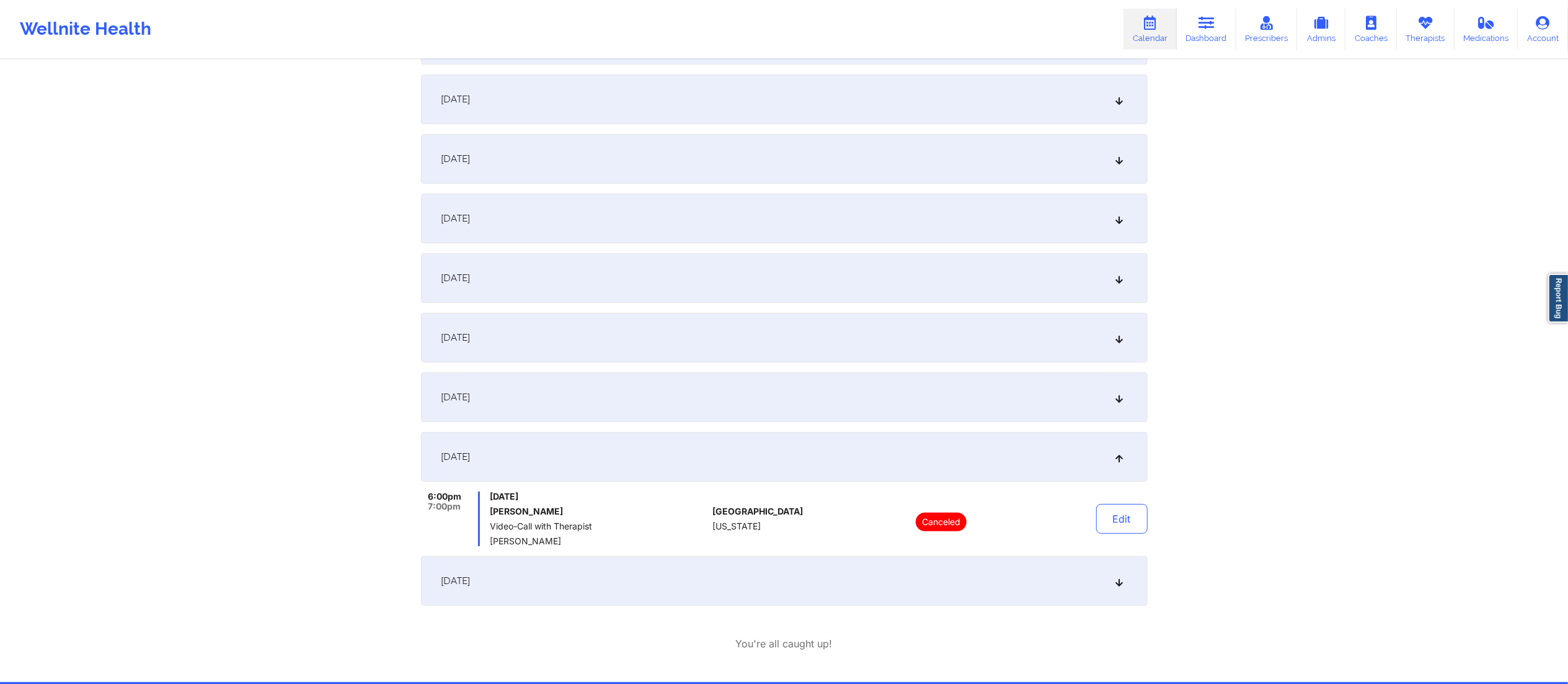
click at [876, 400] on div "September 18, 2025" at bounding box center [784, 397] width 726 height 49
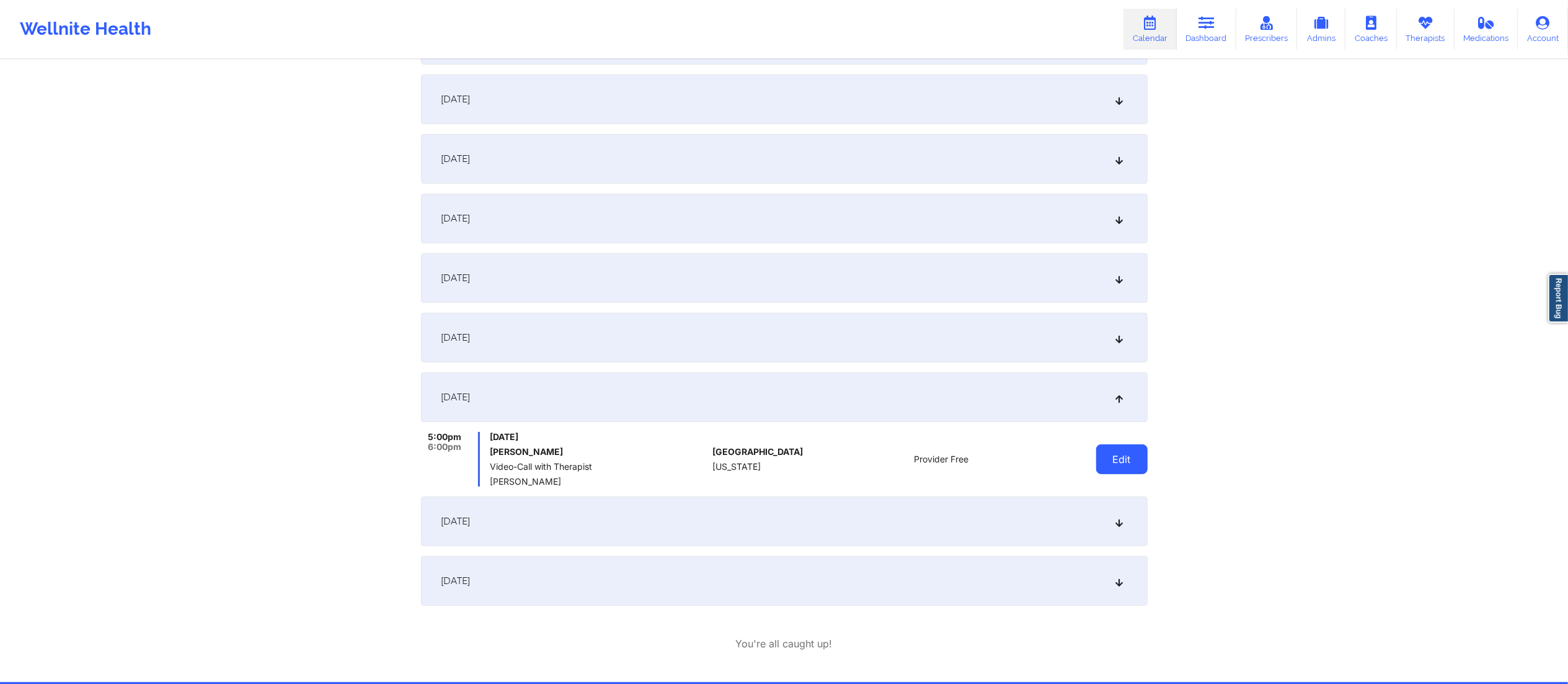
click at [1106, 451] on button "Edit" at bounding box center [1121, 458] width 51 height 29
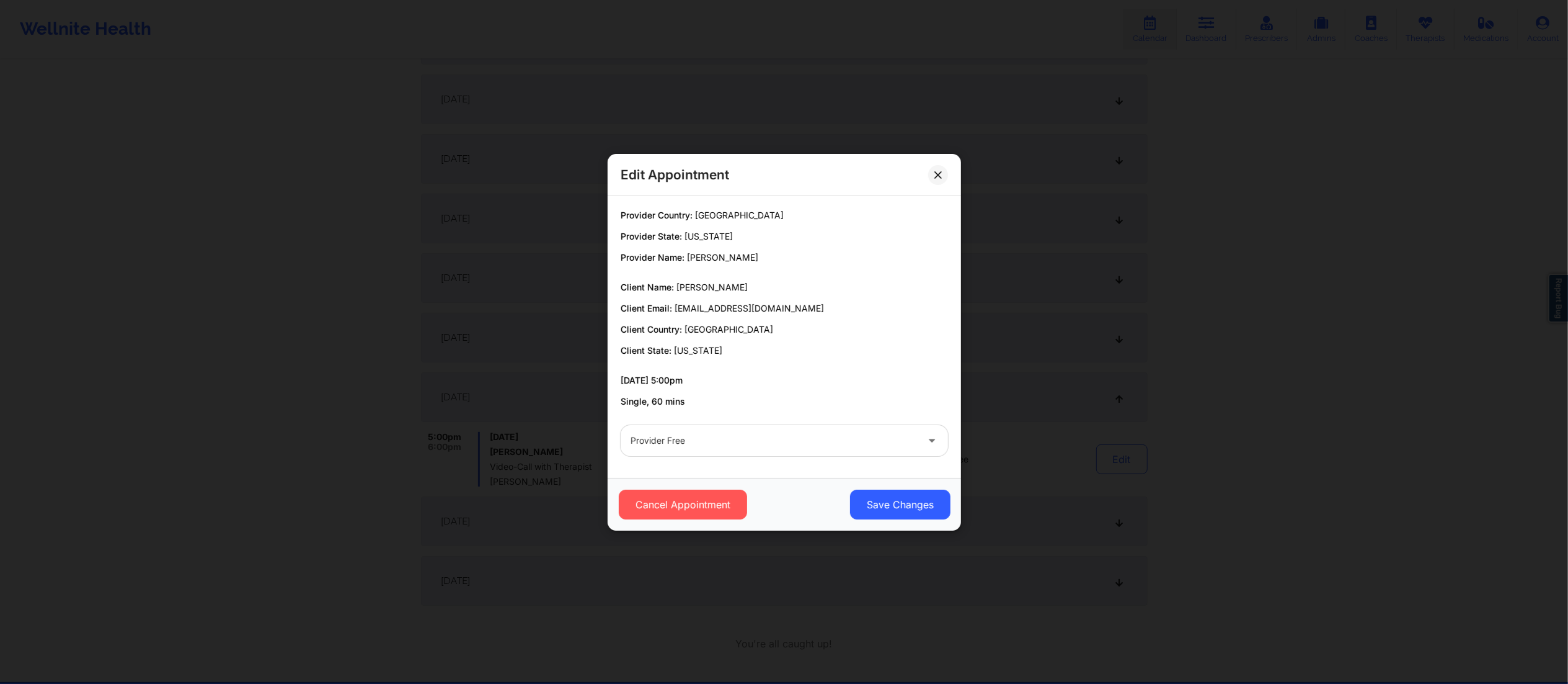
click at [821, 439] on div at bounding box center [774, 440] width 286 height 15
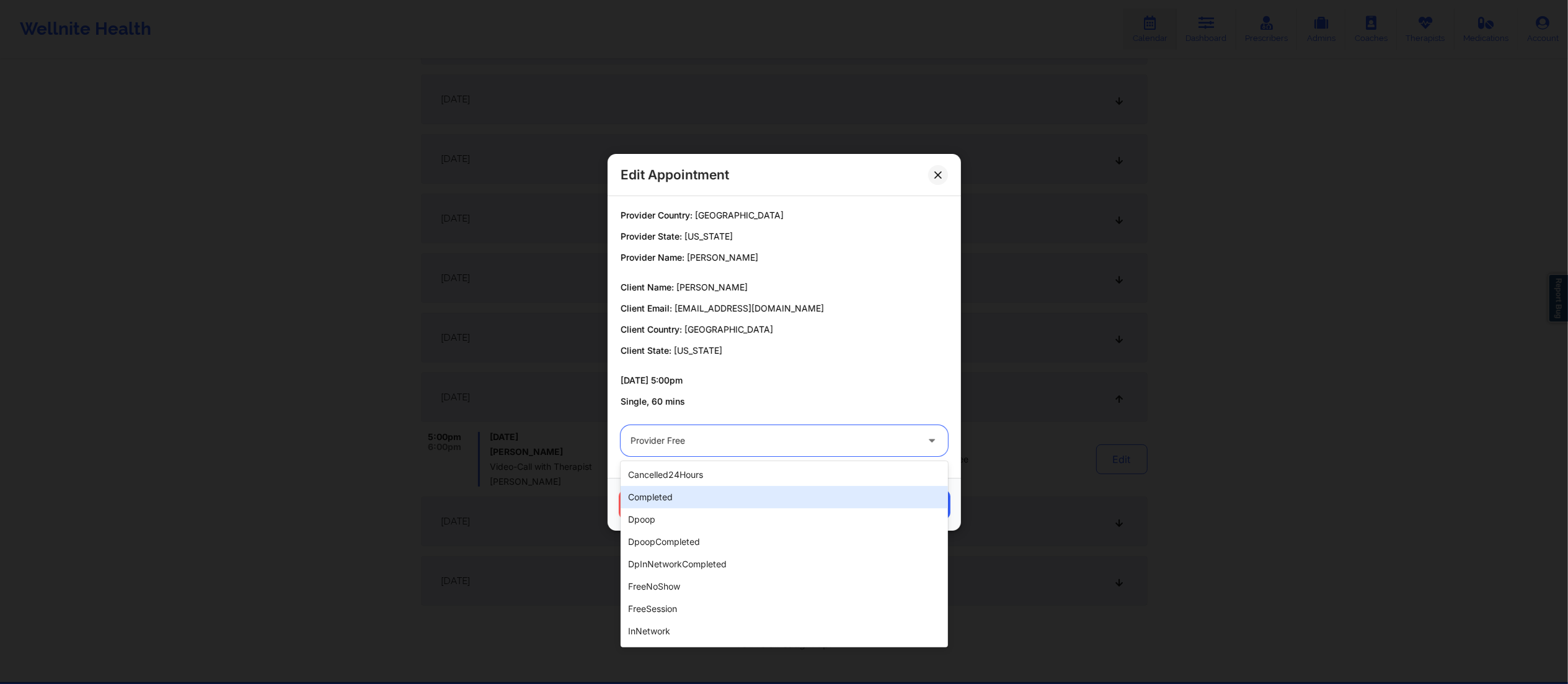
click at [727, 496] on div "completed" at bounding box center [784, 497] width 327 height 23
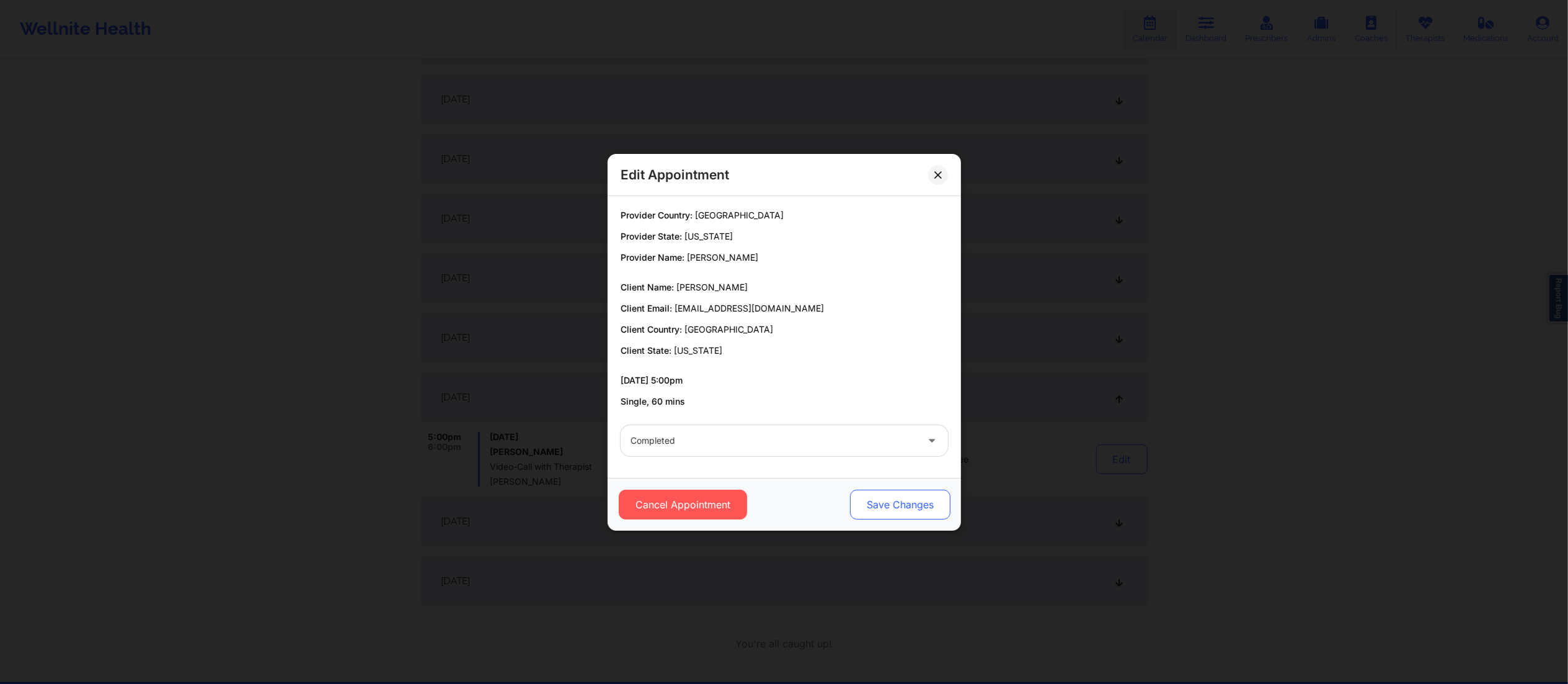
click at [889, 503] on button "Save Changes" at bounding box center [900, 504] width 100 height 29
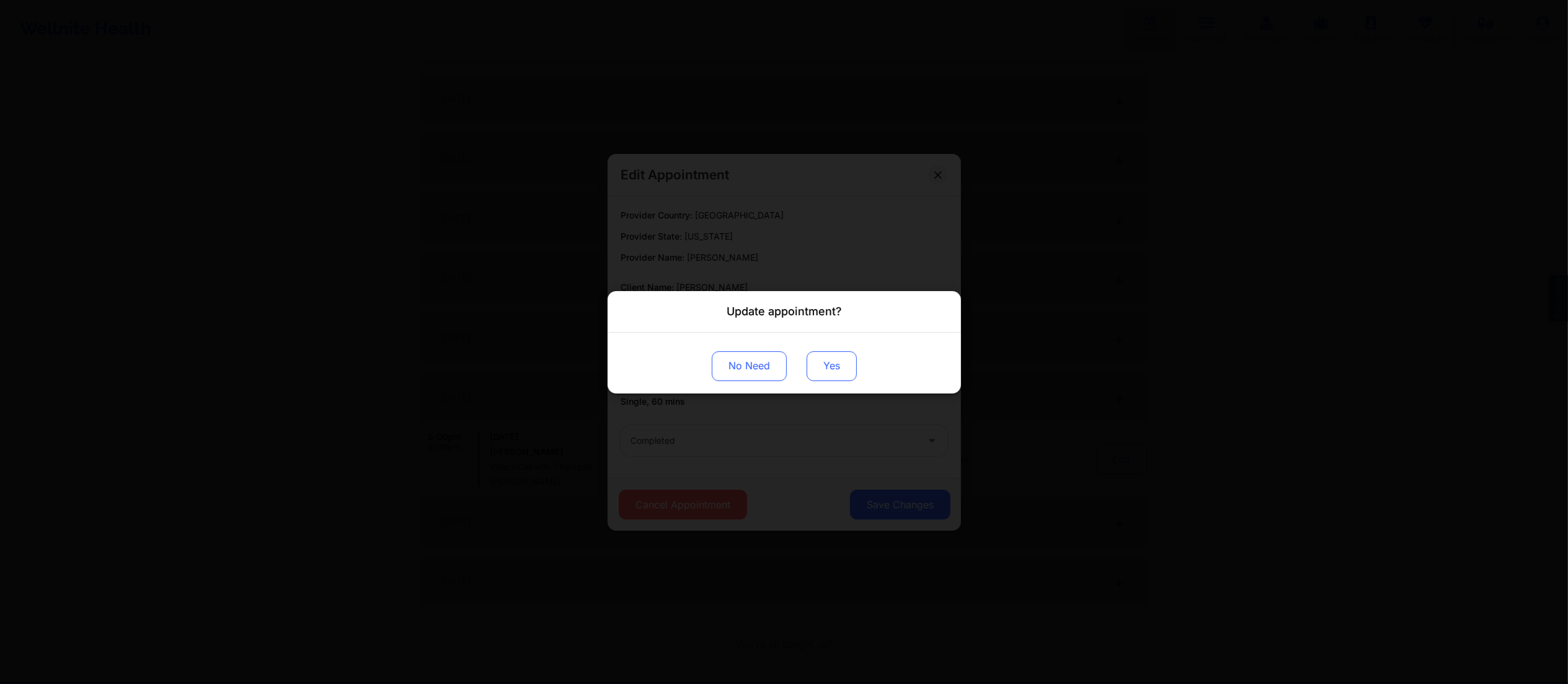
click at [824, 358] on button "Yes" at bounding box center [831, 364] width 50 height 29
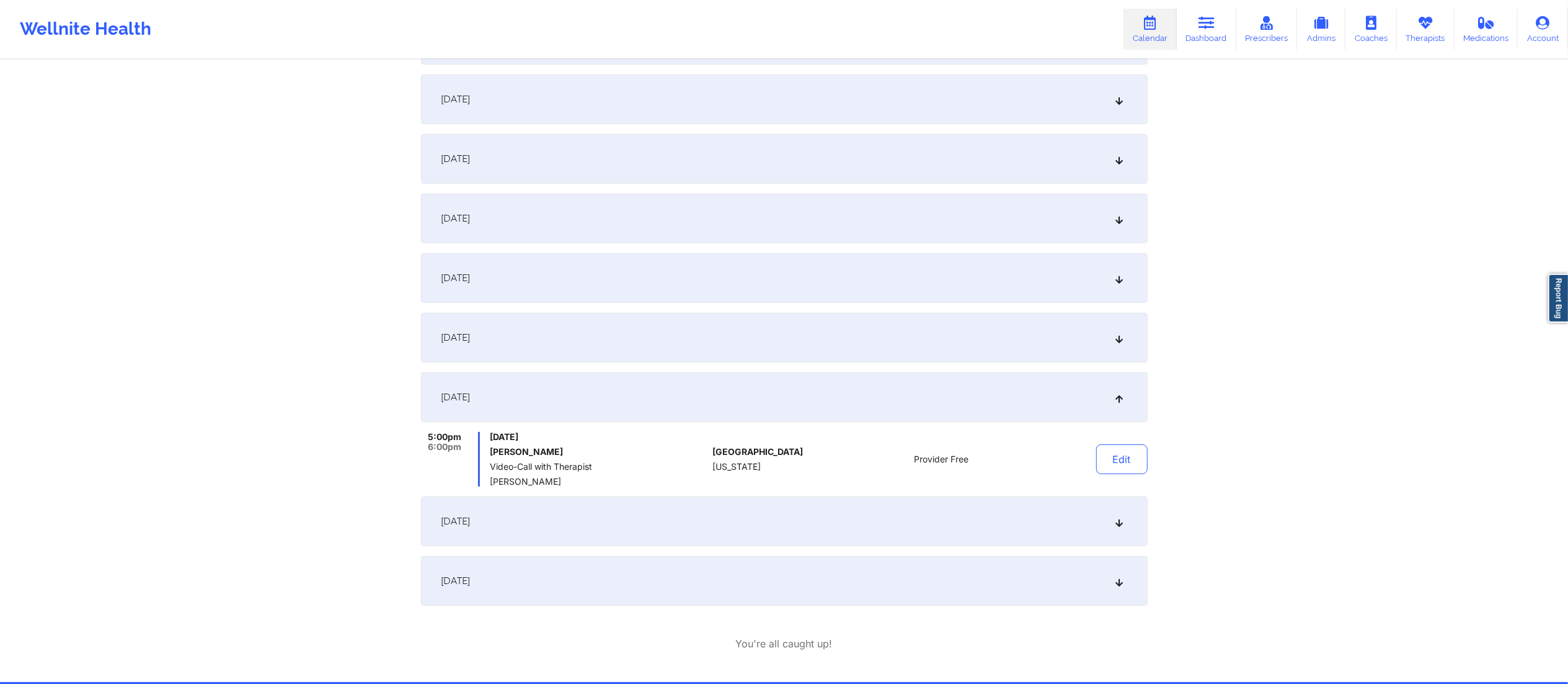
scroll to position [0, 0]
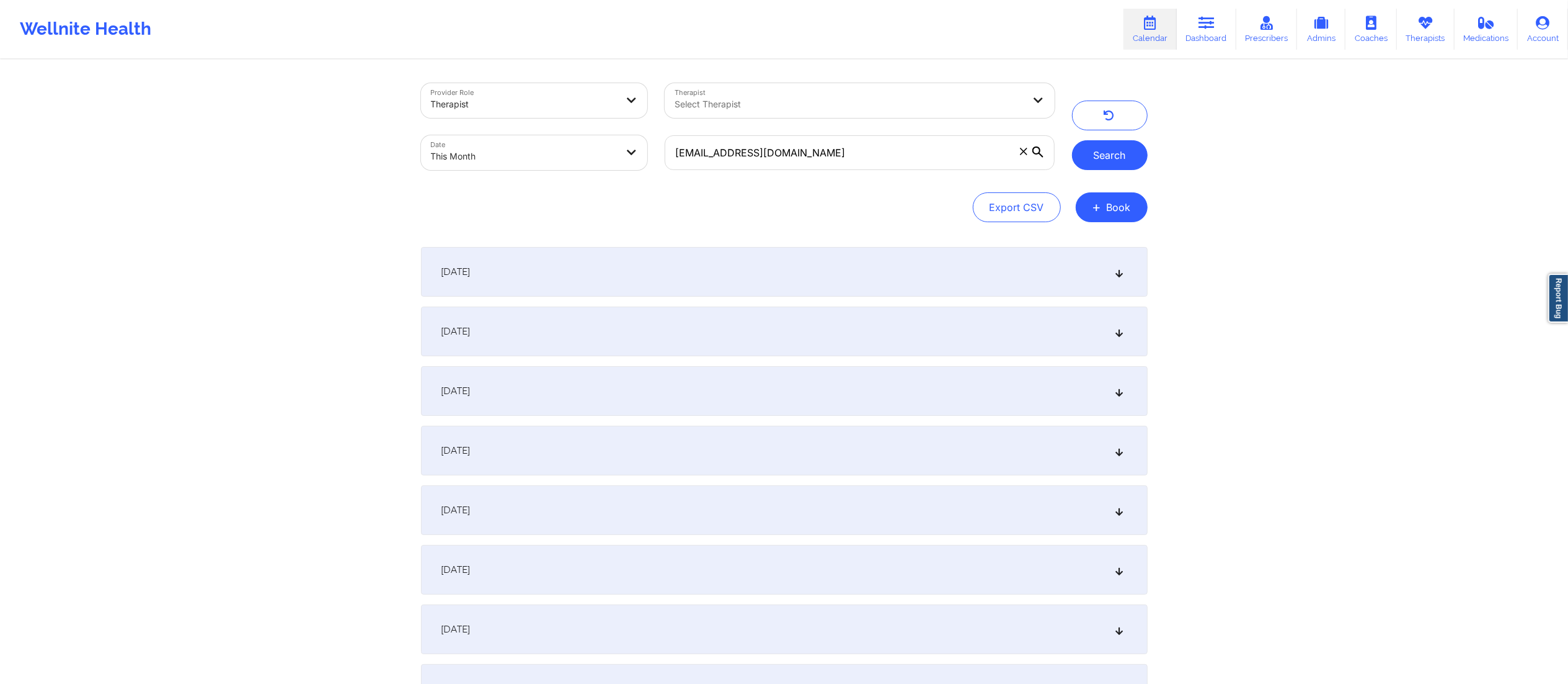
click at [1103, 155] on button "Search" at bounding box center [1110, 155] width 76 height 29
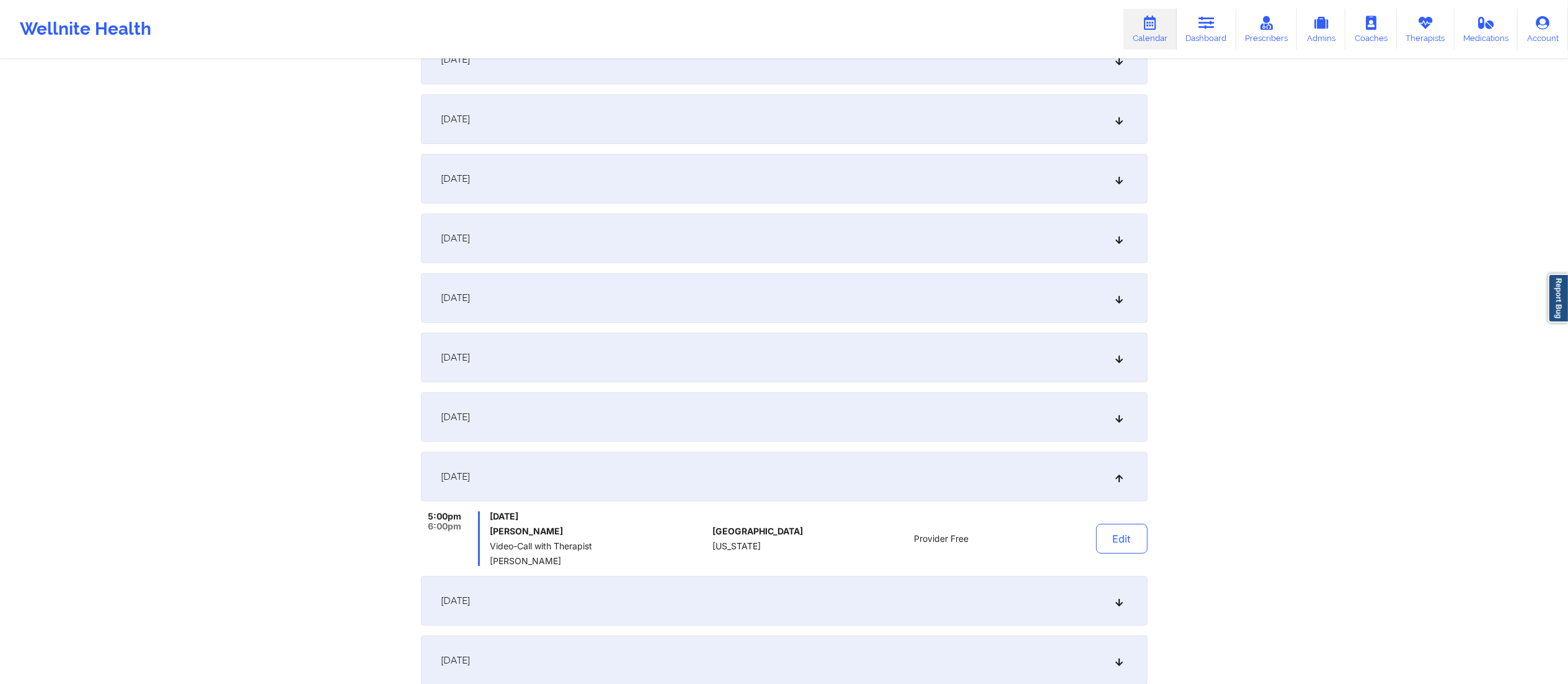
scroll to position [217, 0]
click at [1123, 533] on button "Edit" at bounding box center [1121, 533] width 51 height 29
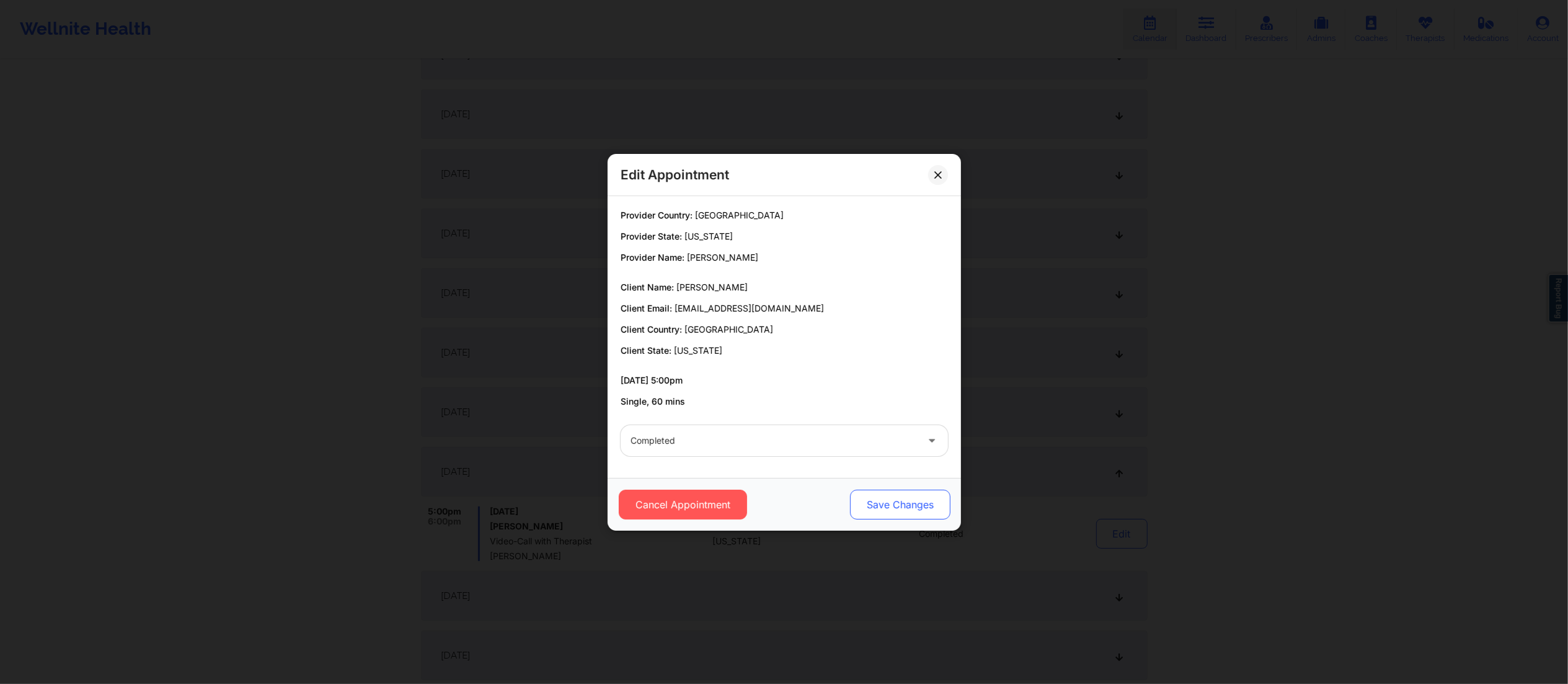
click at [882, 498] on button "Save Changes" at bounding box center [900, 504] width 100 height 29
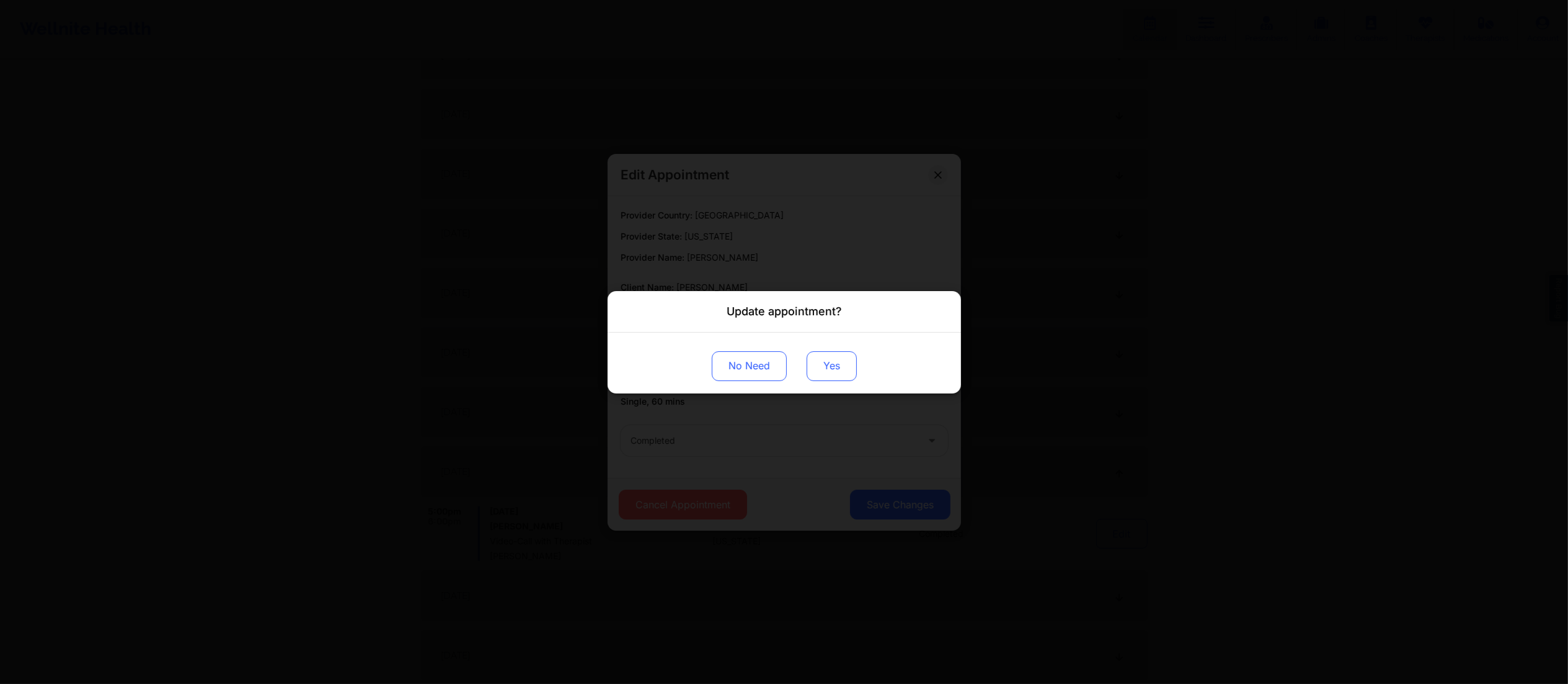
click at [830, 357] on button "Yes" at bounding box center [831, 364] width 50 height 29
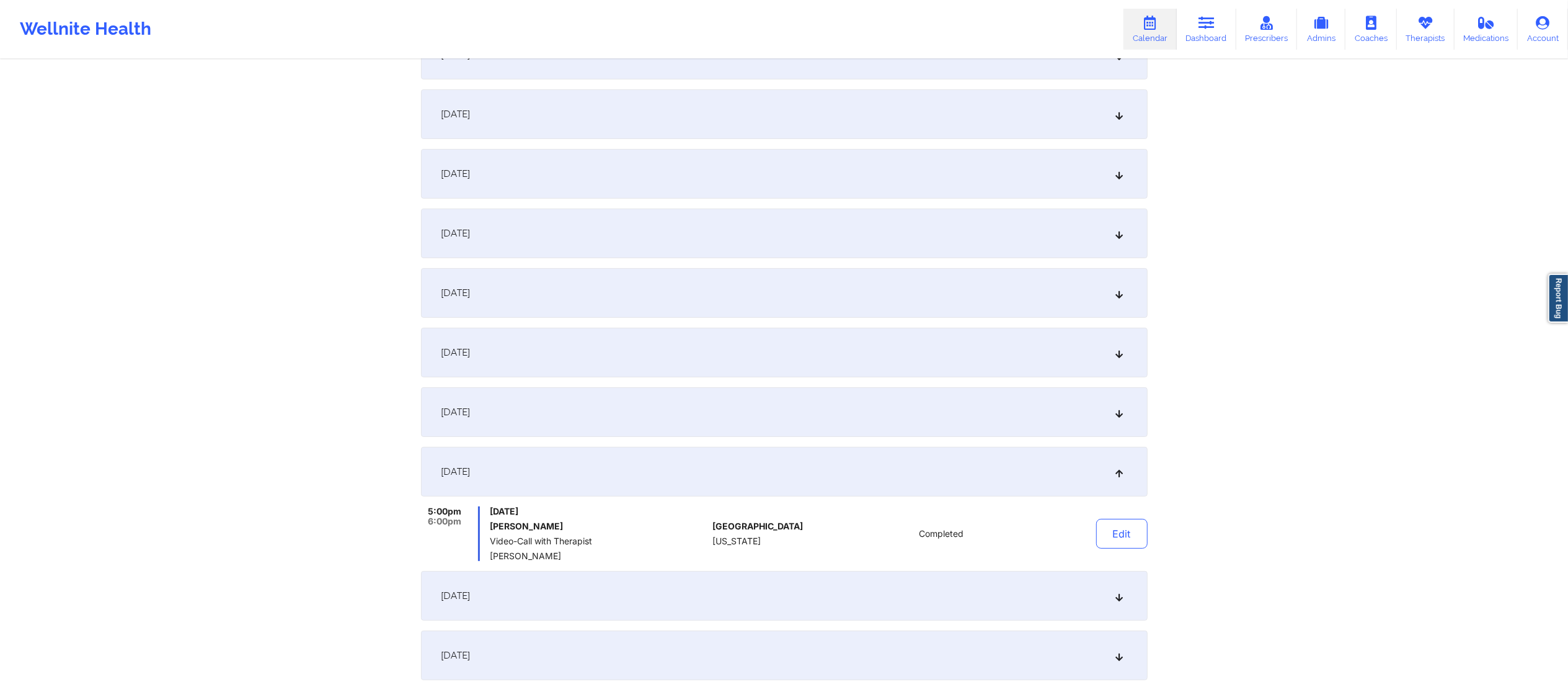
click at [831, 303] on div "September 11, 2025" at bounding box center [784, 292] width 726 height 49
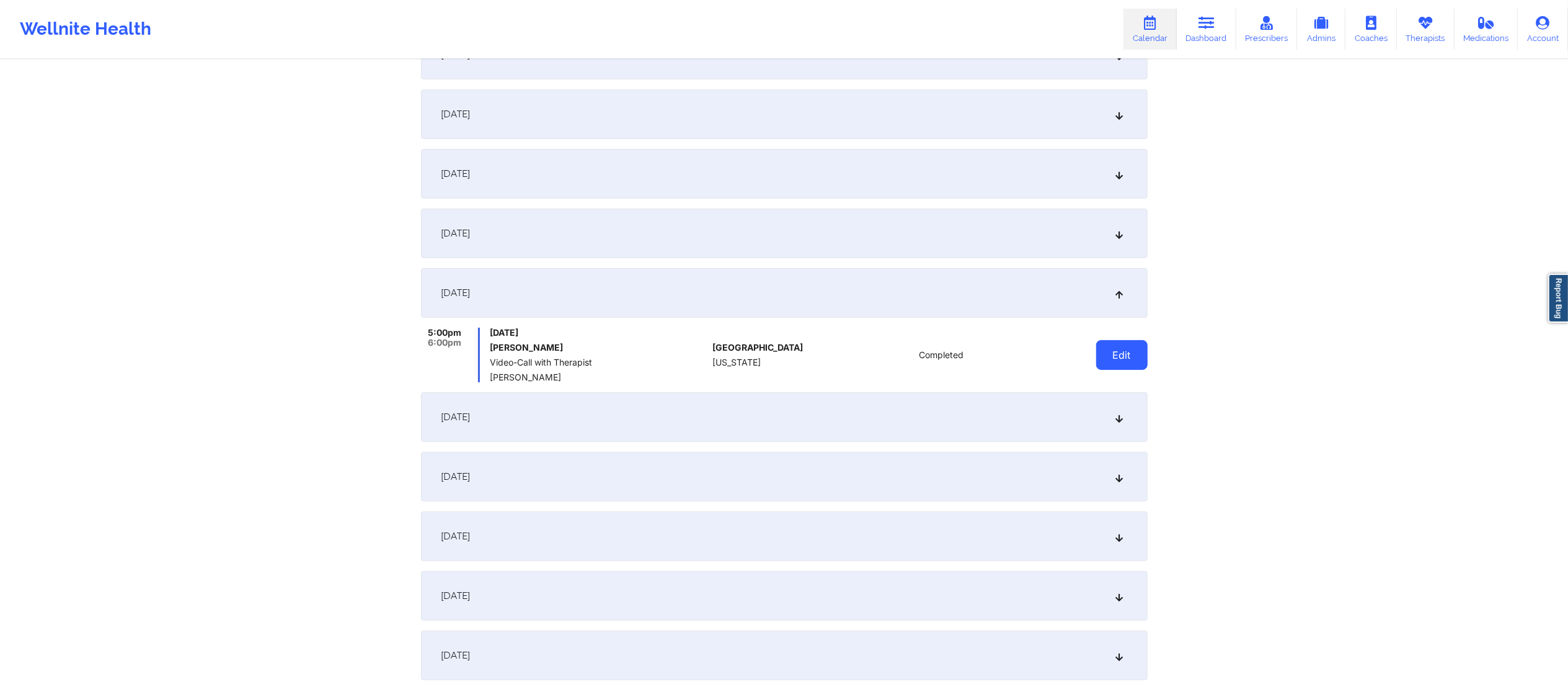
click at [1110, 360] on button "Edit" at bounding box center [1121, 354] width 51 height 29
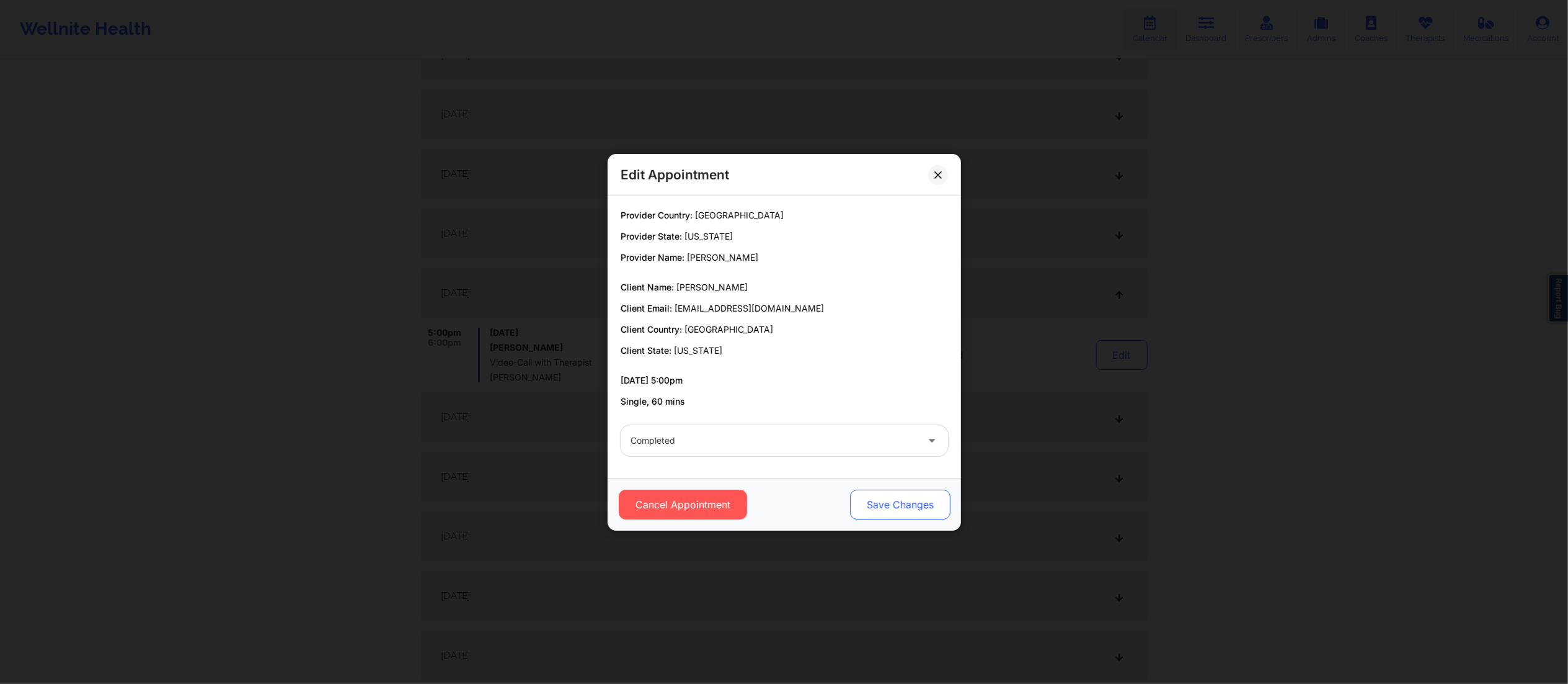
click at [893, 508] on button "Save Changes" at bounding box center [900, 504] width 100 height 29
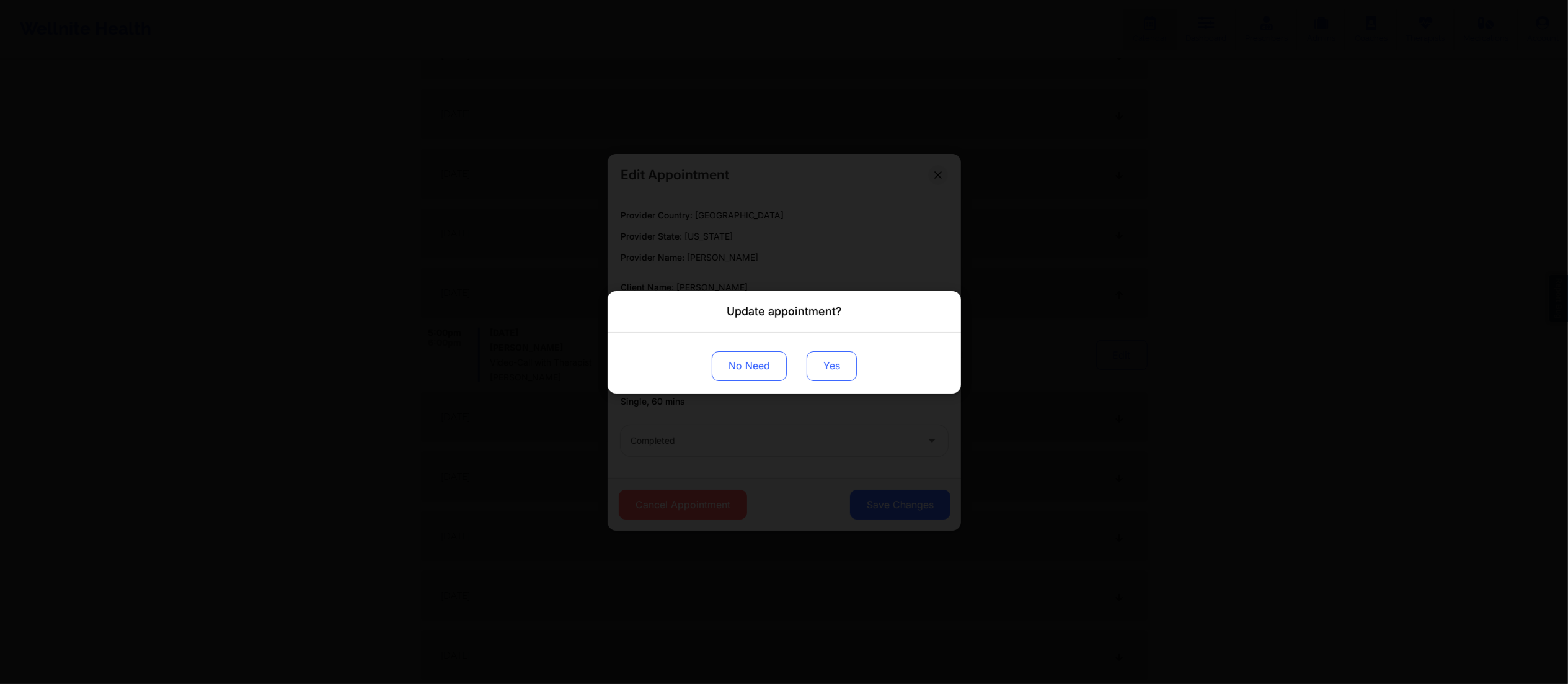
click at [831, 358] on button "Yes" at bounding box center [831, 364] width 50 height 29
click at [1034, 360] on div "Update appointment? No Need" at bounding box center [784, 342] width 1568 height 684
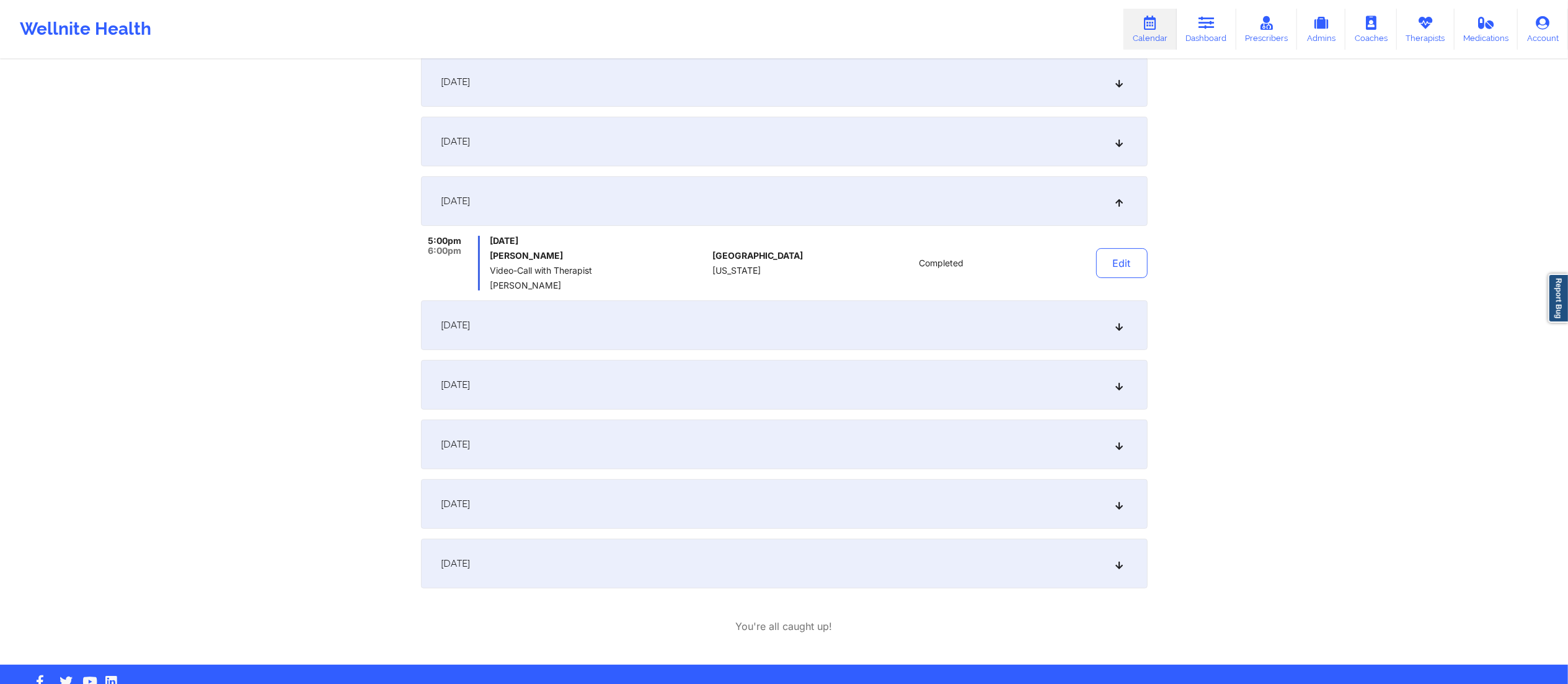
scroll to position [310, 0]
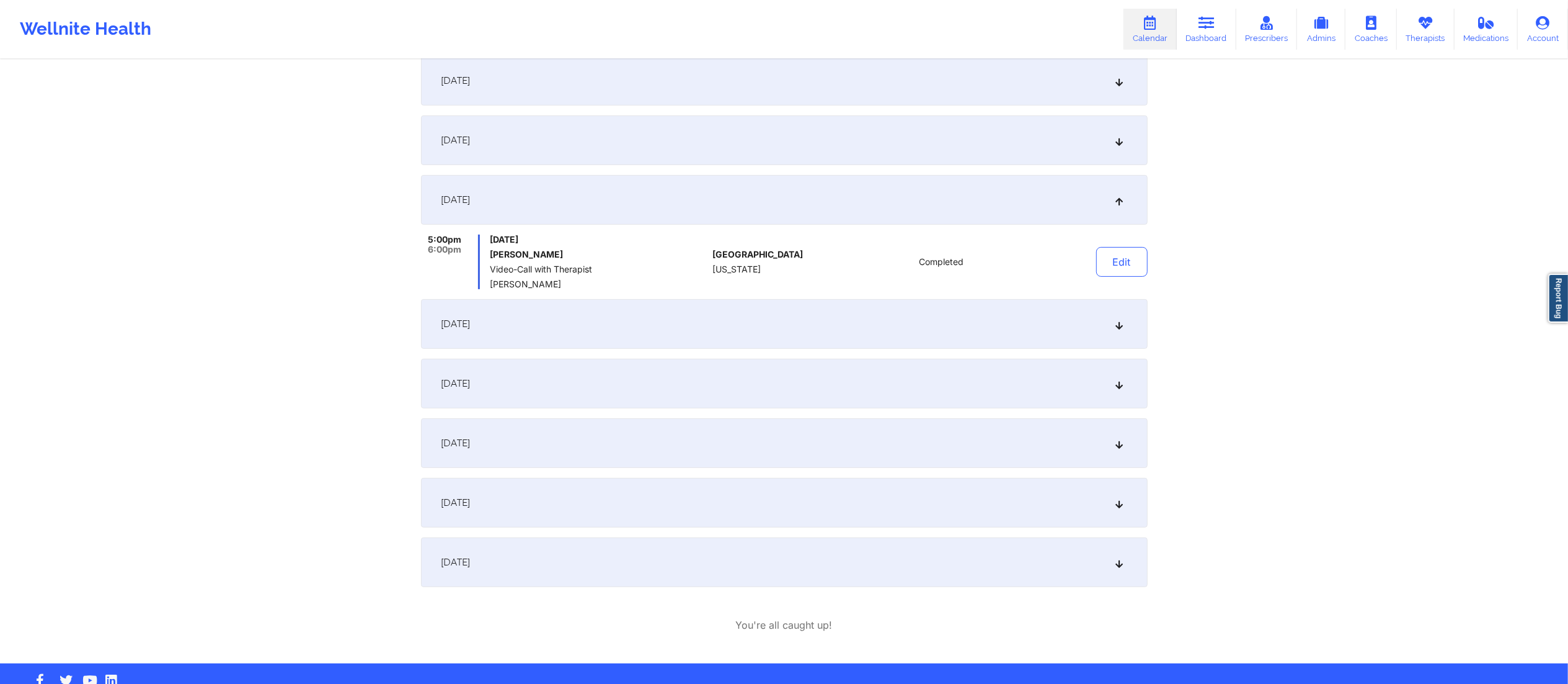
click at [777, 323] on div "September 16, 2025" at bounding box center [784, 324] width 726 height 49
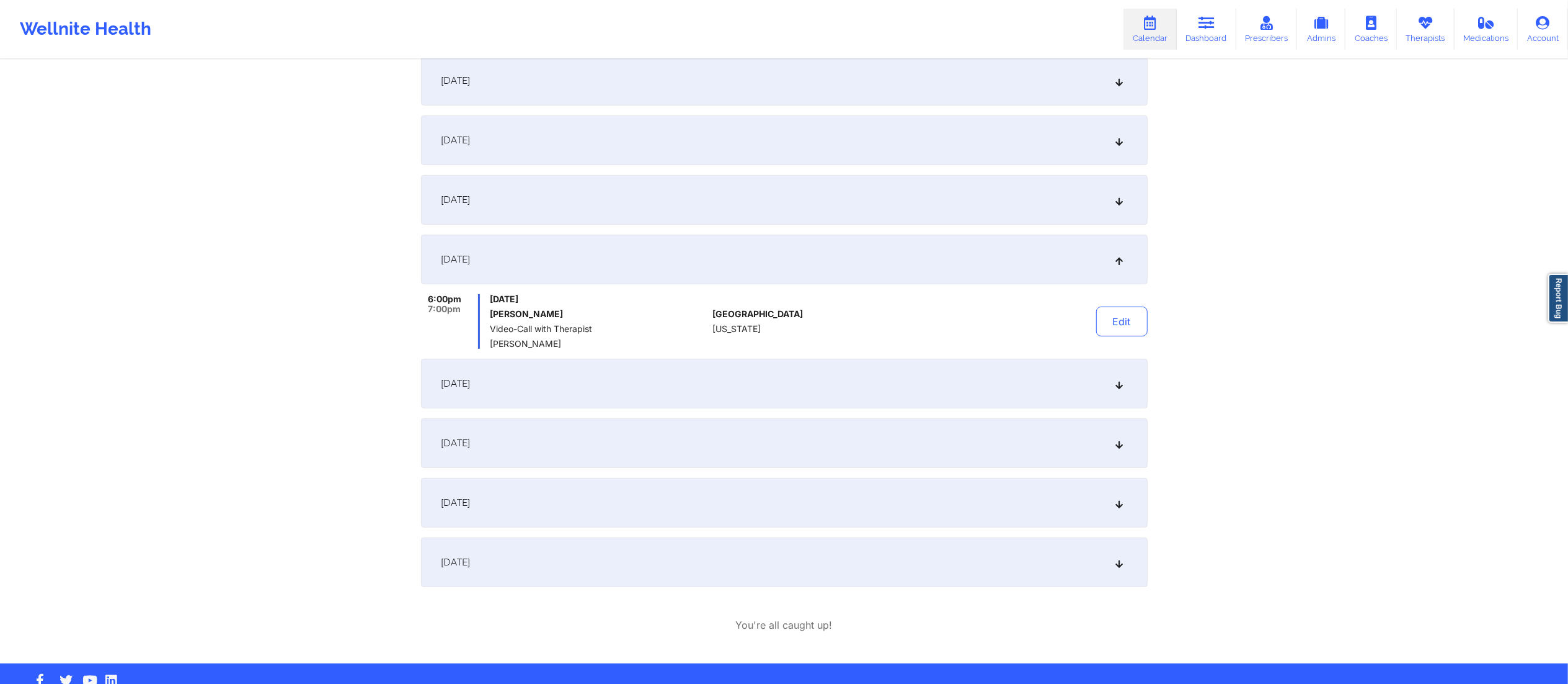
click at [1137, 336] on div "Edit" at bounding box center [1089, 322] width 115 height 55
click at [1106, 329] on button "Edit" at bounding box center [1121, 321] width 51 height 29
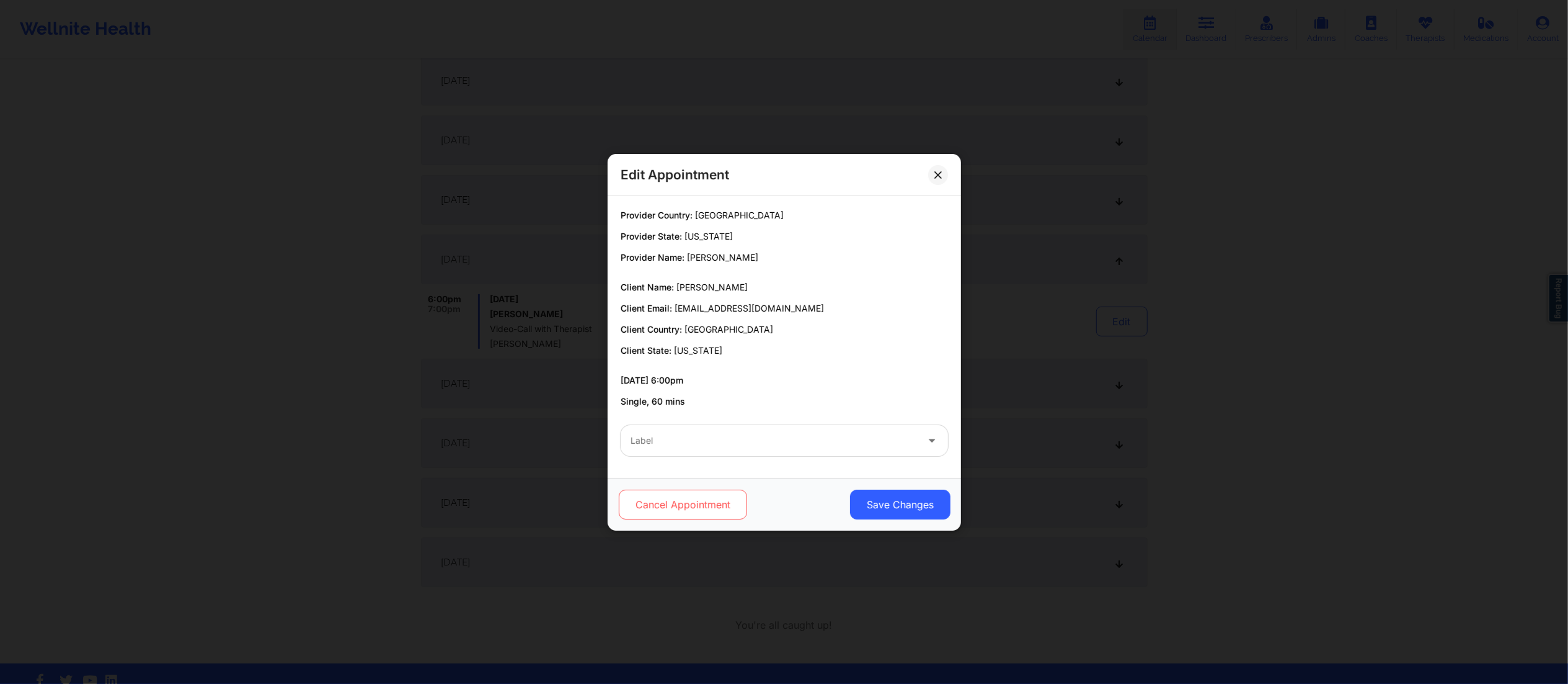
click at [652, 491] on button "Cancel Appointment" at bounding box center [682, 504] width 128 height 29
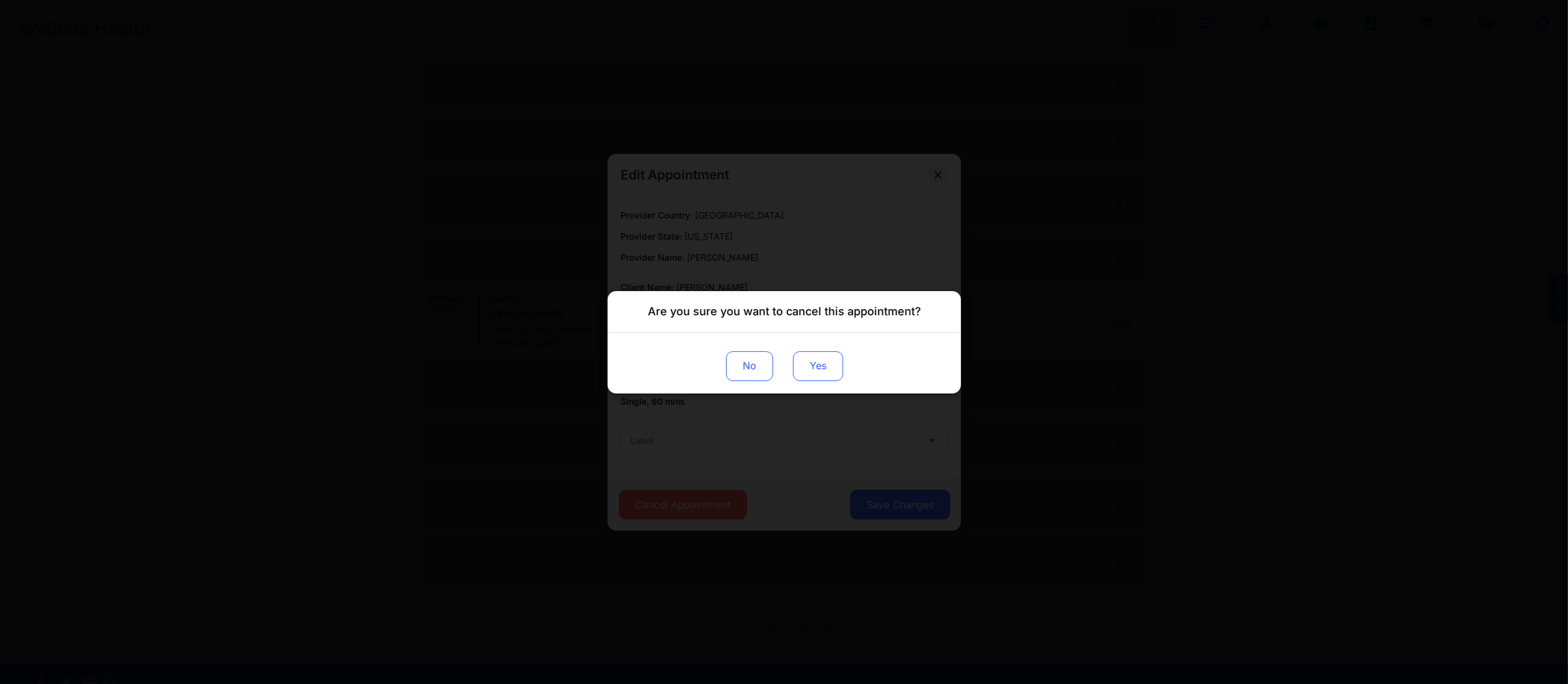
click at [836, 380] on button "Yes" at bounding box center [817, 364] width 50 height 29
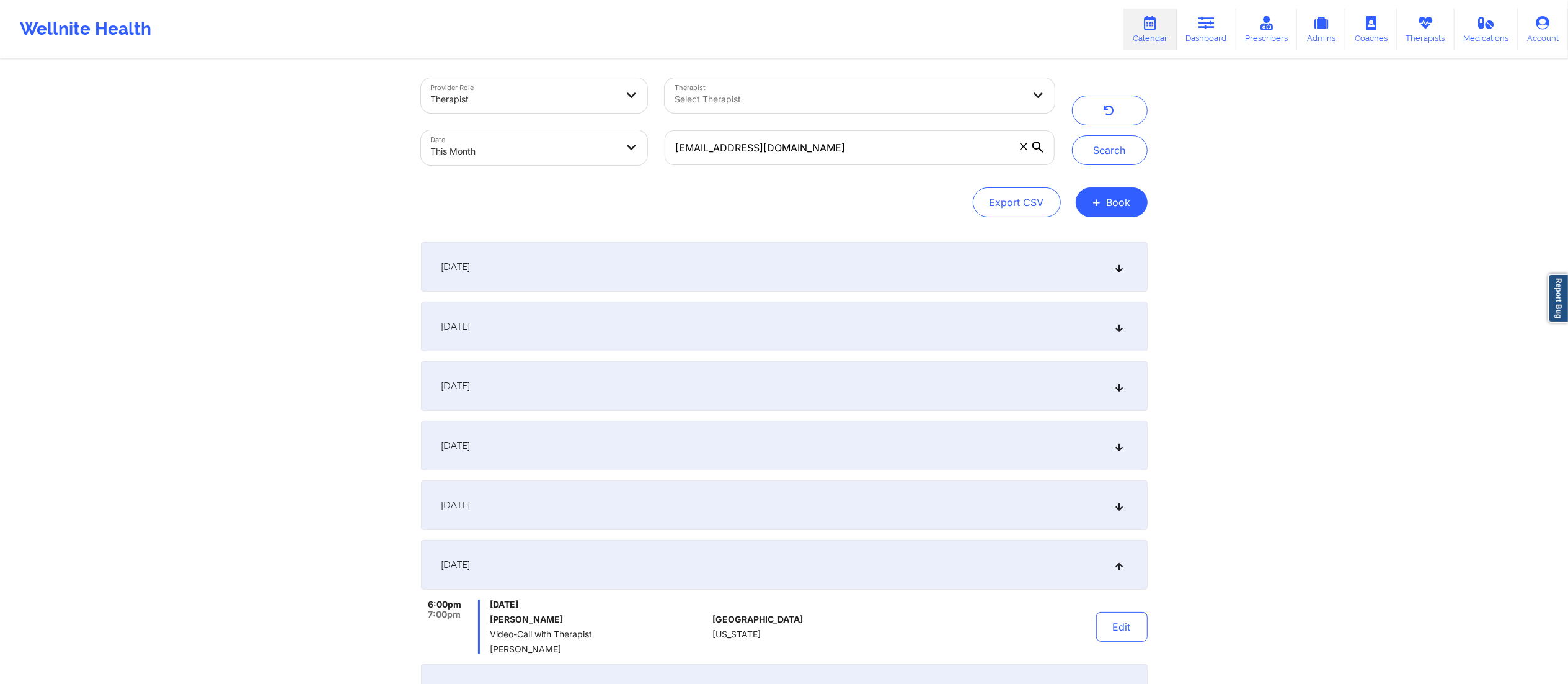
scroll to position [0, 0]
click at [1103, 148] on button "Search" at bounding box center [1110, 155] width 76 height 29
drag, startPoint x: 834, startPoint y: 152, endPoint x: 581, endPoint y: 173, distance: 253.9
click at [581, 173] on div "Provider Role Therapist Therapist Select Therapist Date This Month annkshy99@gm…" at bounding box center [738, 126] width 651 height 104
paste input "[DEMOGRAPHIC_DATA][PERSON_NAME]"
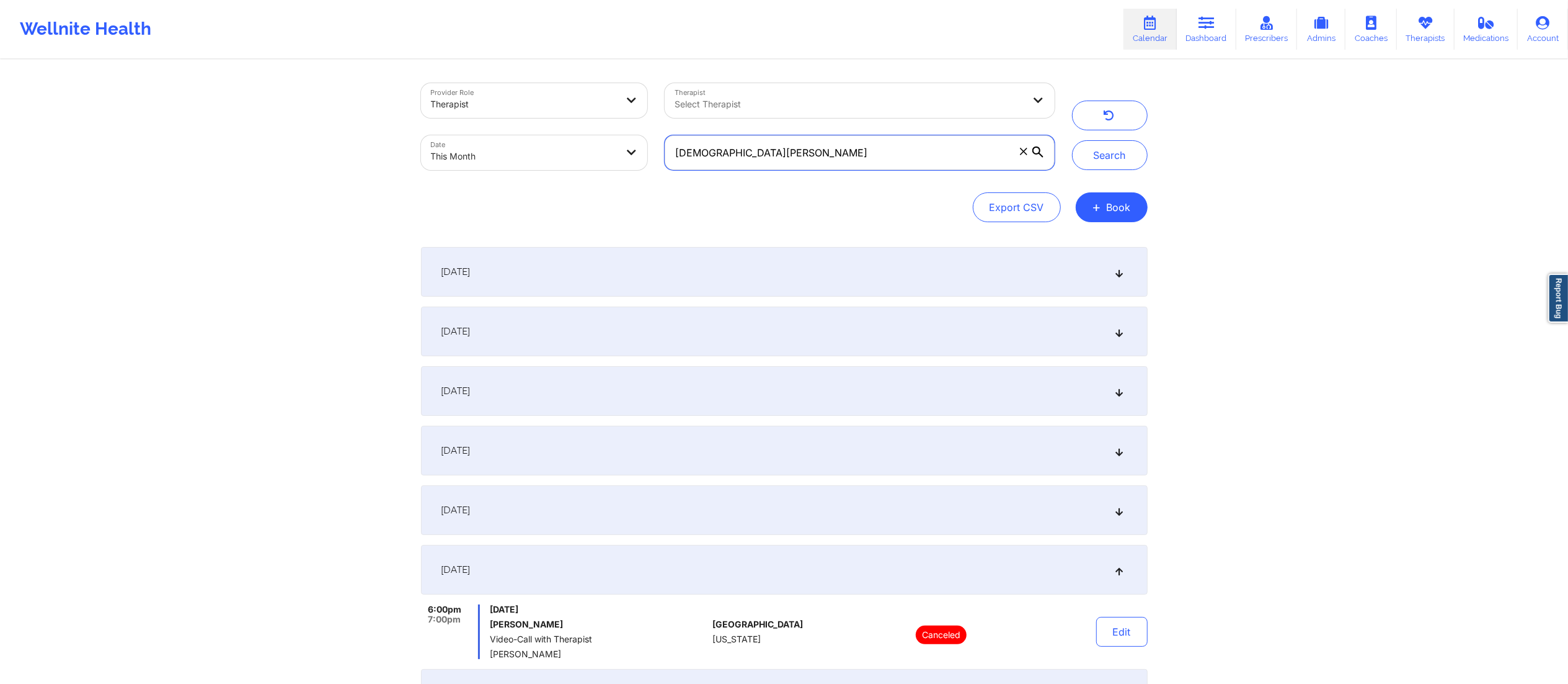
drag, startPoint x: 753, startPoint y: 149, endPoint x: 558, endPoint y: 142, distance: 195.1
click at [548, 154] on div "Provider Role Therapist Therapist Select Therapist Date This Month Gay Pedraza" at bounding box center [738, 126] width 651 height 104
paste input "[EMAIL_ADDRESS][DOMAIN_NAME]"
type input "[EMAIL_ADDRESS][DOMAIN_NAME]"
click at [1108, 149] on button "Search" at bounding box center [1110, 155] width 76 height 29
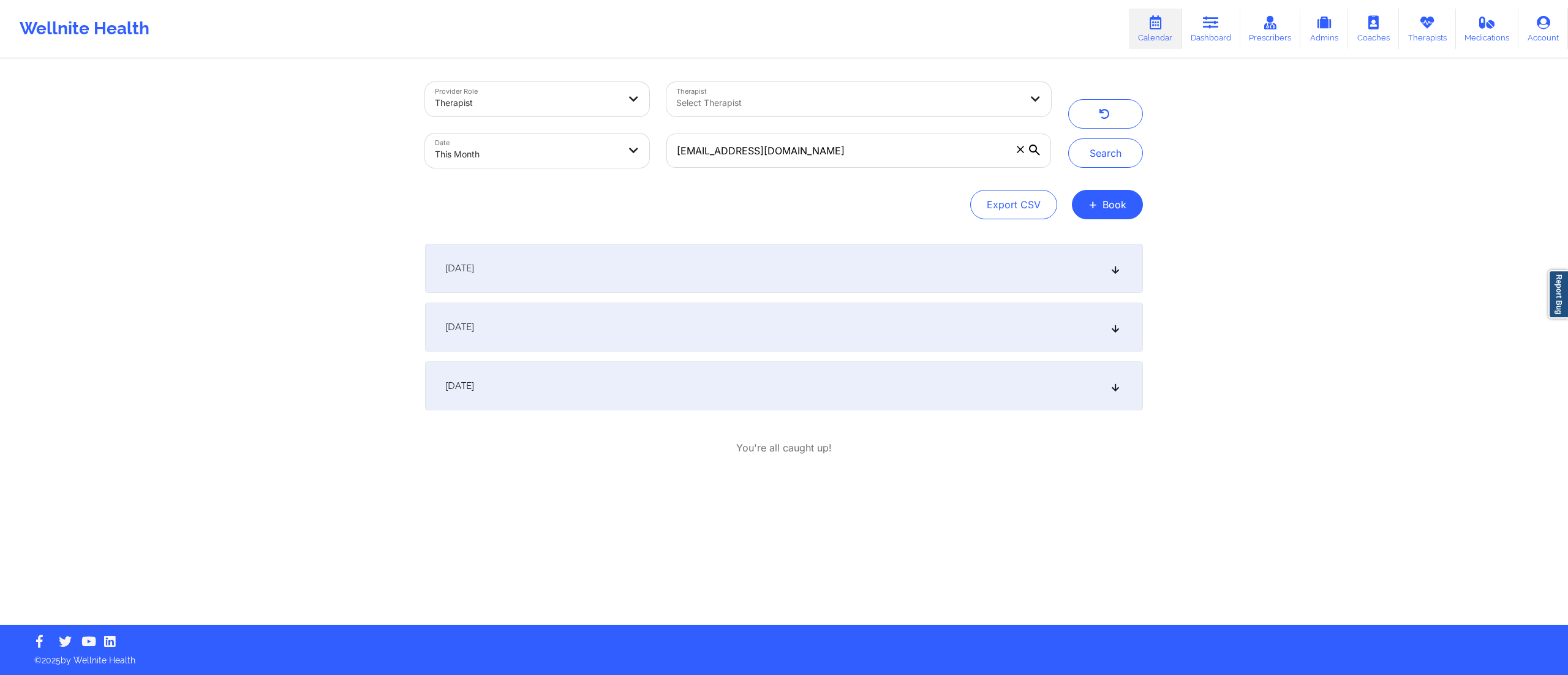
click at [629, 250] on div "September 4, 2025" at bounding box center [784, 268] width 717 height 49
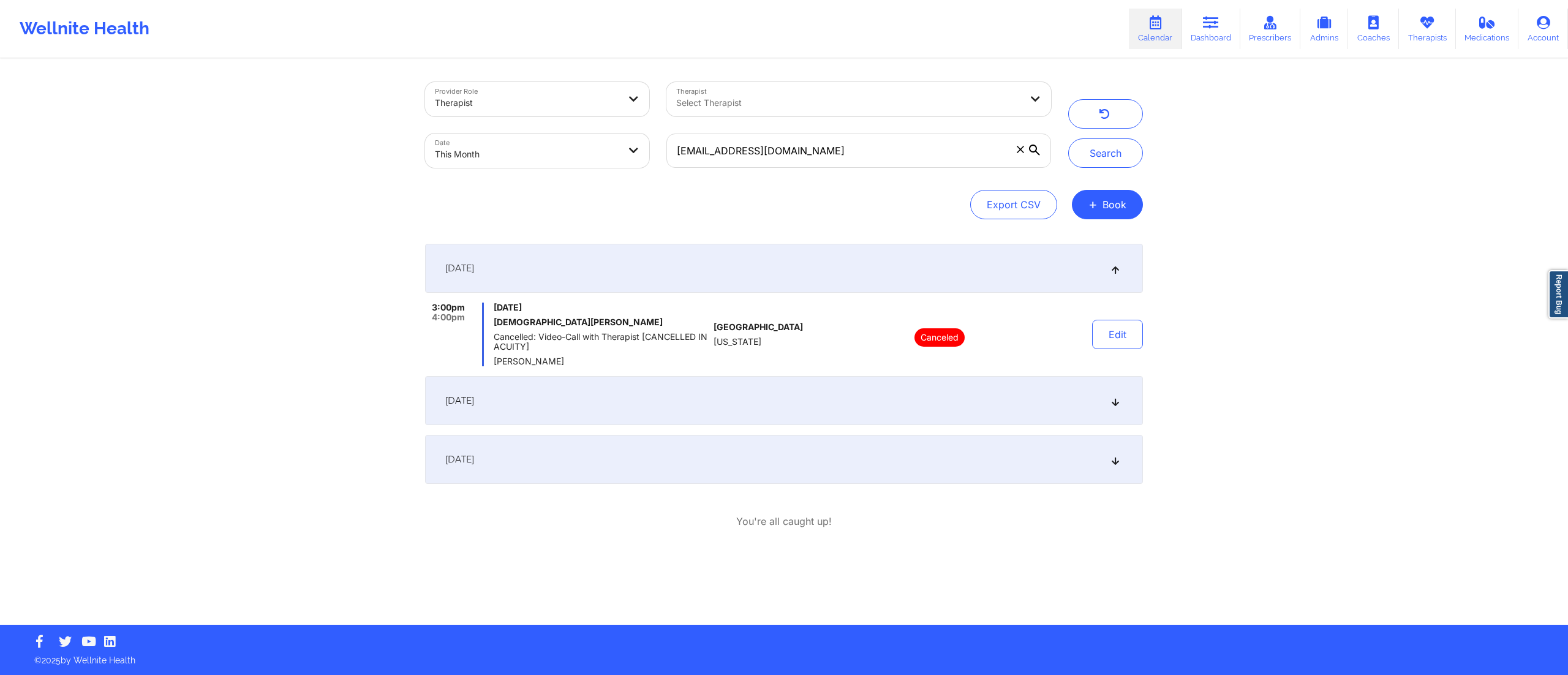
click at [763, 408] on div "September 17, 2025" at bounding box center [784, 401] width 717 height 49
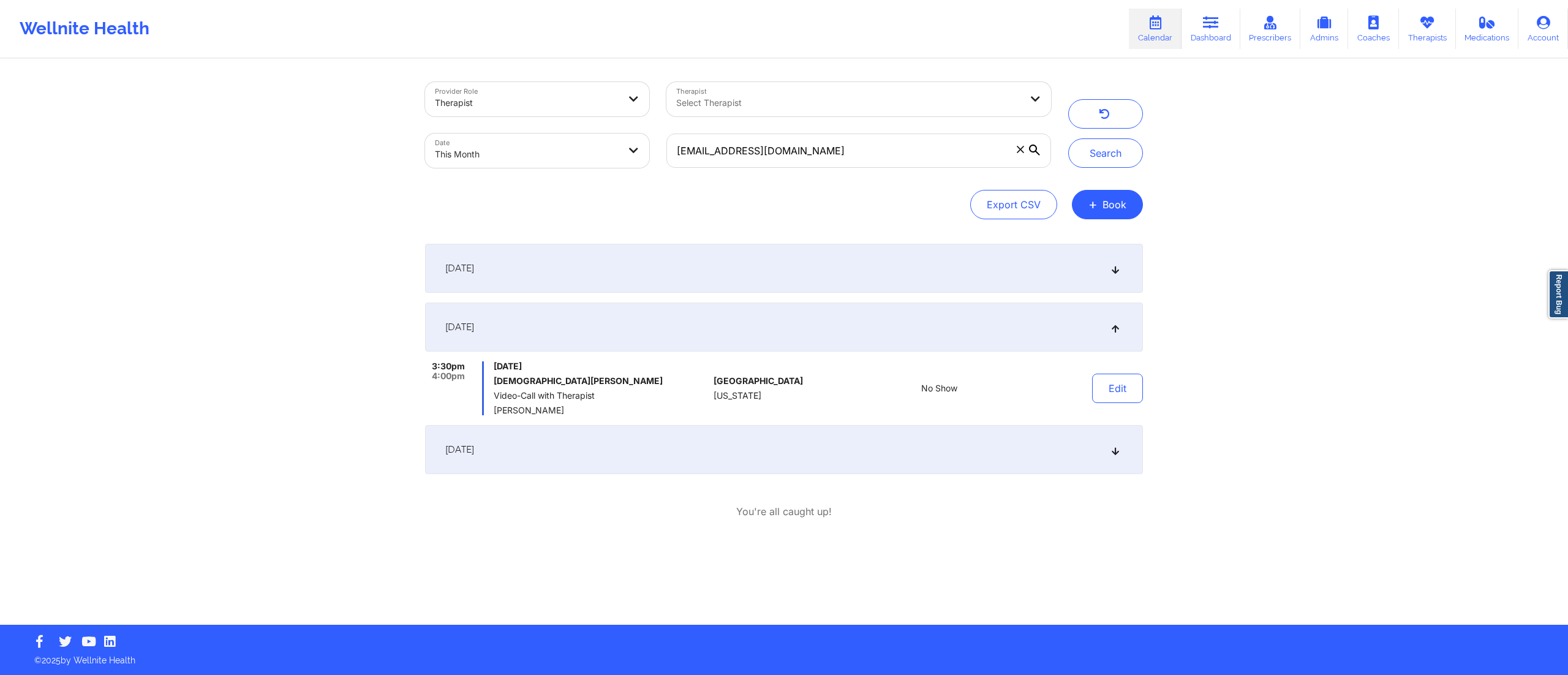
click at [777, 449] on div "September 18, 2025" at bounding box center [784, 449] width 717 height 49
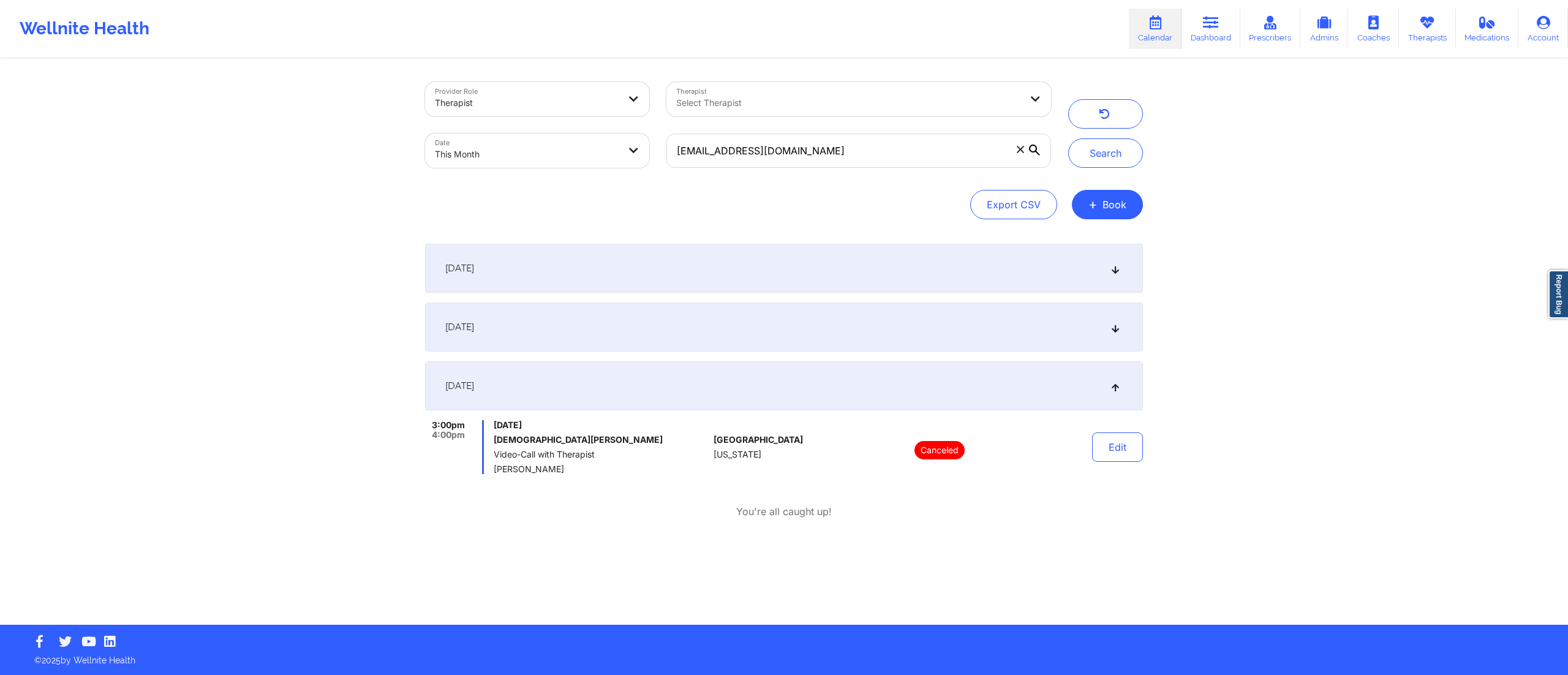
click at [791, 317] on div "September 17, 2025" at bounding box center [784, 327] width 717 height 49
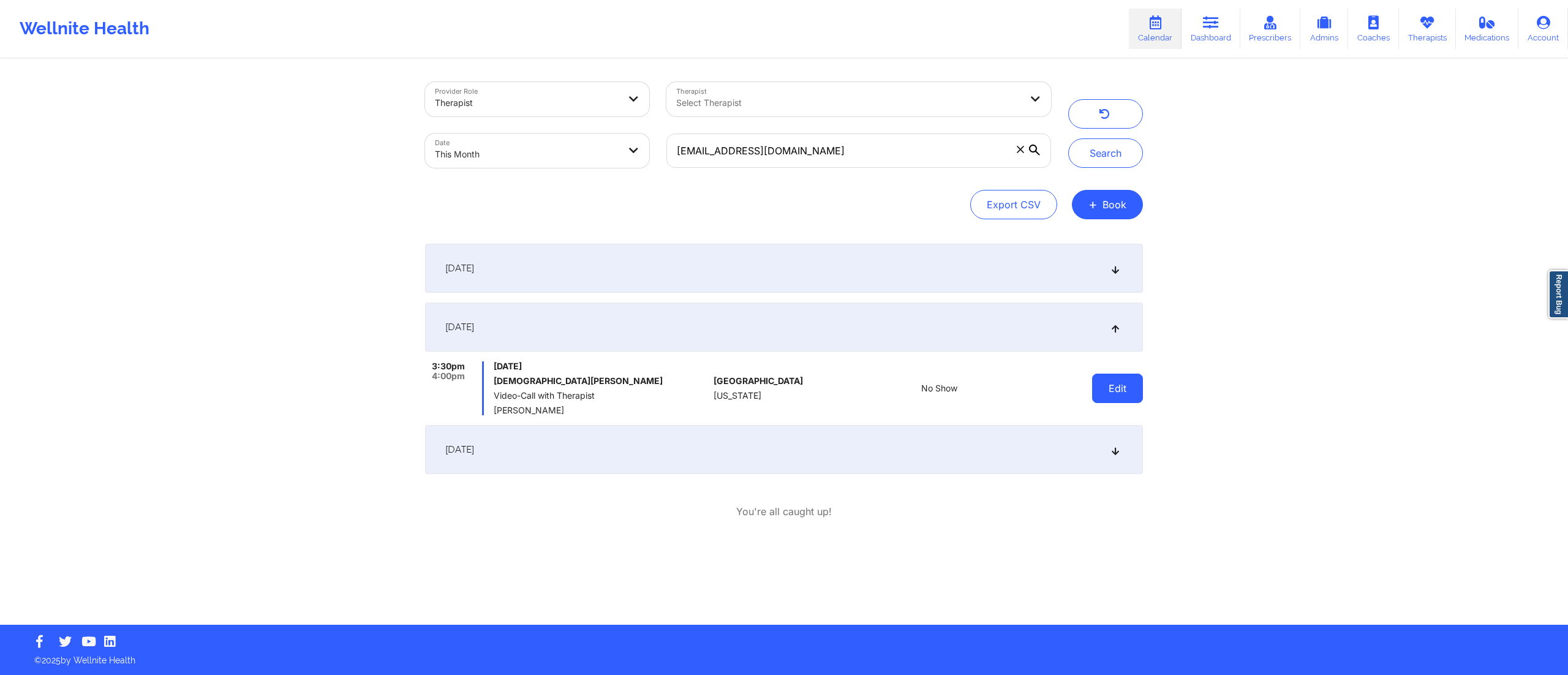
click at [1103, 393] on button "Edit" at bounding box center [1117, 388] width 51 height 29
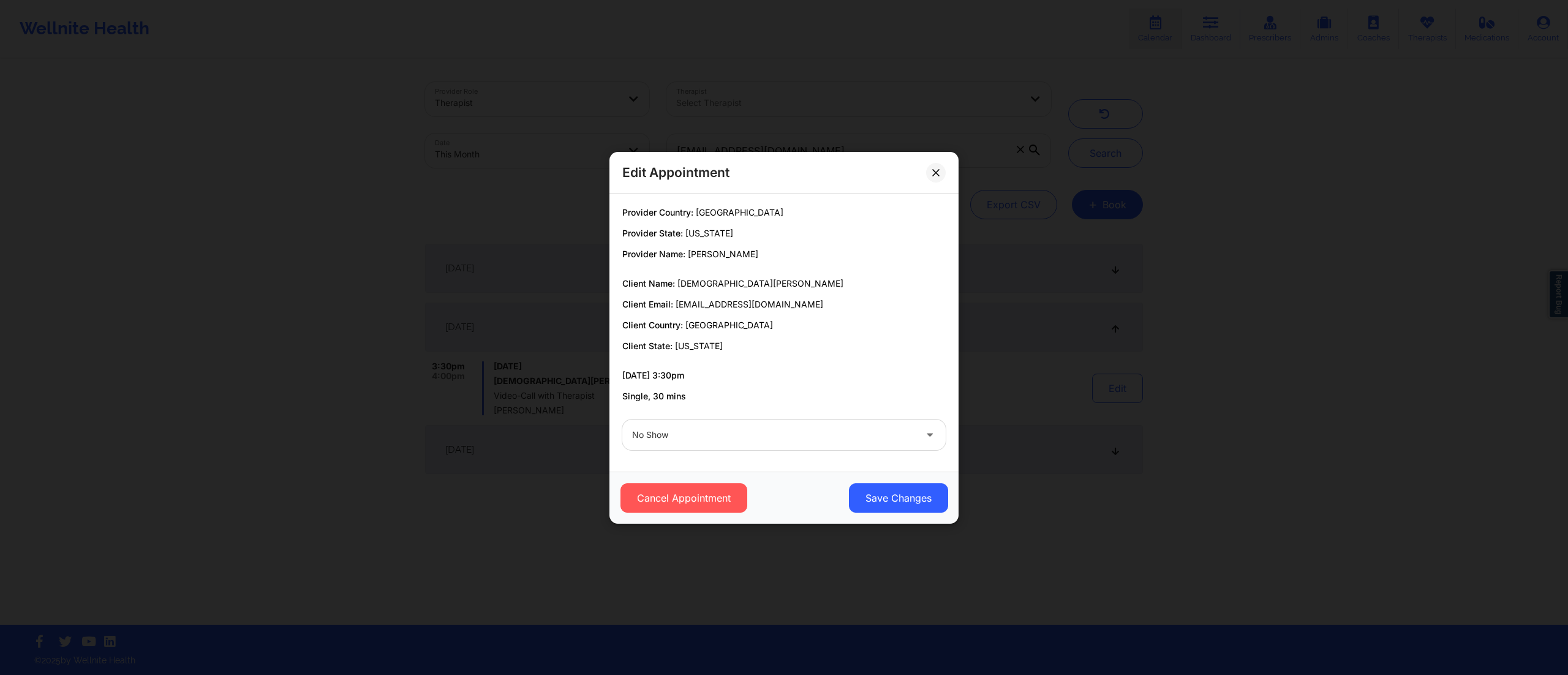
click at [826, 438] on div at bounding box center [774, 434] width 283 height 15
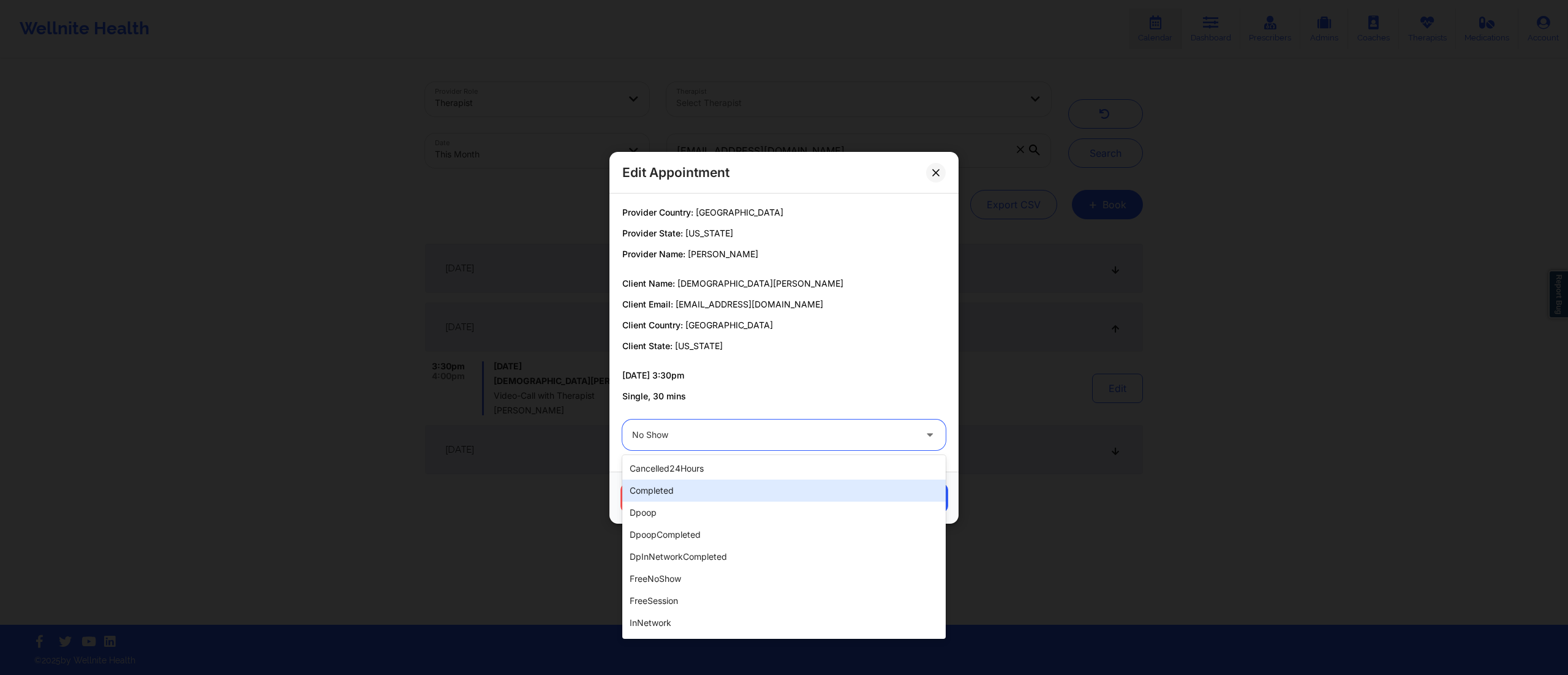
click at [724, 494] on div "completed" at bounding box center [783, 491] width 323 height 22
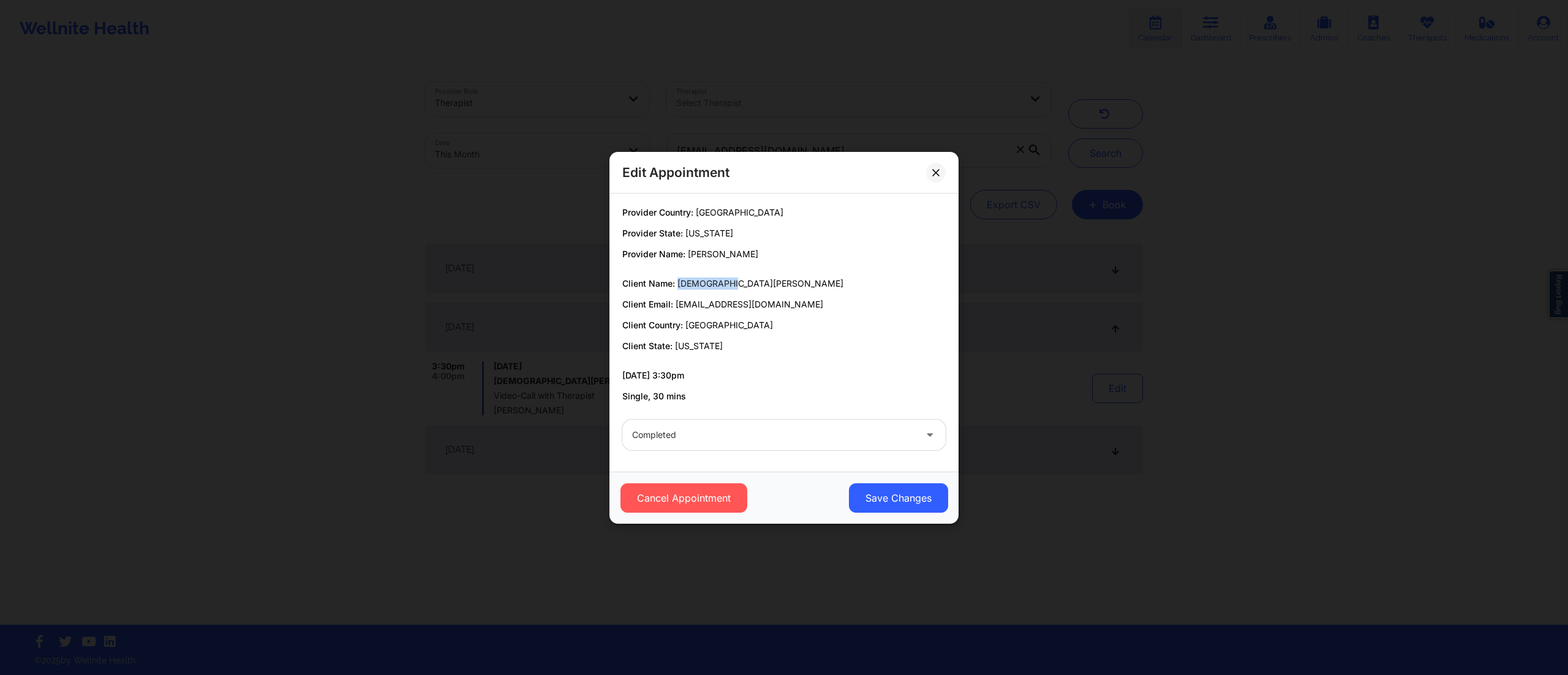
drag, startPoint x: 699, startPoint y: 283, endPoint x: 760, endPoint y: 271, distance: 62.2
click at [760, 271] on div "Provider Country: United States Provider State: Florida Provider Name: Brianna …" at bounding box center [784, 303] width 341 height 196
copy span "[DEMOGRAPHIC_DATA][PERSON_NAME]"
click at [900, 499] on button "Save Changes" at bounding box center [898, 497] width 99 height 29
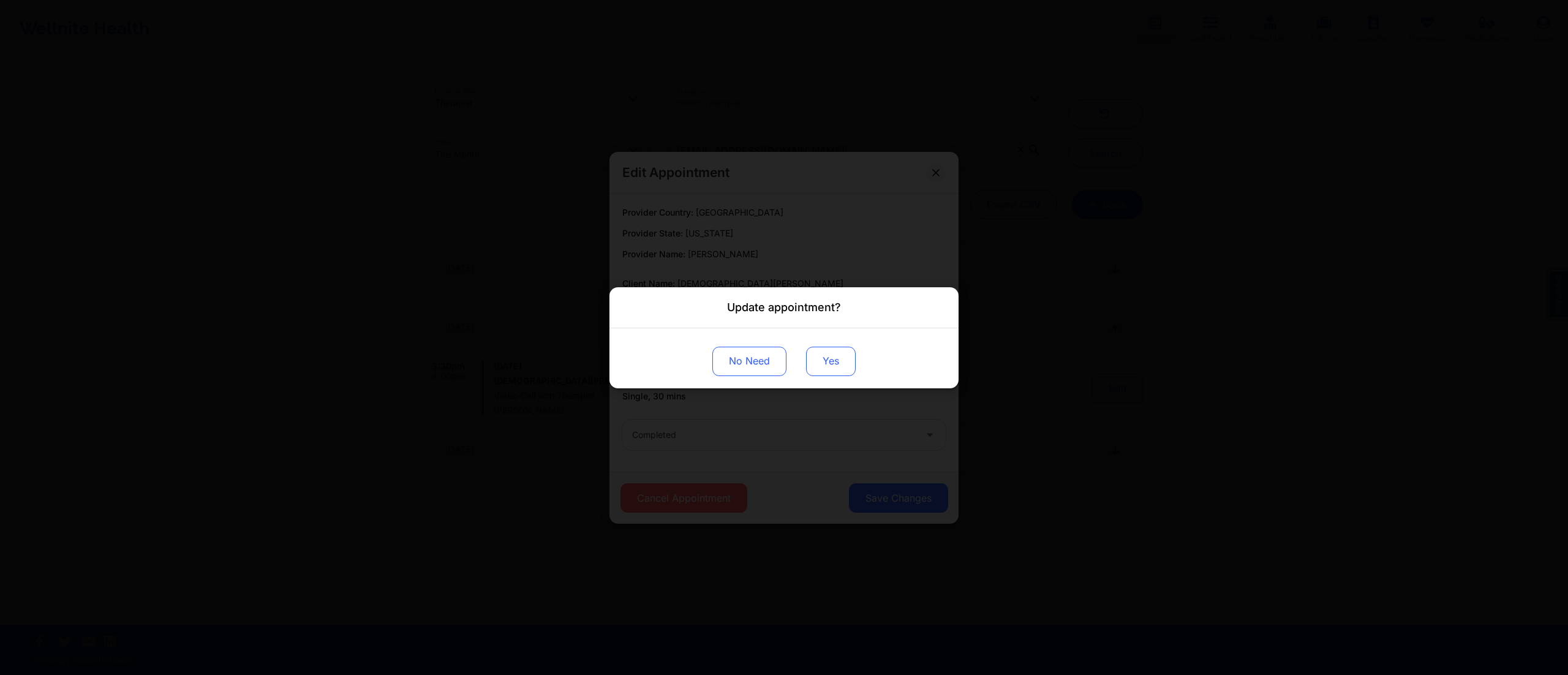
click at [826, 361] on button "Yes" at bounding box center [831, 360] width 50 height 29
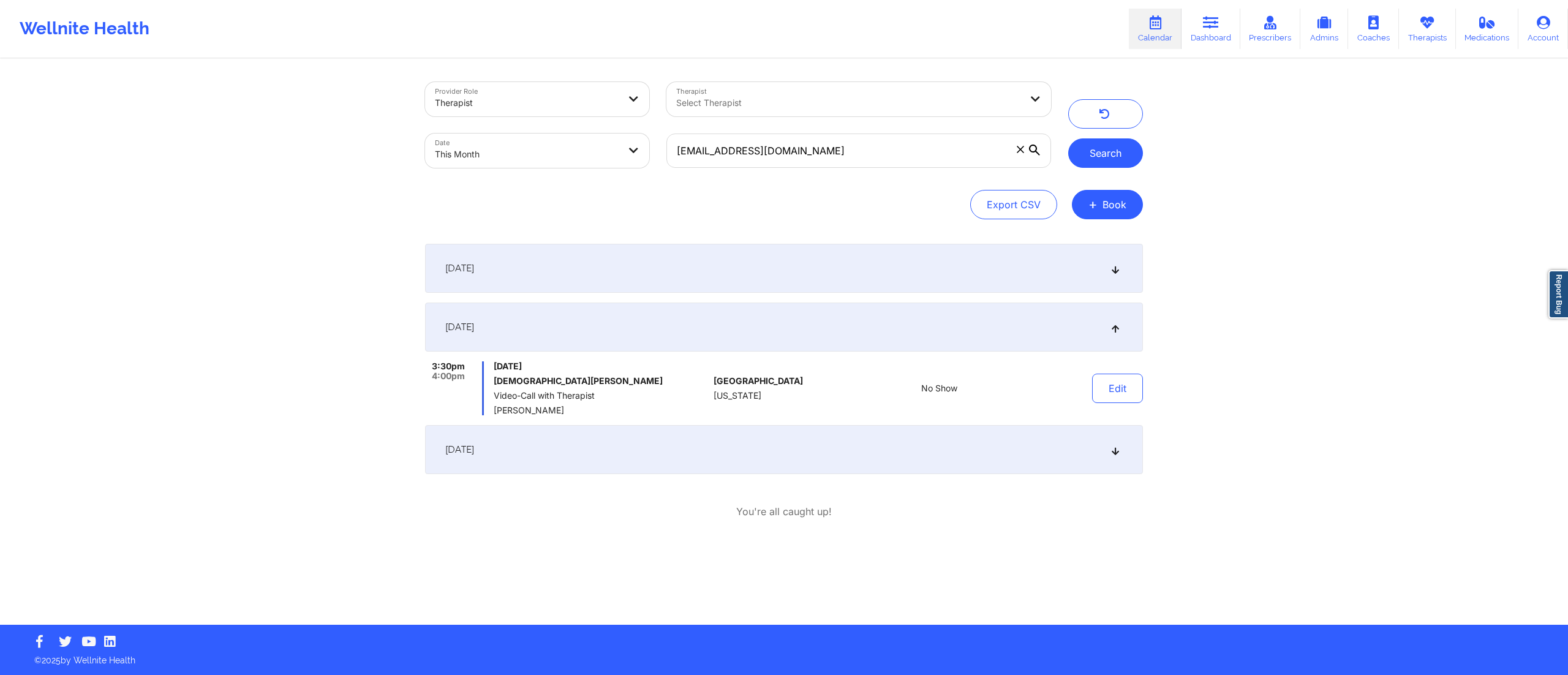
drag, startPoint x: 1095, startPoint y: 147, endPoint x: 1086, endPoint y: 161, distance: 16.6
click at [1096, 147] on button "Search" at bounding box center [1105, 153] width 75 height 29
click at [1107, 397] on button "Edit" at bounding box center [1117, 388] width 51 height 29
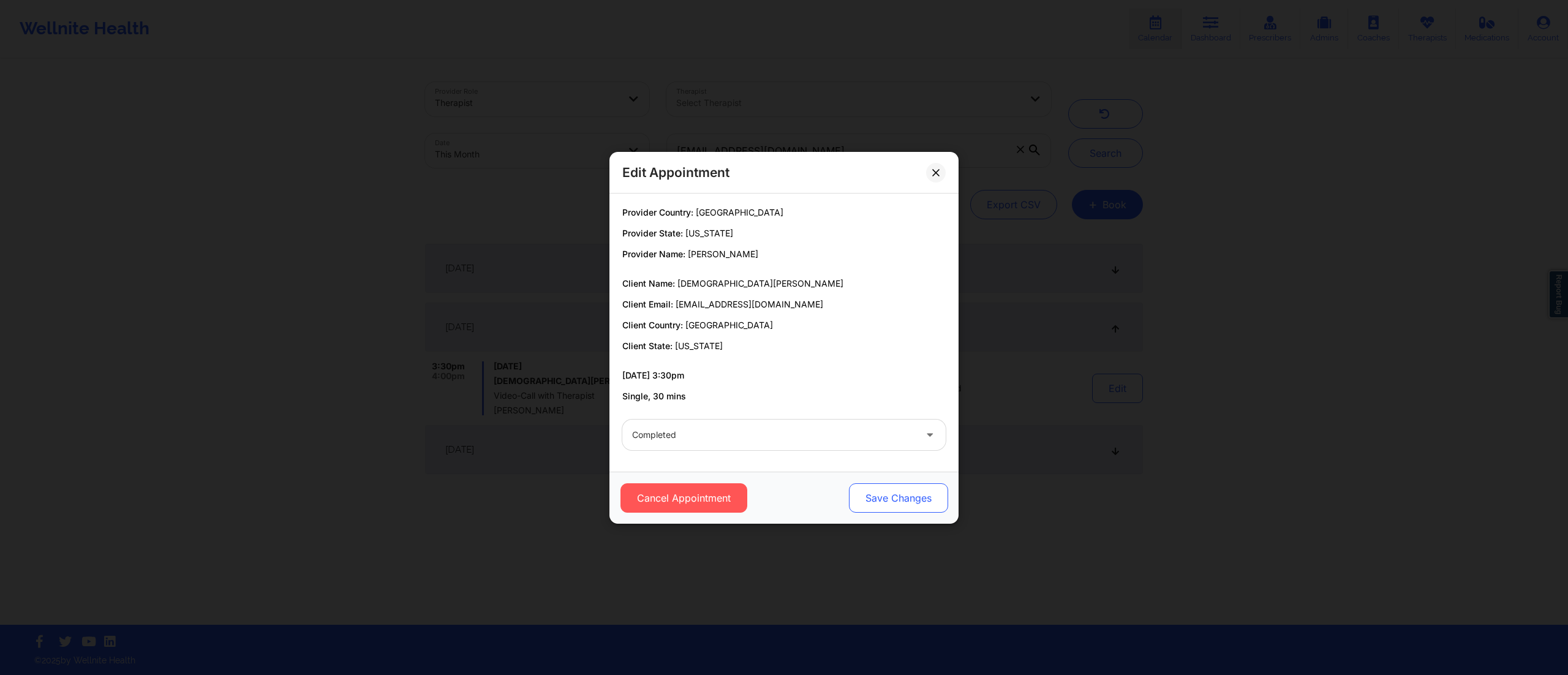
click at [907, 484] on button "Save Changes" at bounding box center [898, 497] width 99 height 29
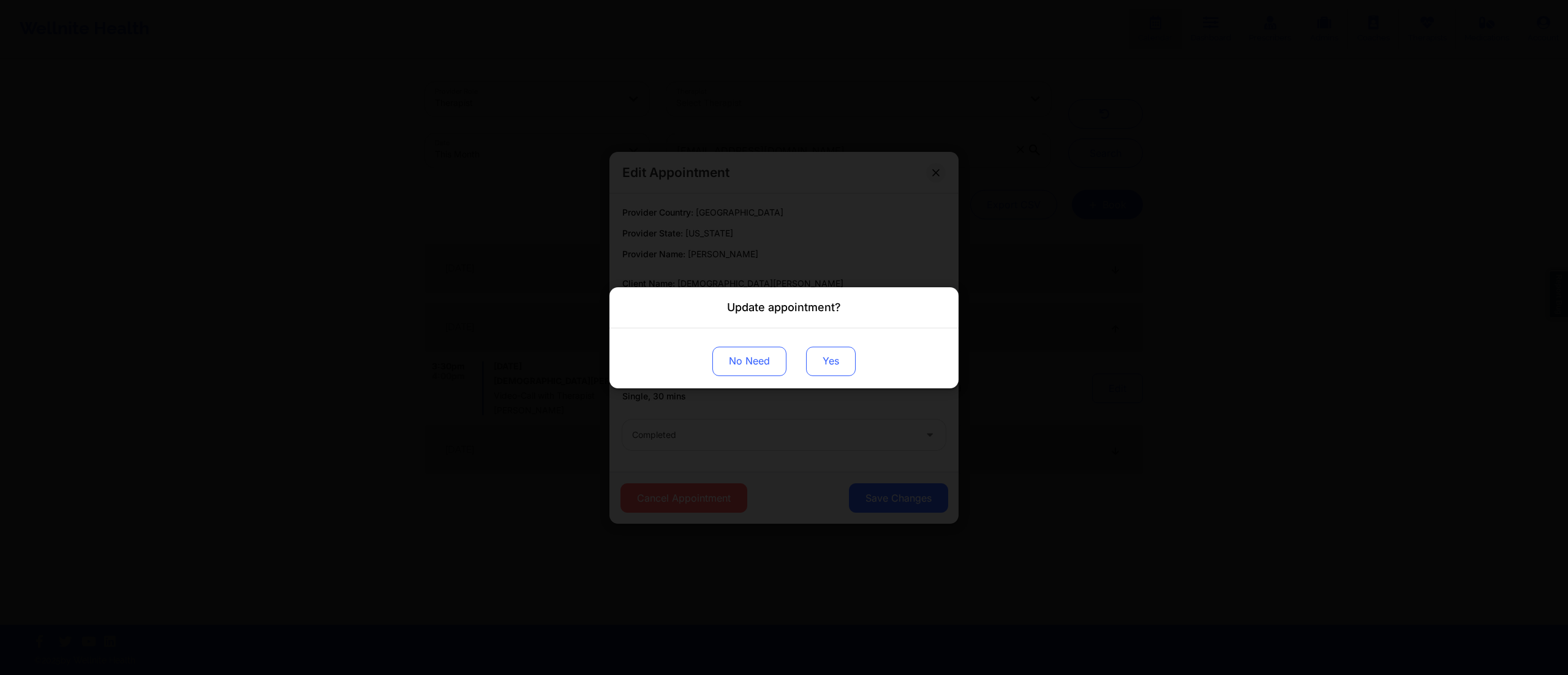
click at [852, 367] on button "Yes" at bounding box center [831, 360] width 50 height 29
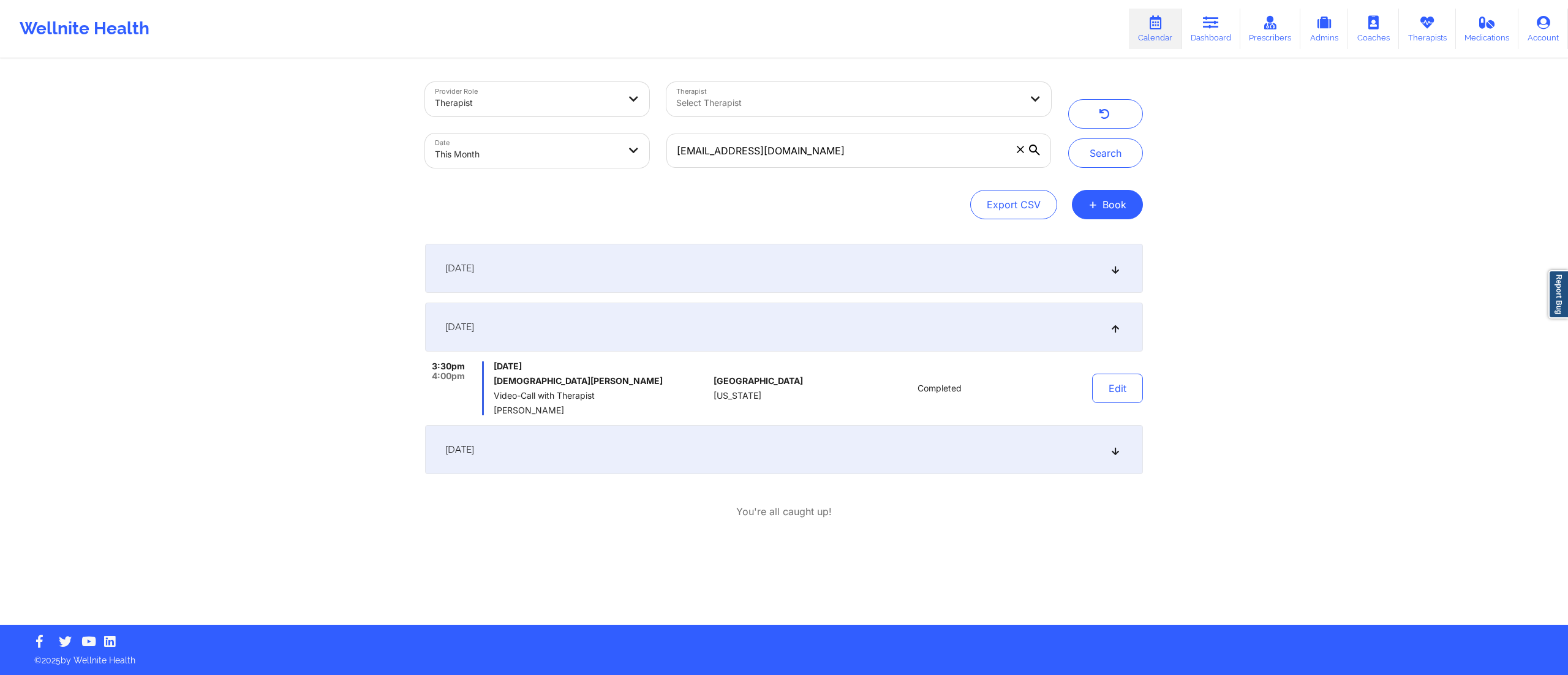
click at [562, 151] on body "Wellnite Health Calendar Dashboard Prescribers Admins Coaches Therapists Medica…" at bounding box center [784, 337] width 1568 height 675
select select "2025-8"
select select "2025-9"
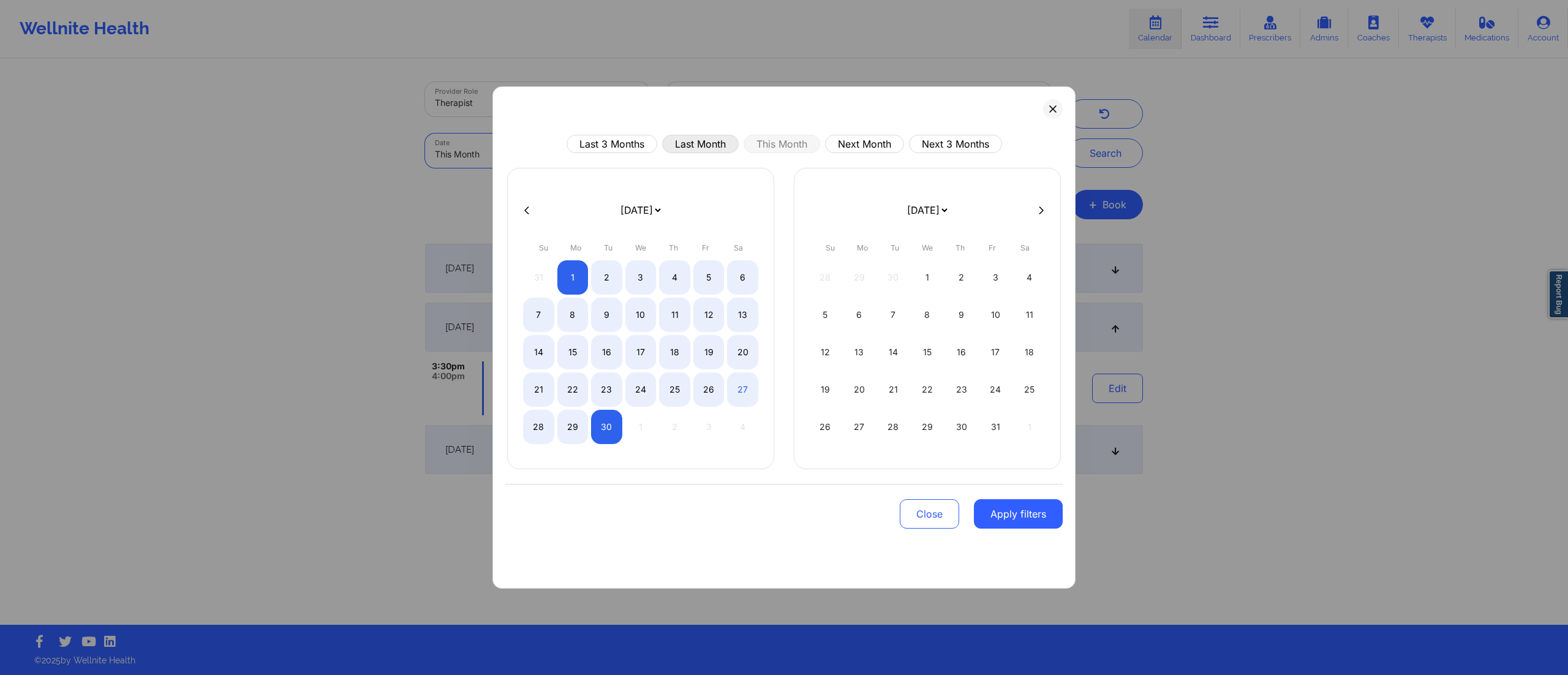
click at [697, 139] on button "Last Month" at bounding box center [701, 144] width 77 height 19
select select "2025-7"
select select "2025-8"
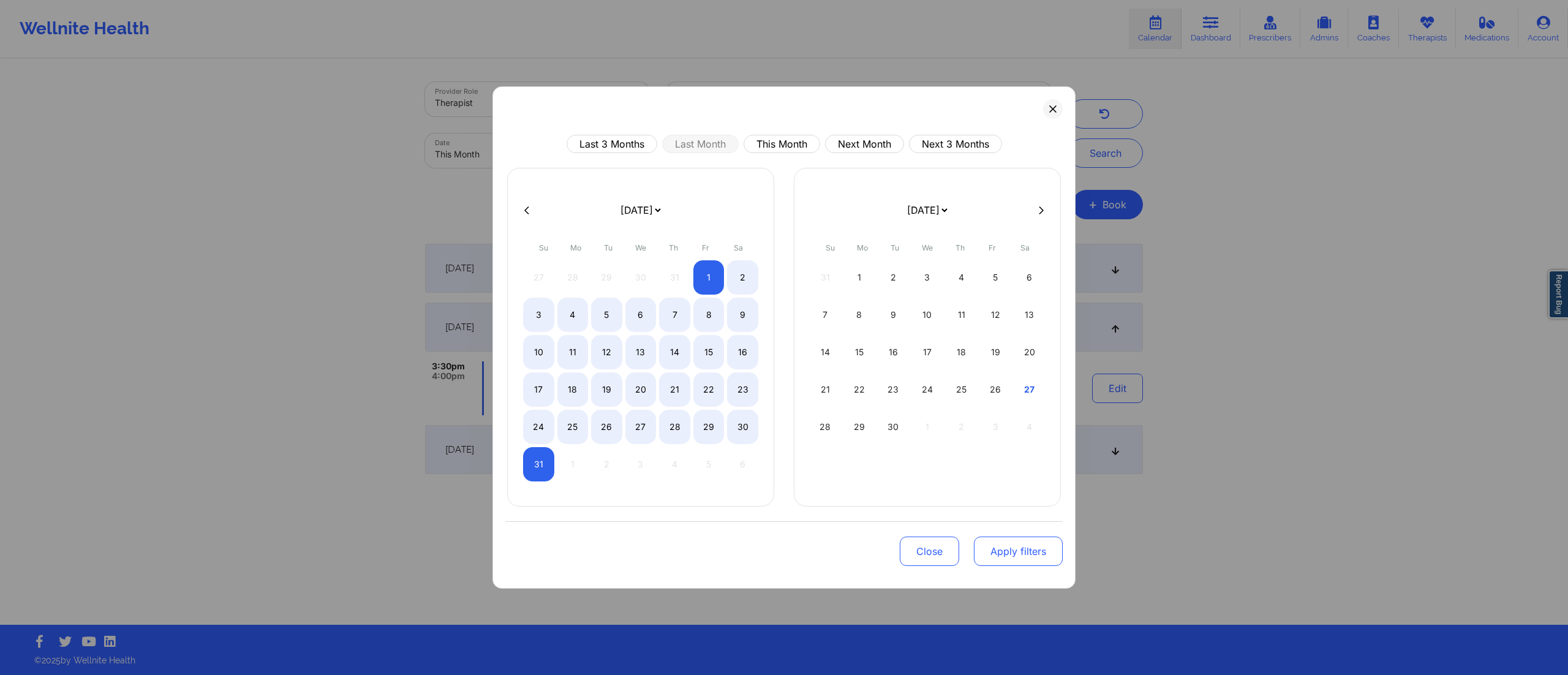
click at [1020, 549] on button "Apply filters" at bounding box center [1018, 550] width 89 height 29
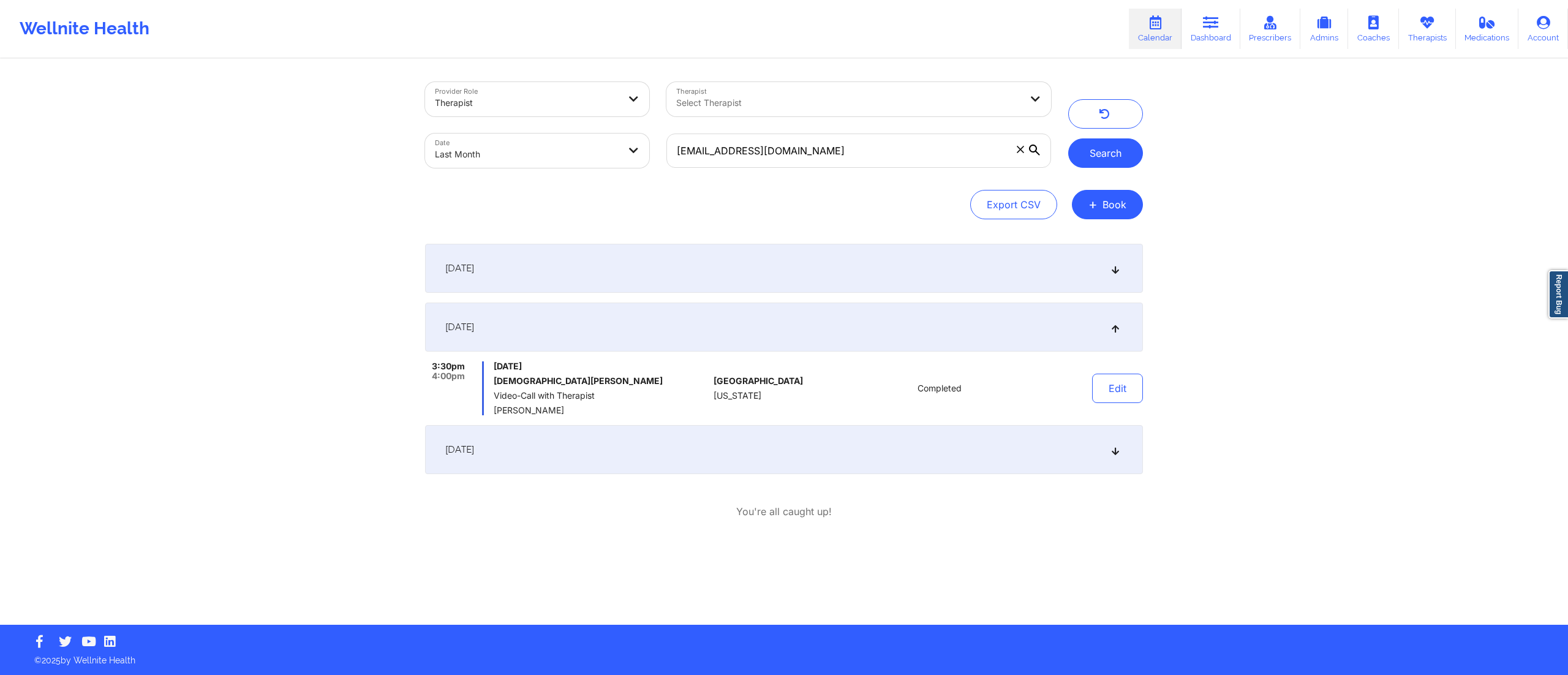
click at [1086, 146] on button "Search" at bounding box center [1105, 153] width 75 height 29
click at [861, 273] on div "August 7, 2025" at bounding box center [784, 268] width 717 height 49
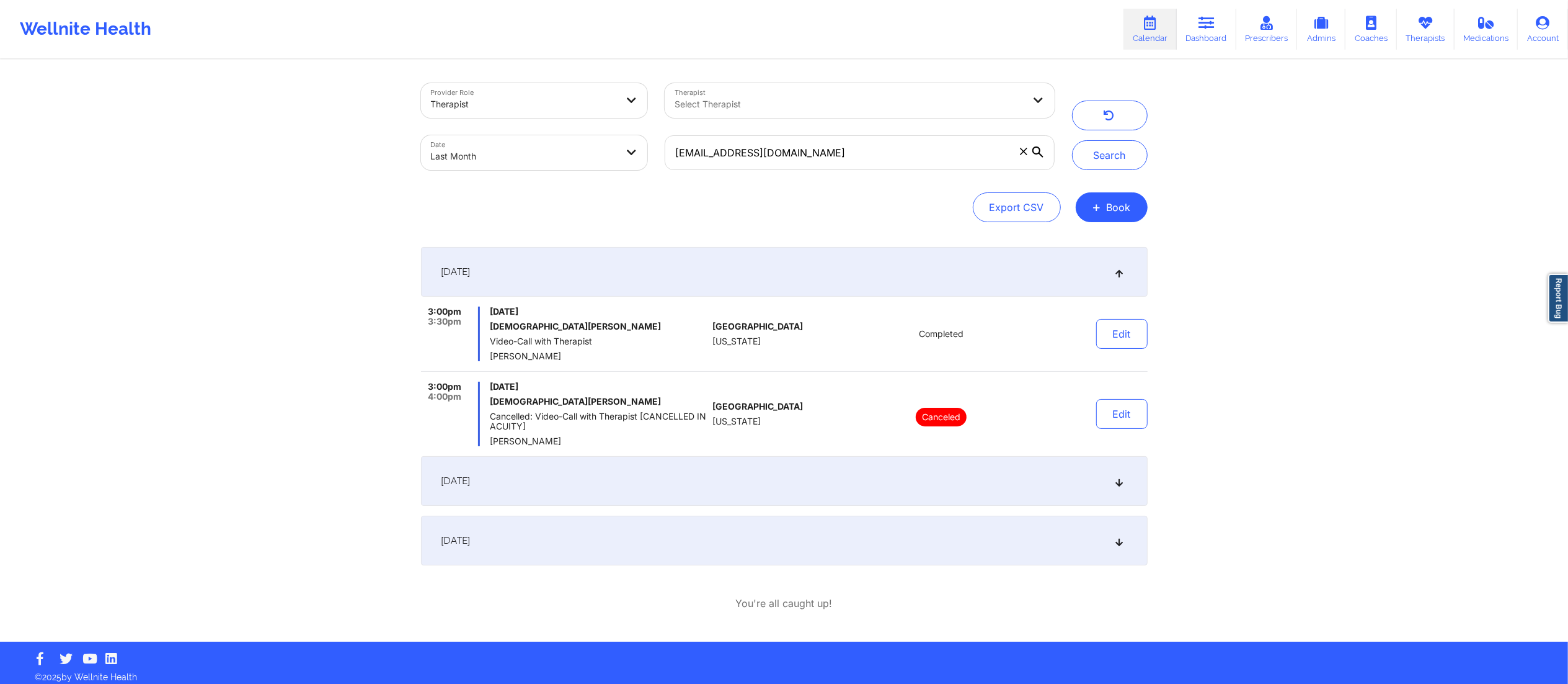
click at [794, 492] on div "August 21, 2025" at bounding box center [784, 481] width 726 height 49
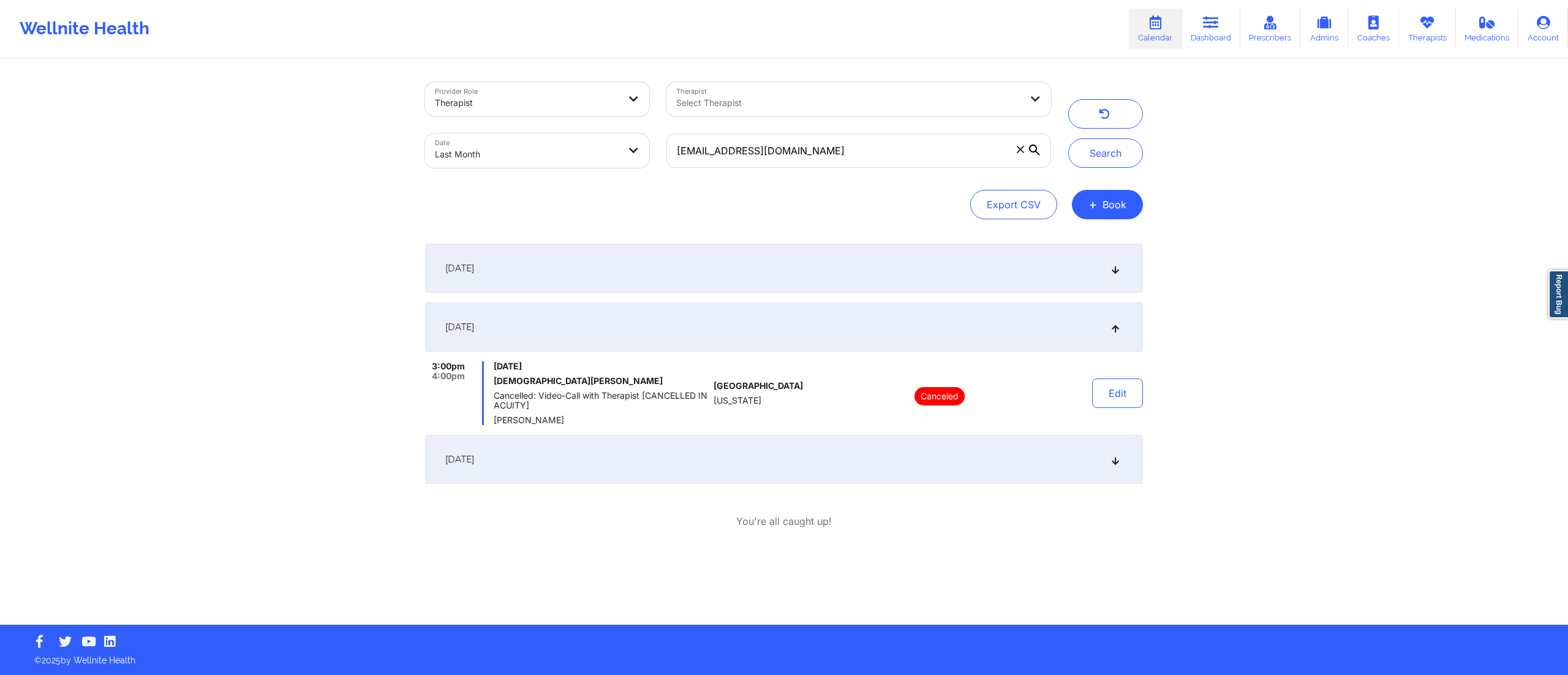
click at [785, 472] on div "August 28, 2025" at bounding box center [784, 459] width 717 height 49
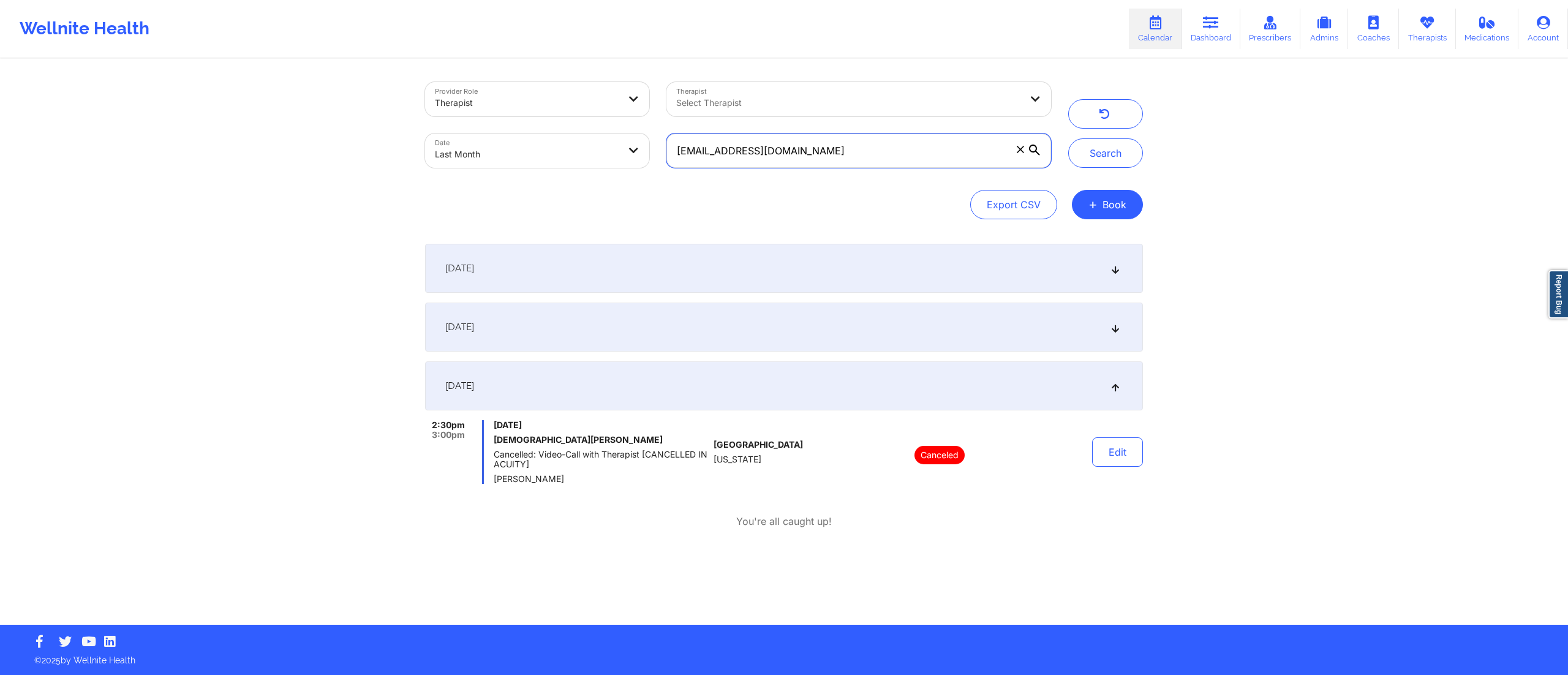
drag, startPoint x: 882, startPoint y: 158, endPoint x: 851, endPoint y: 158, distance: 31.0
click at [851, 158] on input "[EMAIL_ADDRESS][DOMAIN_NAME]" at bounding box center [858, 151] width 385 height 35
click at [512, 144] on body "Wellnite Health Calendar Dashboard Prescribers Admins Coaches Therapists Medica…" at bounding box center [784, 337] width 1568 height 675
select select "2025-7"
select select "2025-8"
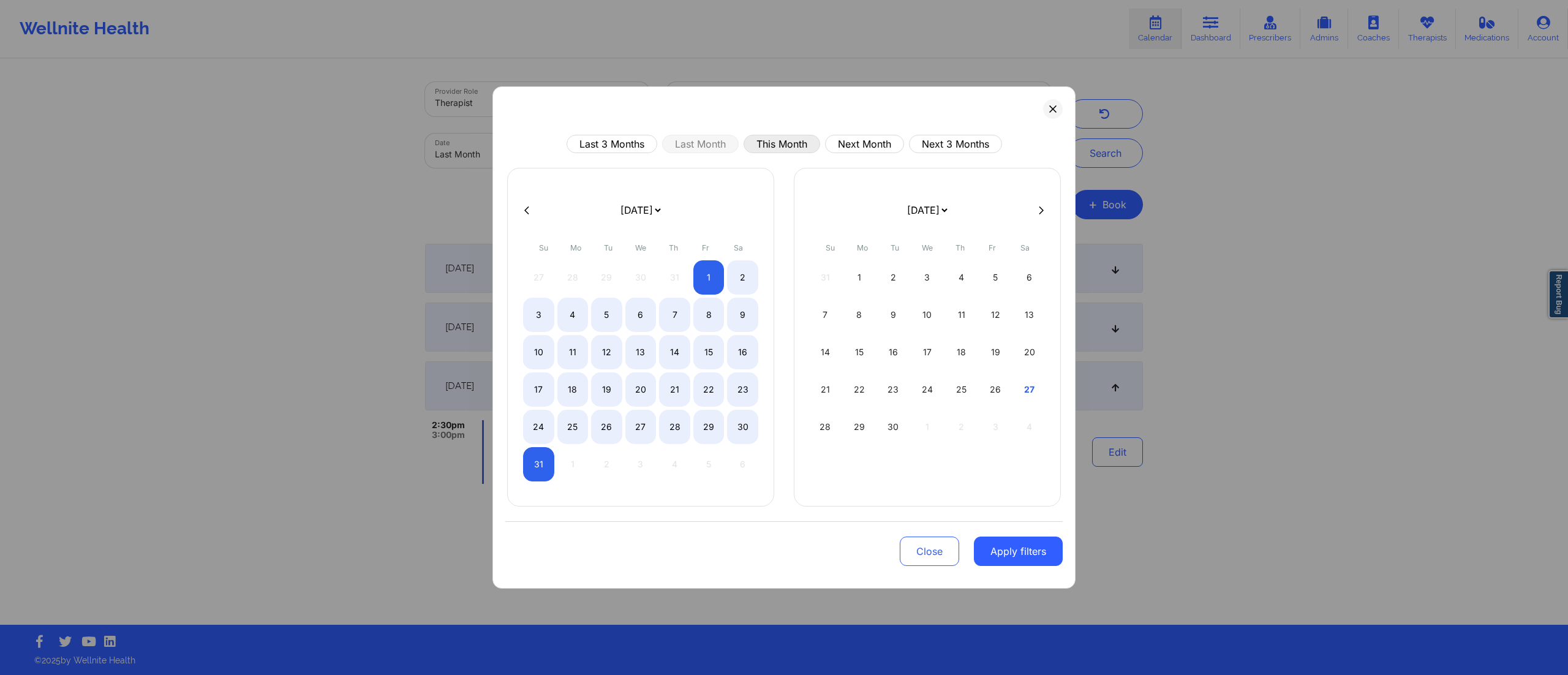
click at [767, 139] on button "This Month" at bounding box center [782, 144] width 77 height 19
select select "2025-8"
select select "2025-9"
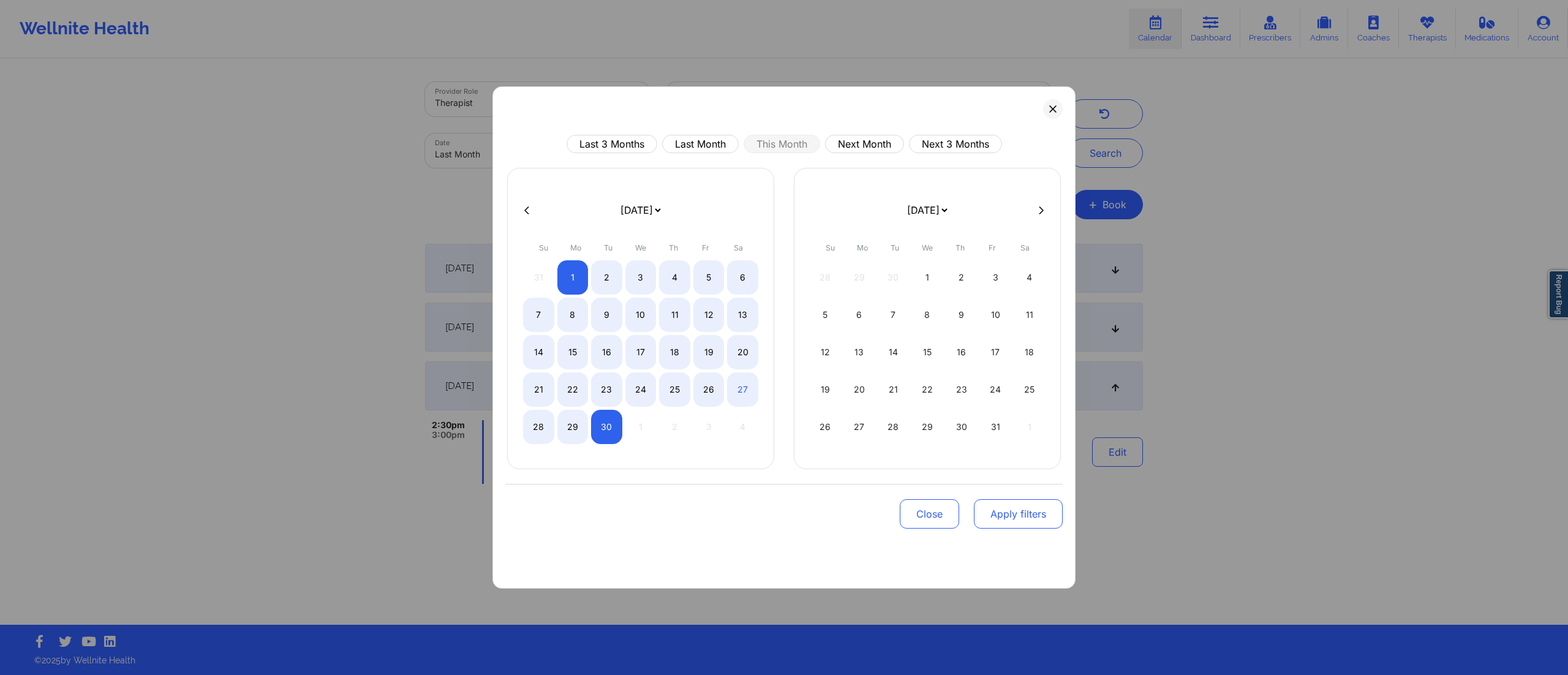
click at [1015, 526] on button "Apply filters" at bounding box center [1018, 513] width 89 height 29
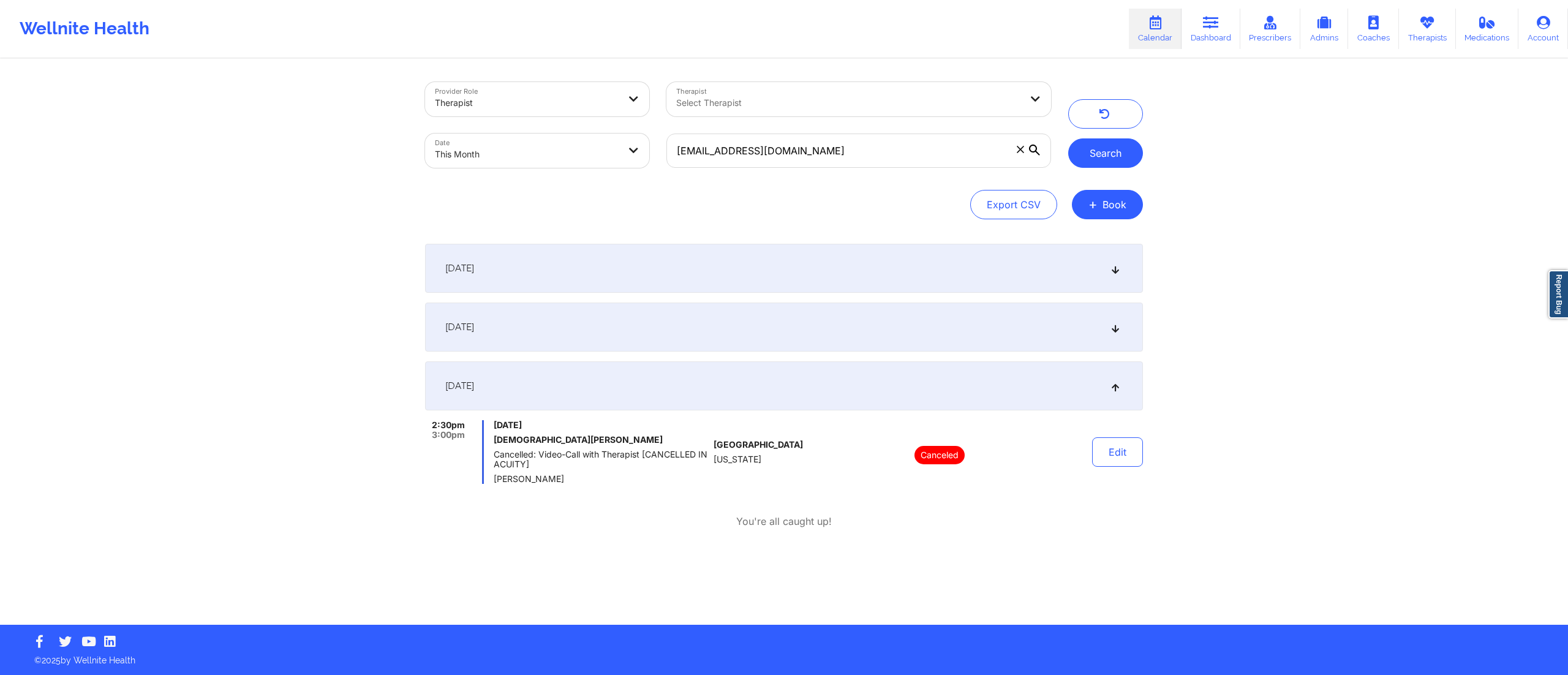
click at [1091, 147] on button "Search" at bounding box center [1105, 153] width 75 height 29
drag, startPoint x: 817, startPoint y: 150, endPoint x: 644, endPoint y: 158, distance: 173.2
click at [644, 158] on div "Provider Role Therapist Therapist Select Therapist Date This Month glpedraza102…" at bounding box center [738, 125] width 643 height 103
paste input "misteebrady@yahoo"
click at [1099, 161] on button "Search" at bounding box center [1105, 153] width 75 height 29
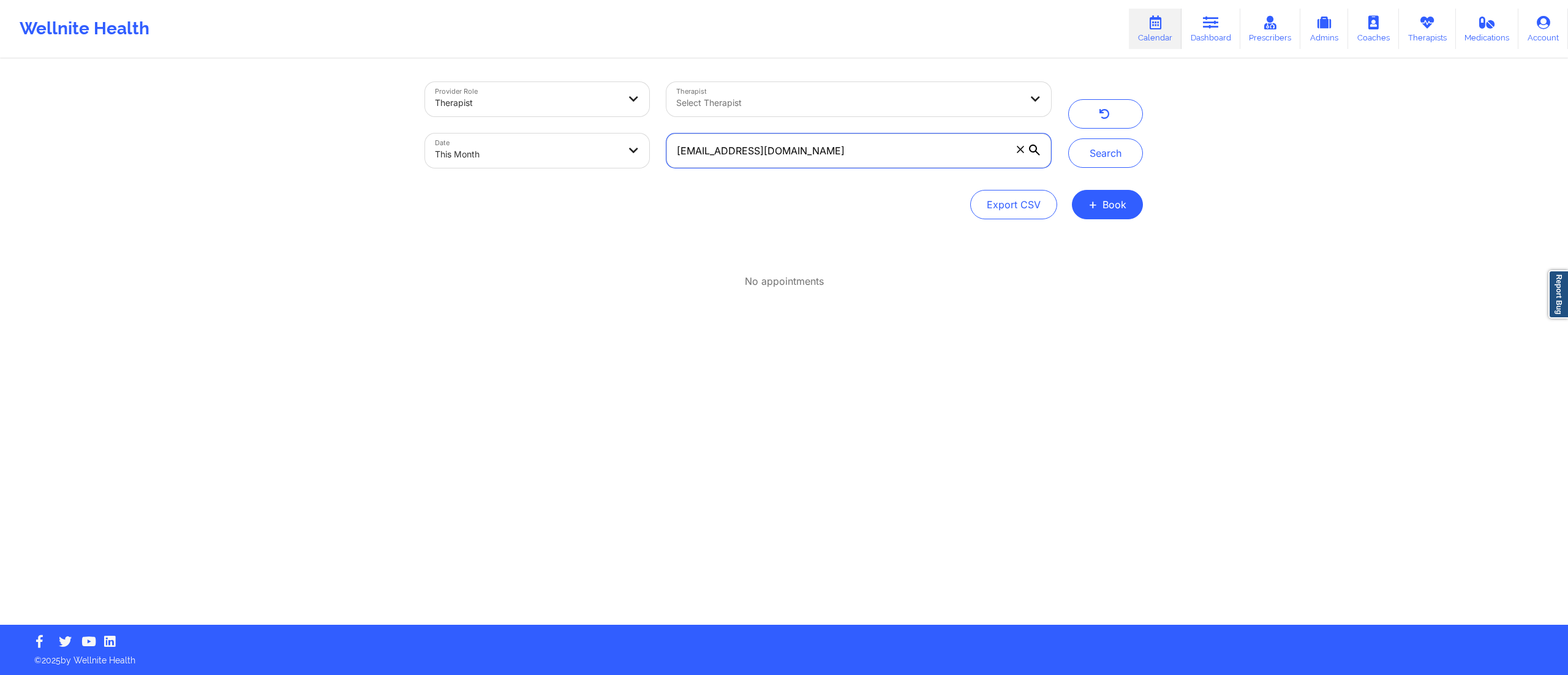
drag, startPoint x: 819, startPoint y: 159, endPoint x: 673, endPoint y: 162, distance: 146.0
click at [673, 162] on input "[EMAIL_ADDRESS][DOMAIN_NAME]" at bounding box center [858, 151] width 385 height 35
paste input "jkerner3@gmail"
click at [1106, 156] on button "Search" at bounding box center [1105, 153] width 75 height 29
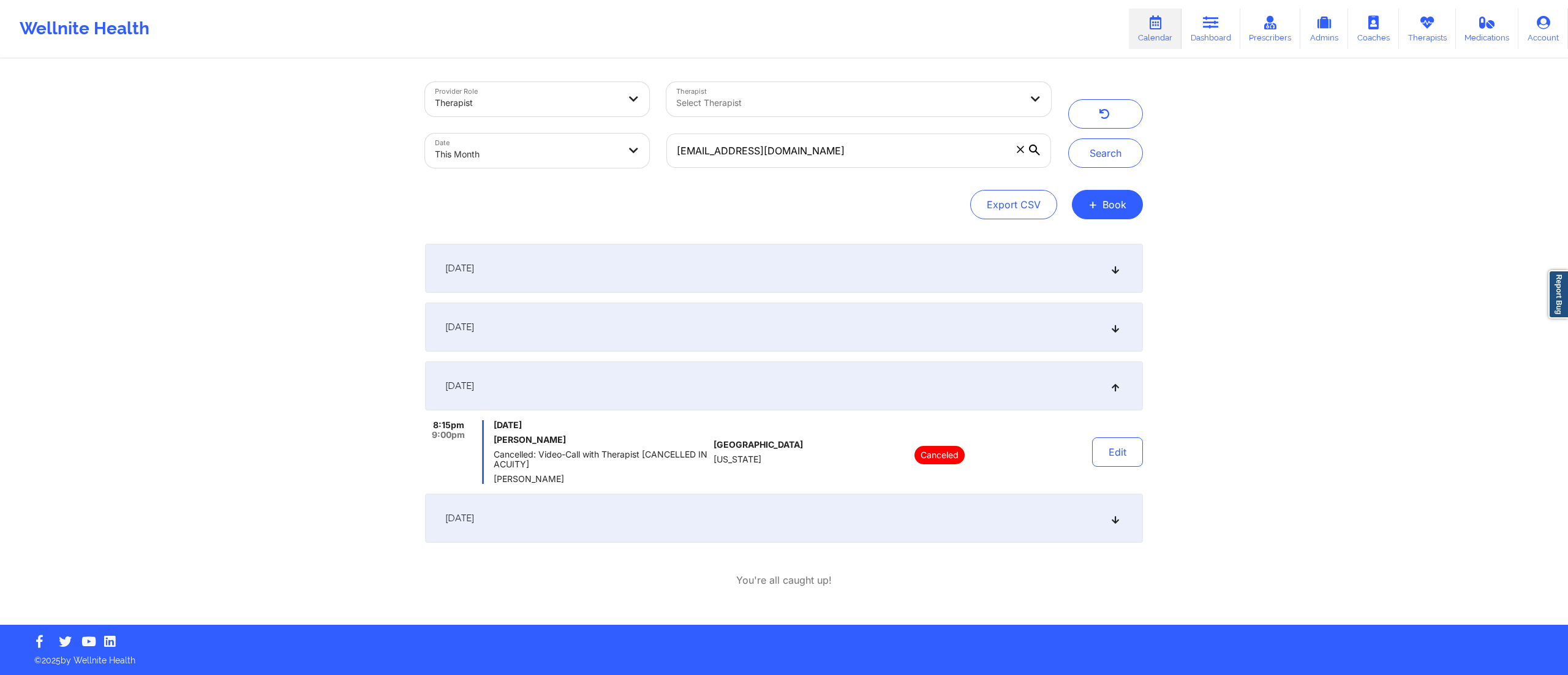
click at [704, 333] on div "September 10, 2025" at bounding box center [784, 327] width 717 height 49
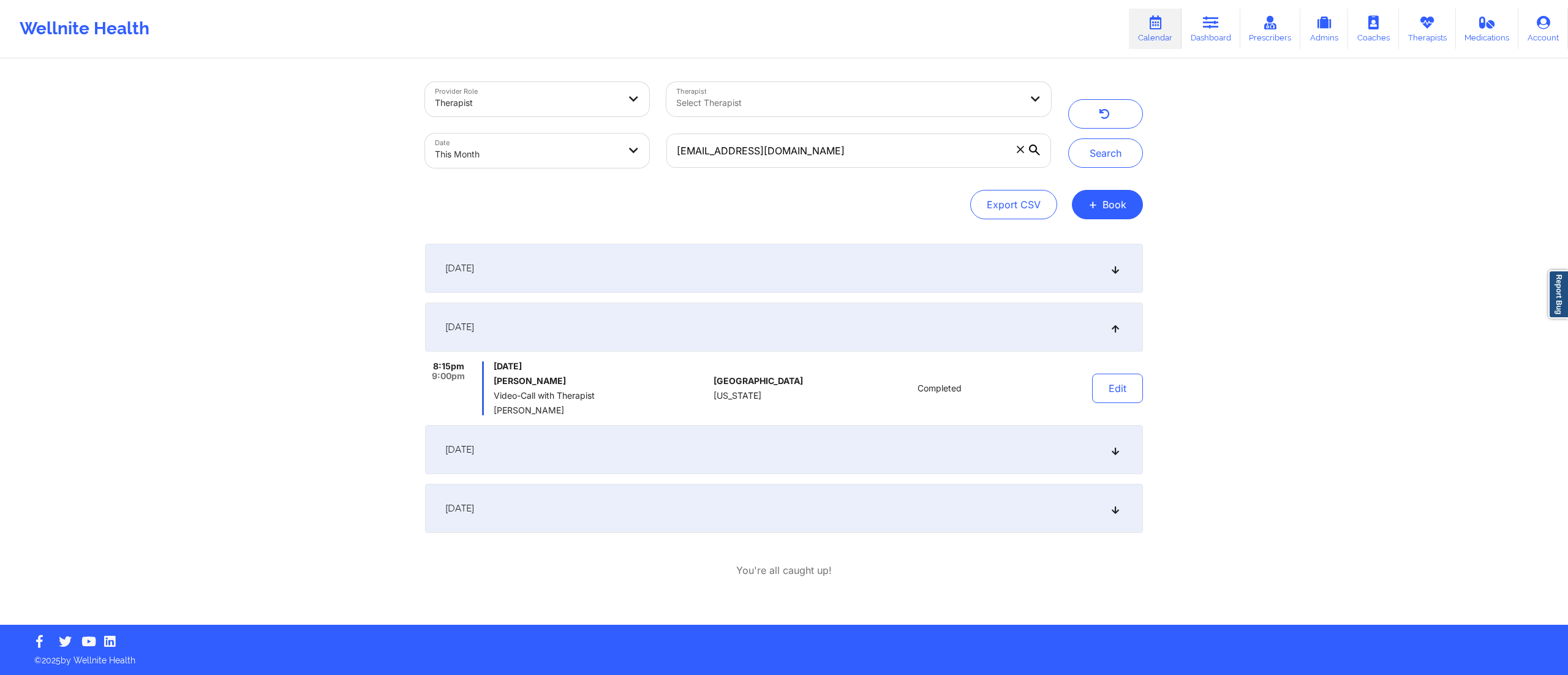
click at [712, 447] on div "September 17, 2025" at bounding box center [784, 449] width 717 height 49
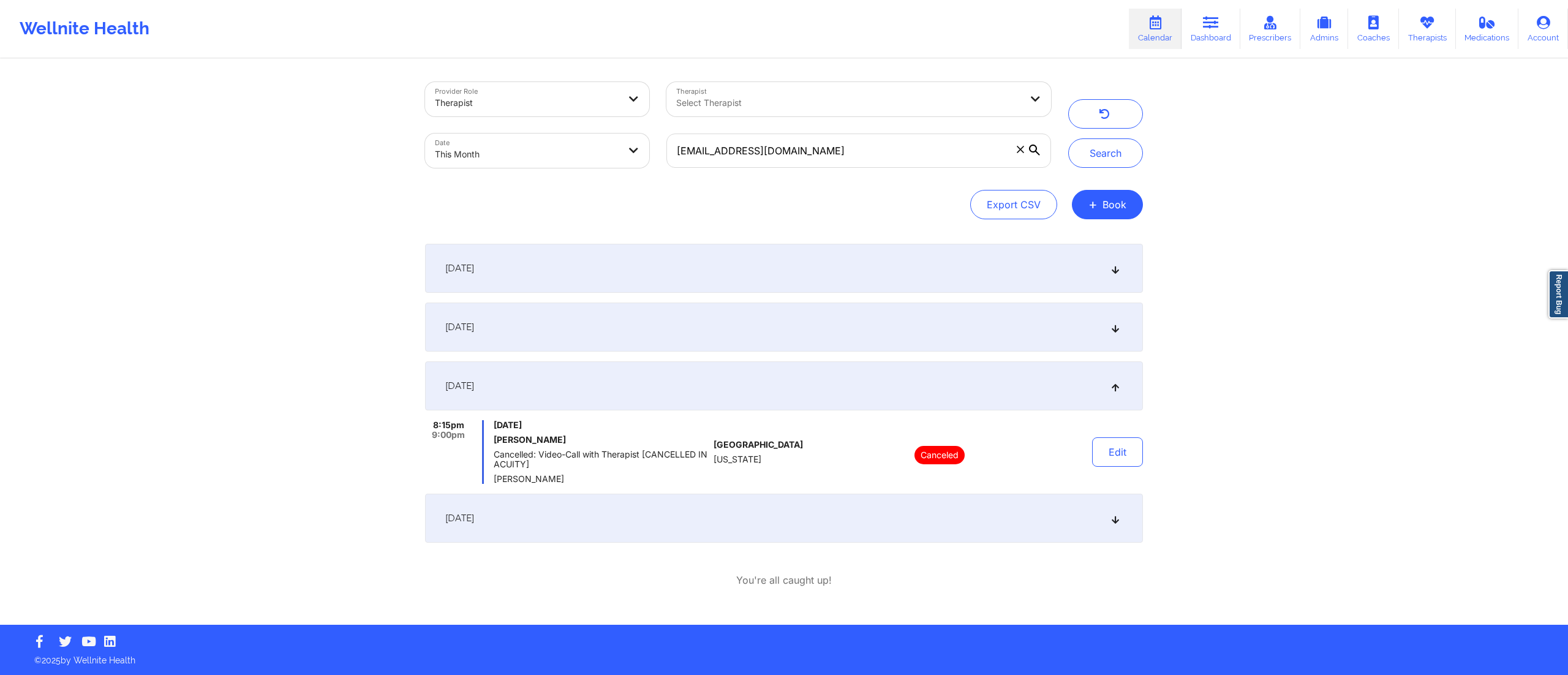
click at [688, 519] on div "September 24, 2025" at bounding box center [784, 518] width 717 height 49
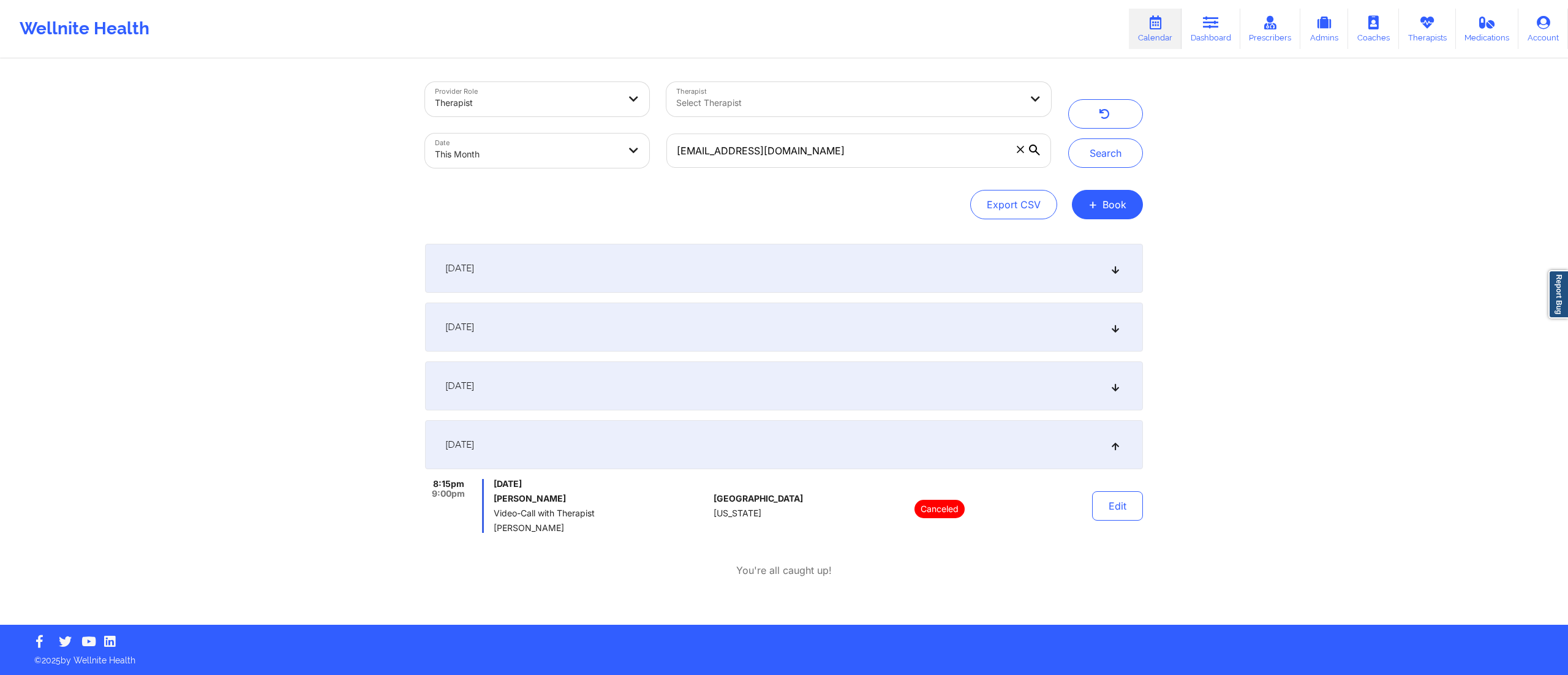
click at [773, 266] on div "September 3, 2025" at bounding box center [784, 268] width 717 height 49
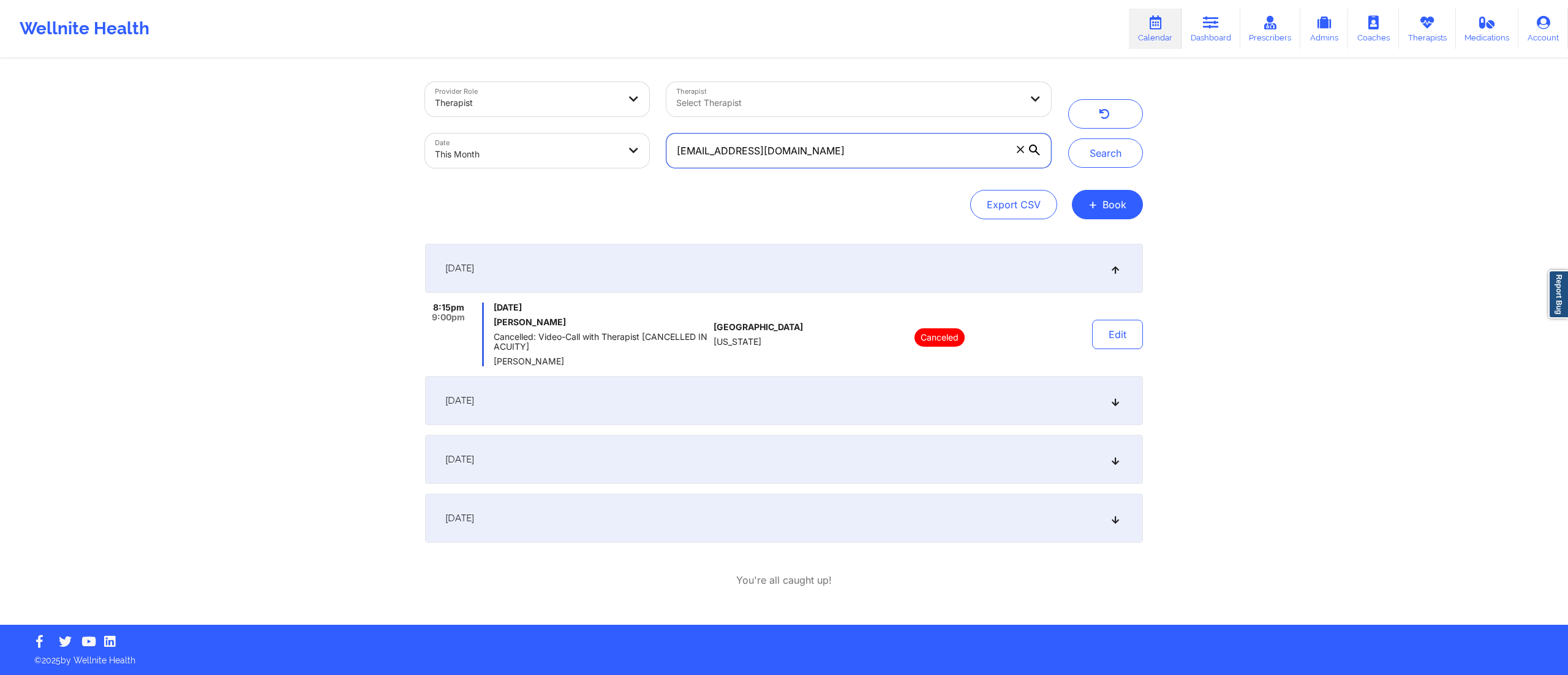
drag, startPoint x: 900, startPoint y: 151, endPoint x: 636, endPoint y: 150, distance: 264.0
click at [636, 150] on div "Provider Role Therapist Therapist Select Therapist Date This Month jkerner3@gma…" at bounding box center [738, 125] width 643 height 103
paste input "gojaviball"
click at [1110, 151] on button "Search" at bounding box center [1105, 153] width 75 height 29
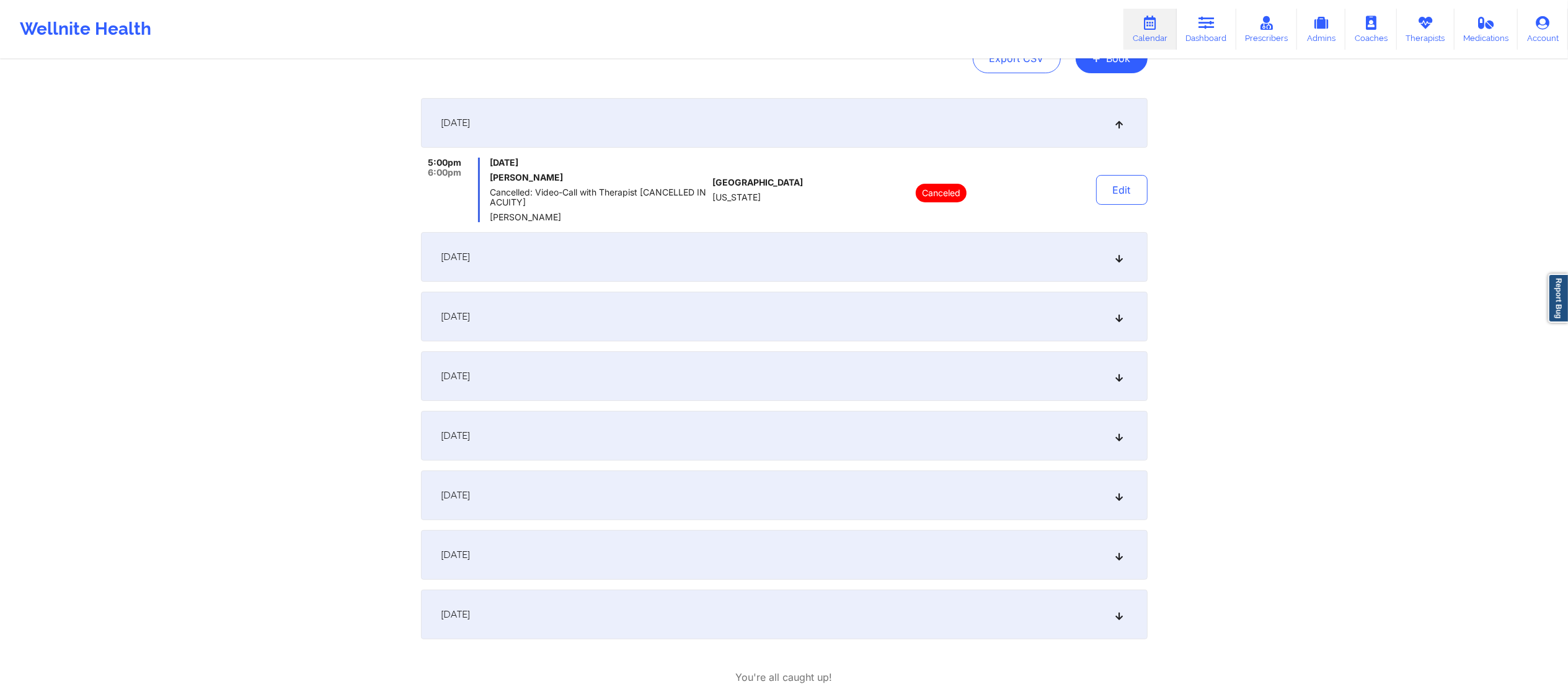
scroll to position [152, 0]
click at [782, 365] on div "September 13, 2025" at bounding box center [784, 374] width 726 height 49
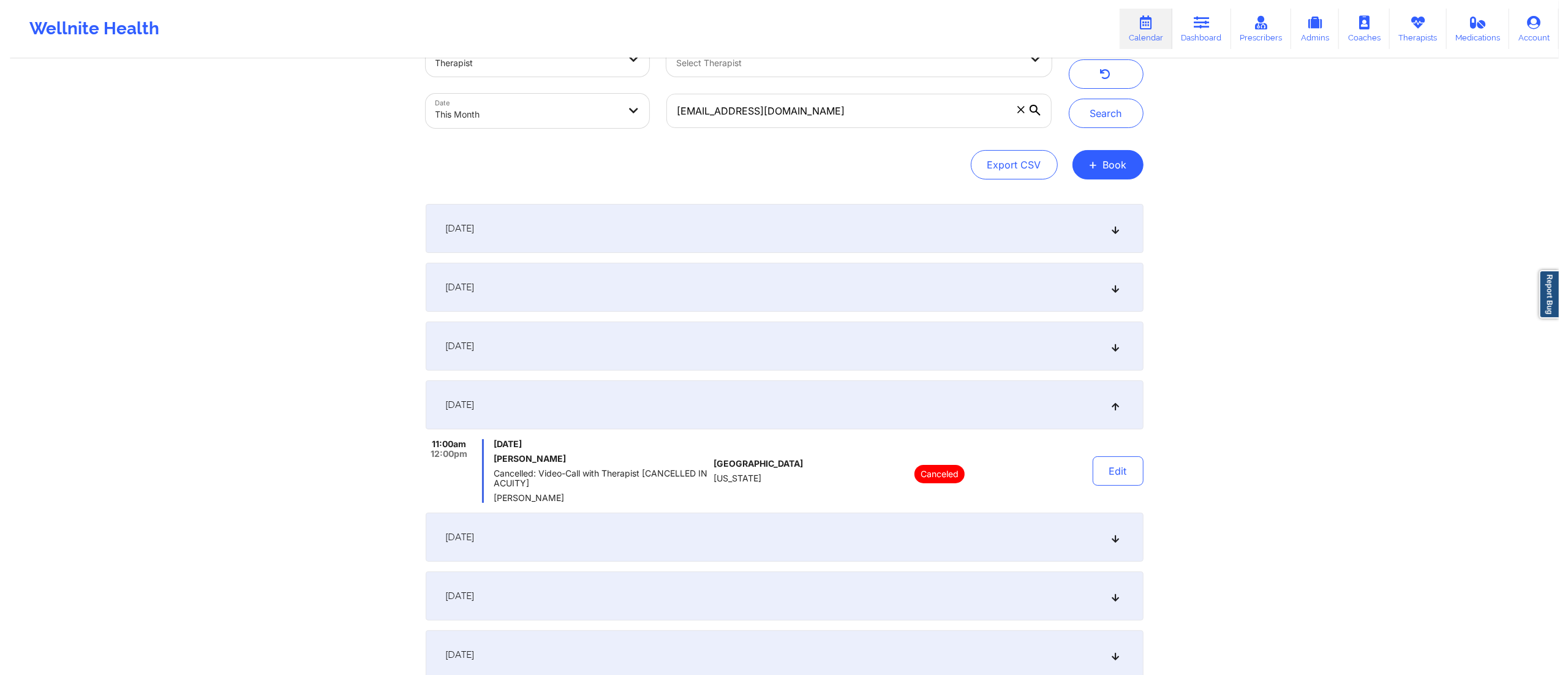
scroll to position [0, 0]
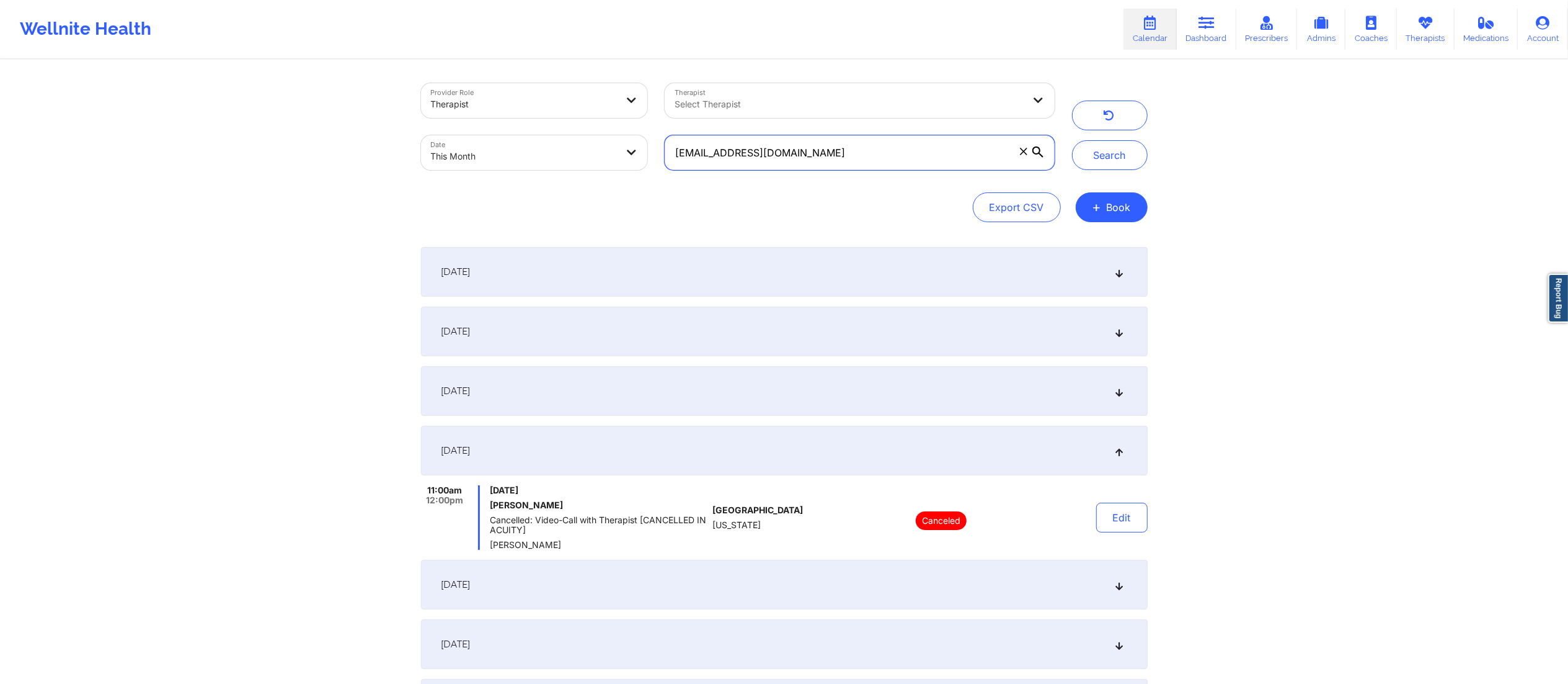
click at [939, 148] on input "[EMAIL_ADDRESS][DOMAIN_NAME]" at bounding box center [859, 153] width 390 height 35
drag, startPoint x: 939, startPoint y: 148, endPoint x: 547, endPoint y: 178, distance: 393.1
click at [547, 178] on div "Provider Role Therapist Therapist Select Therapist Date This Month gojaviball@g…" at bounding box center [738, 126] width 651 height 104
paste input "tpeterkinpr"
click at [1091, 149] on button "Search" at bounding box center [1110, 155] width 76 height 29
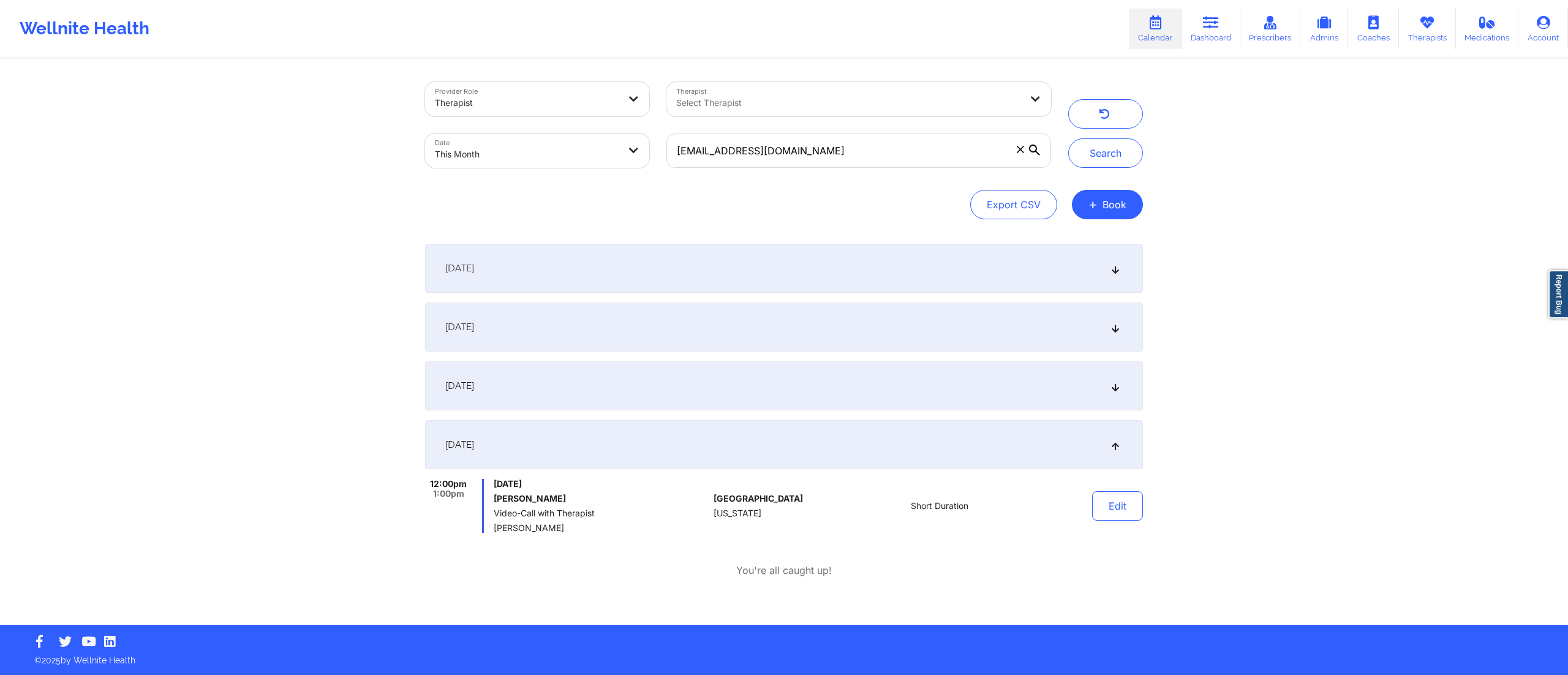
click at [949, 393] on div "September 20, 2025" at bounding box center [784, 386] width 717 height 49
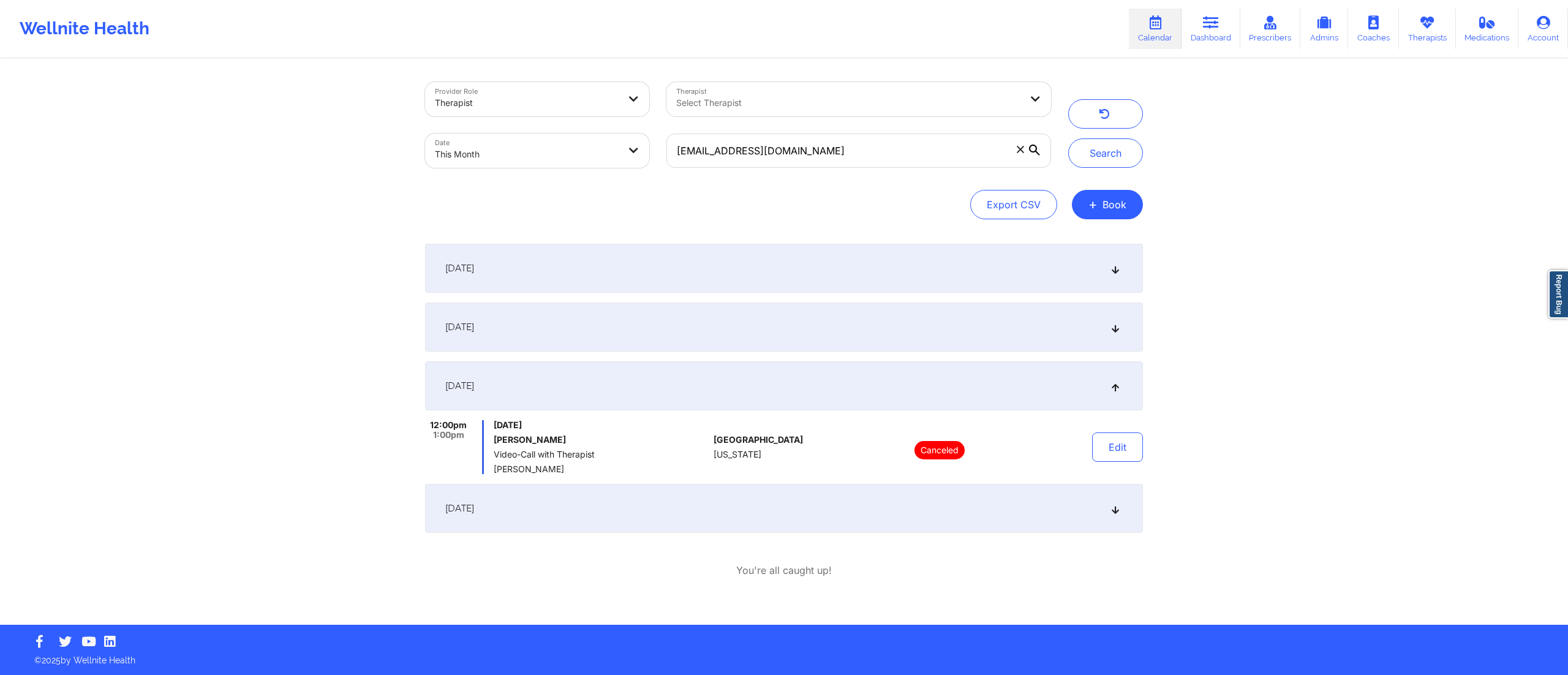
click at [922, 345] on div "September 13, 2025" at bounding box center [784, 327] width 717 height 49
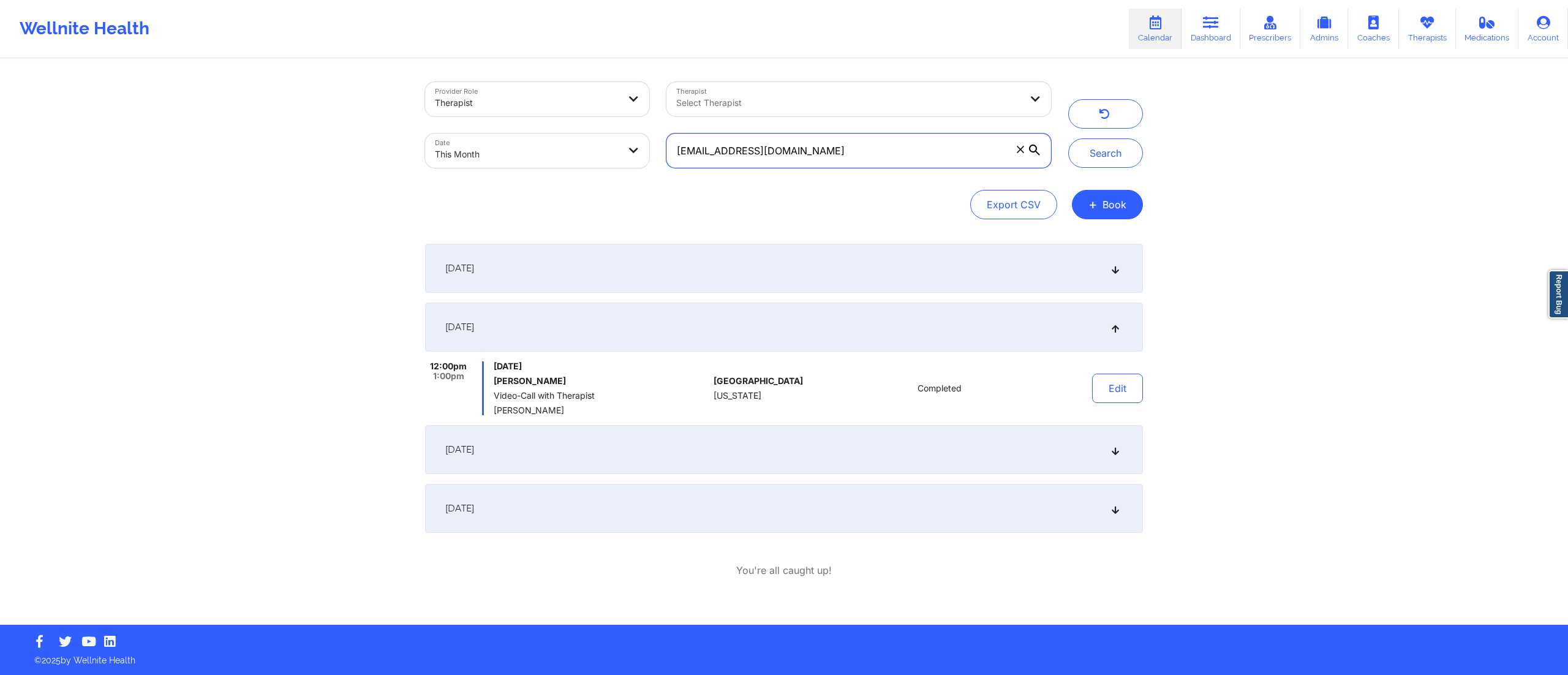
drag, startPoint x: 834, startPoint y: 146, endPoint x: 594, endPoint y: 132, distance: 240.4
click at [594, 132] on div "Provider Role Therapist Therapist Select Therapist Date This Month tpeterkinpr@…" at bounding box center [738, 125] width 643 height 103
paste input "evelynmgreen"
click at [1116, 161] on button "Search" at bounding box center [1105, 153] width 75 height 29
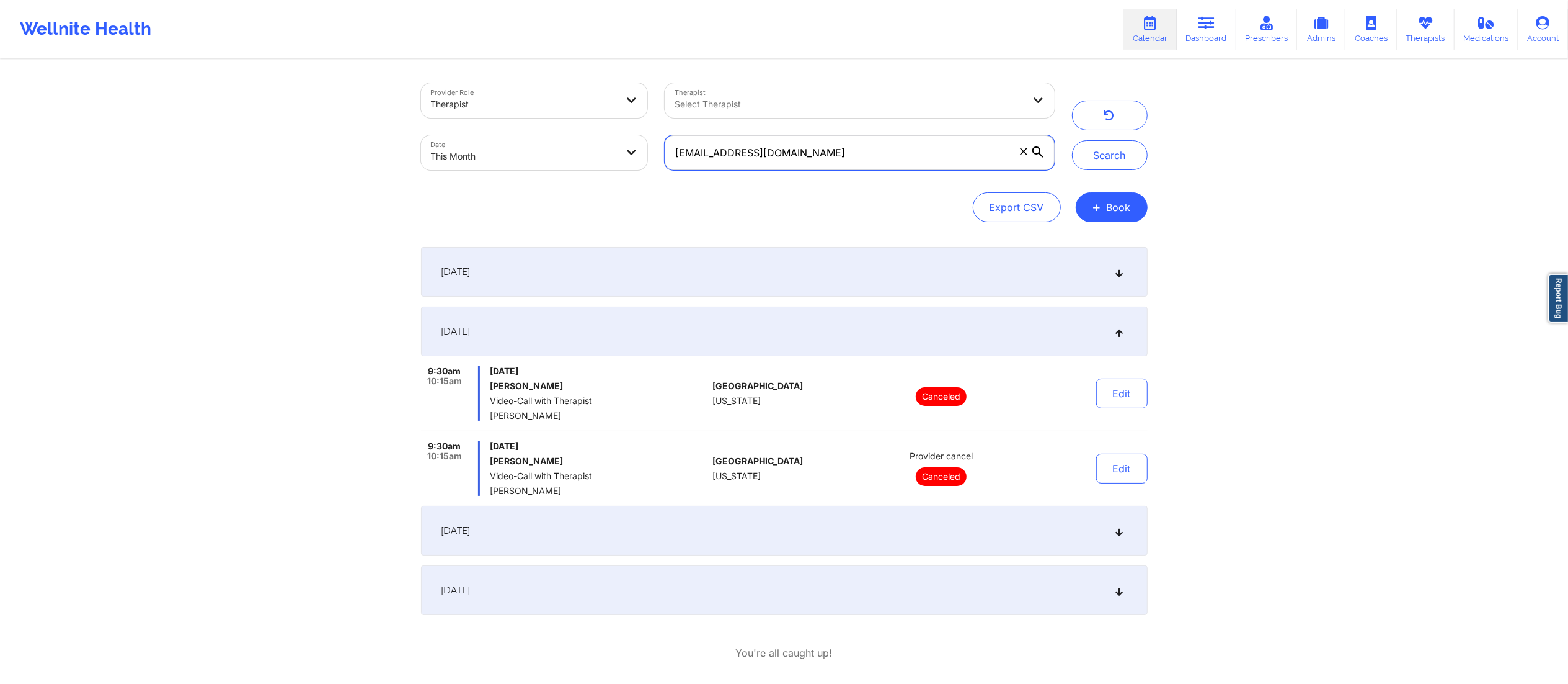
paste input "reynita.mcmilla"
drag, startPoint x: 916, startPoint y: 150, endPoint x: 677, endPoint y: 149, distance: 239.0
click at [677, 149] on input "[EMAIL_ADDRESS][PERSON_NAME][DOMAIN_NAME]" at bounding box center [859, 153] width 390 height 35
type input "[EMAIL_ADDRESS][PERSON_NAME][DOMAIN_NAME]"
click at [1092, 156] on button "Search" at bounding box center [1110, 155] width 76 height 29
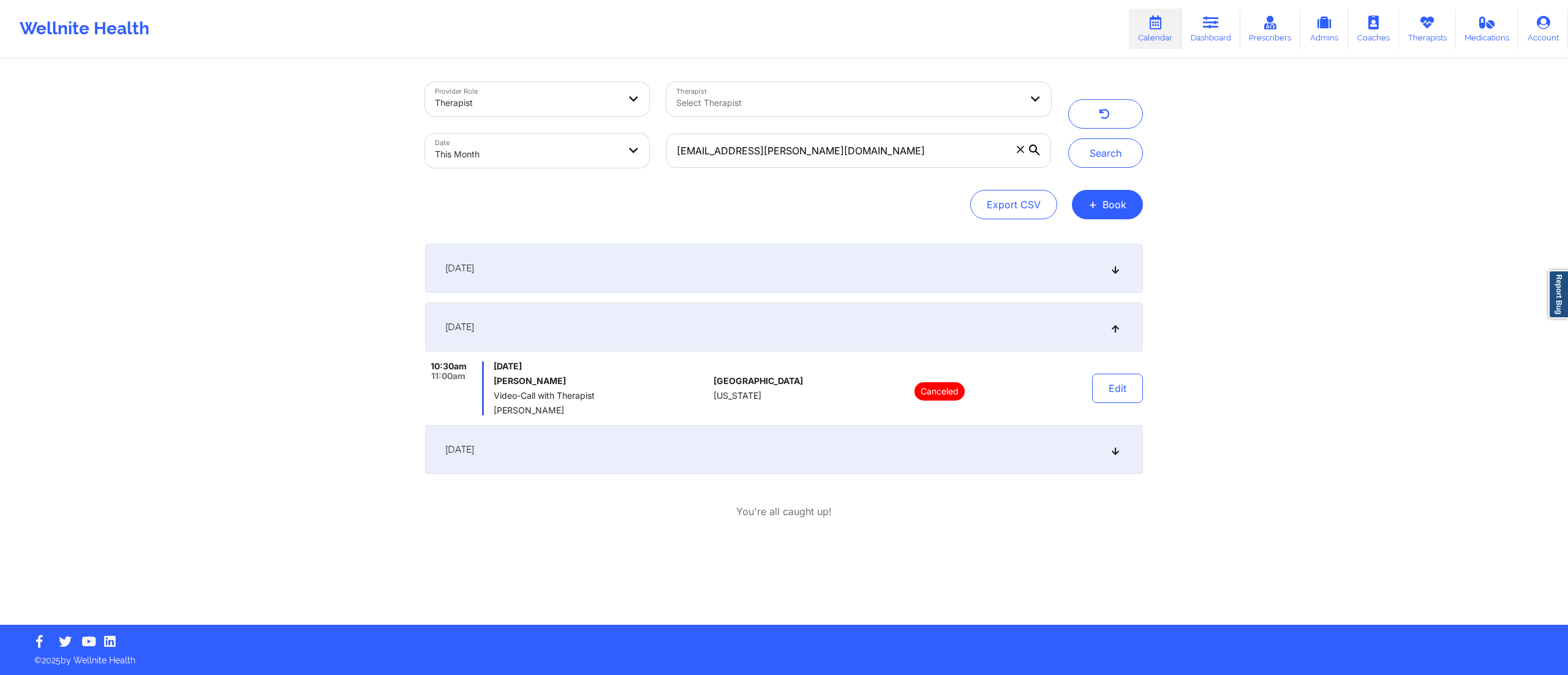
click at [900, 255] on div "September 11, 2025" at bounding box center [784, 268] width 717 height 49
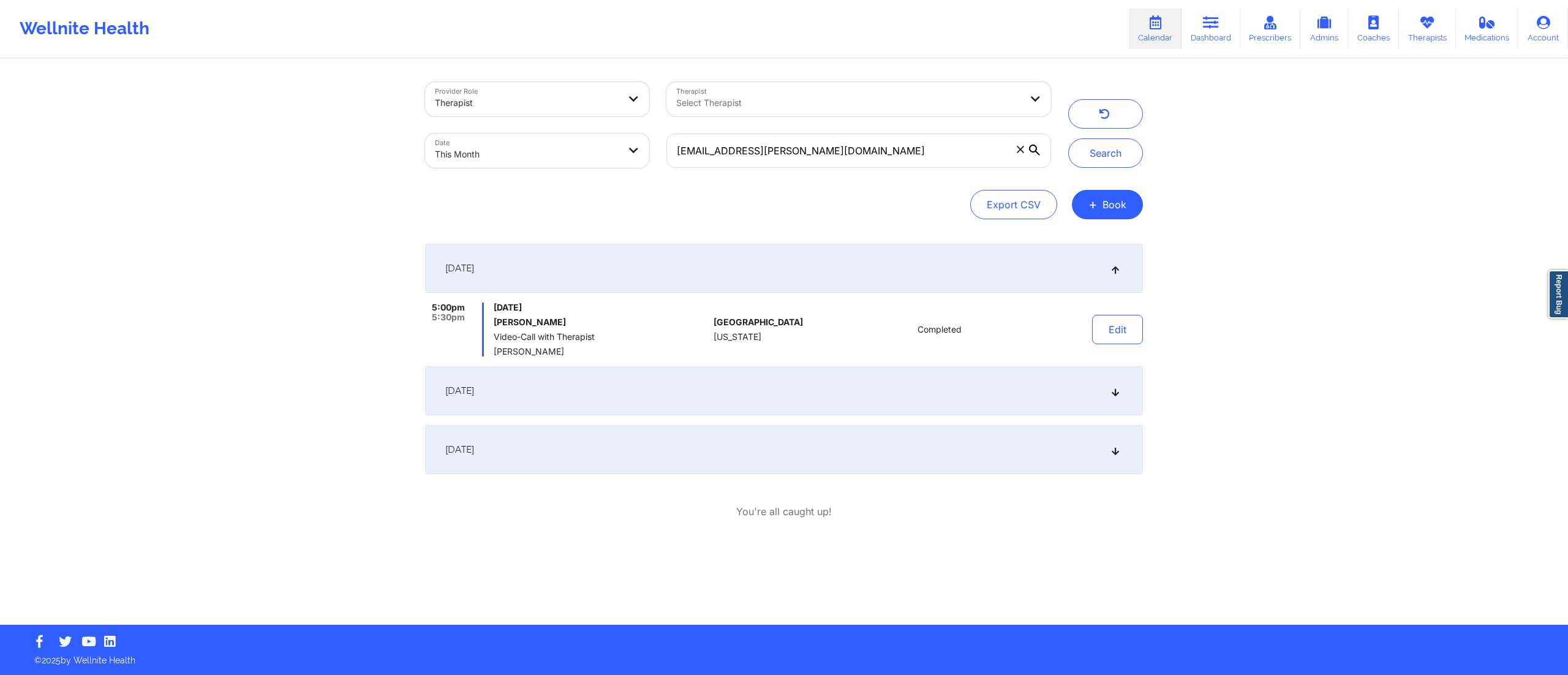
click at [875, 387] on div "September 14, 2025" at bounding box center [784, 390] width 717 height 49
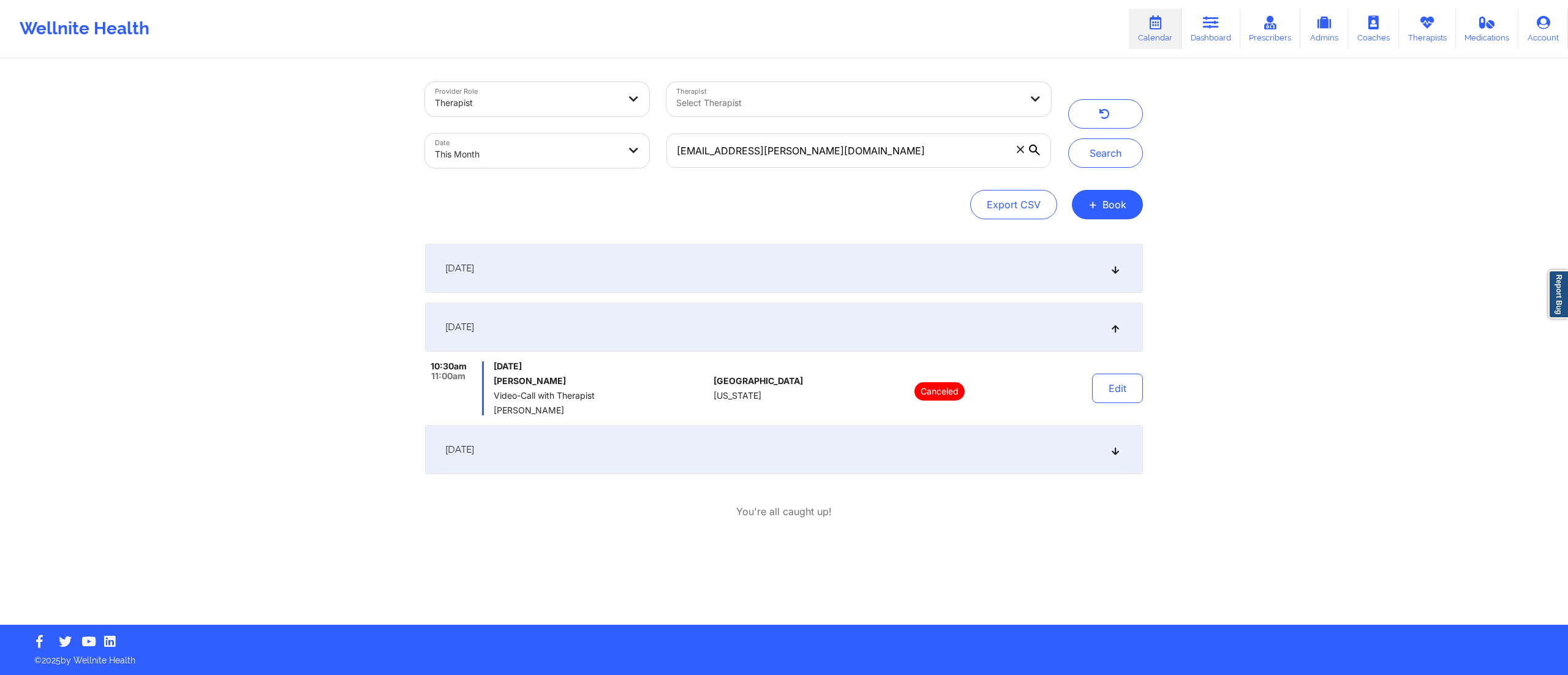
click at [861, 454] on div "September 26, 2025" at bounding box center [784, 449] width 717 height 49
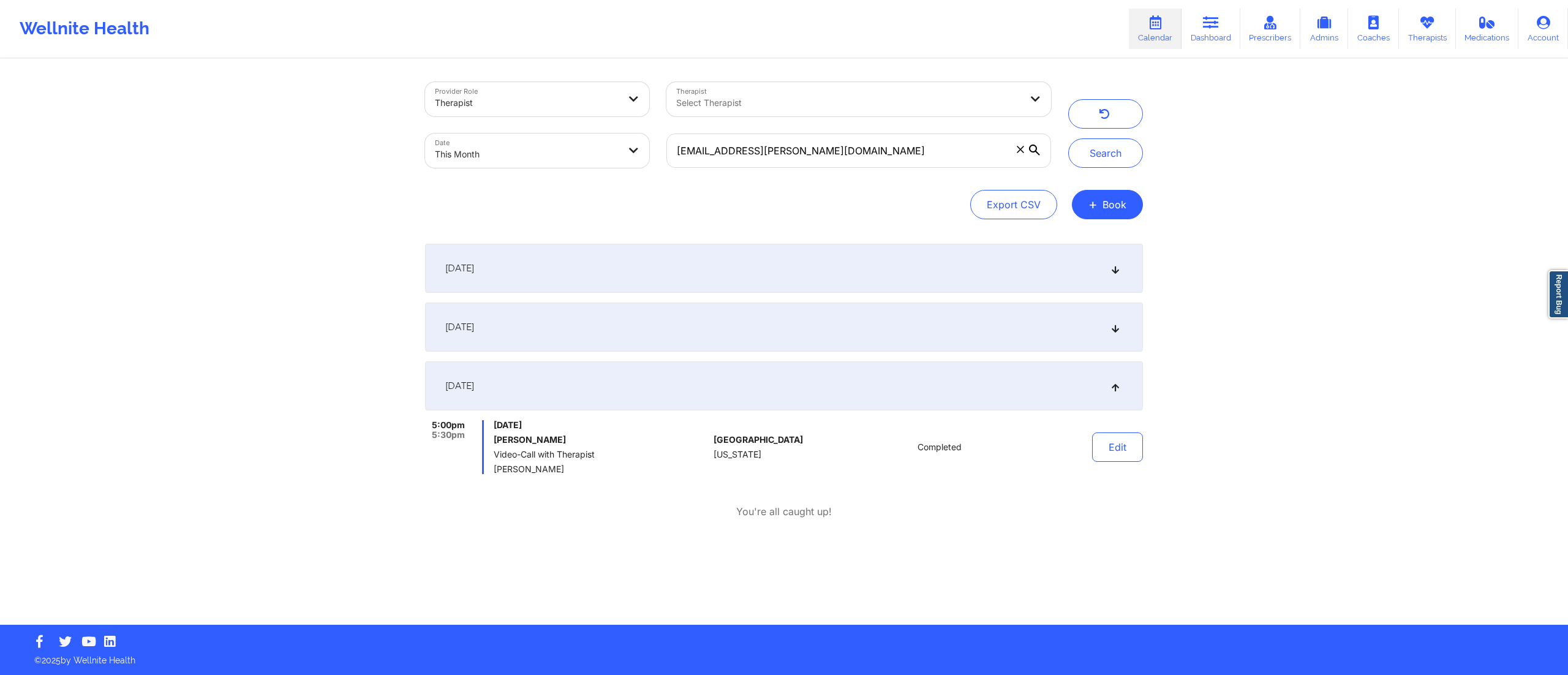
click at [828, 326] on div "September 14, 2025" at bounding box center [784, 327] width 717 height 49
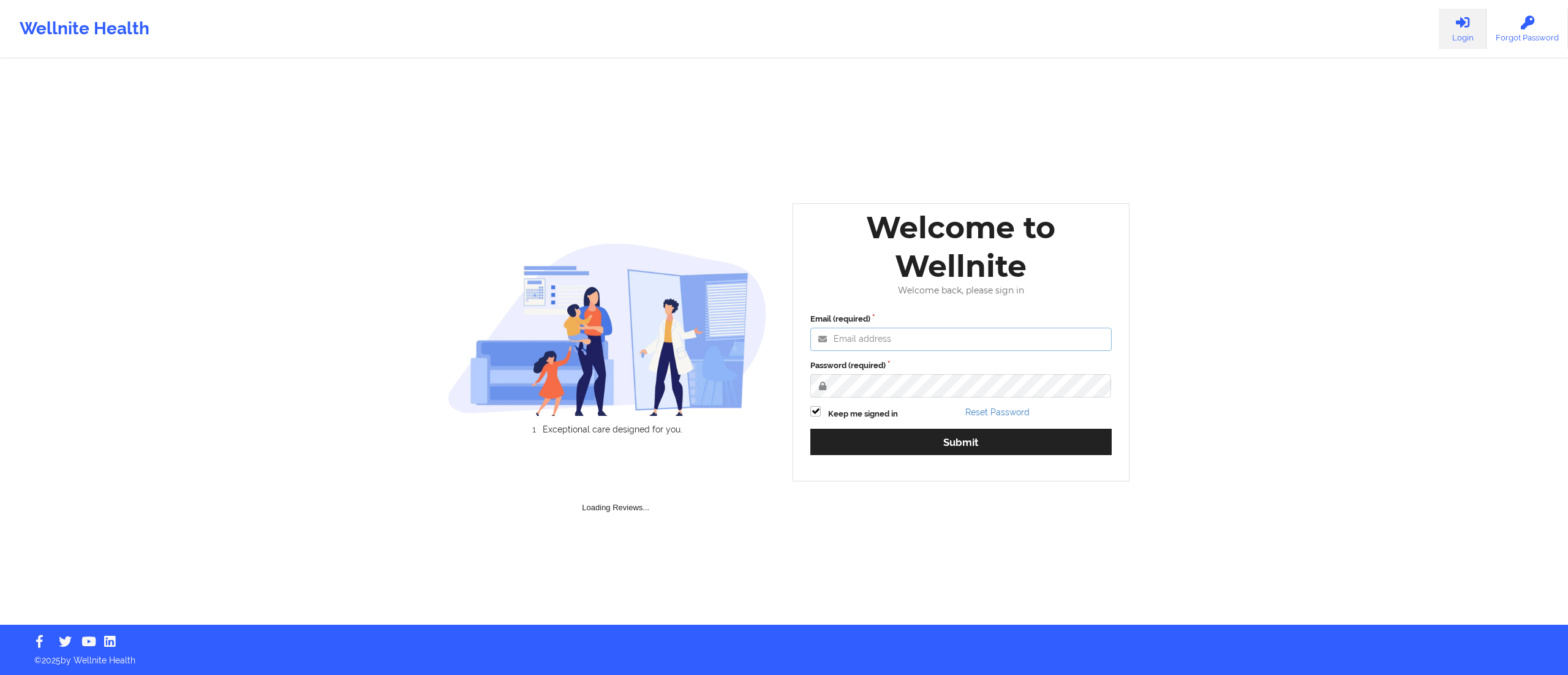
type input "[DATE][EMAIL_ADDRESS][DOMAIN_NAME]"
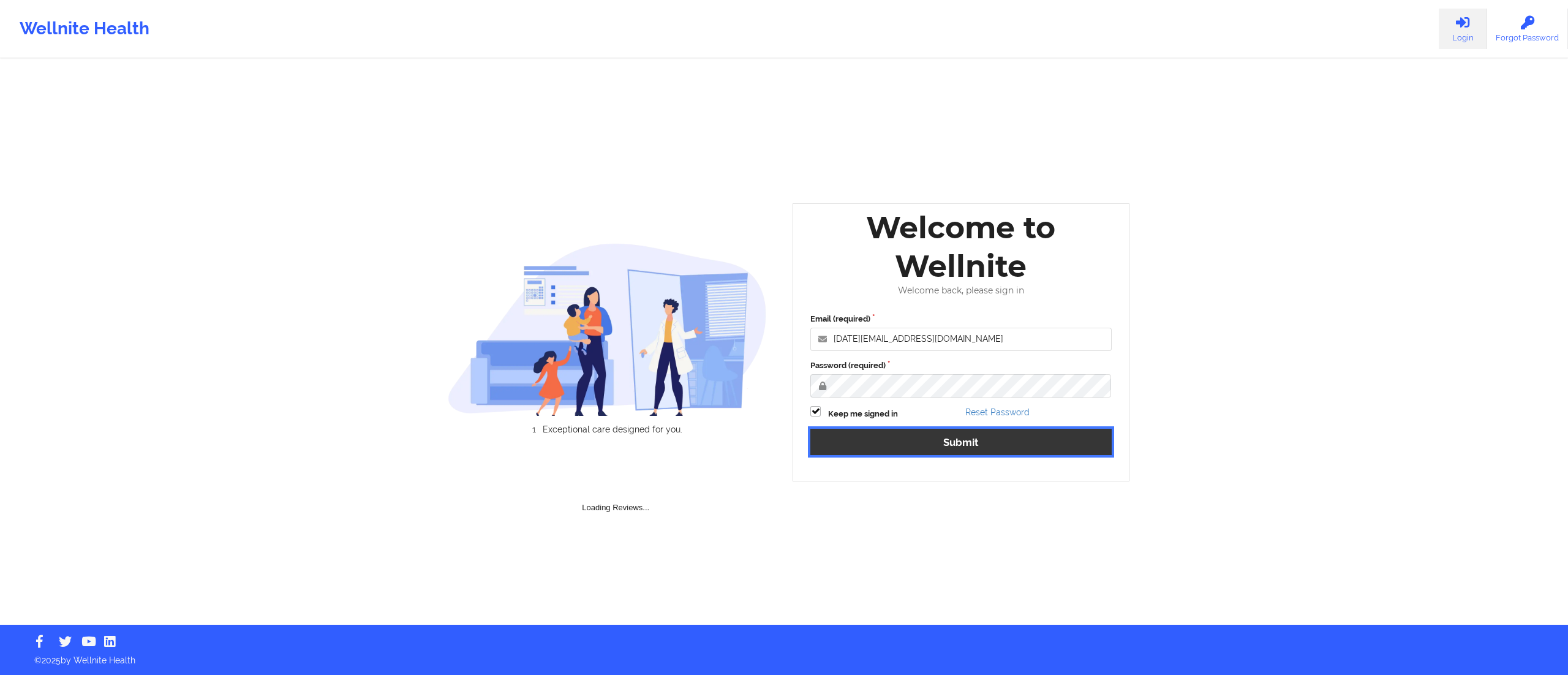
click at [937, 450] on button "Submit" at bounding box center [961, 442] width 302 height 26
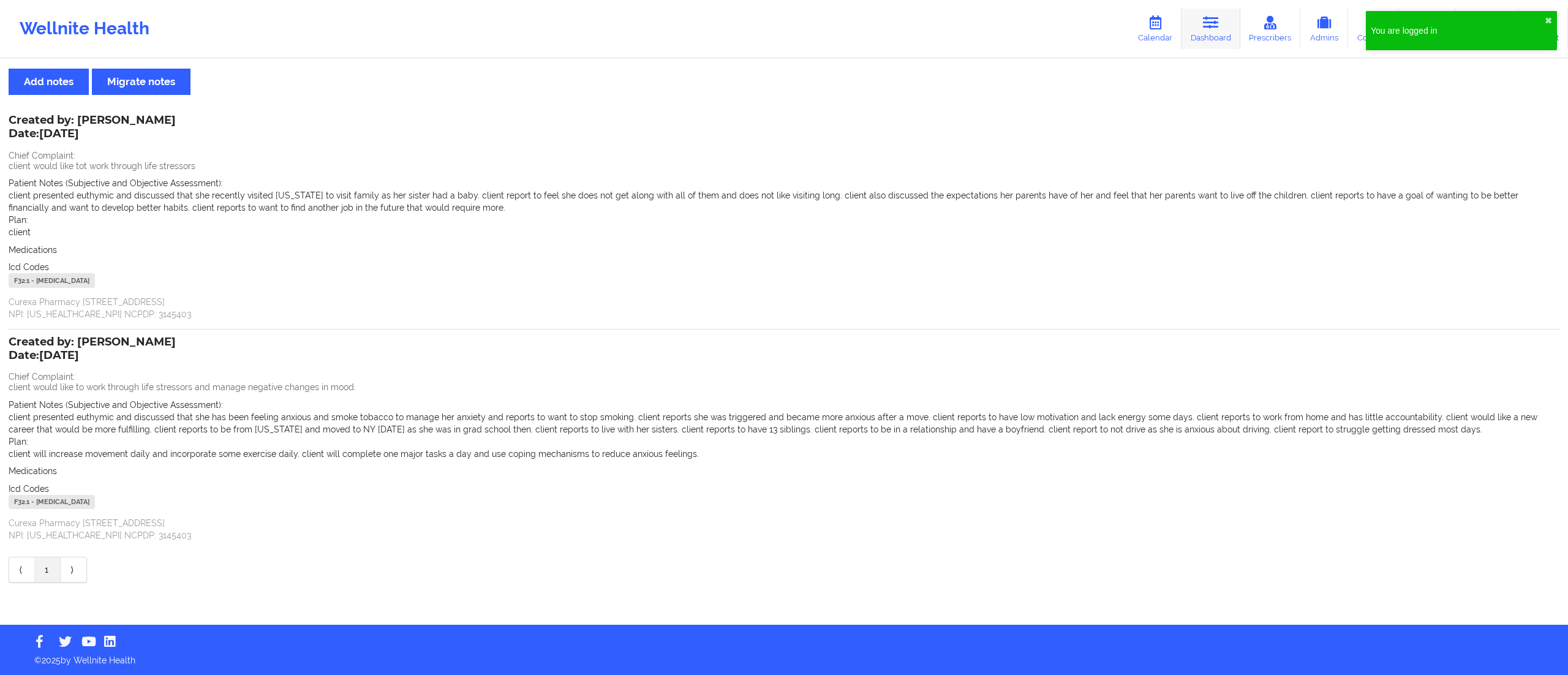
click at [1209, 24] on icon at bounding box center [1210, 22] width 16 height 13
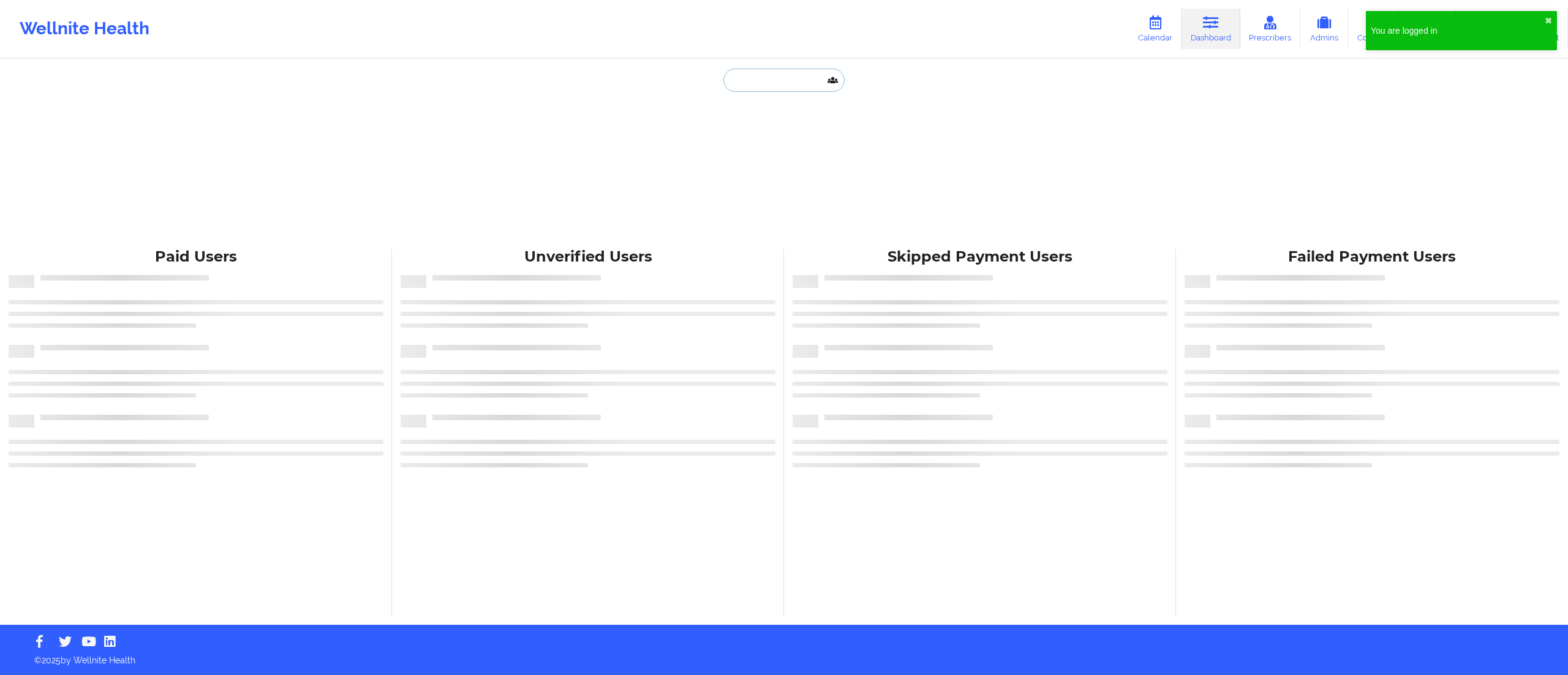
click at [761, 83] on input "text" at bounding box center [783, 80] width 121 height 23
paste input "[PERSON_NAME]"
type input "[PERSON_NAME]"
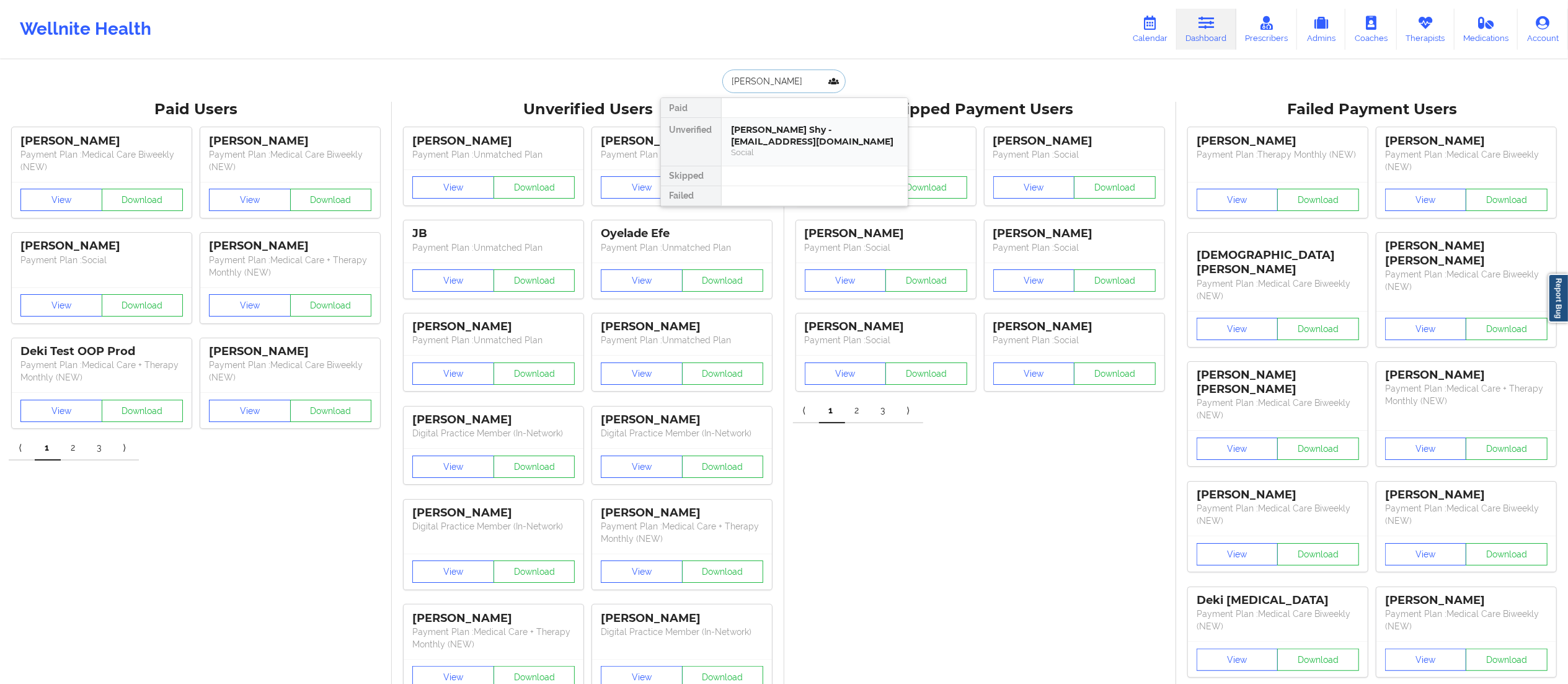
click at [766, 147] on div "Social" at bounding box center [814, 152] width 166 height 10
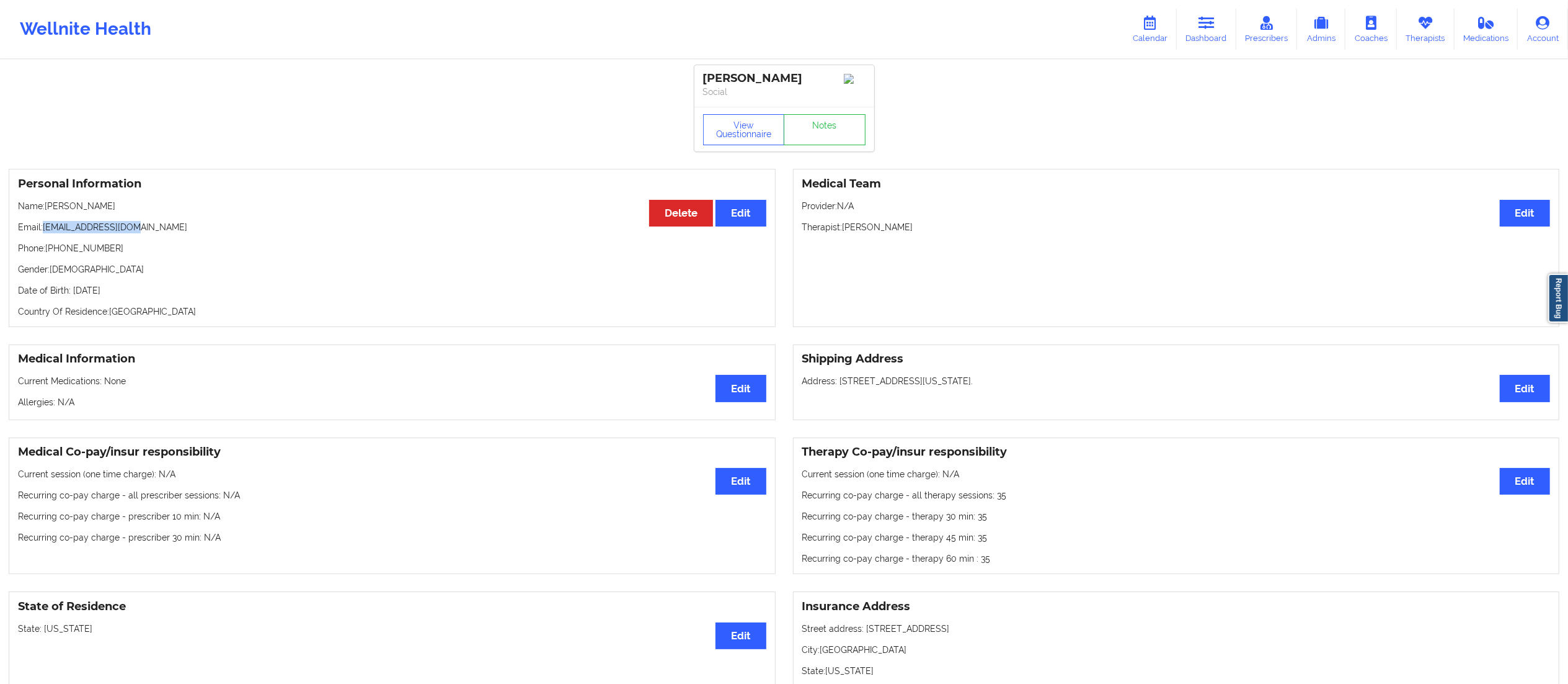
drag, startPoint x: 46, startPoint y: 223, endPoint x: 192, endPoint y: 221, distance: 146.0
click at [192, 221] on p "Email: [EMAIL_ADDRESS][DOMAIN_NAME]" at bounding box center [392, 227] width 748 height 12
copy p "[EMAIL_ADDRESS][DOMAIN_NAME]"
click at [836, 142] on link "Notes" at bounding box center [825, 129] width 82 height 31
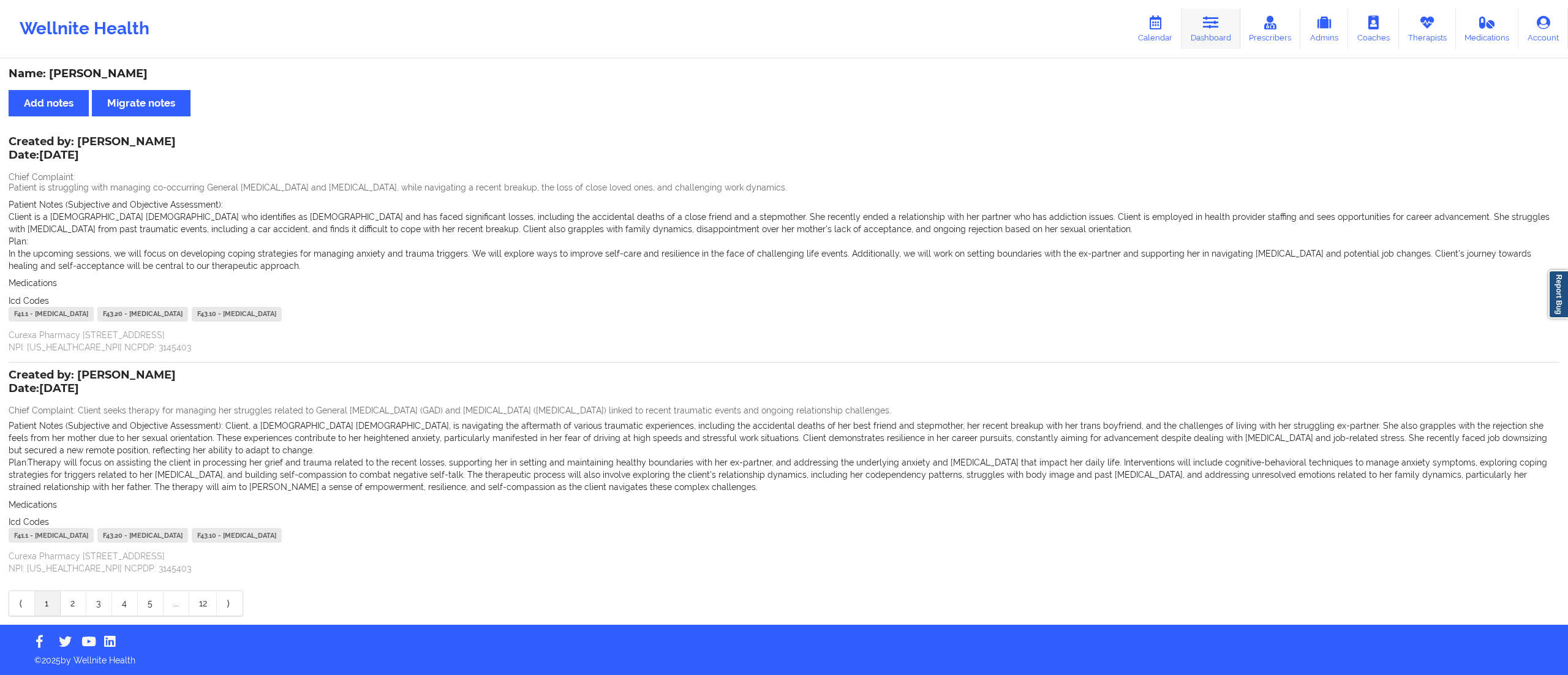
click at [1208, 22] on icon at bounding box center [1210, 22] width 16 height 13
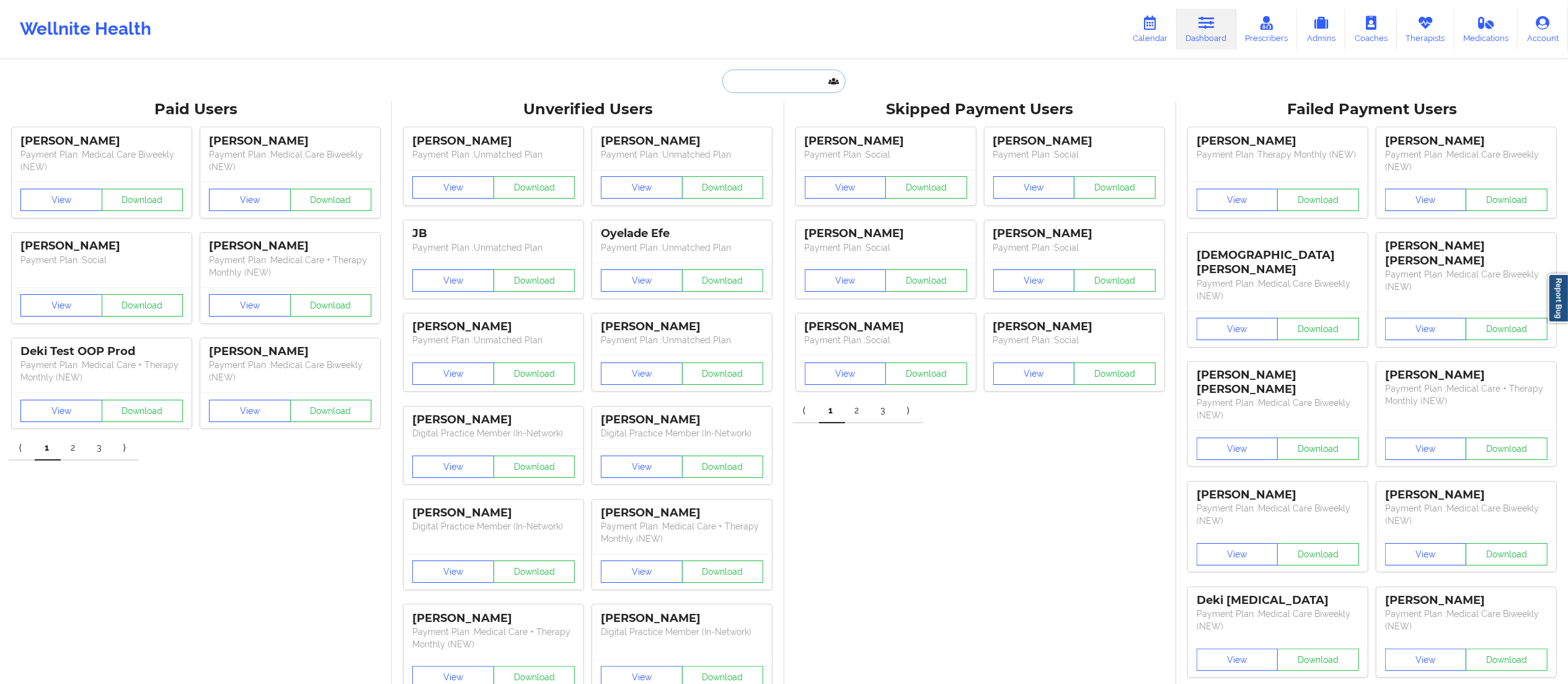
click at [750, 87] on input "text" at bounding box center [783, 81] width 122 height 24
paste input "[DEMOGRAPHIC_DATA][PERSON_NAME]"
type input "[DEMOGRAPHIC_DATA][PERSON_NAME]"
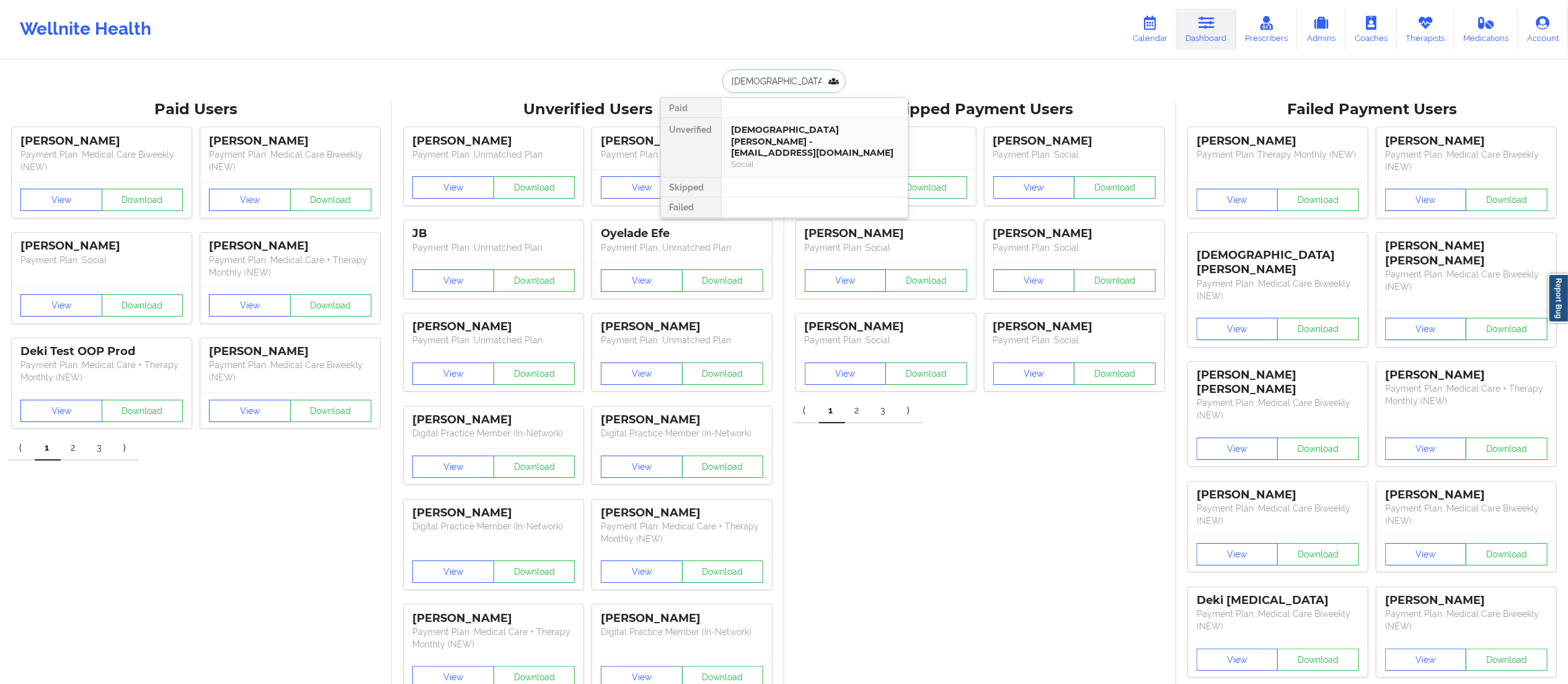
click at [775, 158] on div "Social" at bounding box center [814, 163] width 166 height 10
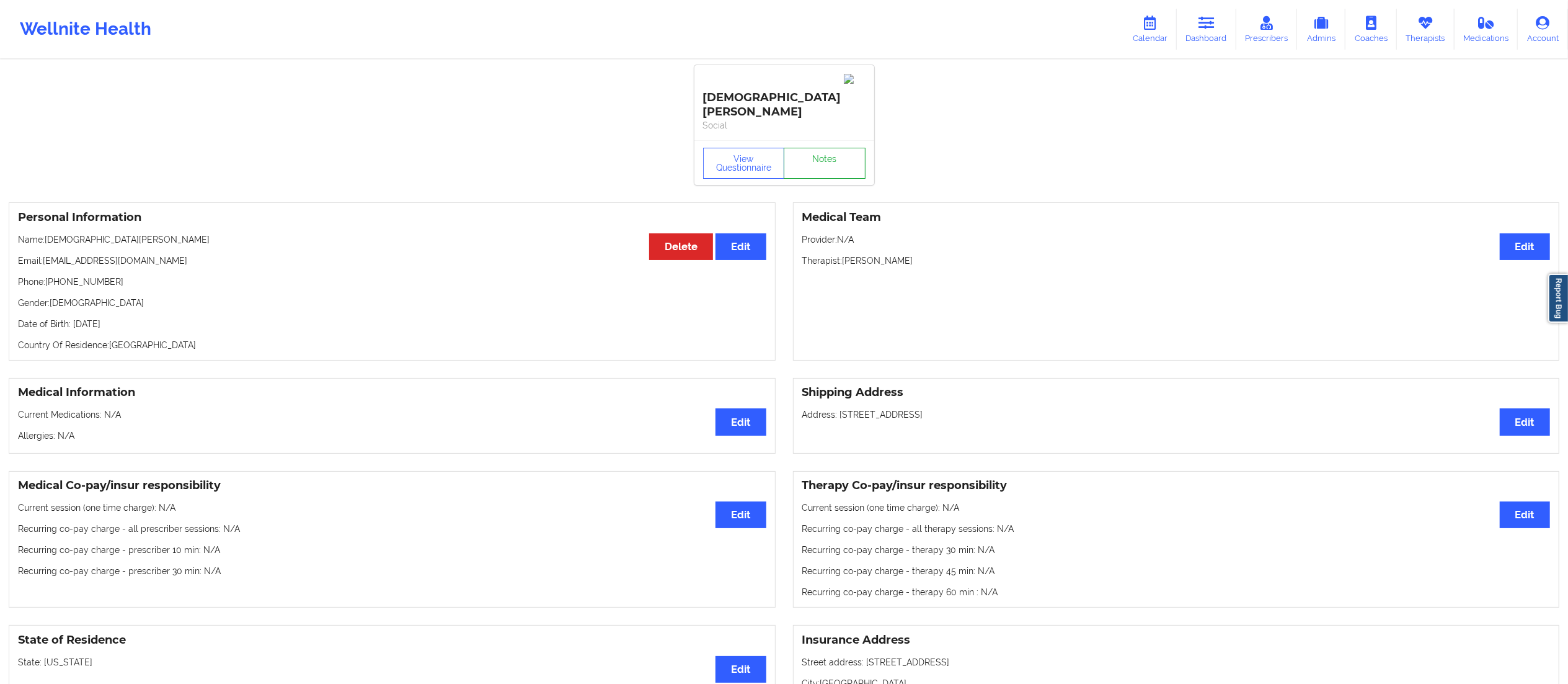
click at [830, 148] on link "Notes" at bounding box center [825, 163] width 82 height 31
click at [42, 254] on p "Email: [EMAIL_ADDRESS][DOMAIN_NAME]" at bounding box center [392, 260] width 748 height 12
drag, startPoint x: 45, startPoint y: 226, endPoint x: 214, endPoint y: 220, distance: 169.1
click at [214, 220] on div "Personal Information Edit Delete Name: [DEMOGRAPHIC_DATA][PERSON_NAME] Email: […" at bounding box center [392, 281] width 767 height 158
copy p "[EMAIL_ADDRESS][DOMAIN_NAME]"
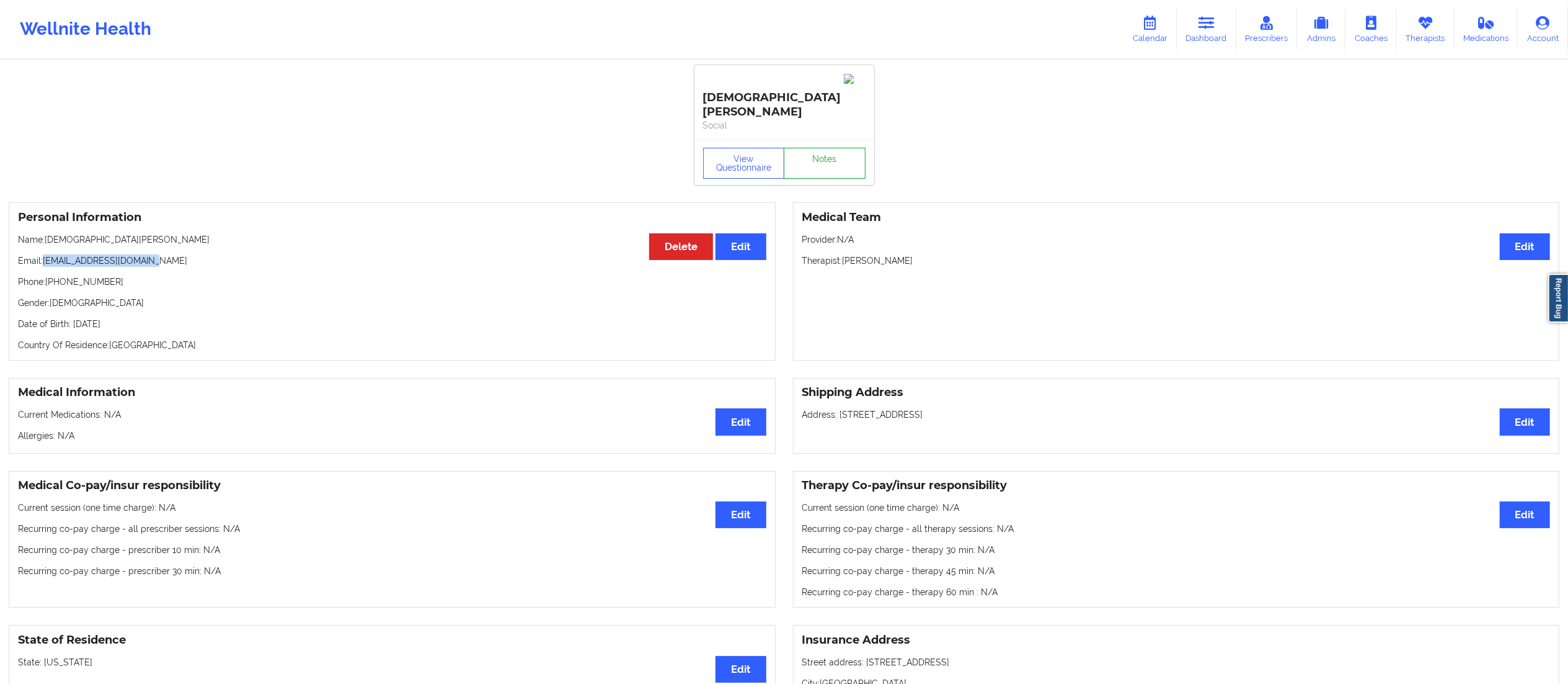
click at [849, 148] on link "Notes" at bounding box center [825, 163] width 82 height 31
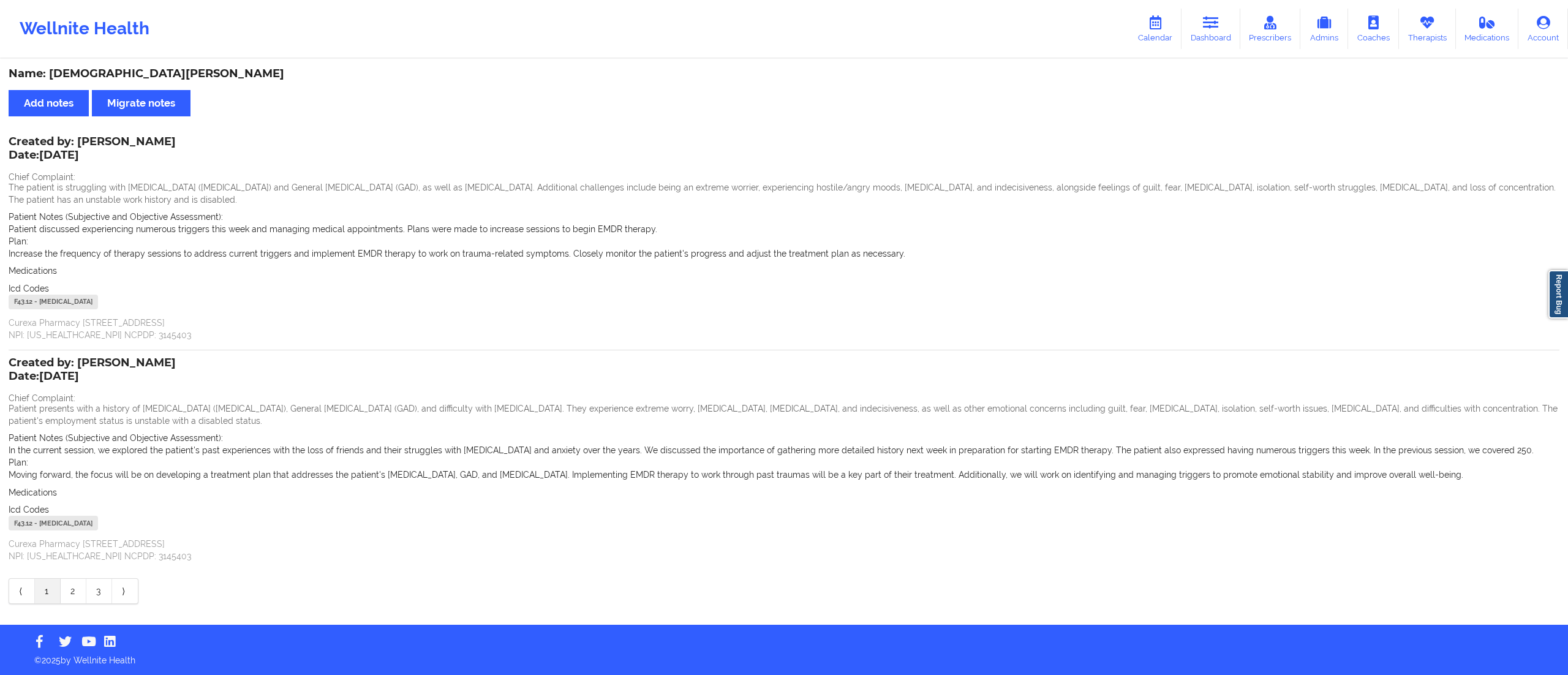
drag, startPoint x: 1194, startPoint y: 26, endPoint x: 1153, endPoint y: 55, distance: 50.2
click at [1194, 26] on link "Dashboard" at bounding box center [1210, 28] width 59 height 40
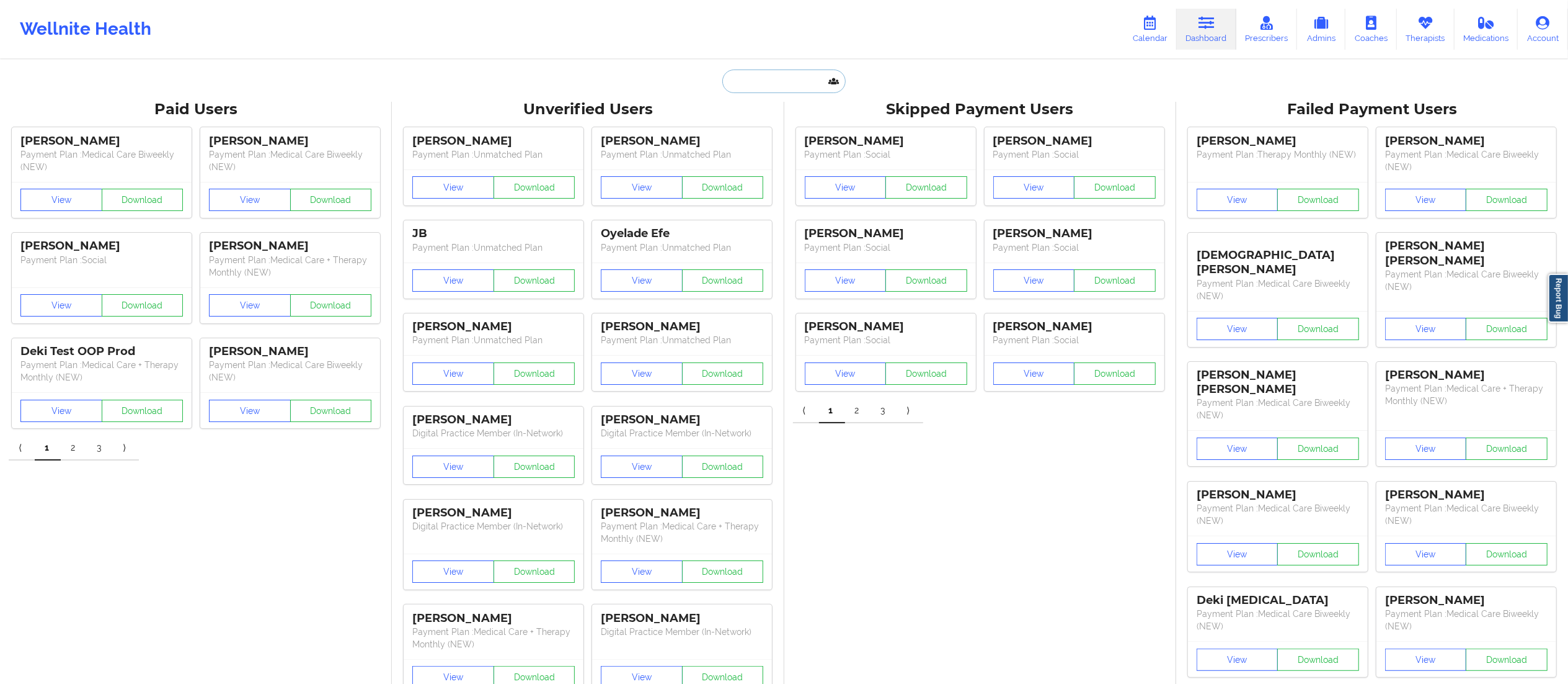
click at [803, 88] on input "text" at bounding box center [783, 81] width 122 height 24
paste input "[PERSON_NAME]"
type input "[PERSON_NAME]"
click at [807, 134] on div "[PERSON_NAME] - [EMAIL_ADDRESS][DOMAIN_NAME]" at bounding box center [814, 136] width 166 height 23
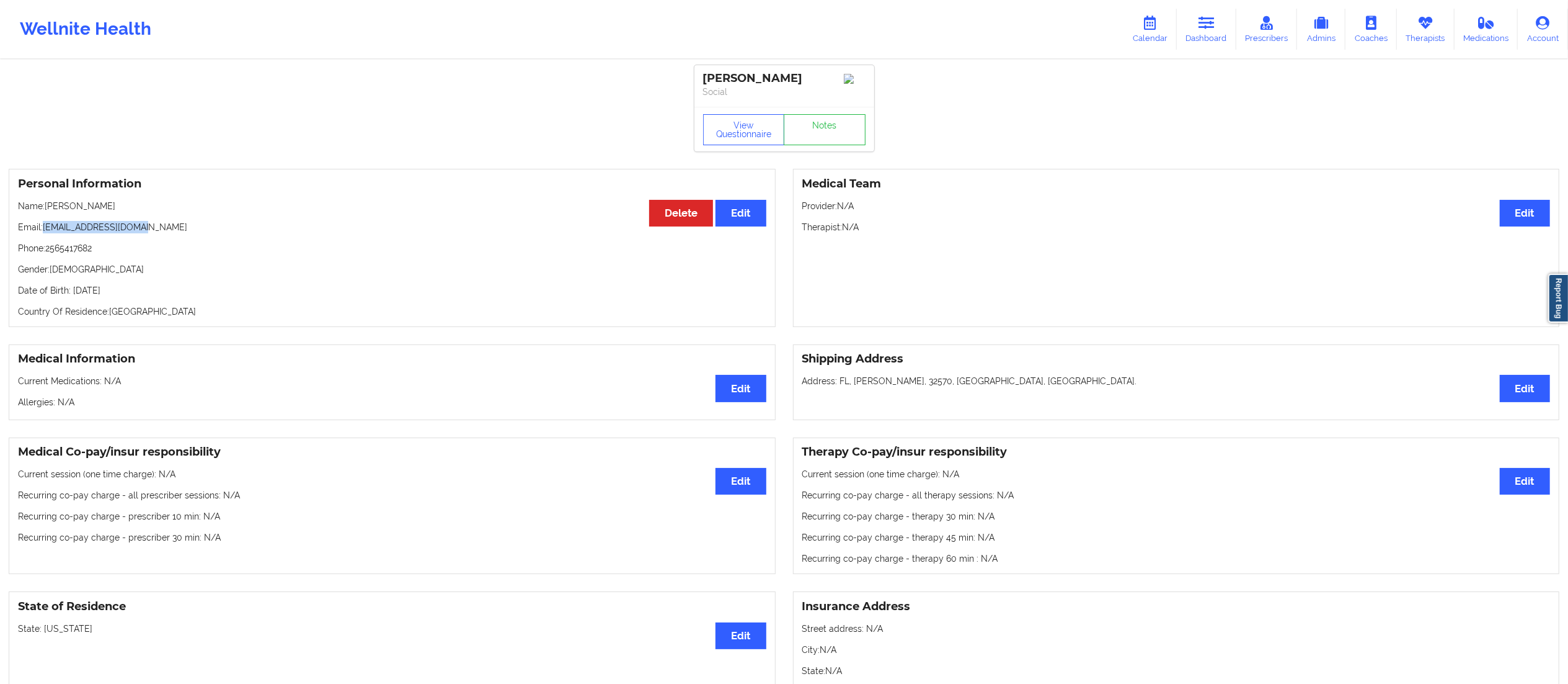
drag, startPoint x: 46, startPoint y: 231, endPoint x: 177, endPoint y: 233, distance: 131.0
click at [177, 233] on p "Email: [EMAIL_ADDRESS][DOMAIN_NAME]" at bounding box center [392, 227] width 748 height 12
copy p "[EMAIL_ADDRESS][DOMAIN_NAME]"
click at [841, 136] on link "Notes" at bounding box center [825, 129] width 82 height 31
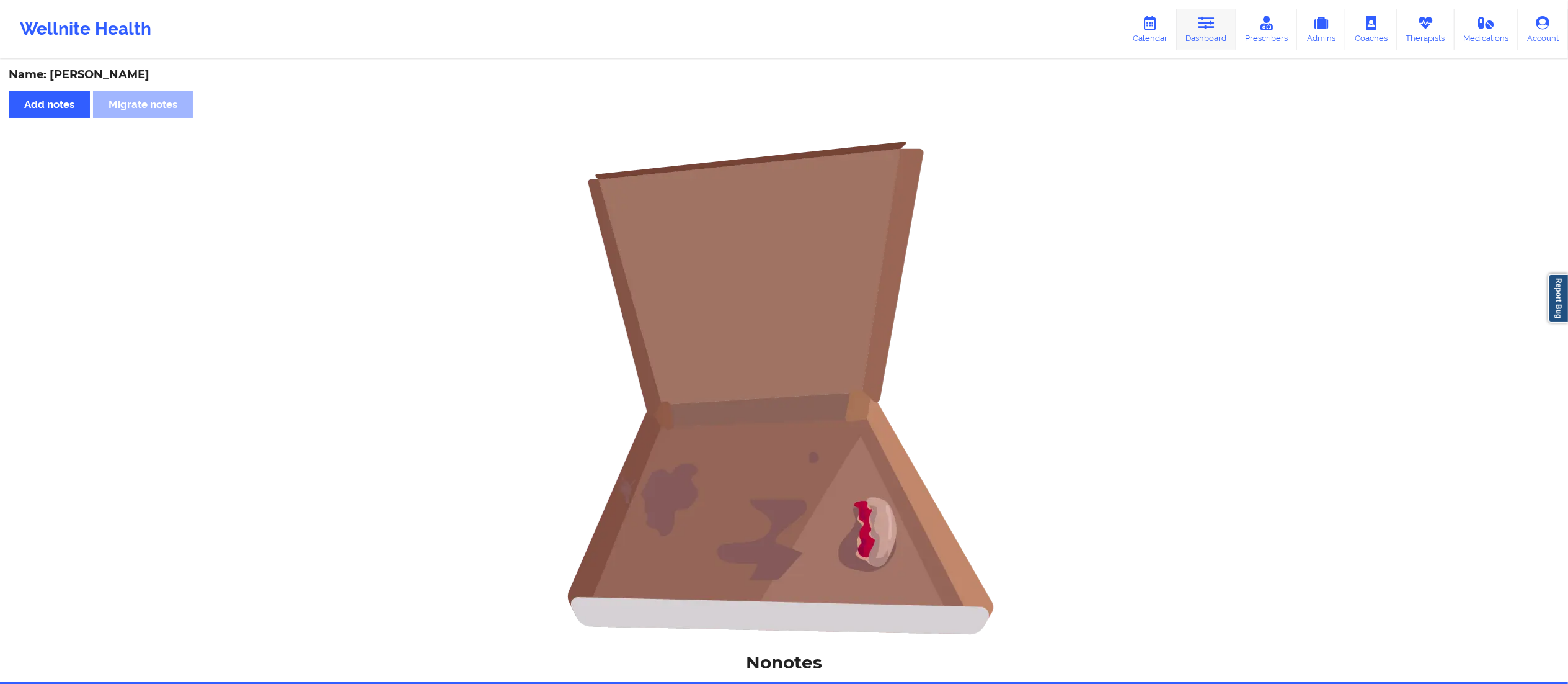
click at [1207, 20] on icon at bounding box center [1206, 23] width 16 height 13
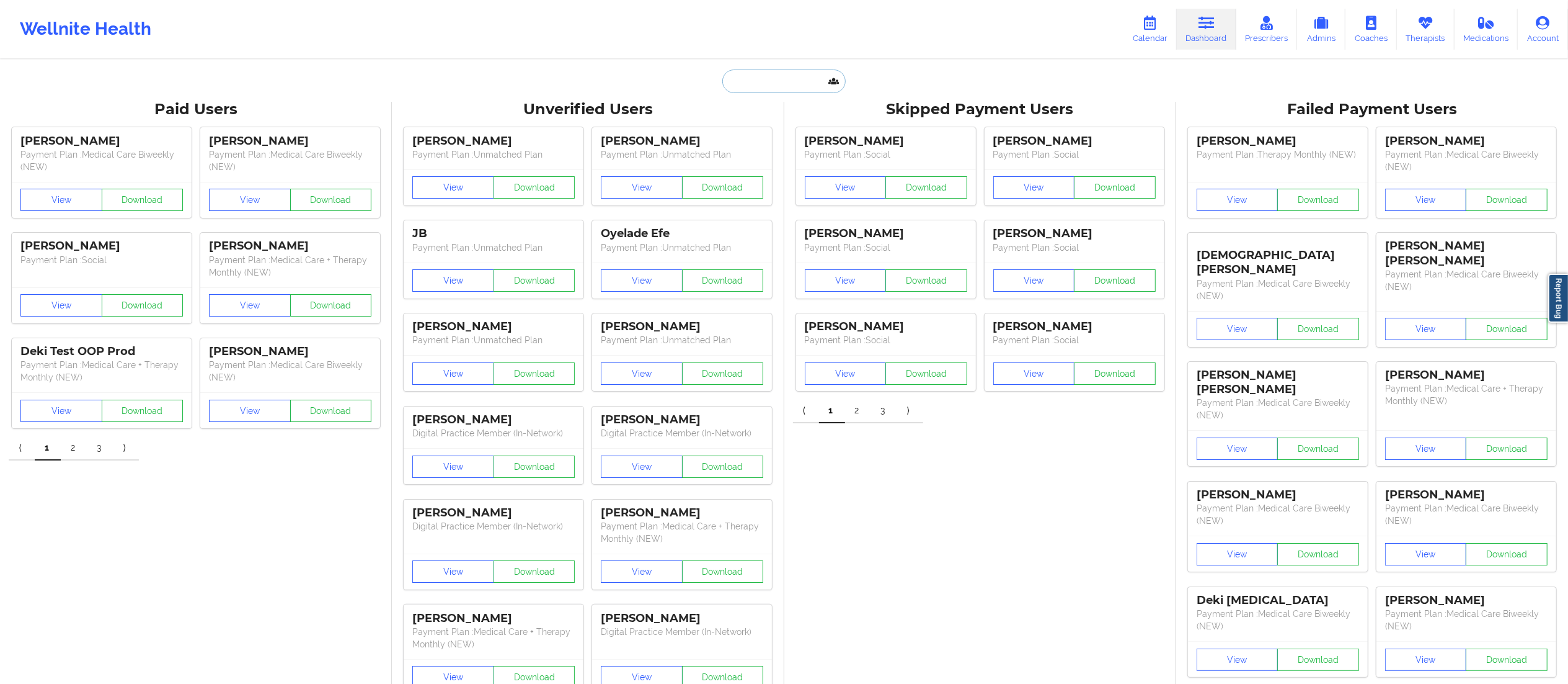
click at [768, 73] on input "text" at bounding box center [783, 81] width 122 height 24
paste input "[PERSON_NAME]"
click at [765, 82] on input "[PERSON_NAME]" at bounding box center [783, 81] width 122 height 24
type input "[PERSON_NAME]"
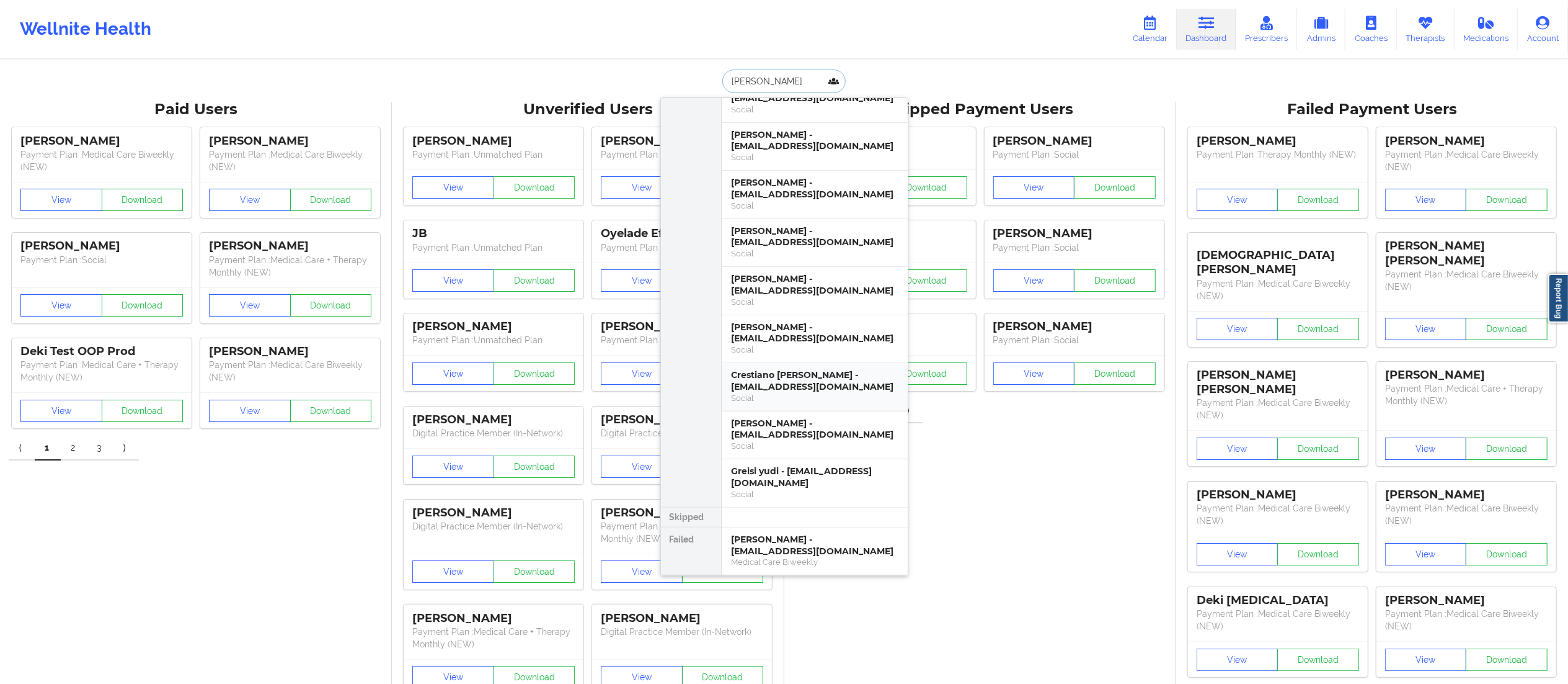
scroll to position [55, 0]
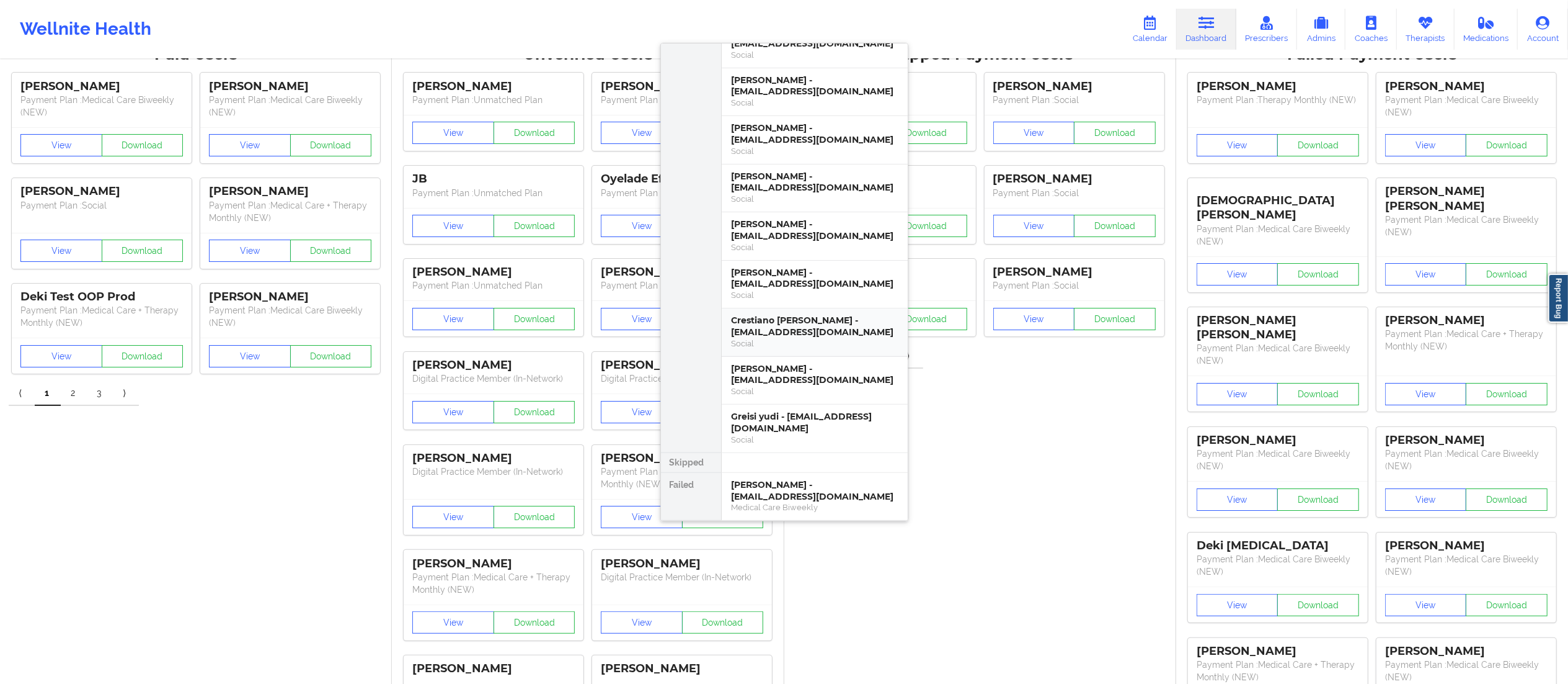
click at [777, 322] on div "Crestiano [PERSON_NAME] - [EMAIL_ADDRESS][DOMAIN_NAME]" at bounding box center [814, 326] width 166 height 23
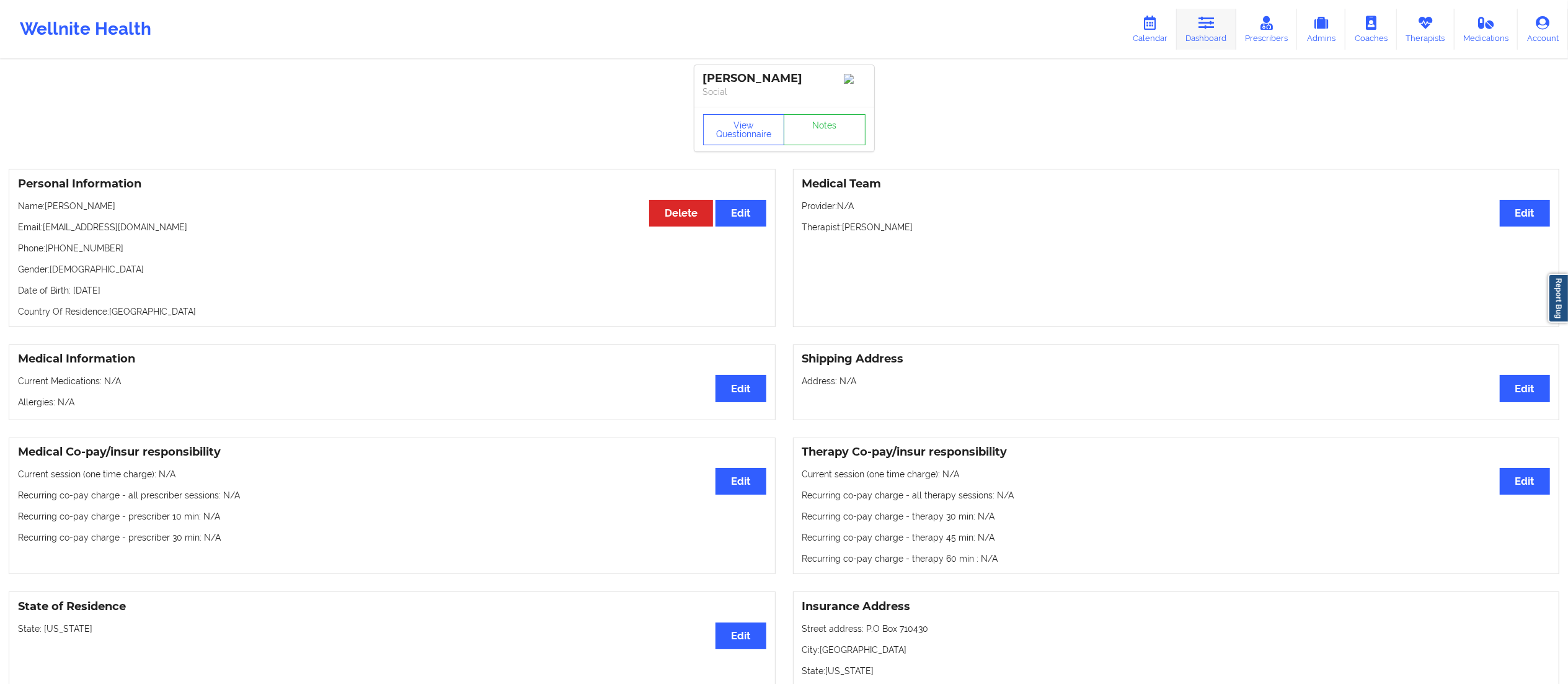
click at [1209, 24] on icon at bounding box center [1206, 23] width 16 height 13
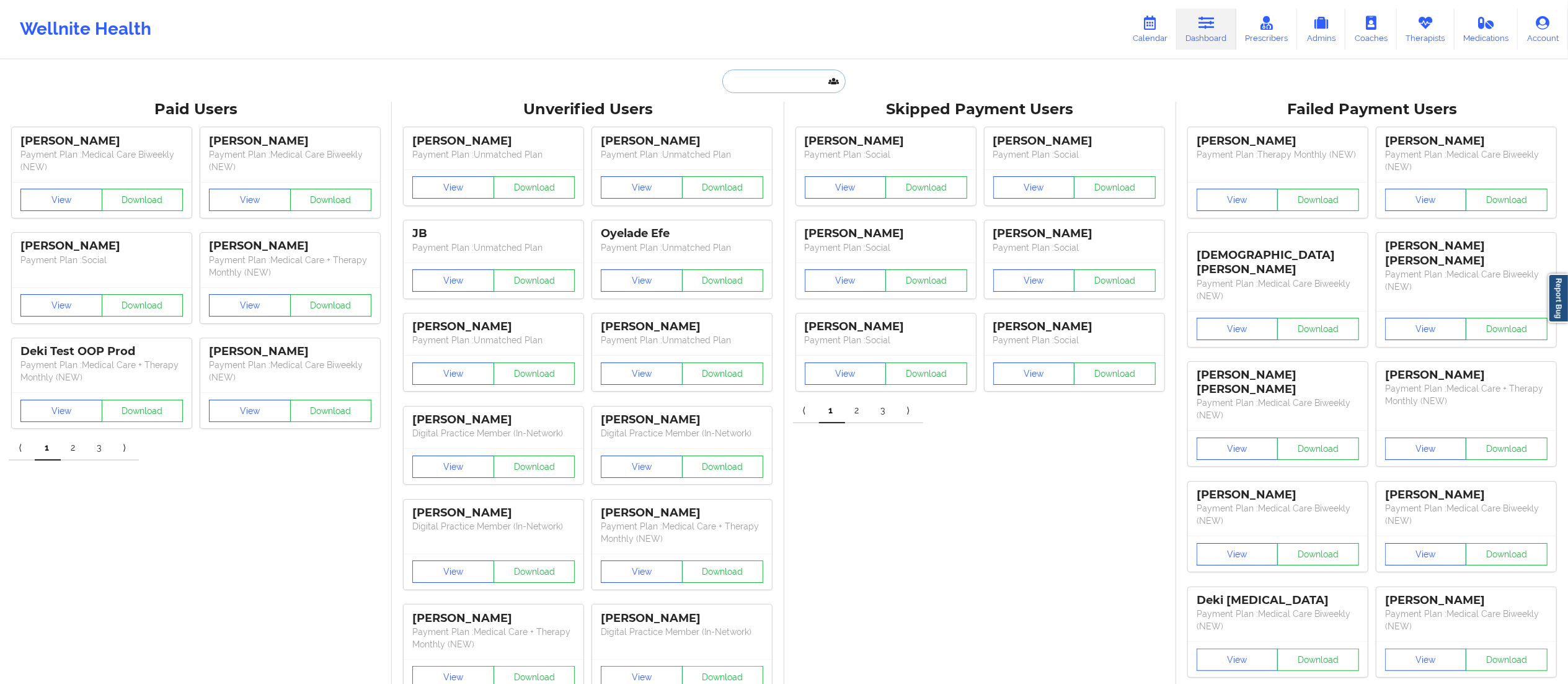
click at [786, 84] on input "text" at bounding box center [783, 81] width 122 height 24
paste input "[PERSON_NAME]"
type input "[PERSON_NAME]"
click at [774, 150] on div "Social" at bounding box center [814, 152] width 166 height 10
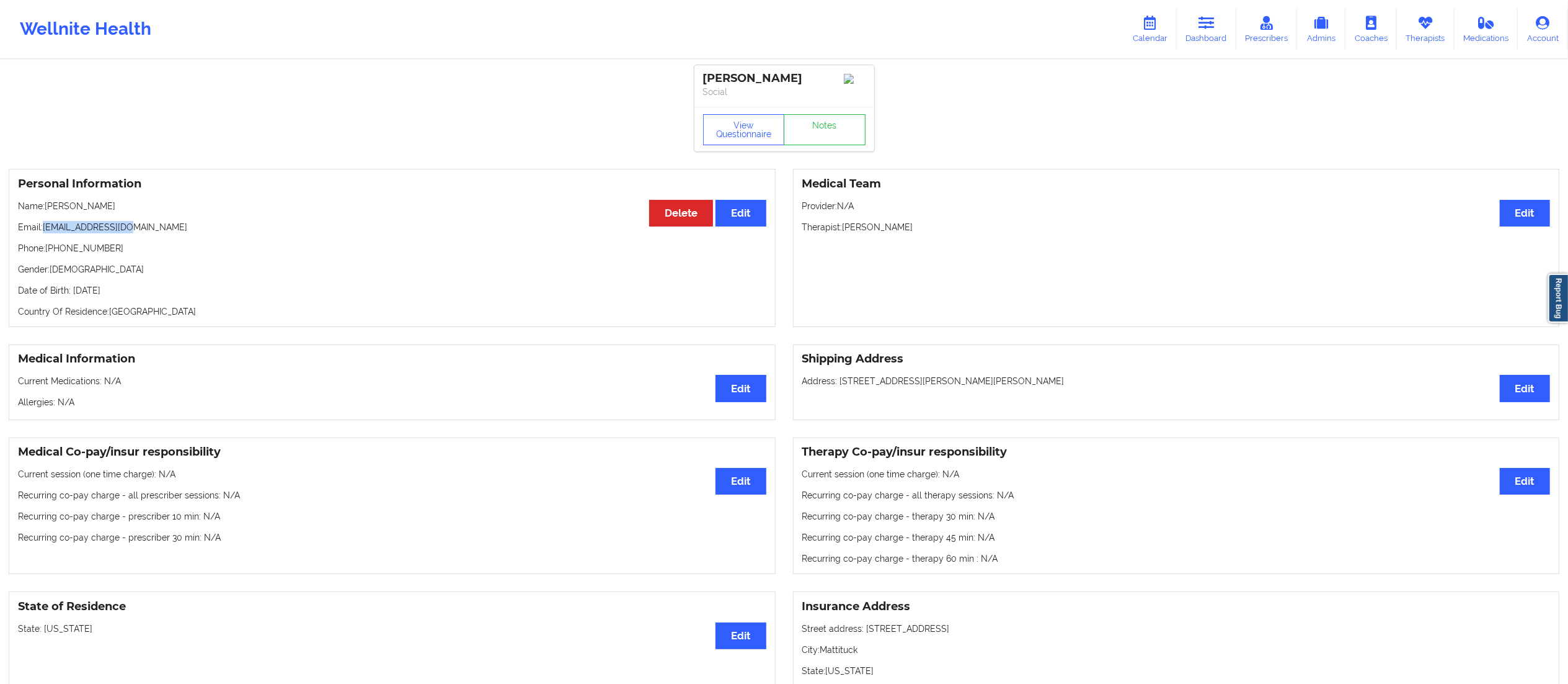
drag, startPoint x: 43, startPoint y: 230, endPoint x: 162, endPoint y: 227, distance: 119.0
click at [162, 227] on p "Email: [EMAIL_ADDRESS][DOMAIN_NAME]" at bounding box center [392, 227] width 748 height 12
copy p "[EMAIL_ADDRESS][DOMAIN_NAME]"
click at [1205, 27] on icon at bounding box center [1206, 23] width 16 height 13
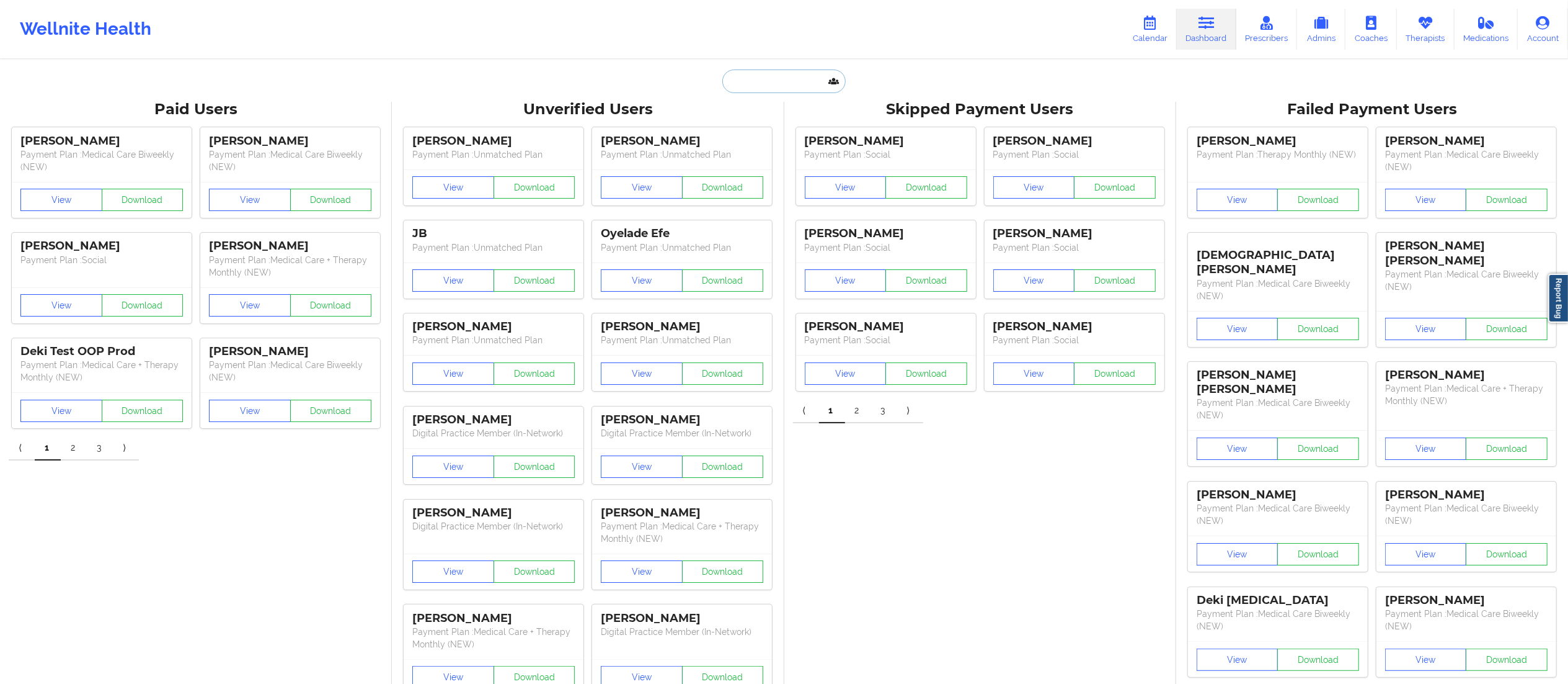
click at [819, 83] on input "text" at bounding box center [783, 81] width 122 height 24
paste input "[PERSON_NAME]"
click at [755, 83] on input "[PERSON_NAME]" at bounding box center [783, 81] width 122 height 24
type input "[PERSON_NAME]"
click at [803, 134] on div "[PERSON_NAME] - [EMAIL_ADDRESS][DOMAIN_NAME]" at bounding box center [814, 136] width 166 height 23
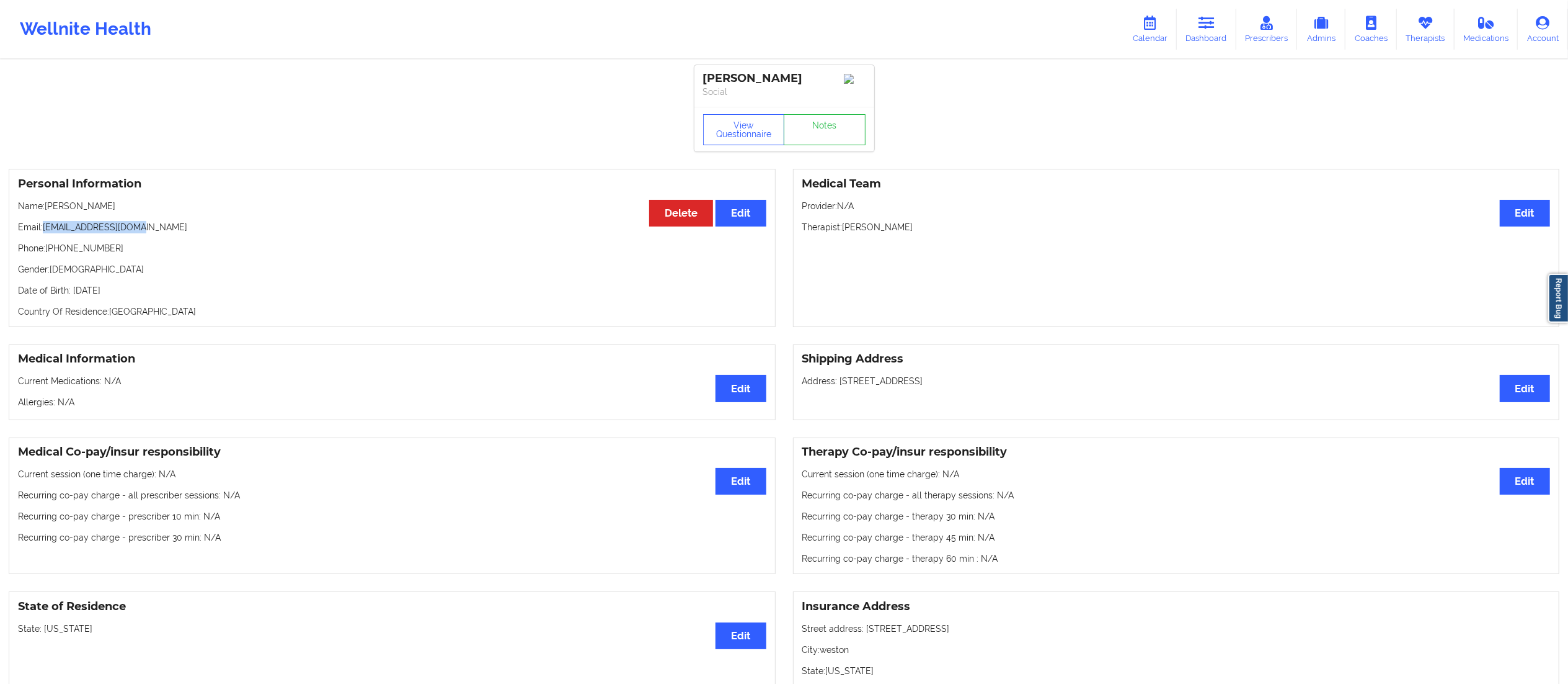
drag, startPoint x: 46, startPoint y: 232, endPoint x: 144, endPoint y: 231, distance: 98.0
click at [144, 231] on p "Email: [EMAIL_ADDRESS][DOMAIN_NAME]" at bounding box center [392, 227] width 748 height 12
copy p "[EMAIL_ADDRESS][DOMAIN_NAME]"
click at [1195, 31] on link "Dashboard" at bounding box center [1206, 28] width 60 height 41
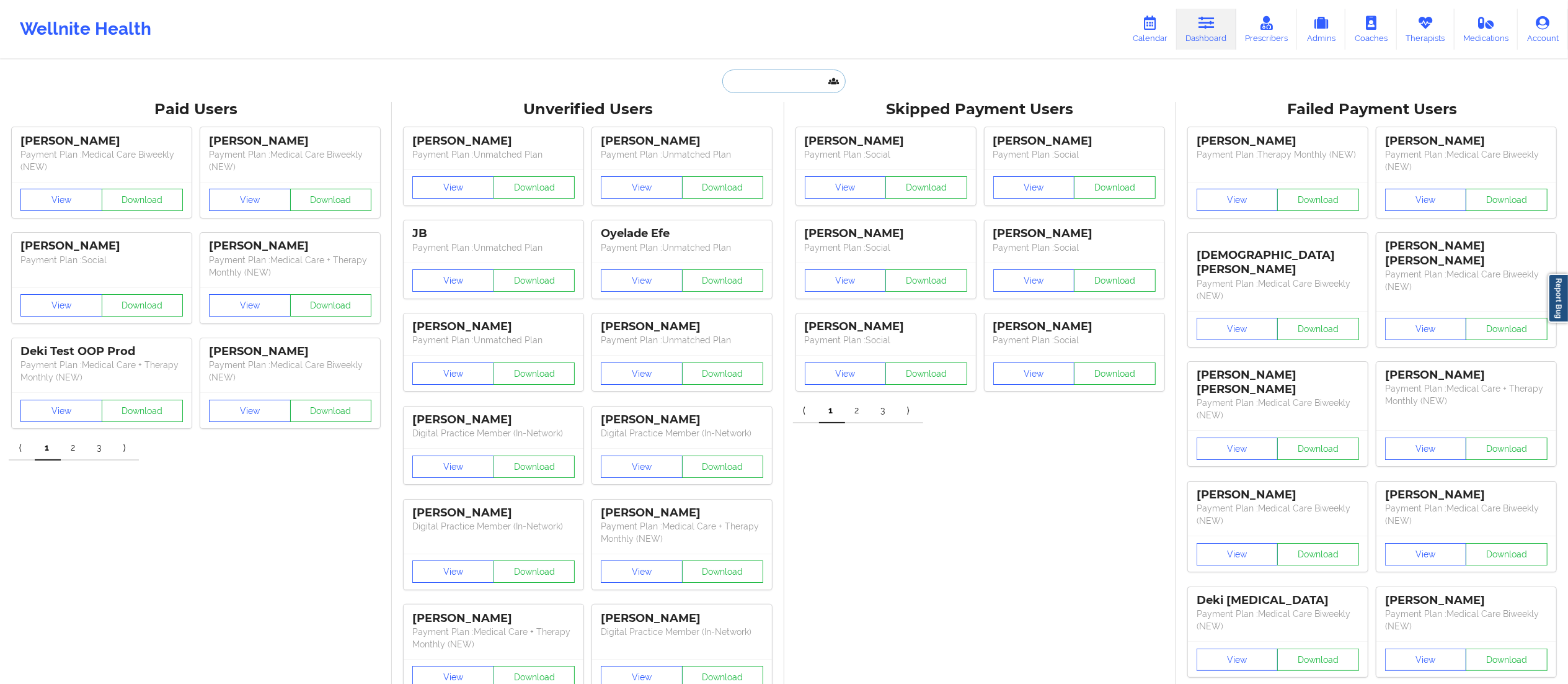
click at [793, 86] on input "text" at bounding box center [783, 81] width 122 height 24
paste input "[PERSON_NAME]"
drag, startPoint x: 796, startPoint y: 85, endPoint x: 646, endPoint y: 85, distance: 150.0
paste input "rell [PERSON_NAME]"
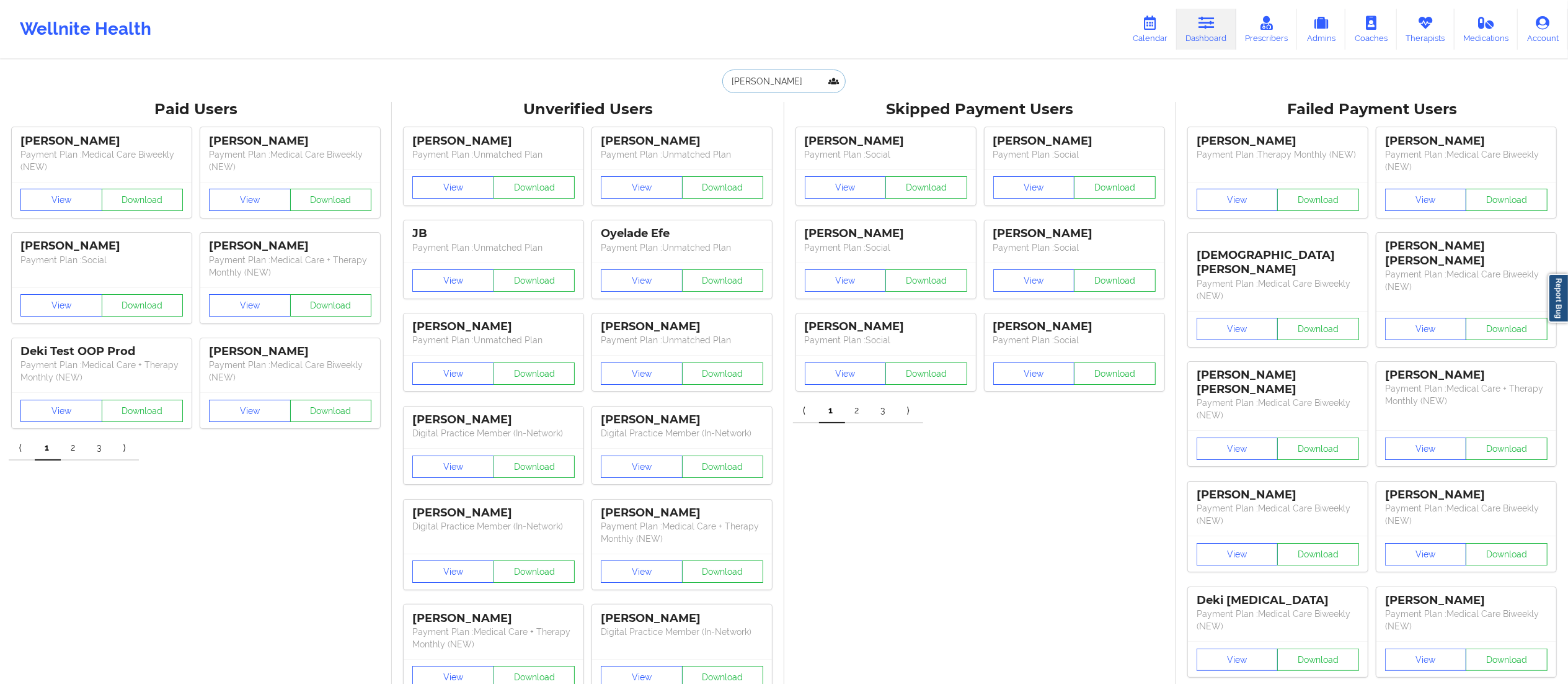
type input "[PERSON_NAME]"
click at [807, 138] on div "[PERSON_NAME] - [EMAIL_ADDRESS][DOMAIN_NAME]" at bounding box center [814, 136] width 166 height 23
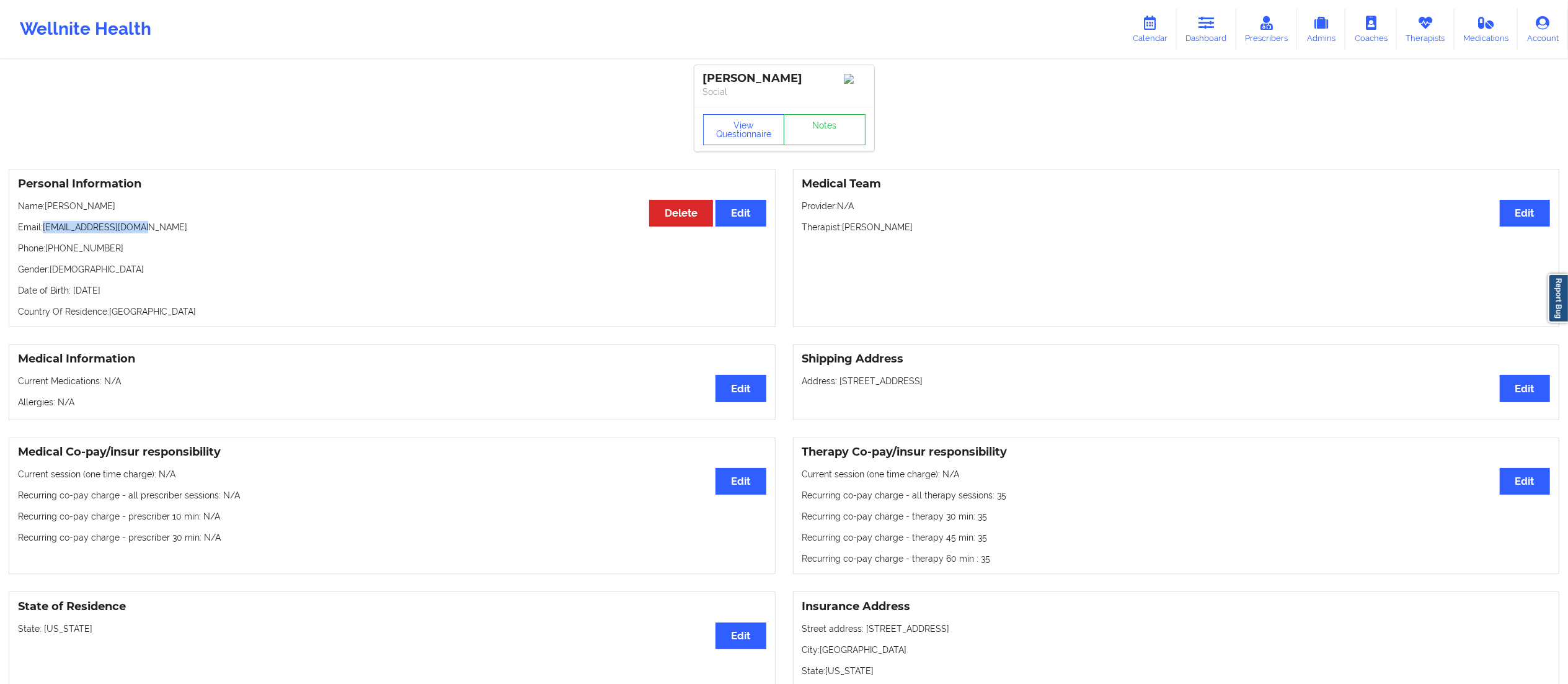
drag, startPoint x: 43, startPoint y: 226, endPoint x: 173, endPoint y: 229, distance: 130.0
click at [173, 229] on p "Email: [EMAIL_ADDRESS][DOMAIN_NAME]" at bounding box center [392, 227] width 748 height 12
click at [124, 233] on p "Email: [EMAIL_ADDRESS][DOMAIN_NAME]" at bounding box center [392, 227] width 748 height 12
drag, startPoint x: 43, startPoint y: 228, endPoint x: 137, endPoint y: 228, distance: 94.0
click at [137, 228] on p "Email: [EMAIL_ADDRESS][DOMAIN_NAME]" at bounding box center [392, 227] width 748 height 12
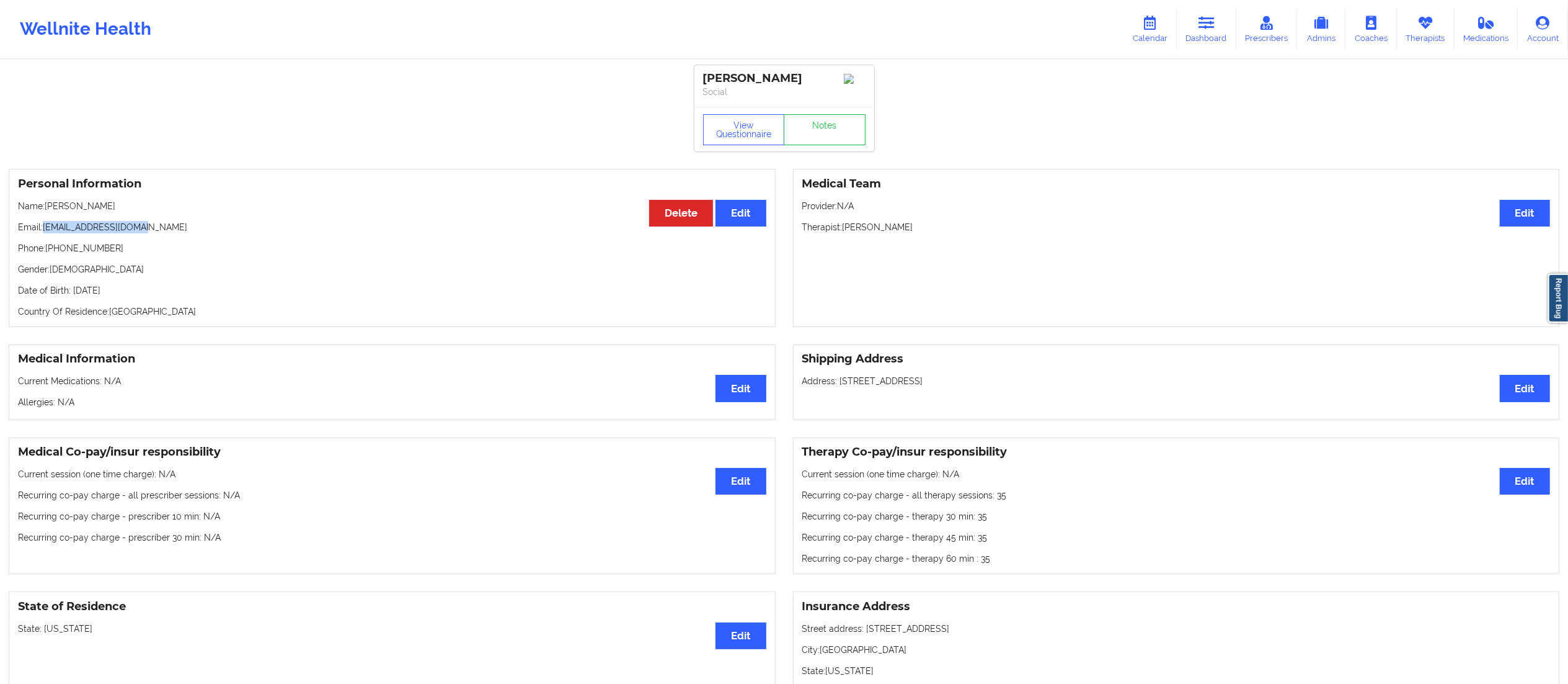
click at [96, 231] on p "Email: [EMAIL_ADDRESS][DOMAIN_NAME]" at bounding box center [392, 227] width 748 height 12
drag, startPoint x: 46, startPoint y: 232, endPoint x: 147, endPoint y: 231, distance: 101.0
click at [147, 231] on p "Email: [EMAIL_ADDRESS][DOMAIN_NAME]" at bounding box center [392, 227] width 748 height 12
copy p "[EMAIL_ADDRESS][DOMAIN_NAME]"
click at [1214, 19] on icon at bounding box center [1206, 23] width 16 height 13
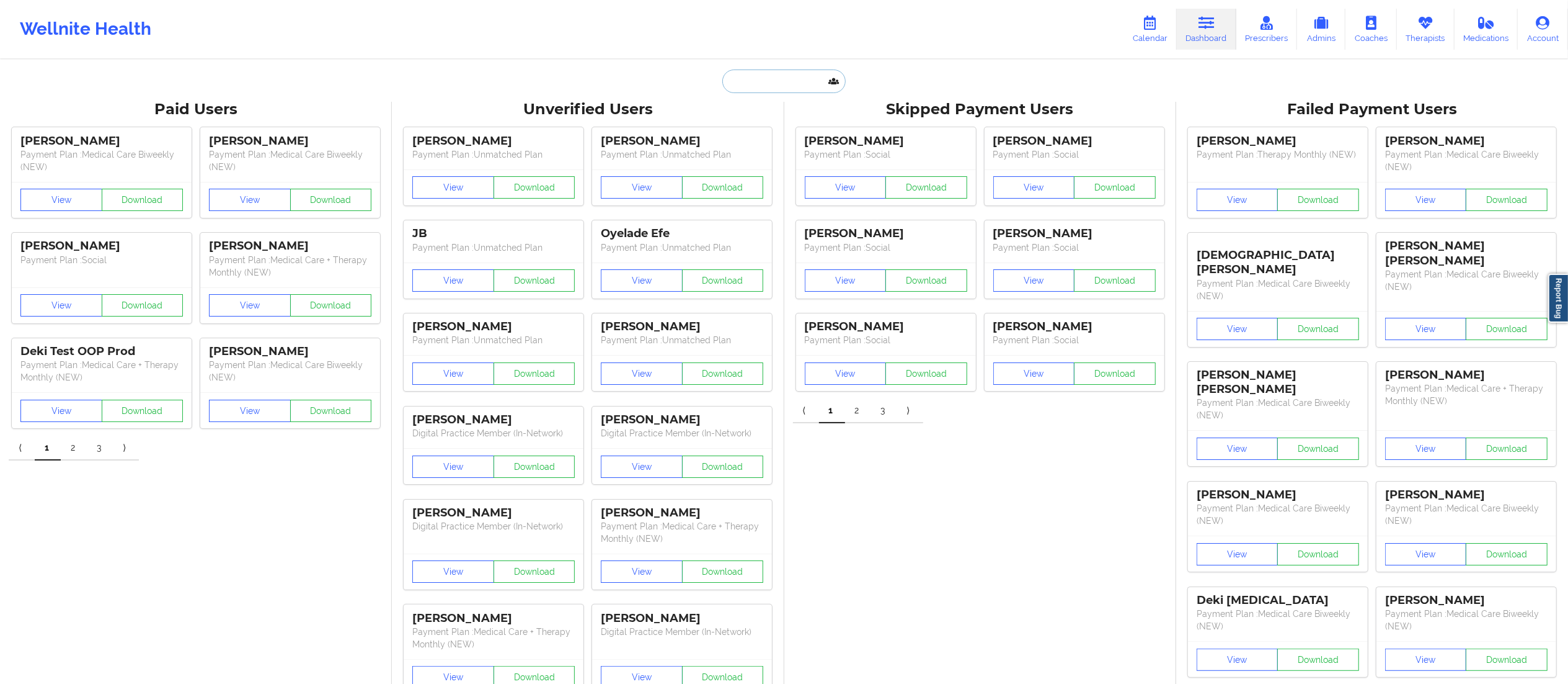
click at [775, 91] on input "text" at bounding box center [783, 81] width 122 height 24
paste input "[PERSON_NAME]"
type input "[PERSON_NAME]"
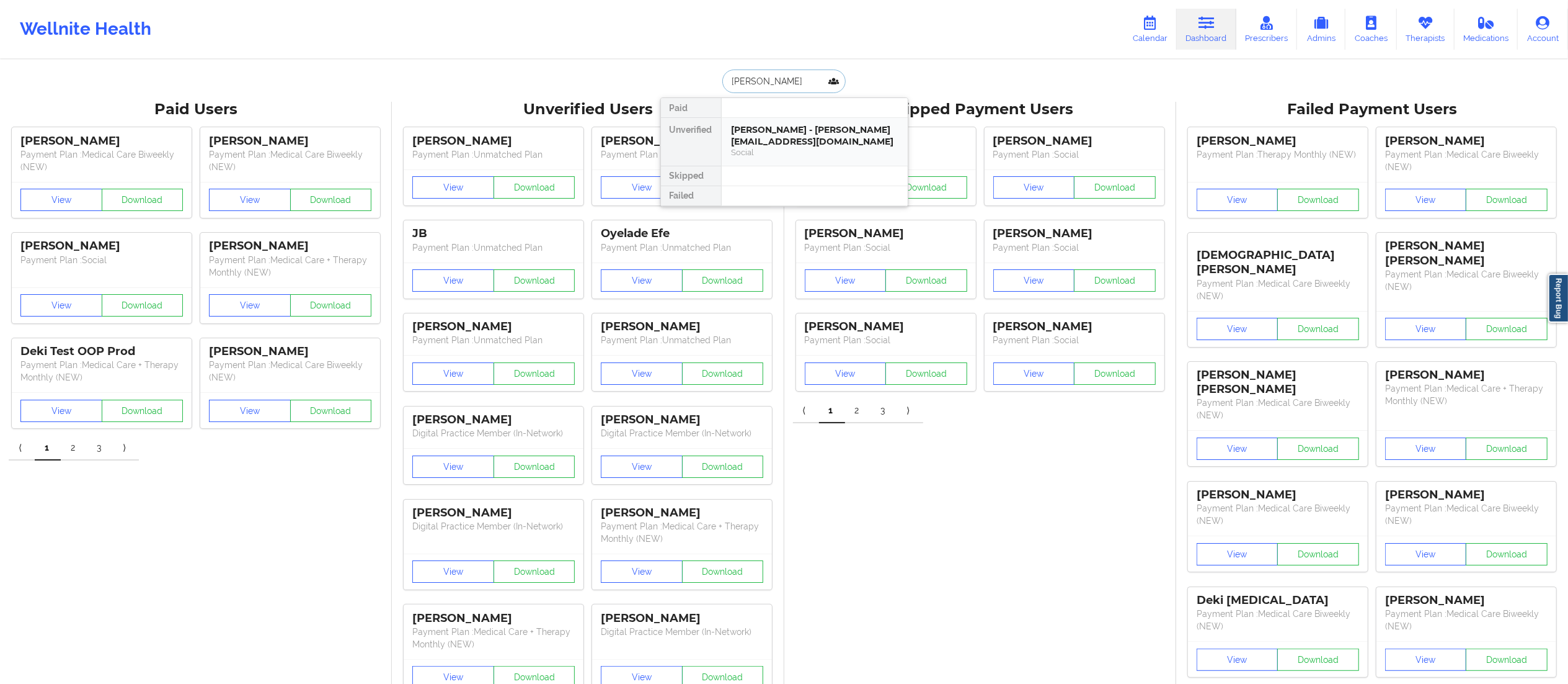
click at [776, 140] on div "[PERSON_NAME] - [PERSON_NAME][EMAIL_ADDRESS][DOMAIN_NAME]" at bounding box center [814, 136] width 166 height 23
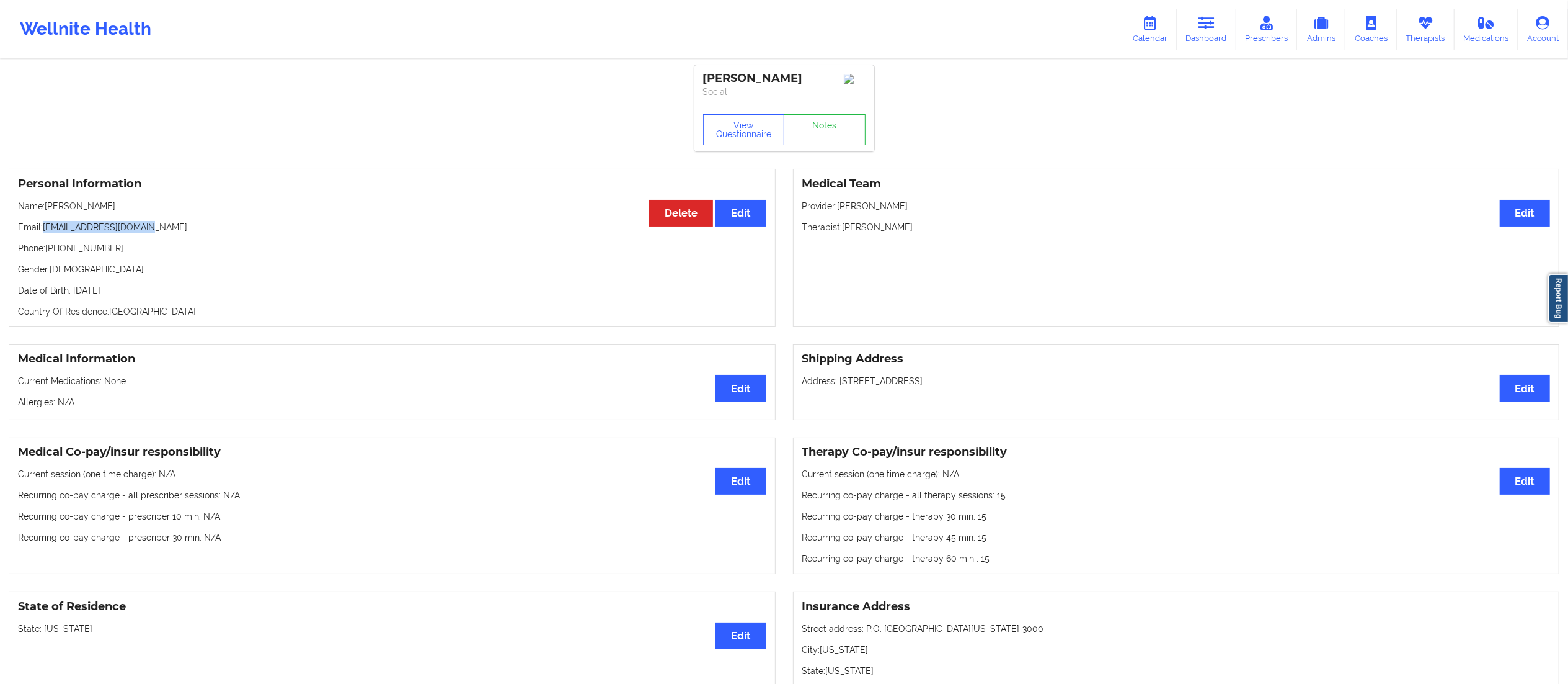
drag, startPoint x: 61, startPoint y: 231, endPoint x: 224, endPoint y: 229, distance: 163.0
click at [224, 229] on p "Email: [EMAIL_ADDRESS][DOMAIN_NAME]" at bounding box center [392, 227] width 748 height 12
copy p "[EMAIL_ADDRESS][DOMAIN_NAME]"
click at [413, 366] on h3 "Medical Information" at bounding box center [392, 359] width 748 height 14
drag, startPoint x: 45, startPoint y: 231, endPoint x: 230, endPoint y: 237, distance: 185.1
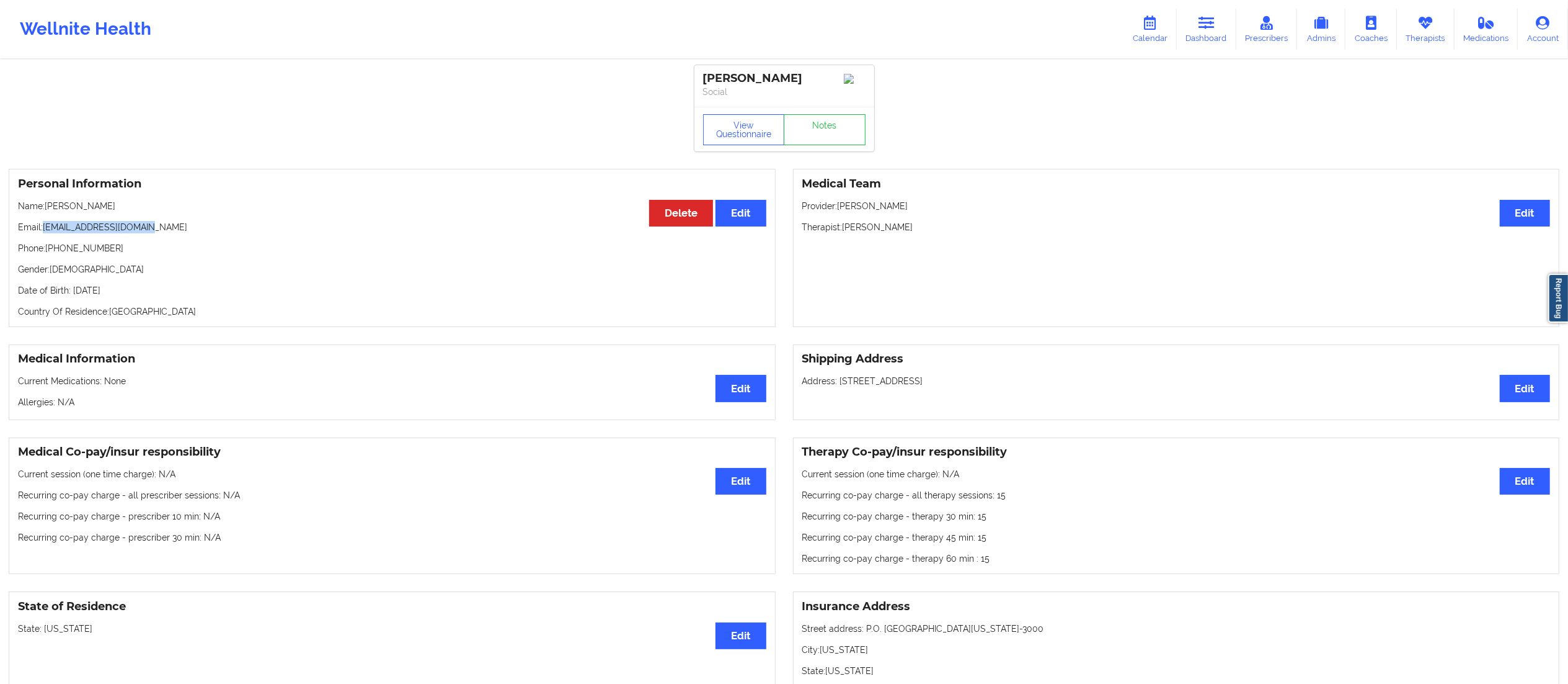
click at [230, 233] on p "Email: [EMAIL_ADDRESS][DOMAIN_NAME]" at bounding box center [392, 227] width 748 height 12
copy p "[EMAIL_ADDRESS][DOMAIN_NAME]"
drag, startPoint x: 1196, startPoint y: 28, endPoint x: 1149, endPoint y: 55, distance: 54.2
click at [1196, 28] on link "Dashboard" at bounding box center [1206, 28] width 60 height 41
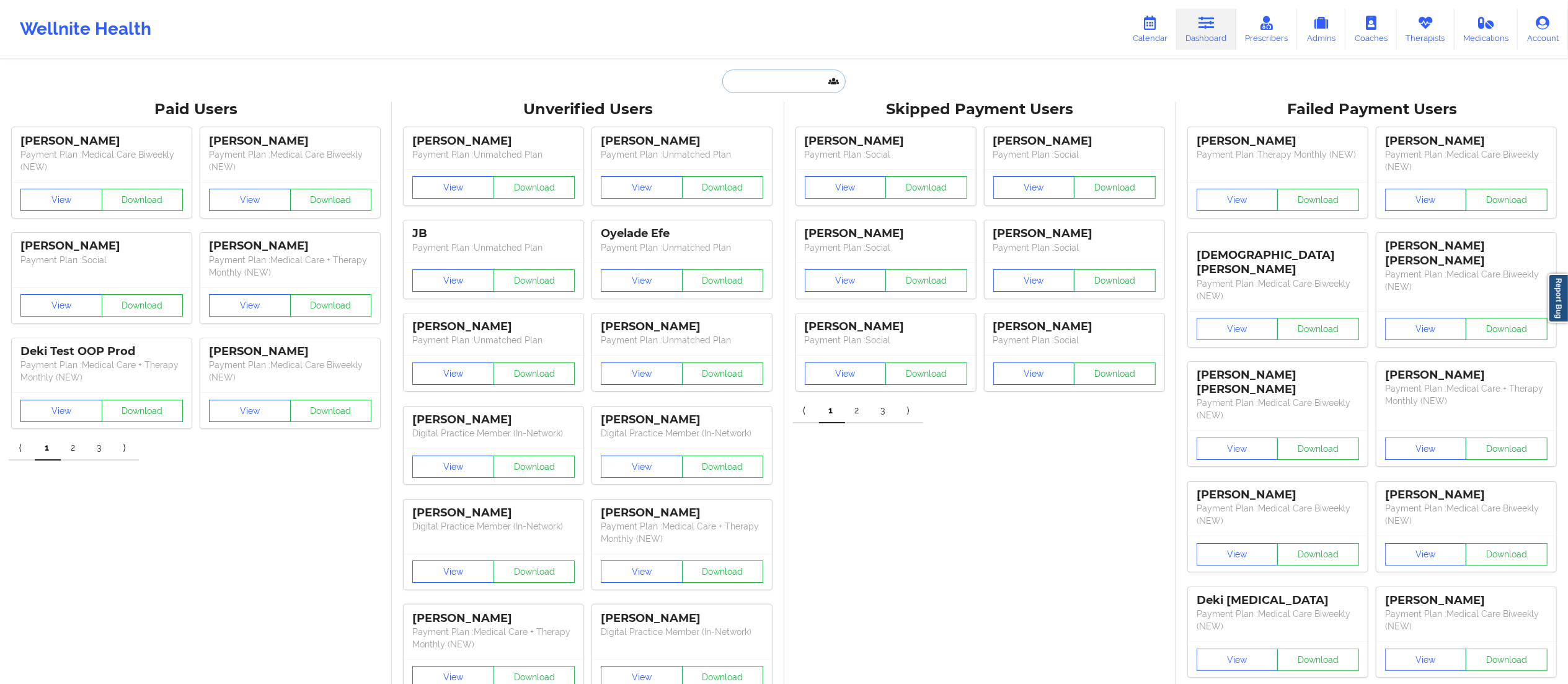
click at [745, 81] on input "text" at bounding box center [783, 81] width 122 height 24
paste input "[PERSON_NAME]"
type input "[PERSON_NAME]"
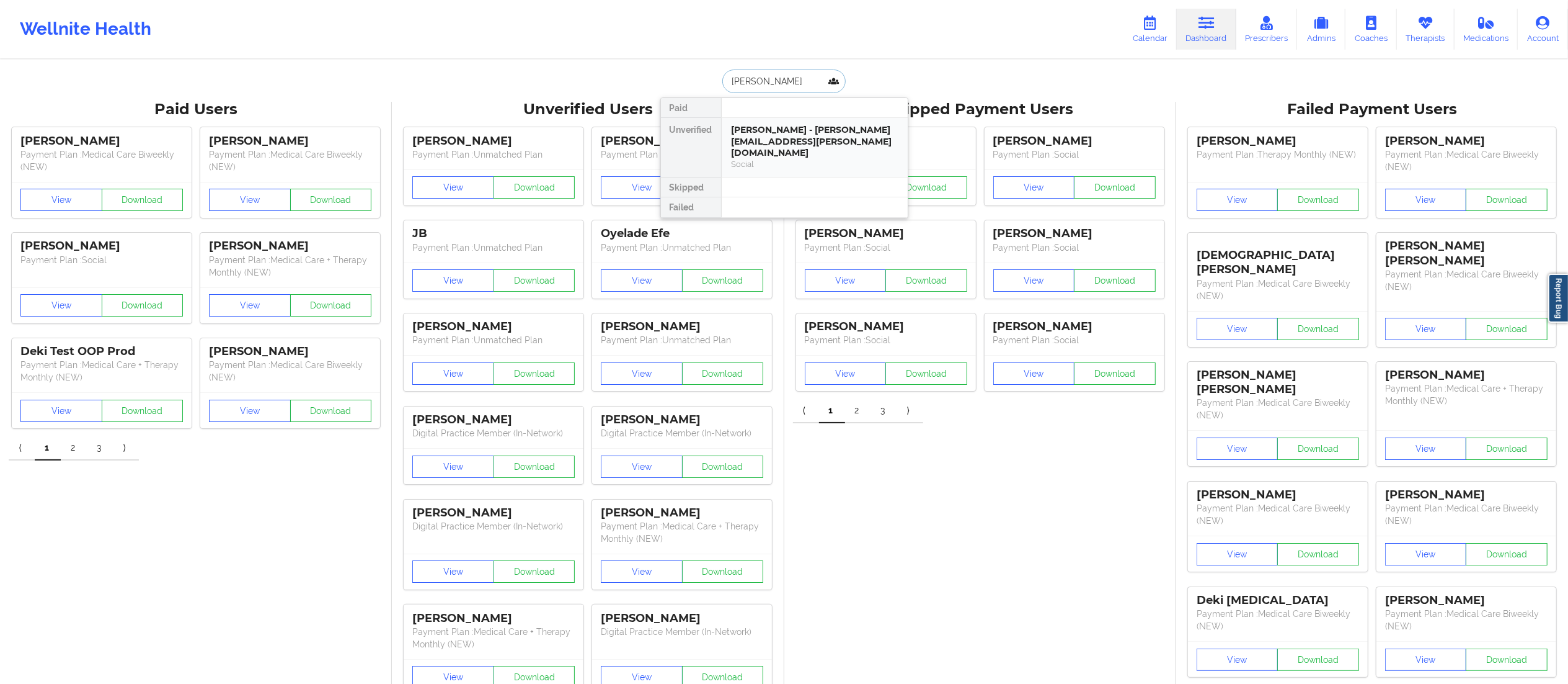
click at [766, 136] on div "[PERSON_NAME] - [PERSON_NAME][EMAIL_ADDRESS][PERSON_NAME][DOMAIN_NAME]" at bounding box center [814, 141] width 166 height 35
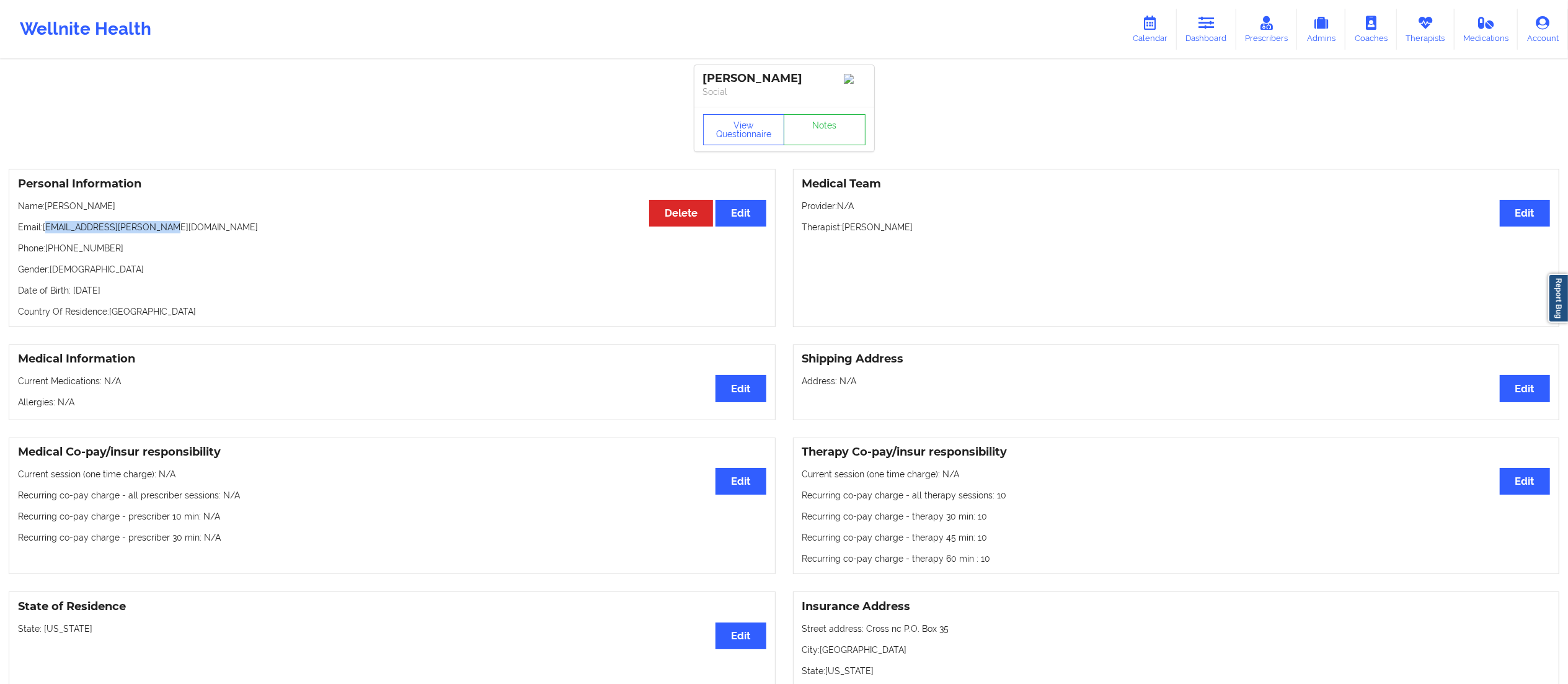
drag, startPoint x: 46, startPoint y: 231, endPoint x: 166, endPoint y: 231, distance: 120.0
click at [166, 231] on p "Email: [EMAIL_ADDRESS][PERSON_NAME][DOMAIN_NAME]" at bounding box center [392, 227] width 748 height 12
click at [65, 232] on p "Email: [EMAIL_ADDRESS][PERSON_NAME][DOMAIN_NAME]" at bounding box center [392, 227] width 748 height 12
drag, startPoint x: 43, startPoint y: 230, endPoint x: 227, endPoint y: 232, distance: 184.0
click at [227, 232] on p "Email: [EMAIL_ADDRESS][PERSON_NAME][DOMAIN_NAME]" at bounding box center [392, 227] width 748 height 12
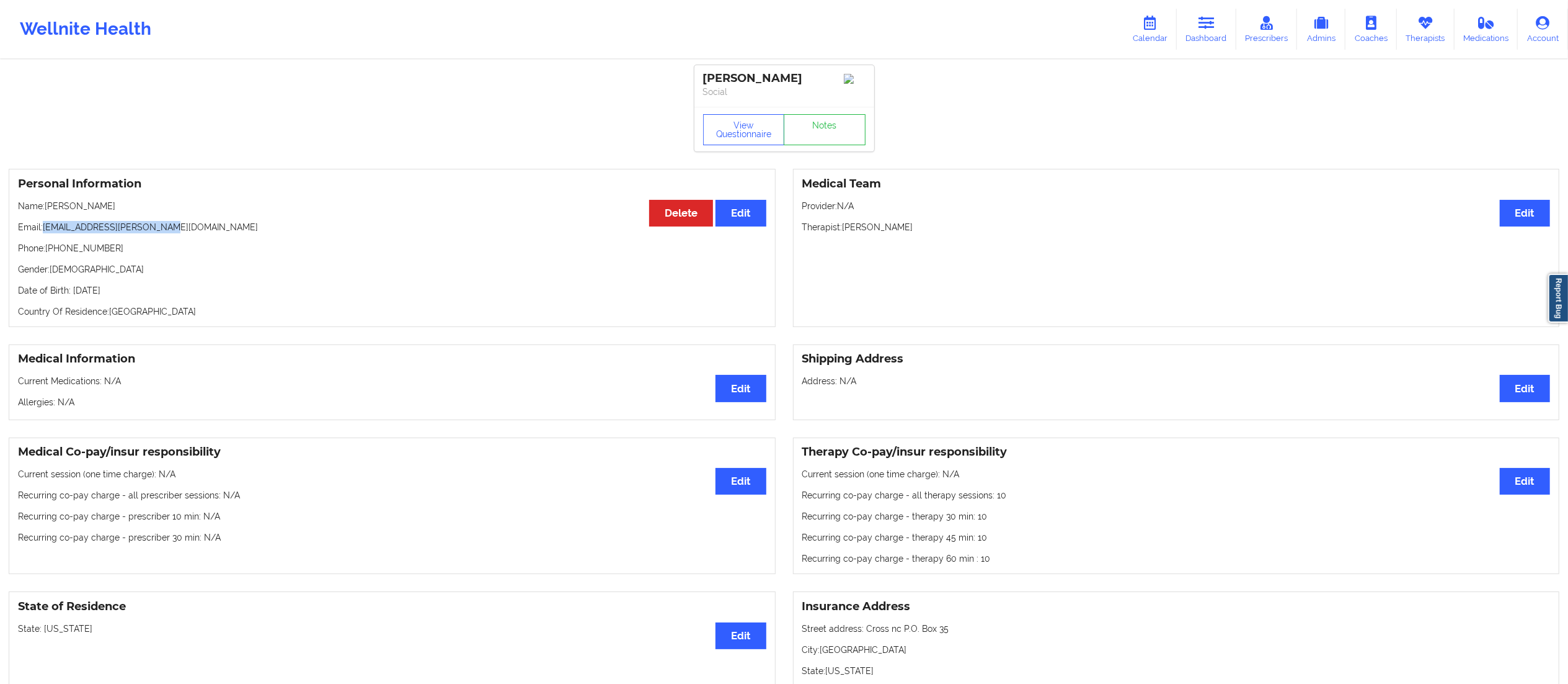
click at [100, 237] on div "Personal Information Edit Delete Name: [PERSON_NAME] Email: [EMAIL_ADDRESS][PER…" at bounding box center [392, 248] width 767 height 158
drag, startPoint x: 43, startPoint y: 228, endPoint x: 216, endPoint y: 232, distance: 173.0
click at [216, 232] on p "Email: [EMAIL_ADDRESS][PERSON_NAME][DOMAIN_NAME]" at bounding box center [392, 227] width 748 height 12
click at [185, 232] on p "Email: [EMAIL_ADDRESS][PERSON_NAME][DOMAIN_NAME]" at bounding box center [392, 227] width 748 height 12
click at [46, 229] on p "Email: [EMAIL_ADDRESS][PERSON_NAME][DOMAIN_NAME]" at bounding box center [392, 227] width 748 height 12
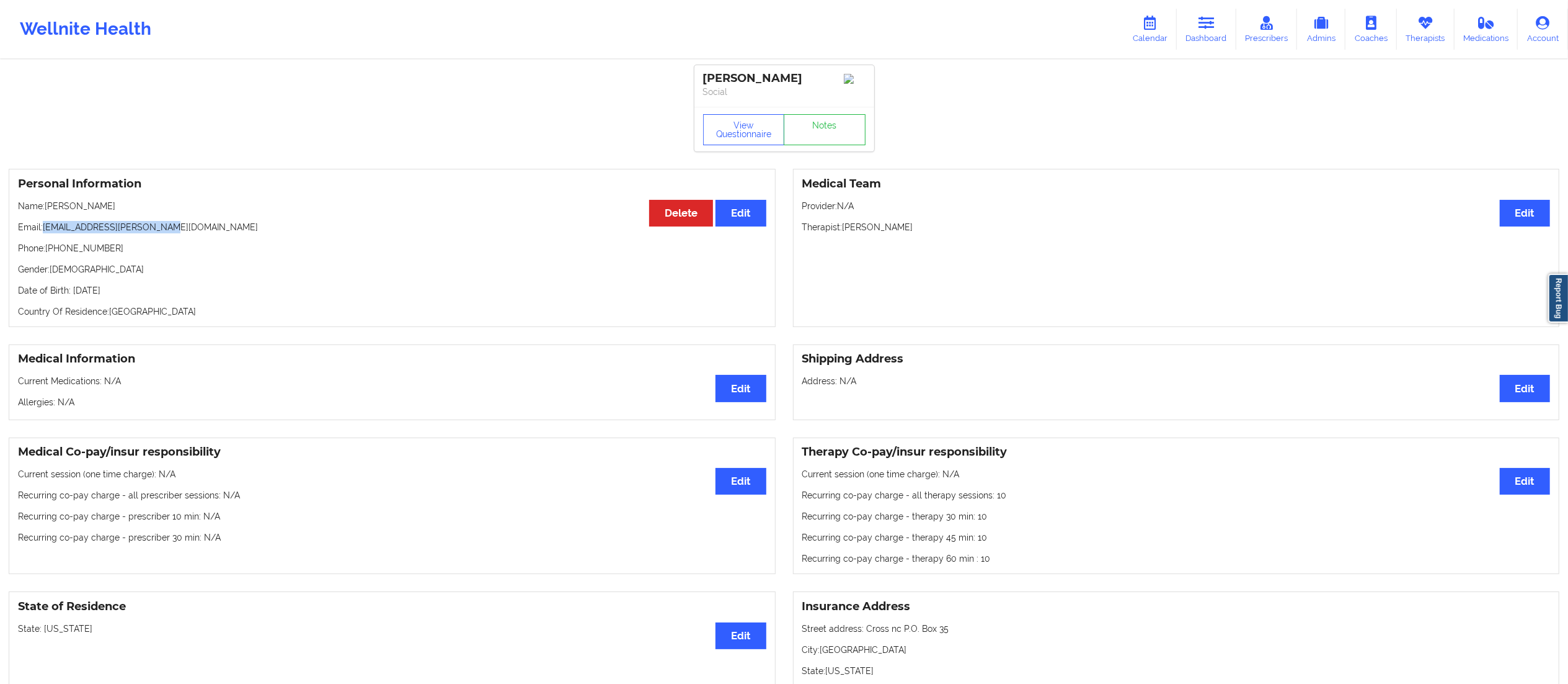
drag, startPoint x: 44, startPoint y: 229, endPoint x: 256, endPoint y: 219, distance: 212.2
click at [221, 230] on p "Email: [EMAIL_ADDRESS][PERSON_NAME][DOMAIN_NAME]" at bounding box center [392, 227] width 748 height 12
copy p "[EMAIL_ADDRESS][PERSON_NAME][DOMAIN_NAME]"
click at [799, 137] on link "Notes" at bounding box center [825, 129] width 82 height 31
